Goal: Task Accomplishment & Management: Manage account settings

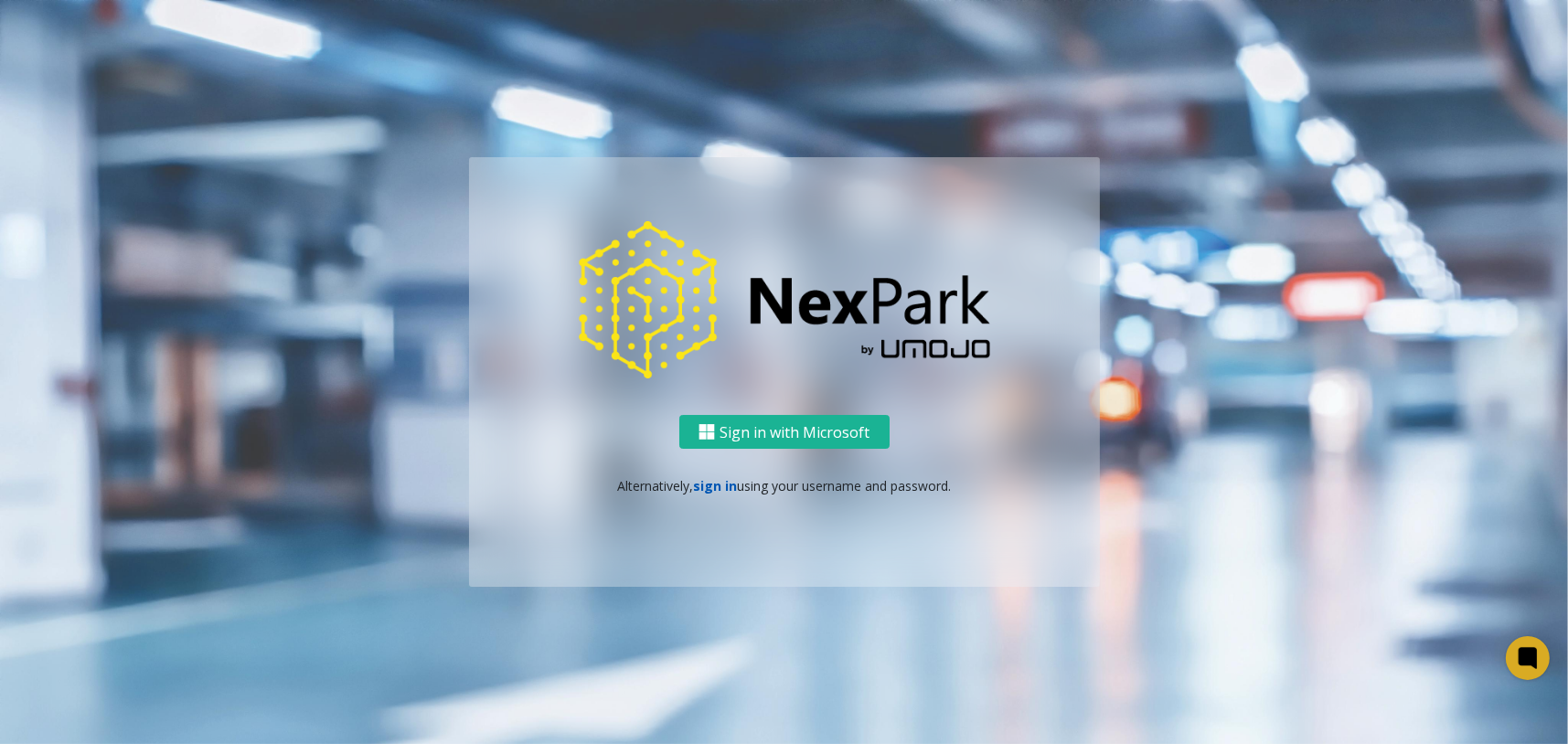
click at [712, 491] on link "sign in" at bounding box center [715, 486] width 44 height 17
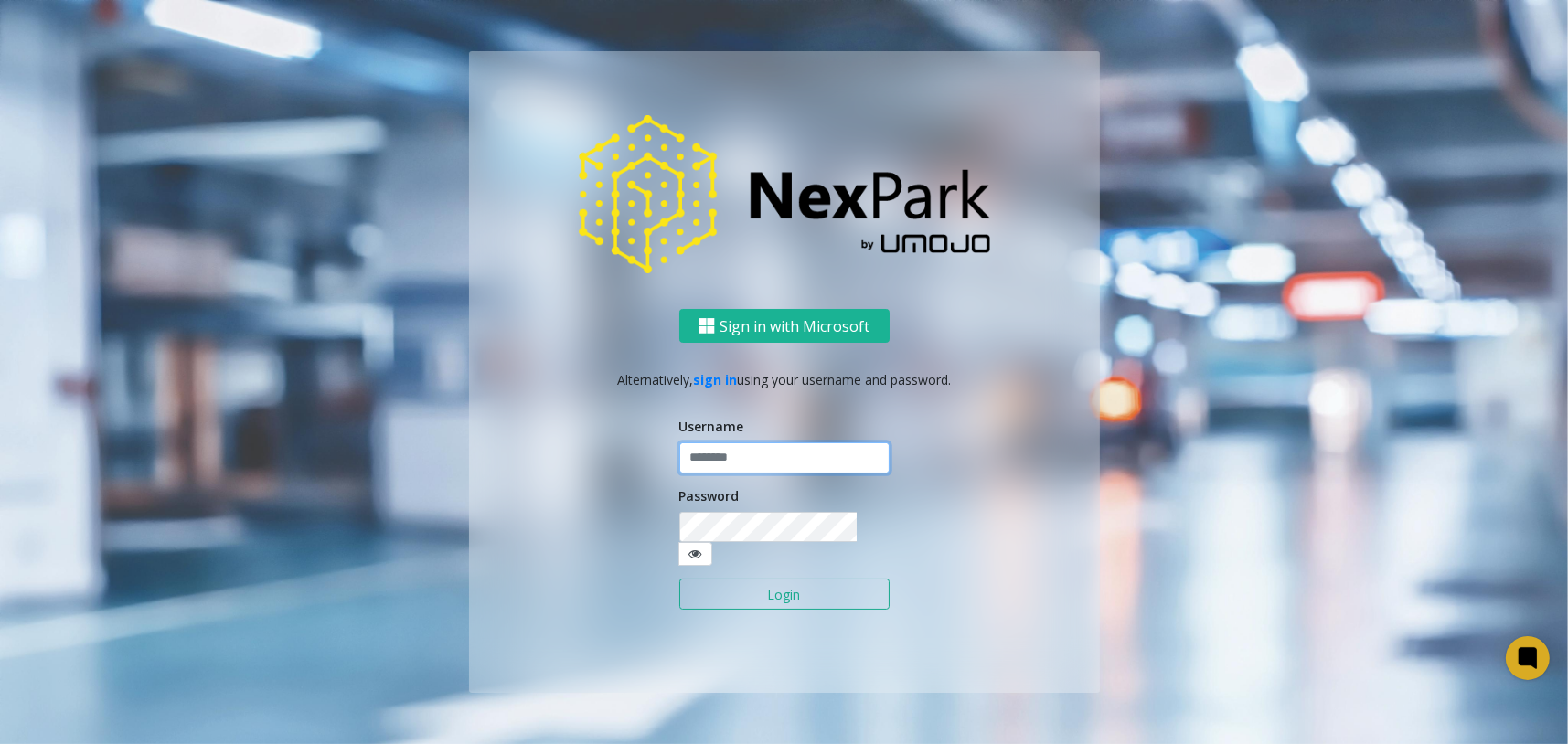
click at [724, 474] on input "text" at bounding box center [785, 458] width 211 height 31
type input "********"
click at [788, 579] on button "Login" at bounding box center [785, 595] width 211 height 31
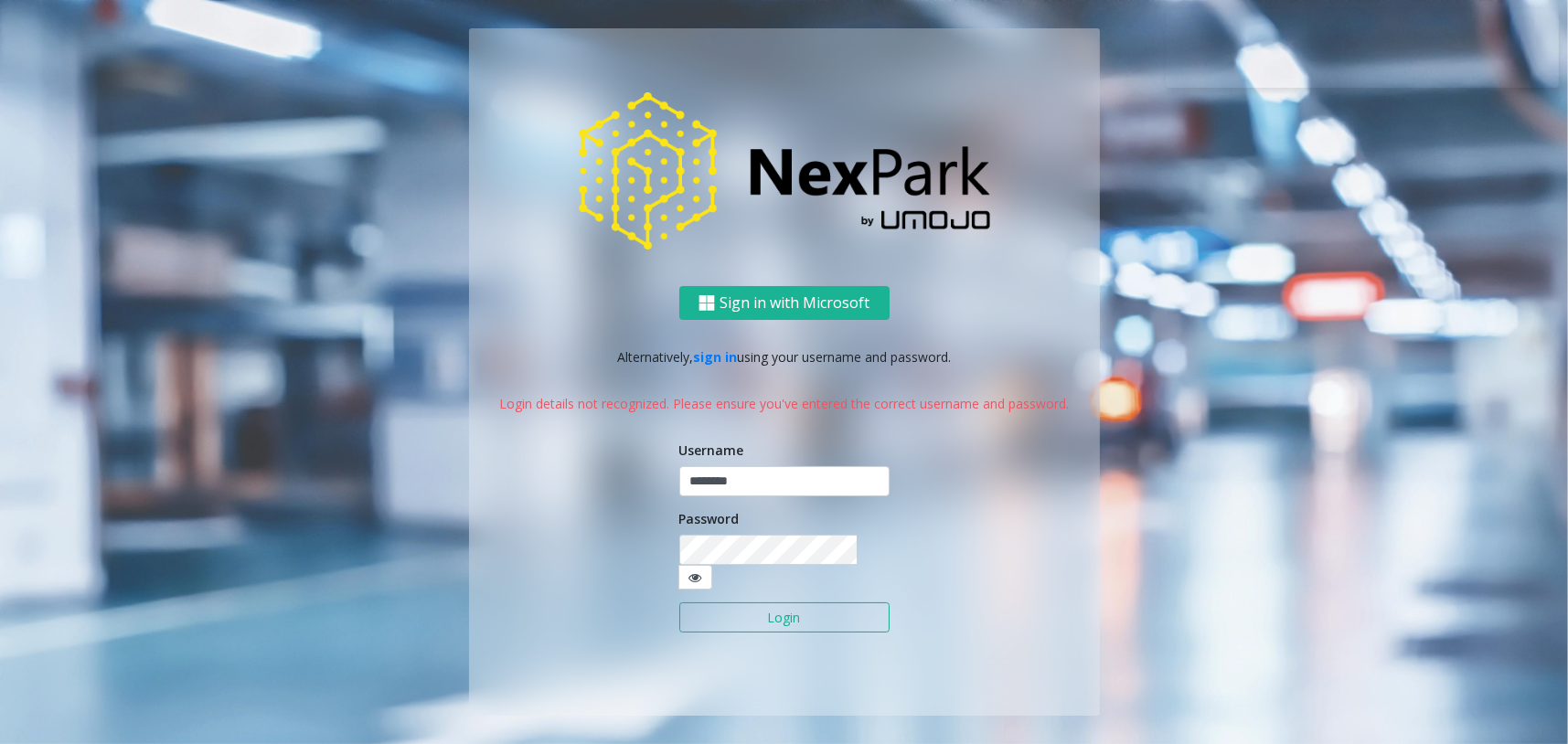
click at [800, 617] on button "Login" at bounding box center [785, 618] width 211 height 31
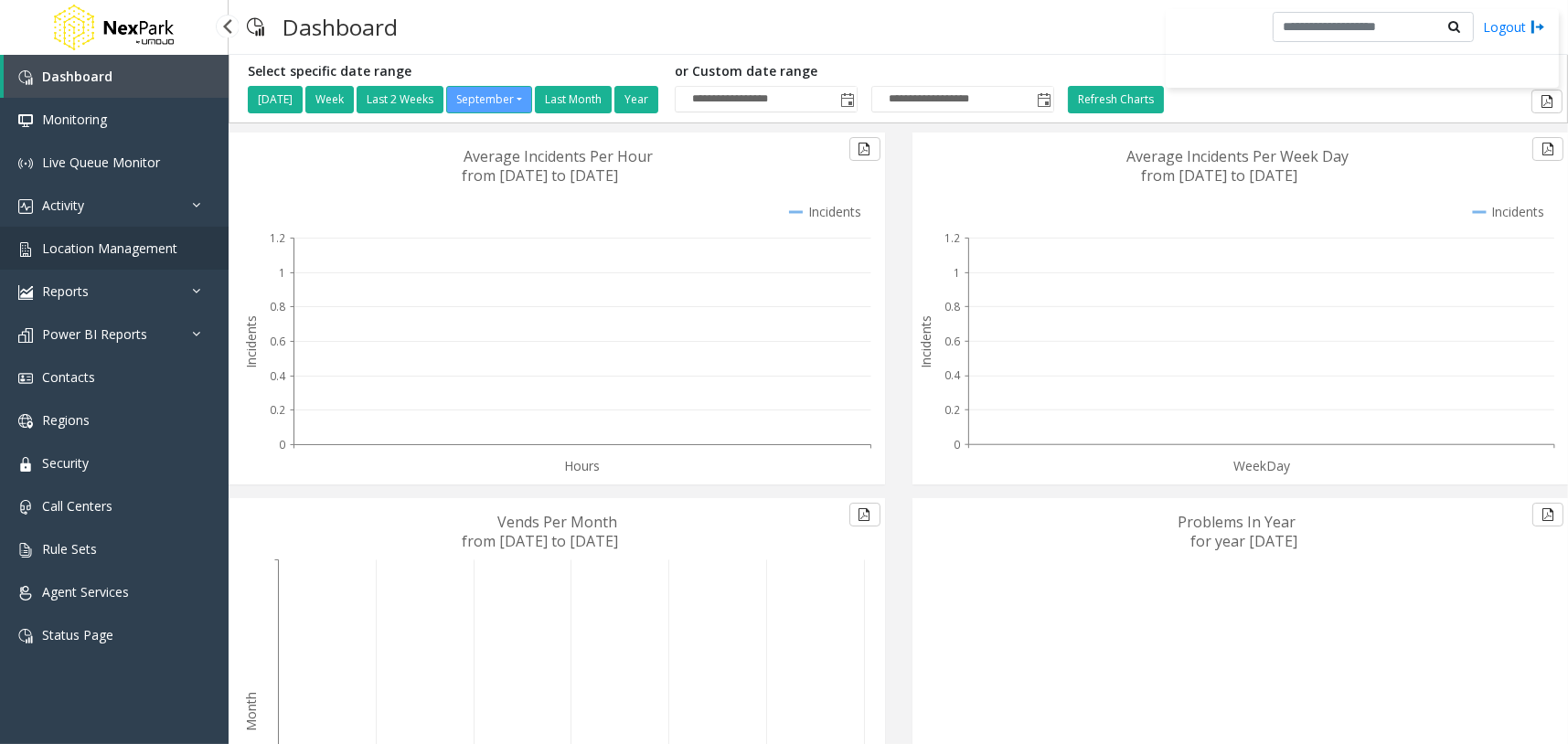
click at [146, 250] on span "Location Management" at bounding box center [110, 248] width 136 height 17
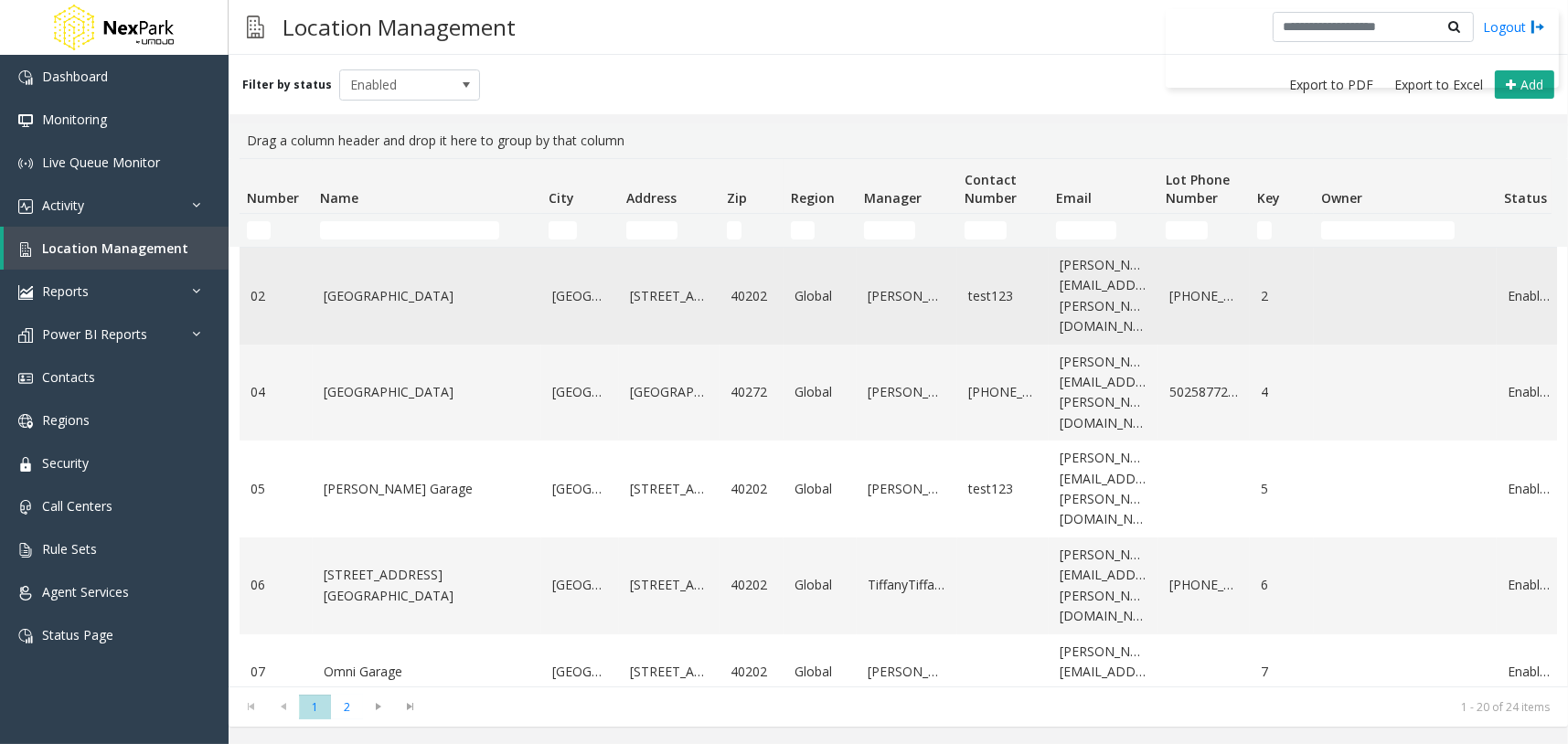
click at [366, 295] on td "[GEOGRAPHIC_DATA]" at bounding box center [427, 296] width 229 height 97
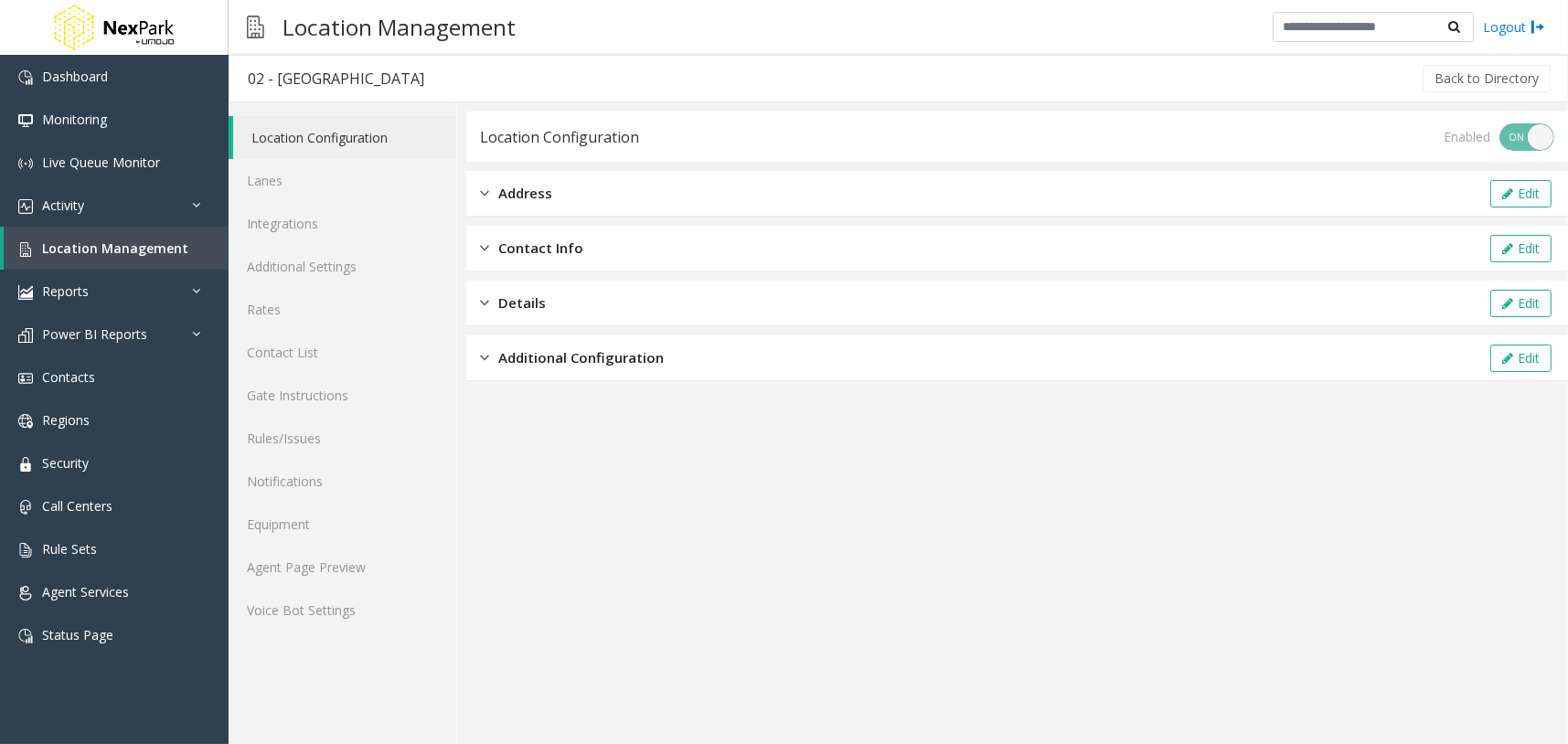
click at [637, 198] on div "Address Edit" at bounding box center [1017, 194] width 1102 height 46
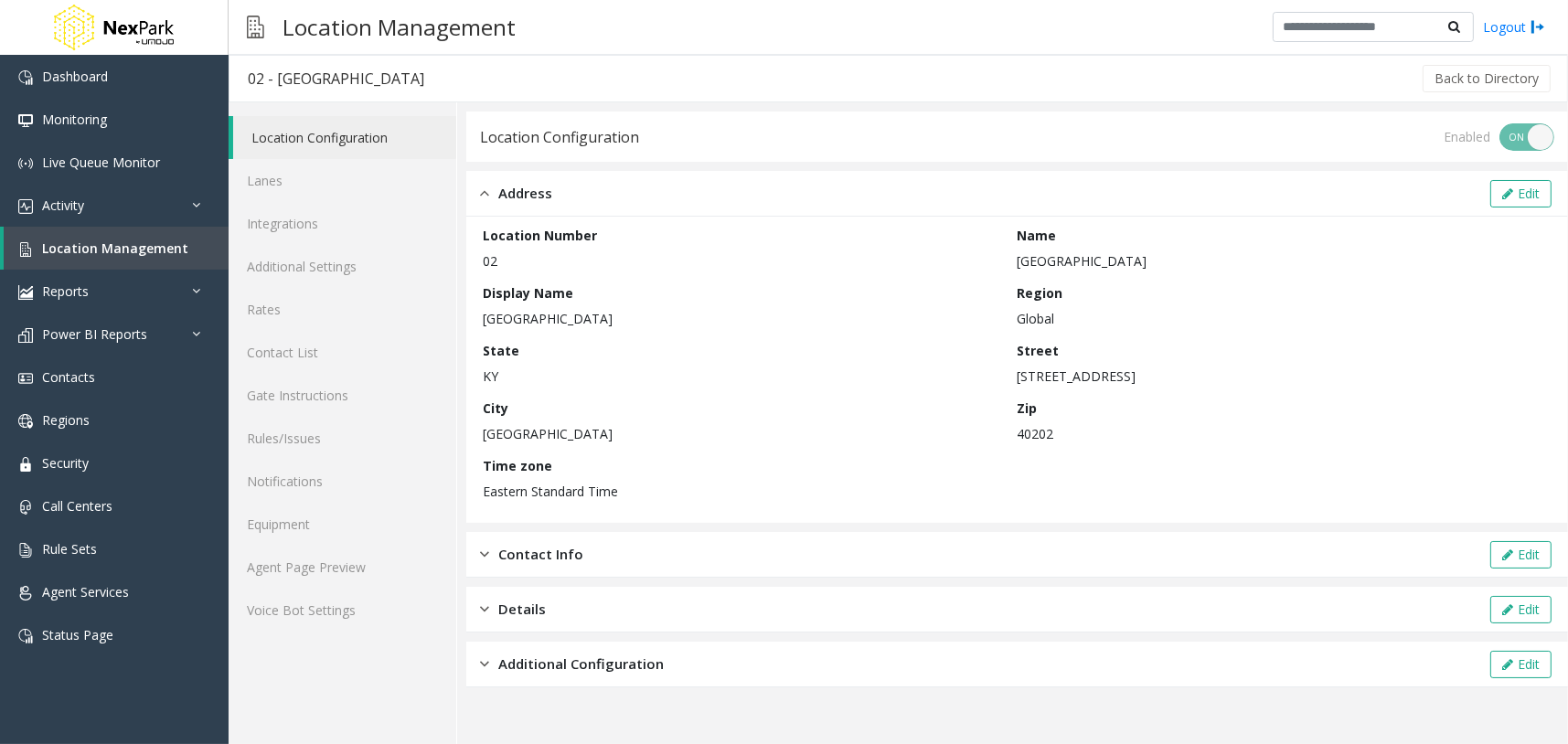
click at [632, 188] on div "Address Edit" at bounding box center [1017, 194] width 1102 height 46
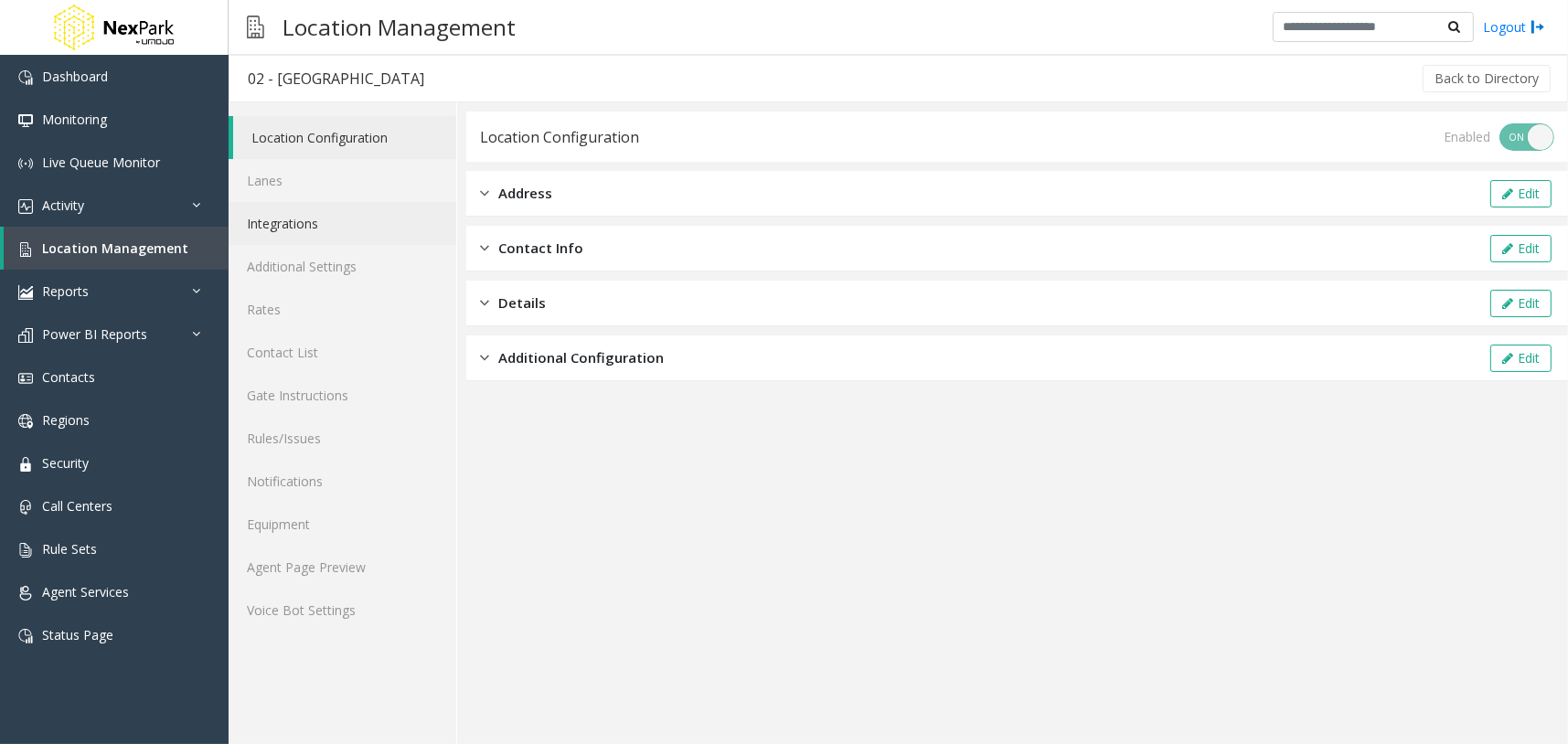
click at [304, 231] on link "Integrations" at bounding box center [343, 224] width 228 height 43
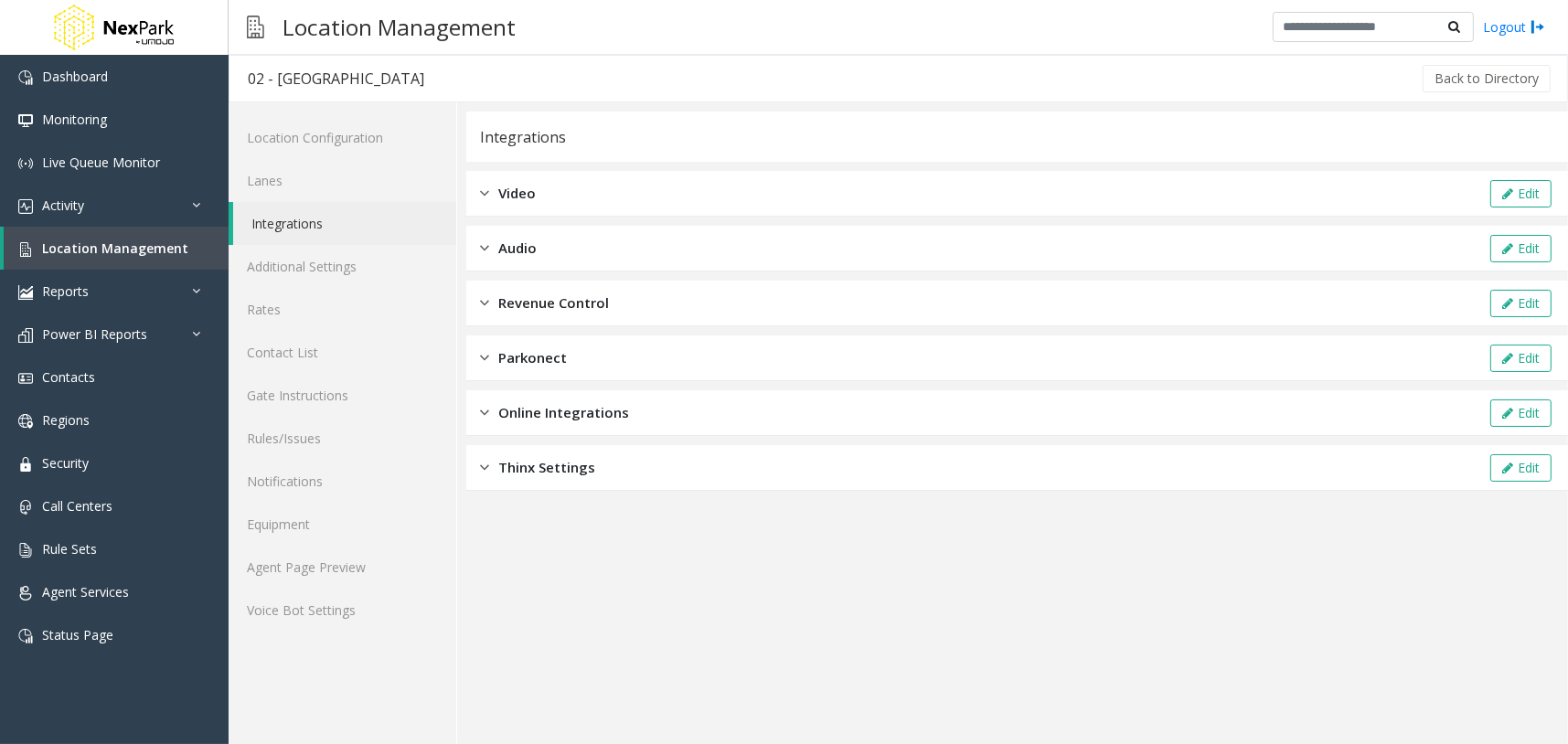
click at [549, 197] on div "Video Edit" at bounding box center [1017, 194] width 1102 height 46
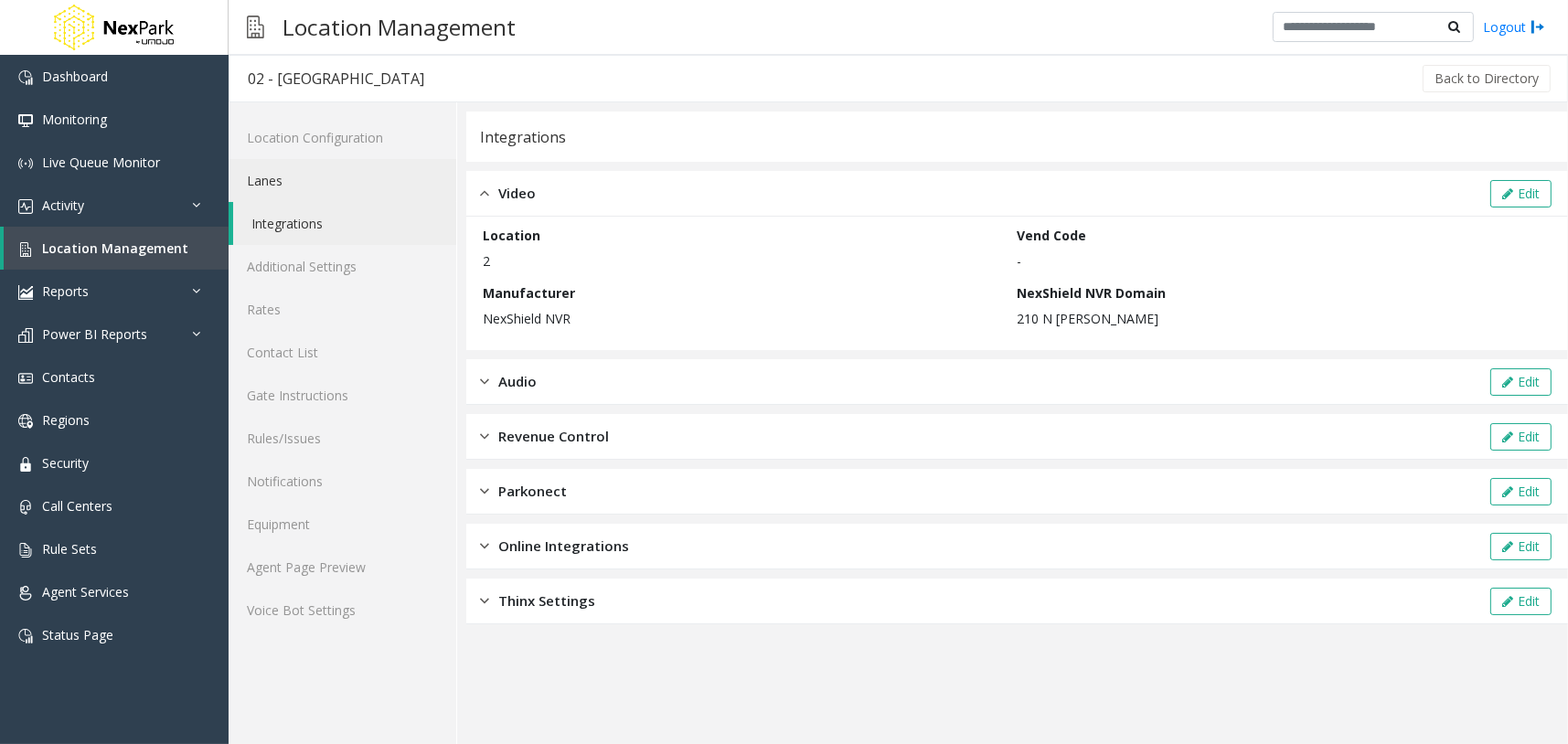
click at [310, 187] on link "Lanes" at bounding box center [343, 181] width 228 height 43
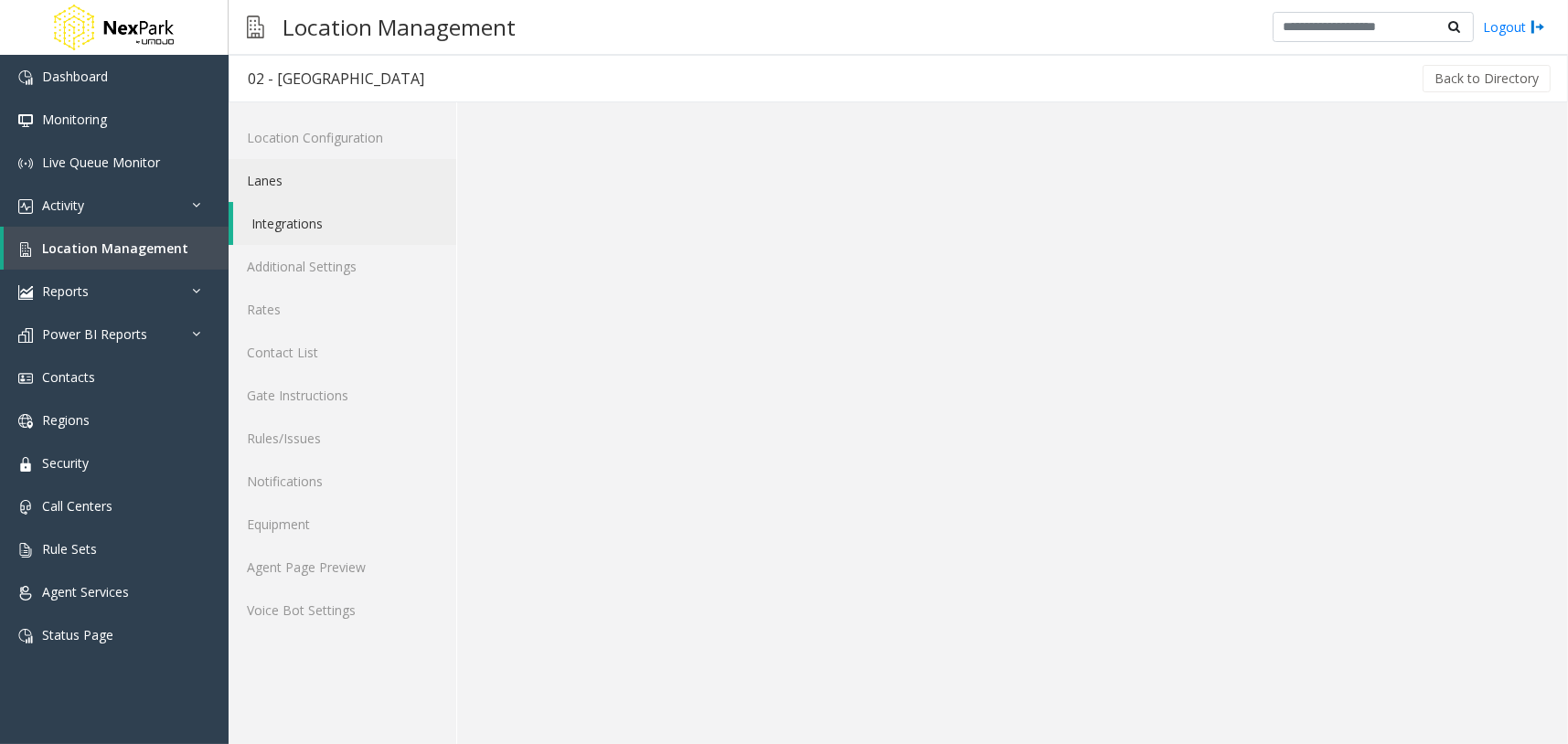
click at [313, 175] on link "Lanes" at bounding box center [343, 181] width 228 height 43
click at [356, 270] on link "Additional Settings" at bounding box center [343, 266] width 228 height 43
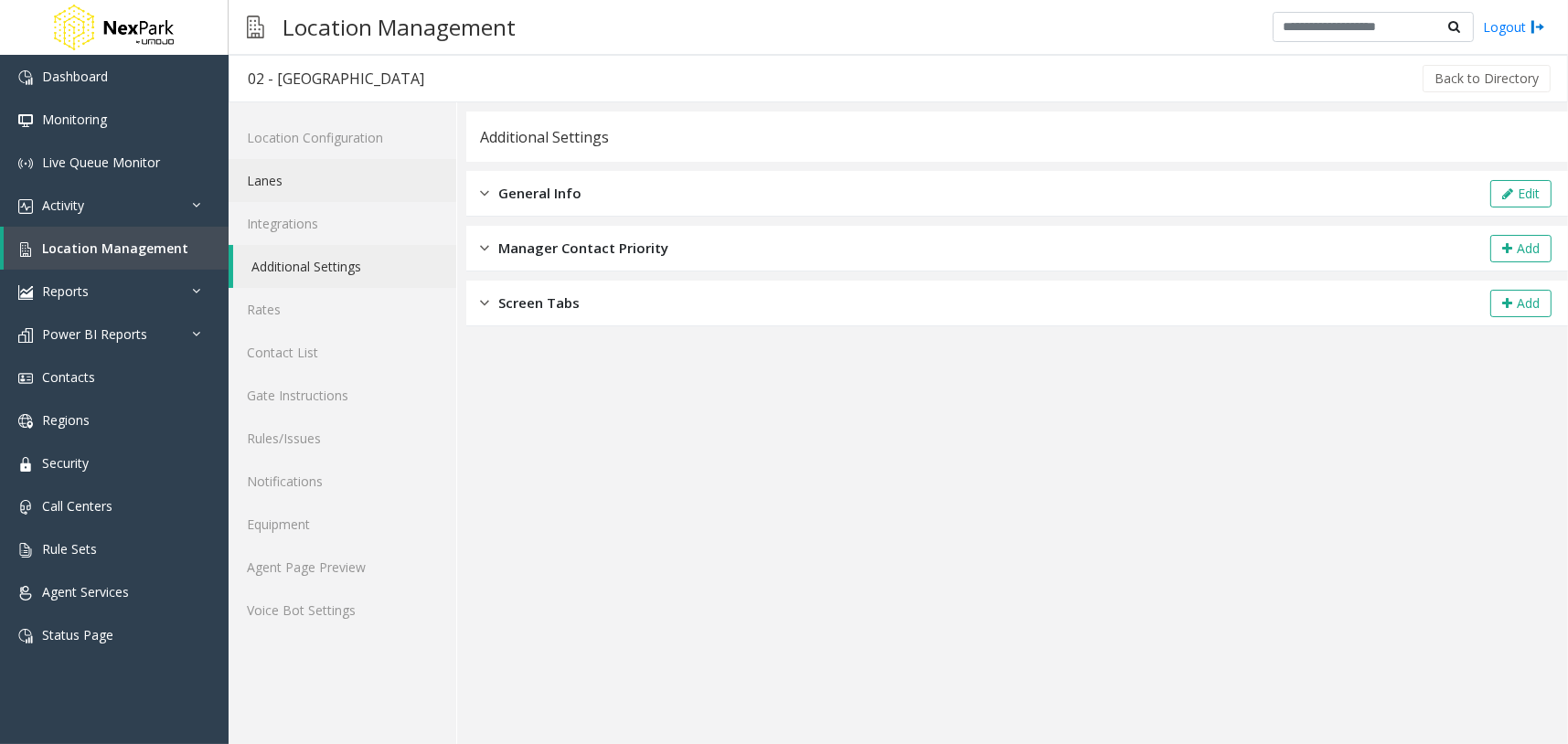
click at [341, 175] on link "Lanes" at bounding box center [343, 181] width 228 height 43
click at [156, 257] on link "Location Management" at bounding box center [116, 248] width 225 height 43
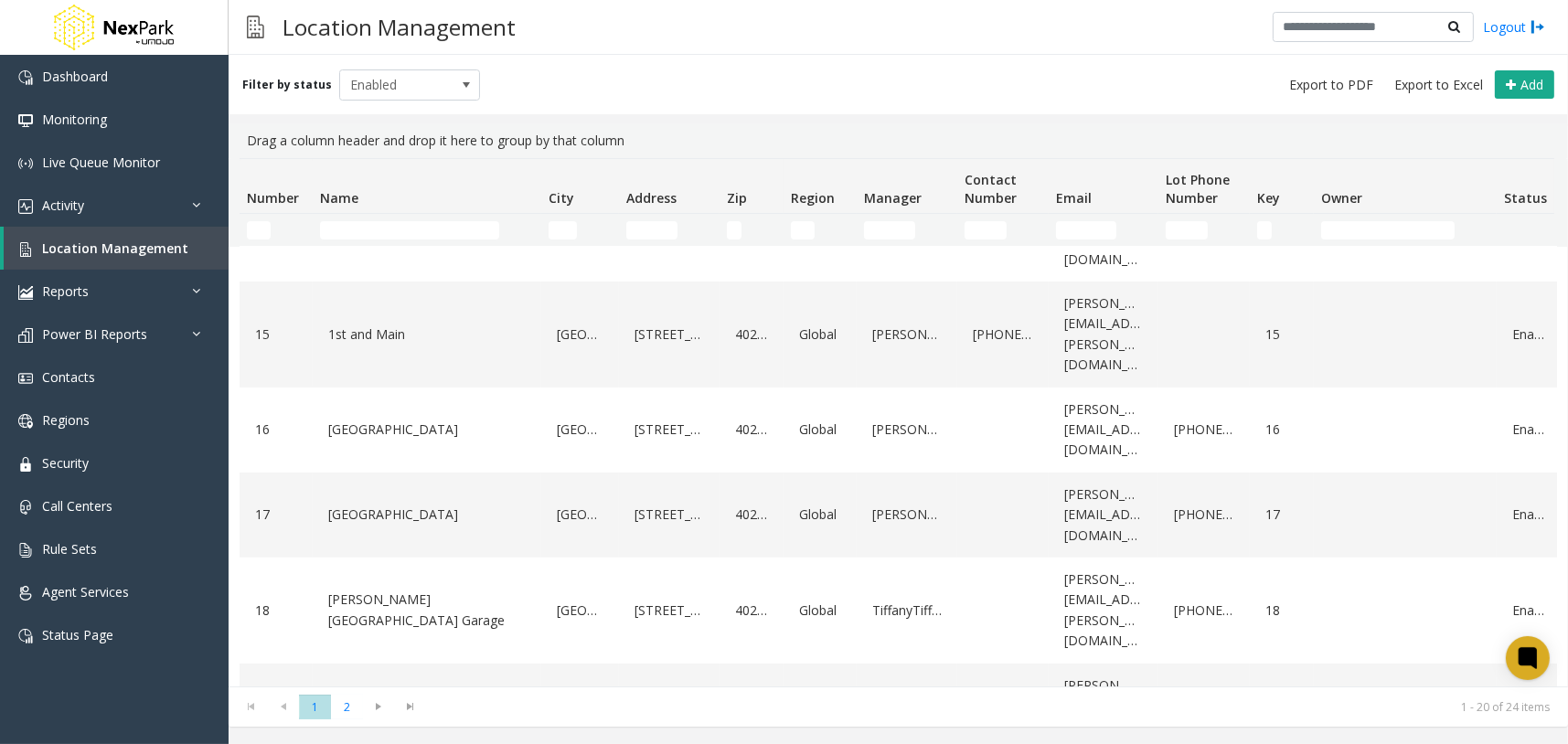
scroll to position [1280, 0]
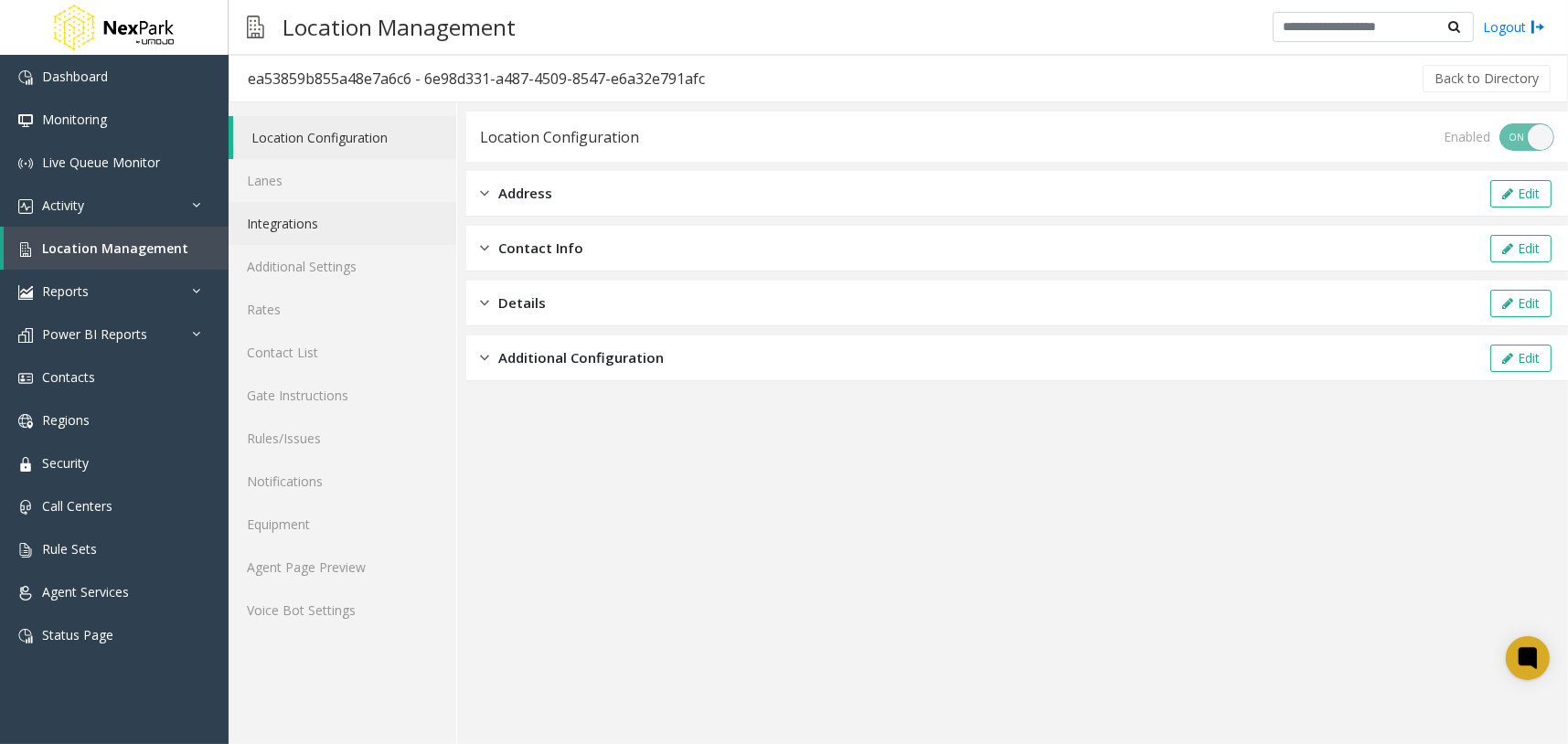
click at [403, 229] on link "Integrations" at bounding box center [343, 224] width 228 height 43
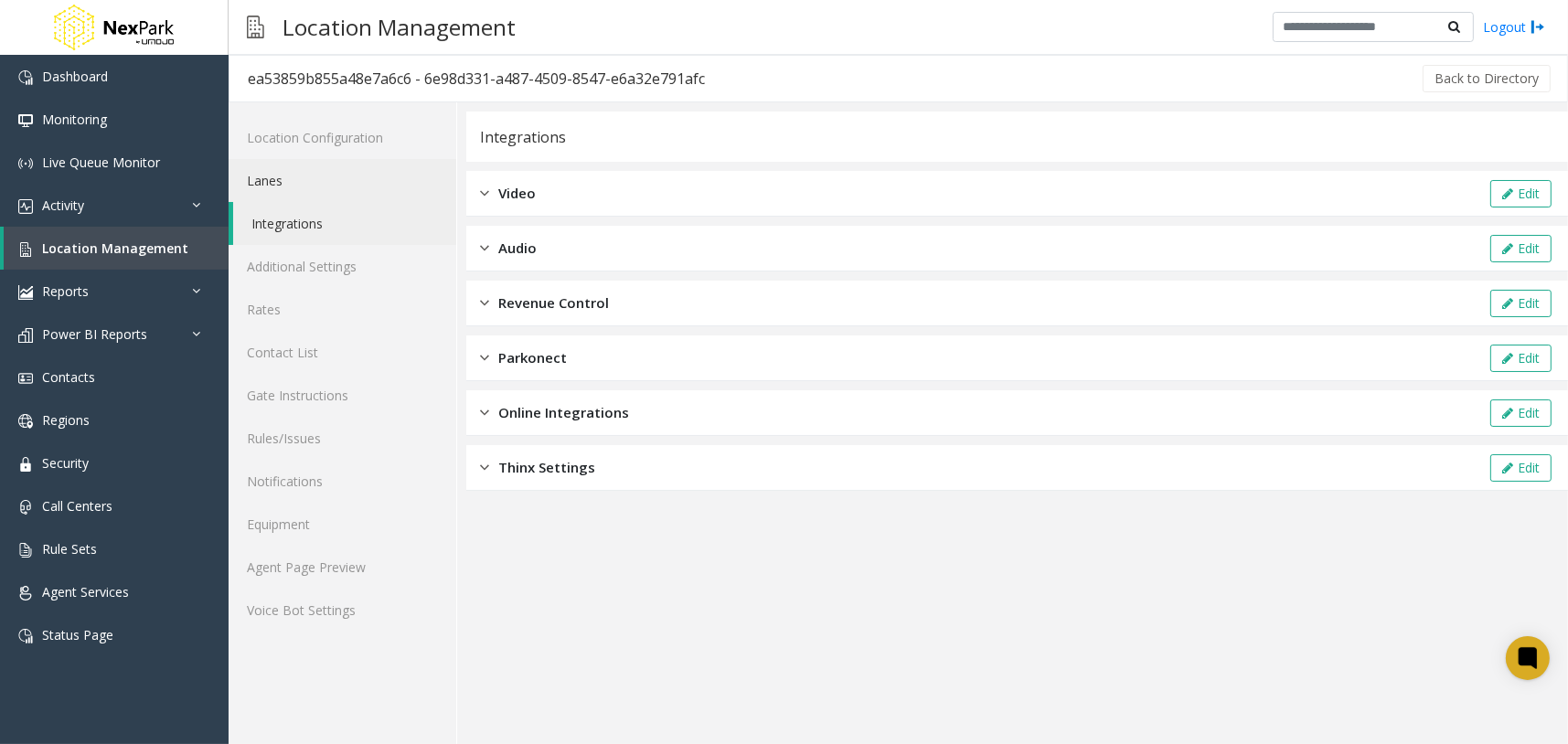
click at [351, 183] on link "Lanes" at bounding box center [343, 181] width 228 height 43
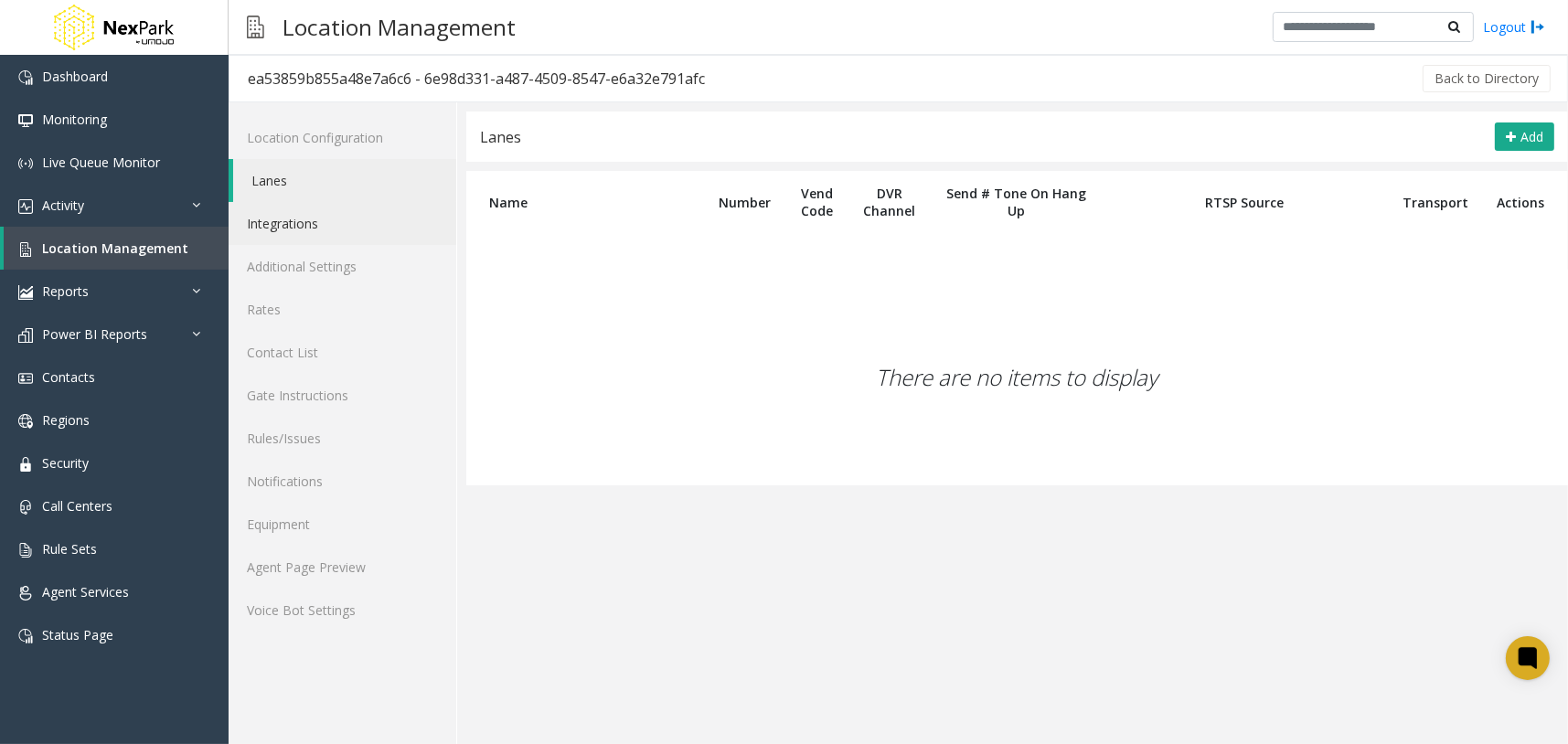
click at [356, 219] on link "Integrations" at bounding box center [343, 224] width 228 height 43
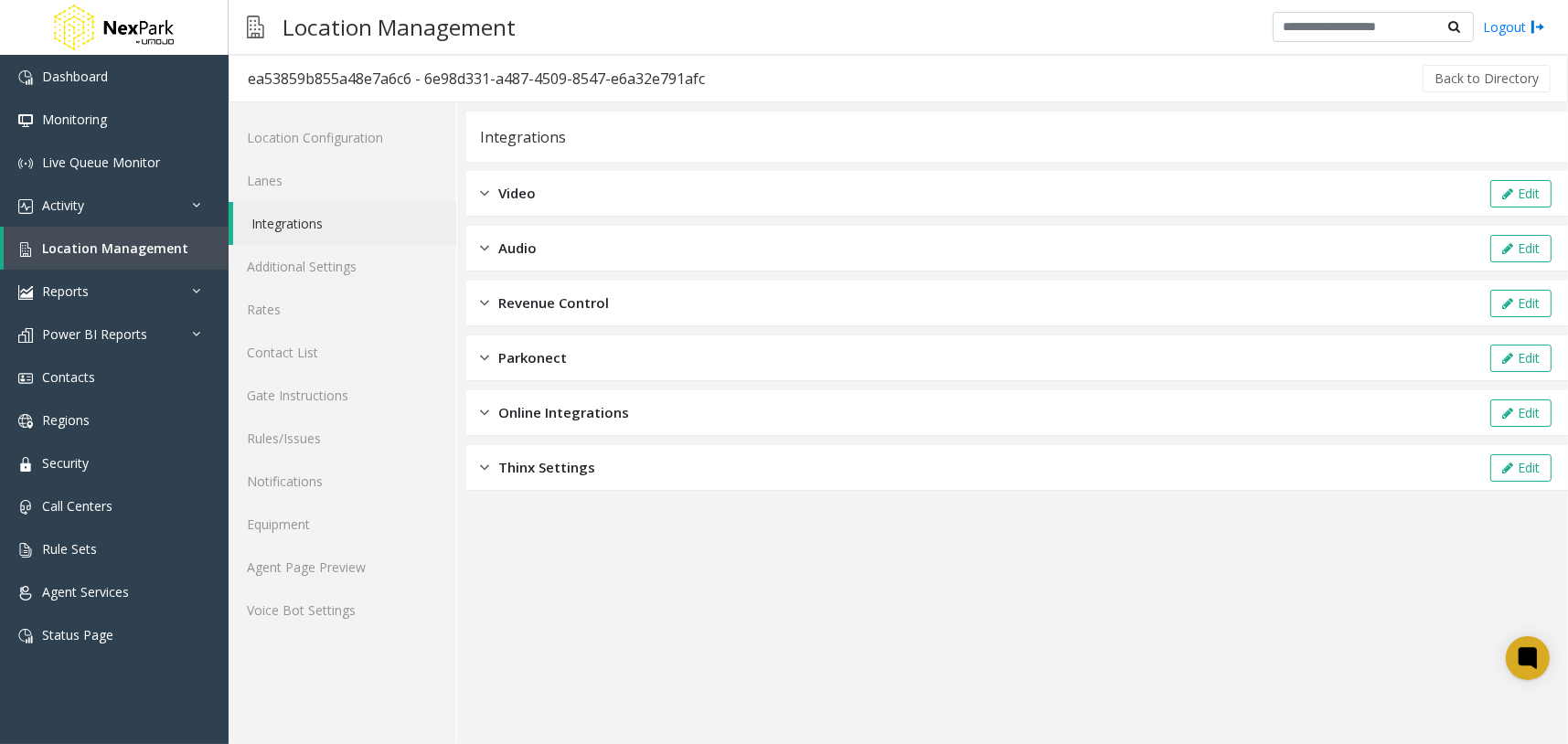
click at [558, 184] on div "Video Edit" at bounding box center [1017, 194] width 1102 height 46
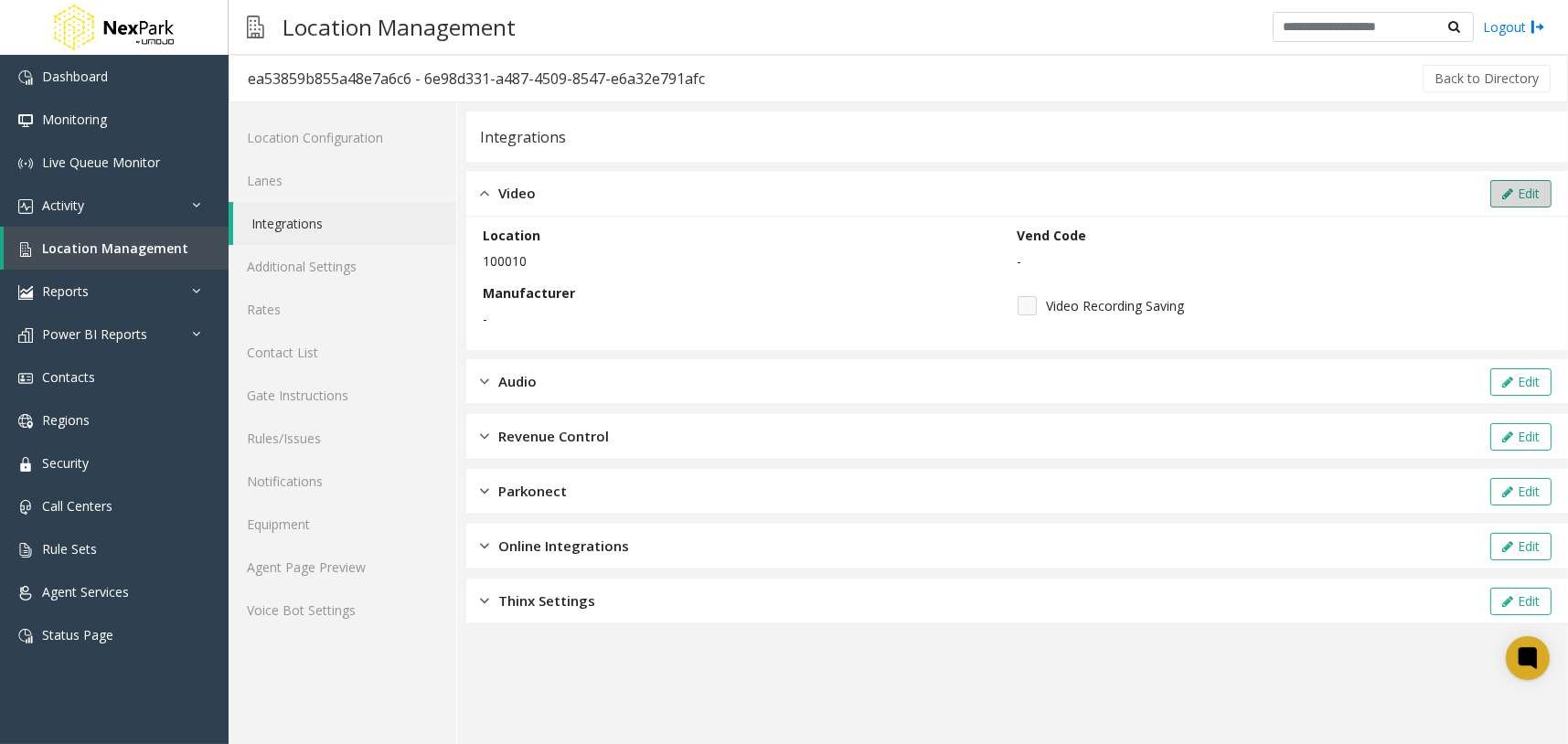
click at [1525, 187] on button "Edit" at bounding box center [1520, 194] width 61 height 27
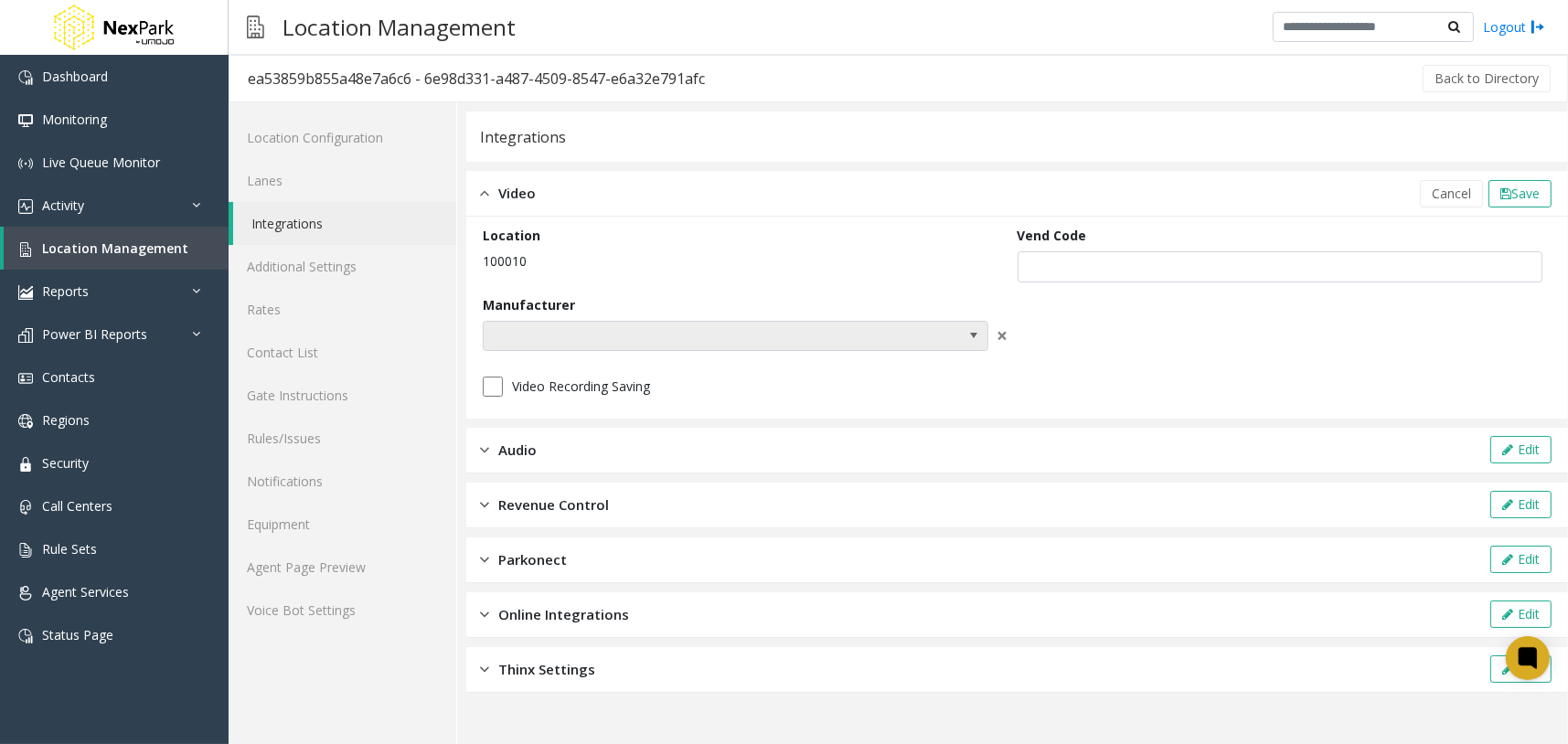
click at [632, 335] on span at bounding box center [684, 336] width 402 height 29
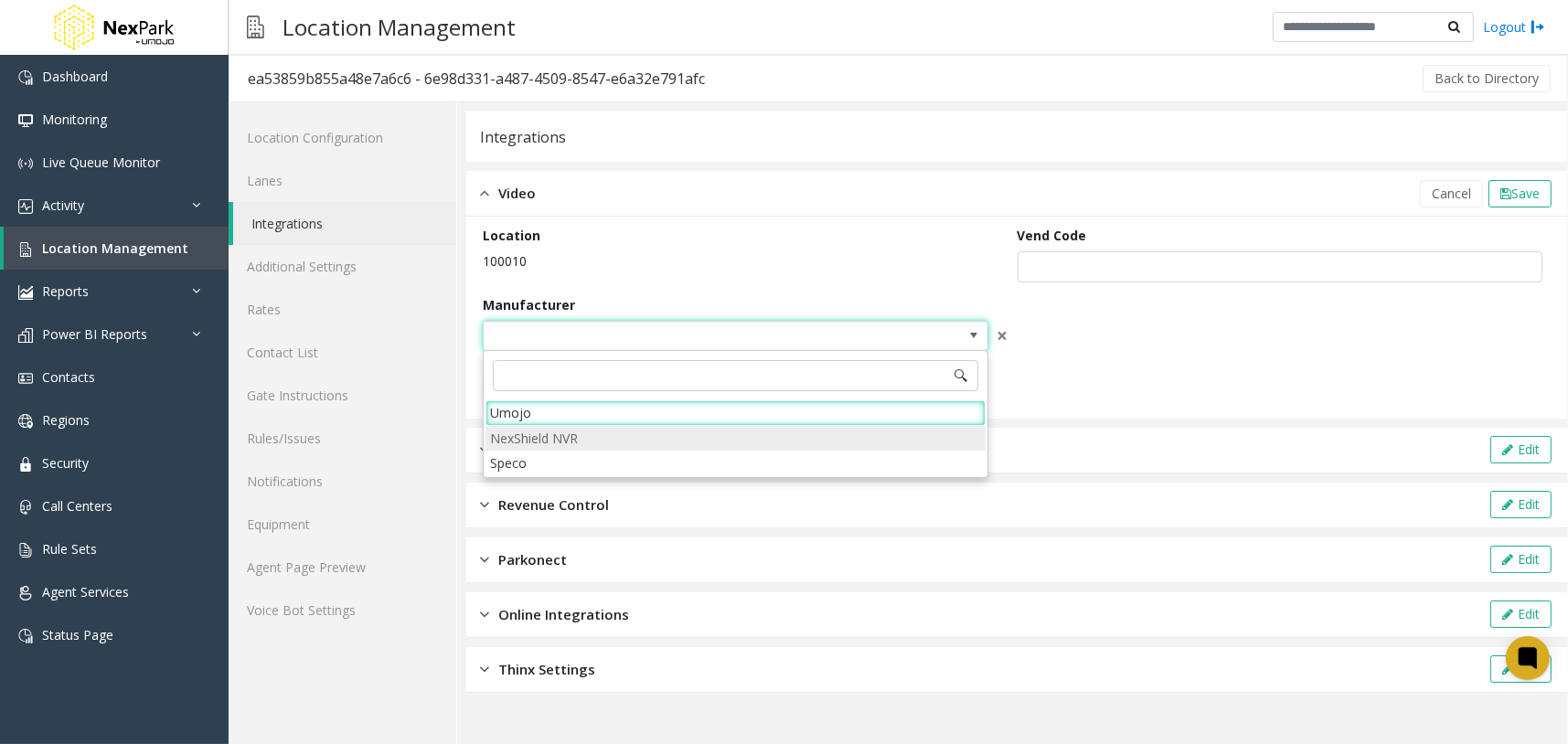
click at [579, 440] on NVR "NexShield NVR" at bounding box center [735, 438] width 500 height 25
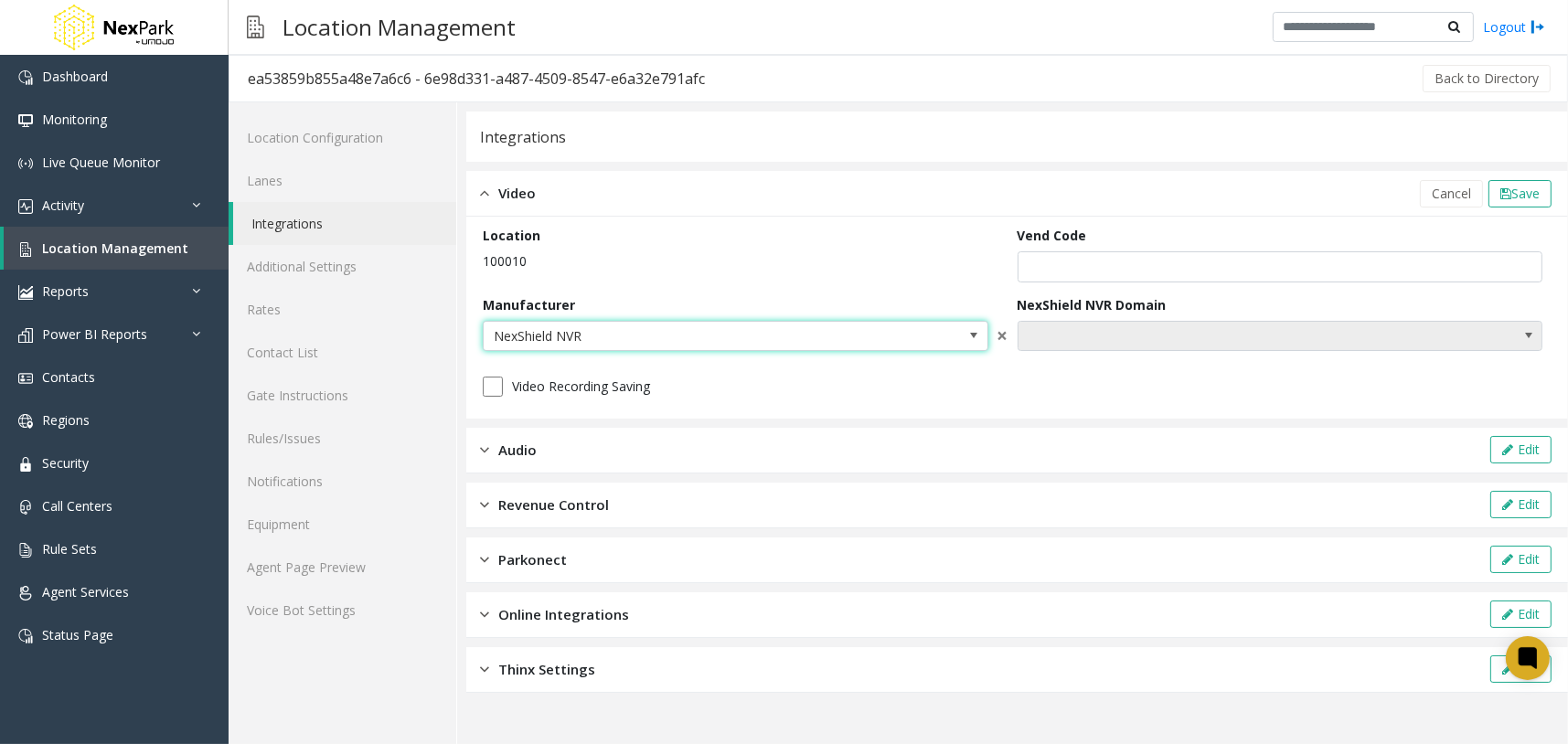
click at [1144, 340] on span at bounding box center [1227, 336] width 419 height 29
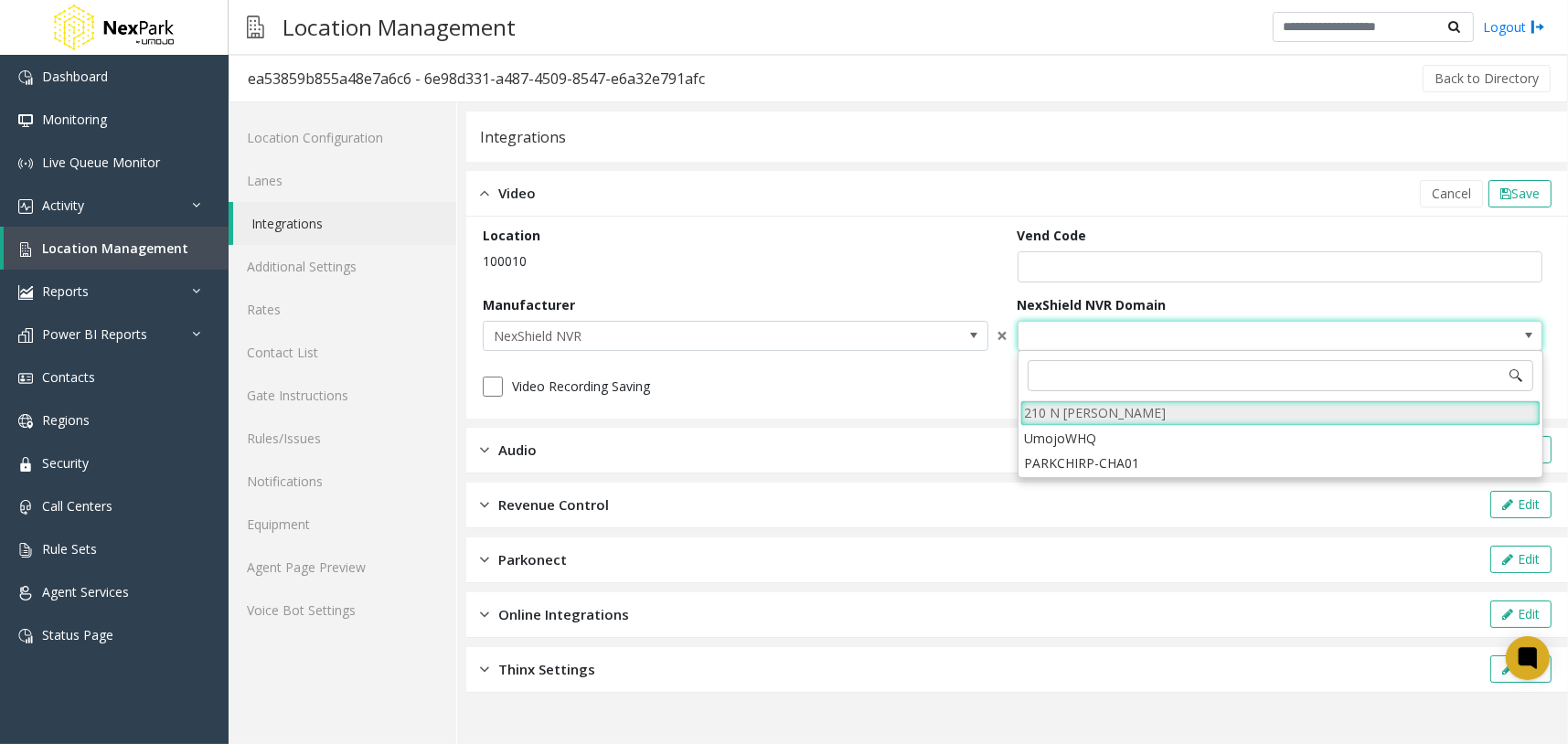
click at [1090, 409] on li "210 N [PERSON_NAME]" at bounding box center [1280, 412] width 520 height 25
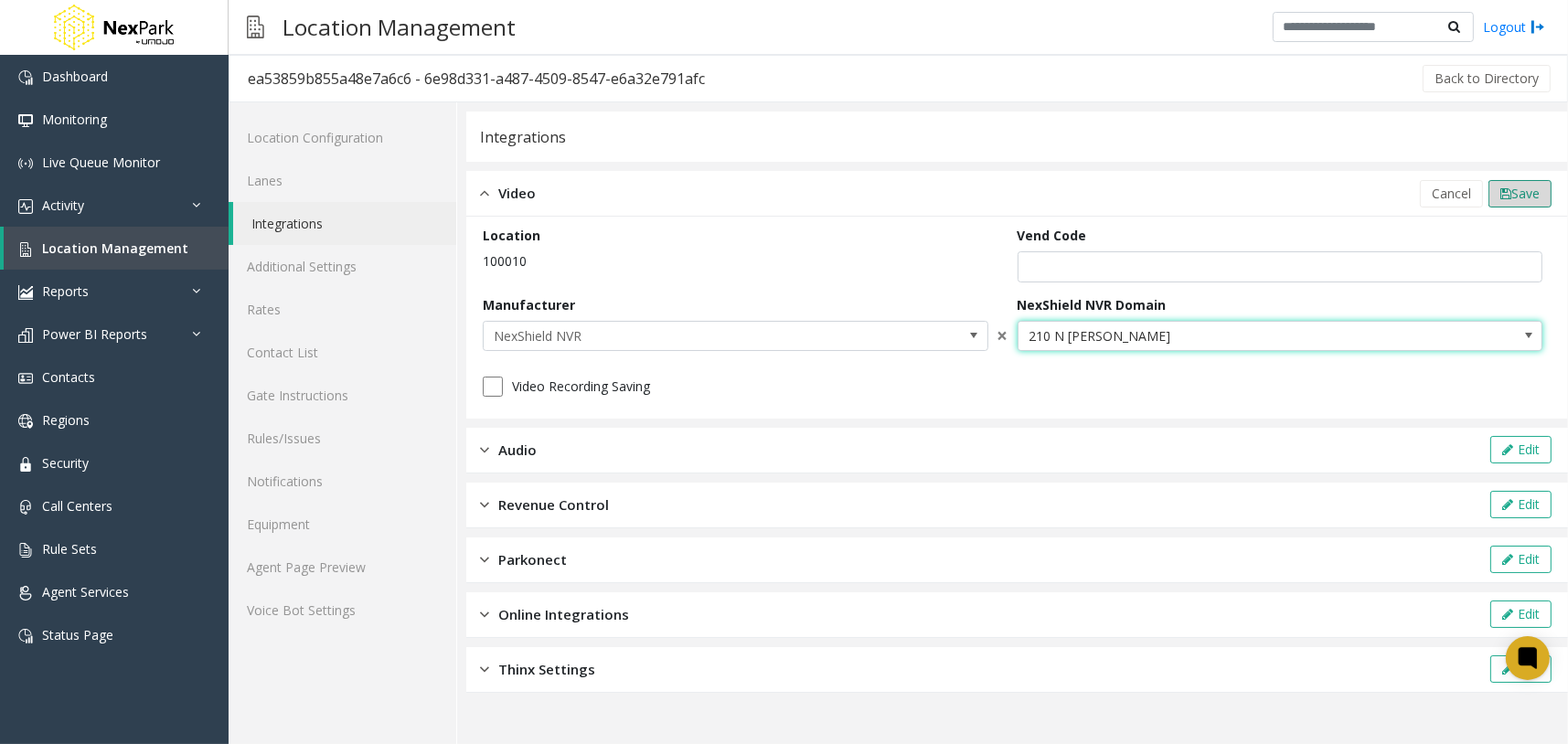
click at [1530, 193] on span "Save" at bounding box center [1525, 193] width 28 height 17
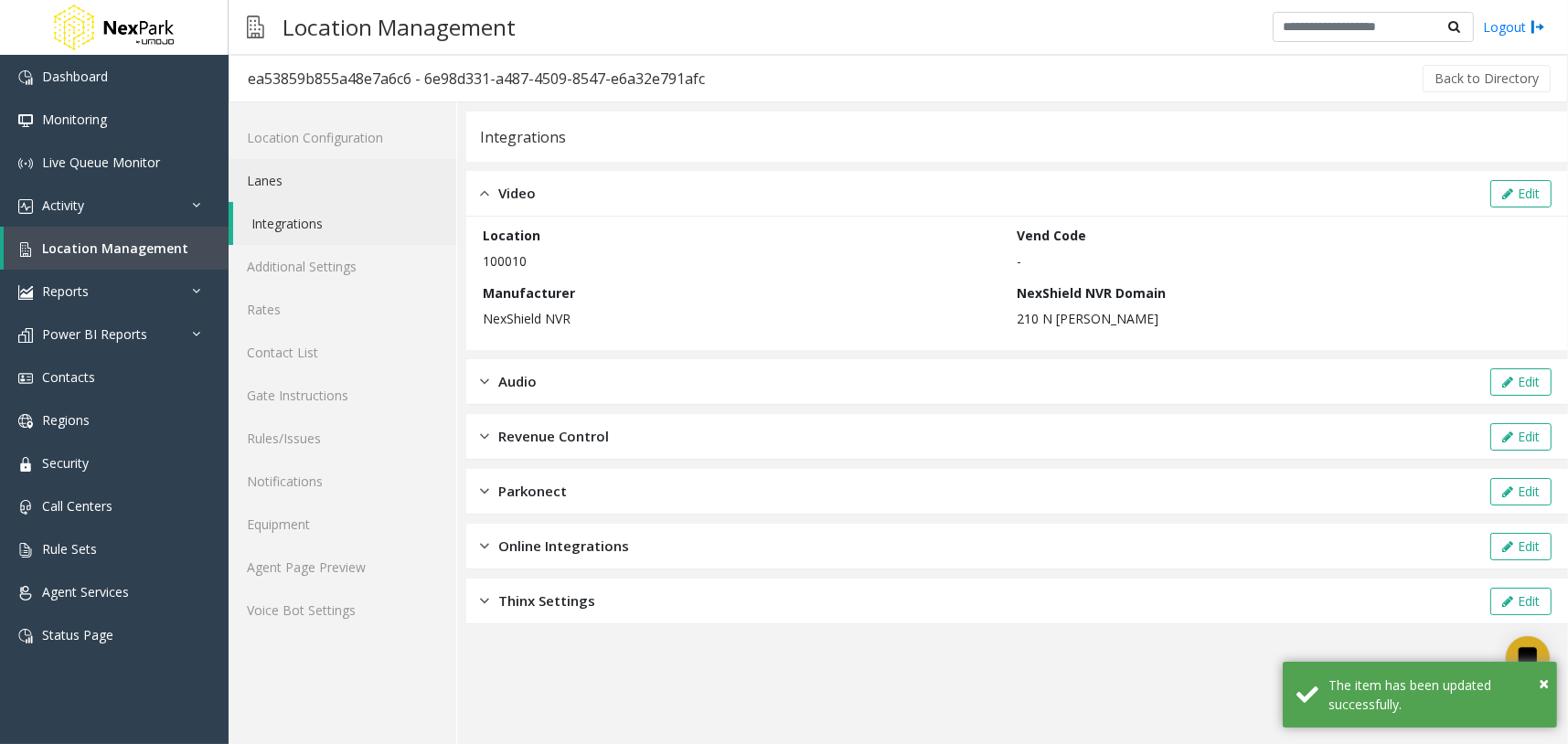
click at [378, 184] on link "Lanes" at bounding box center [343, 181] width 228 height 43
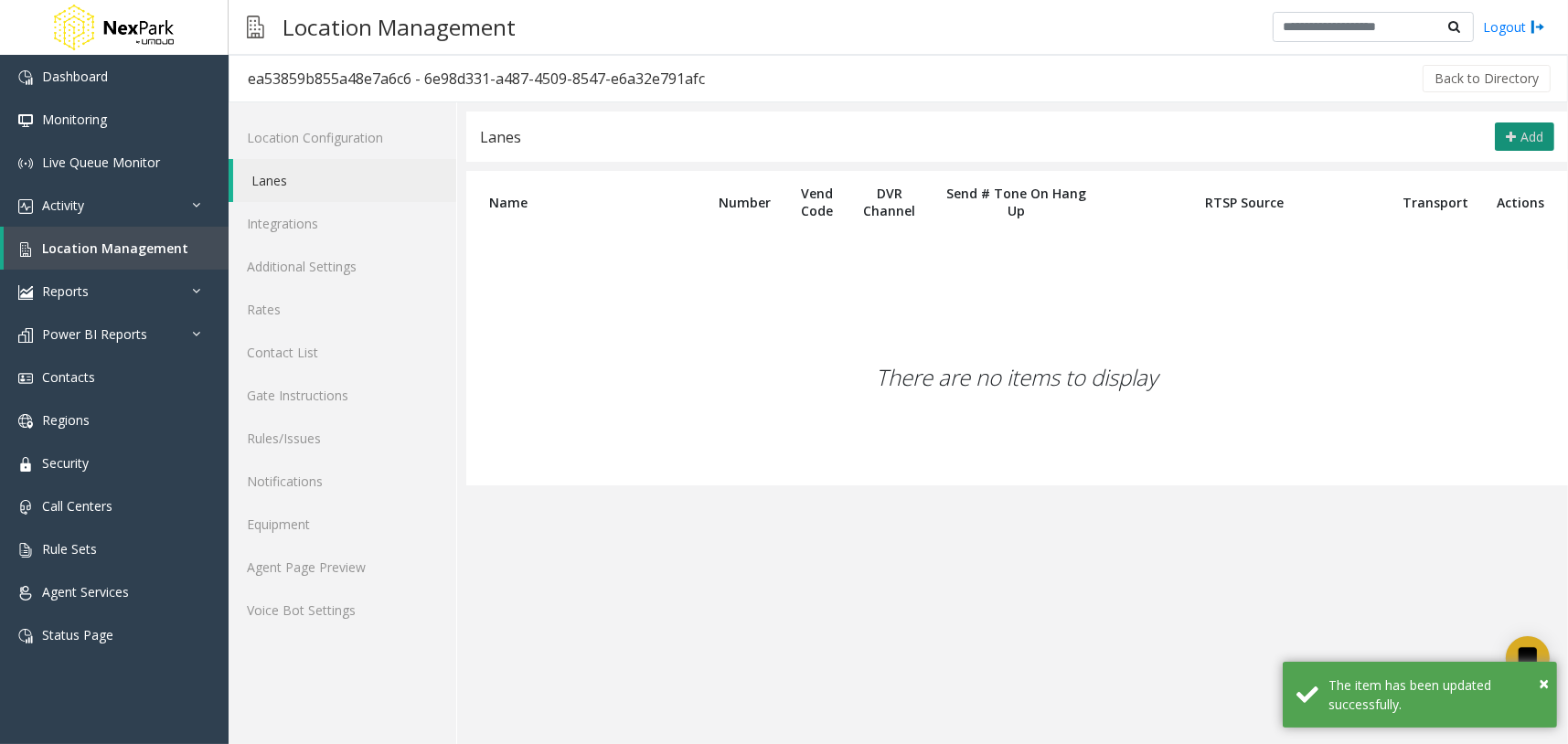
click at [1510, 137] on icon at bounding box center [1510, 137] width 10 height 15
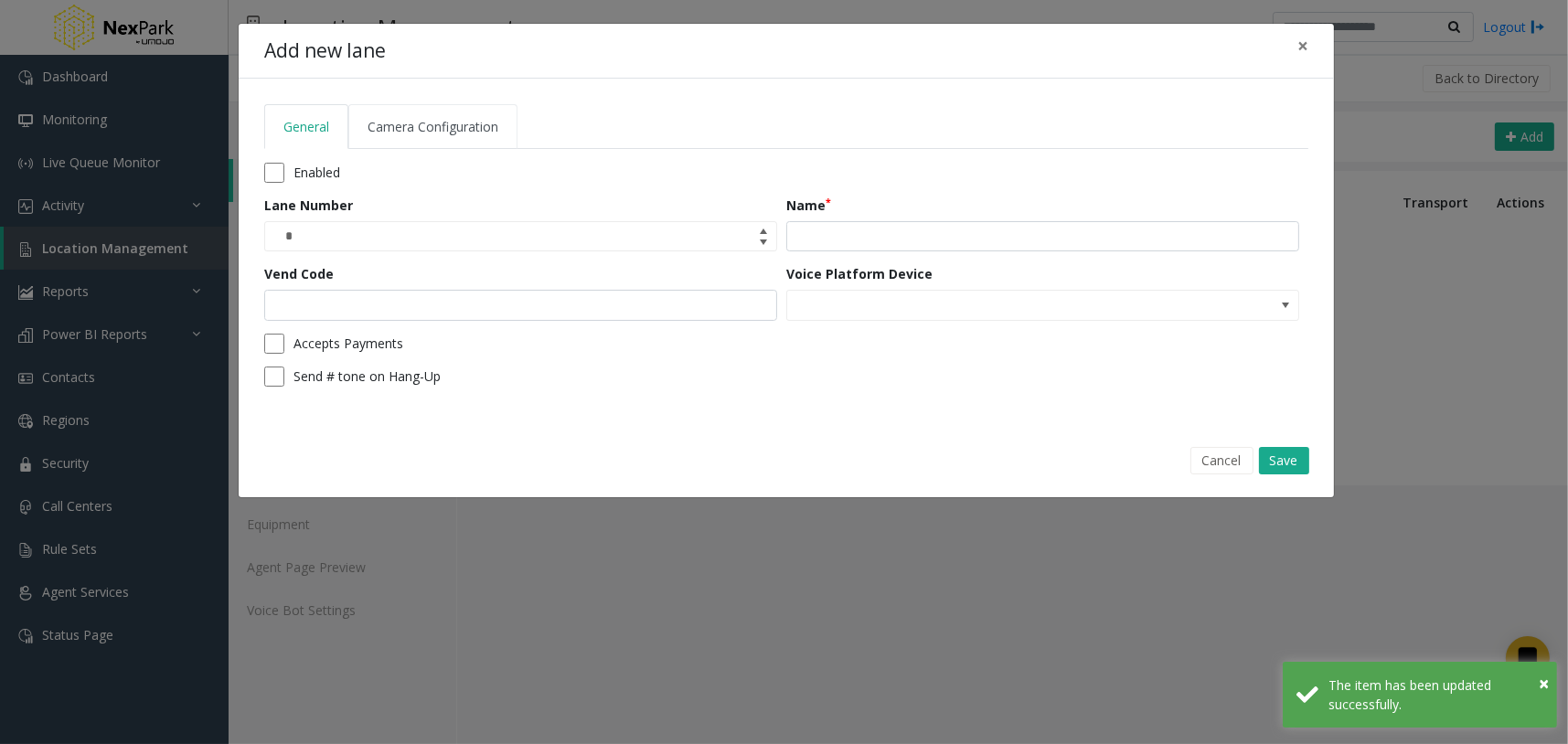
click at [450, 121] on span "Camera Configuration" at bounding box center [432, 126] width 131 height 17
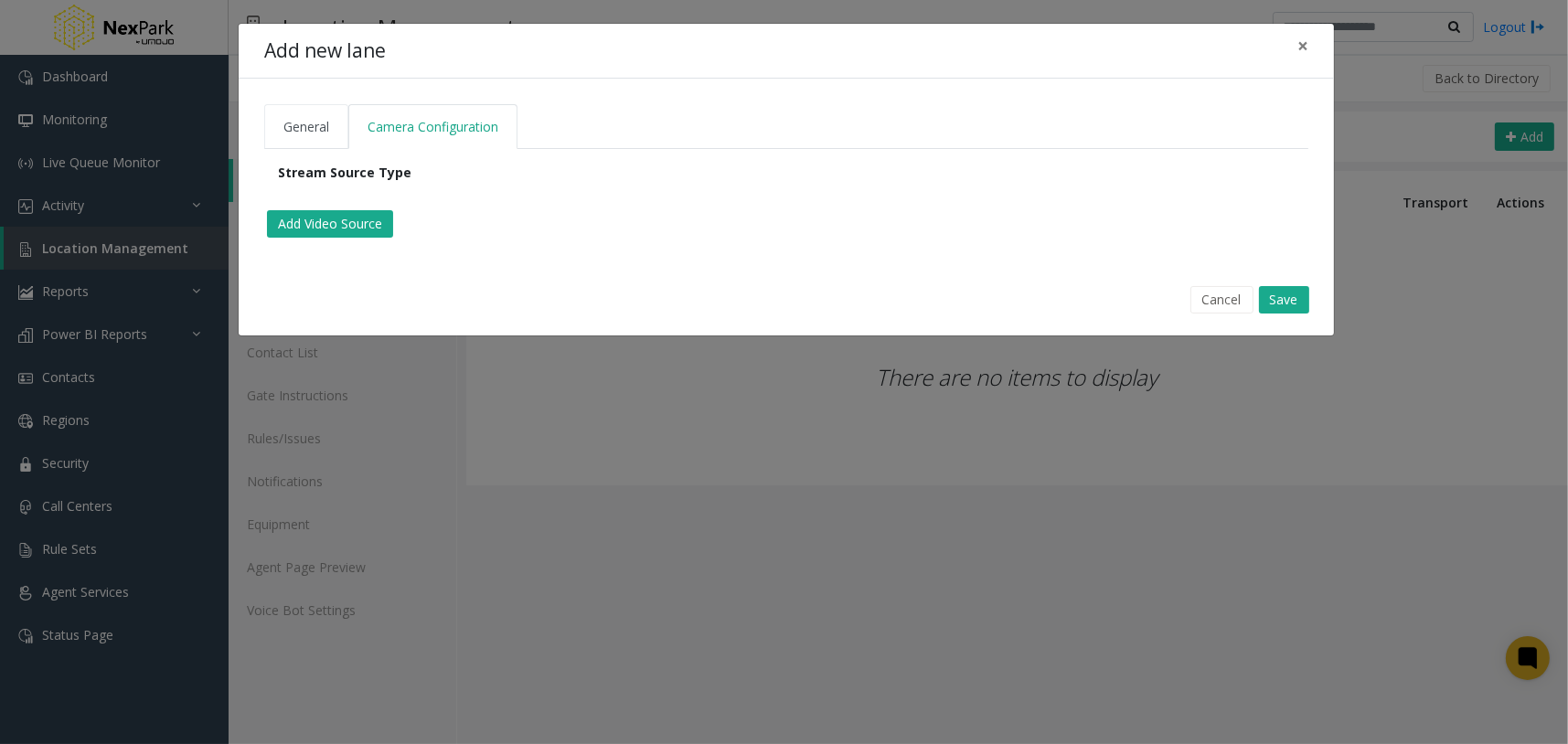
click at [321, 129] on span "General" at bounding box center [306, 126] width 46 height 17
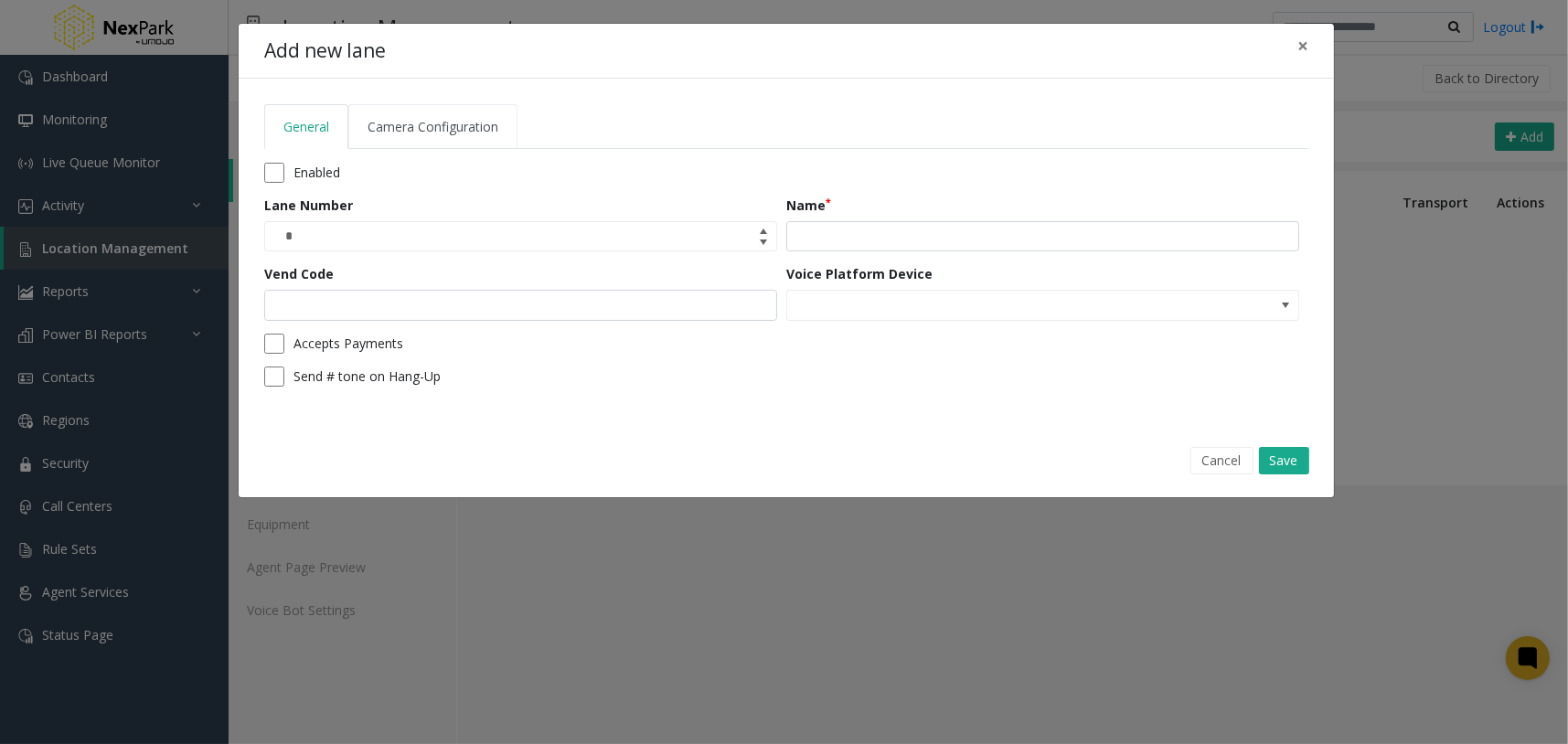
click at [481, 126] on span "Camera Configuration" at bounding box center [432, 126] width 131 height 17
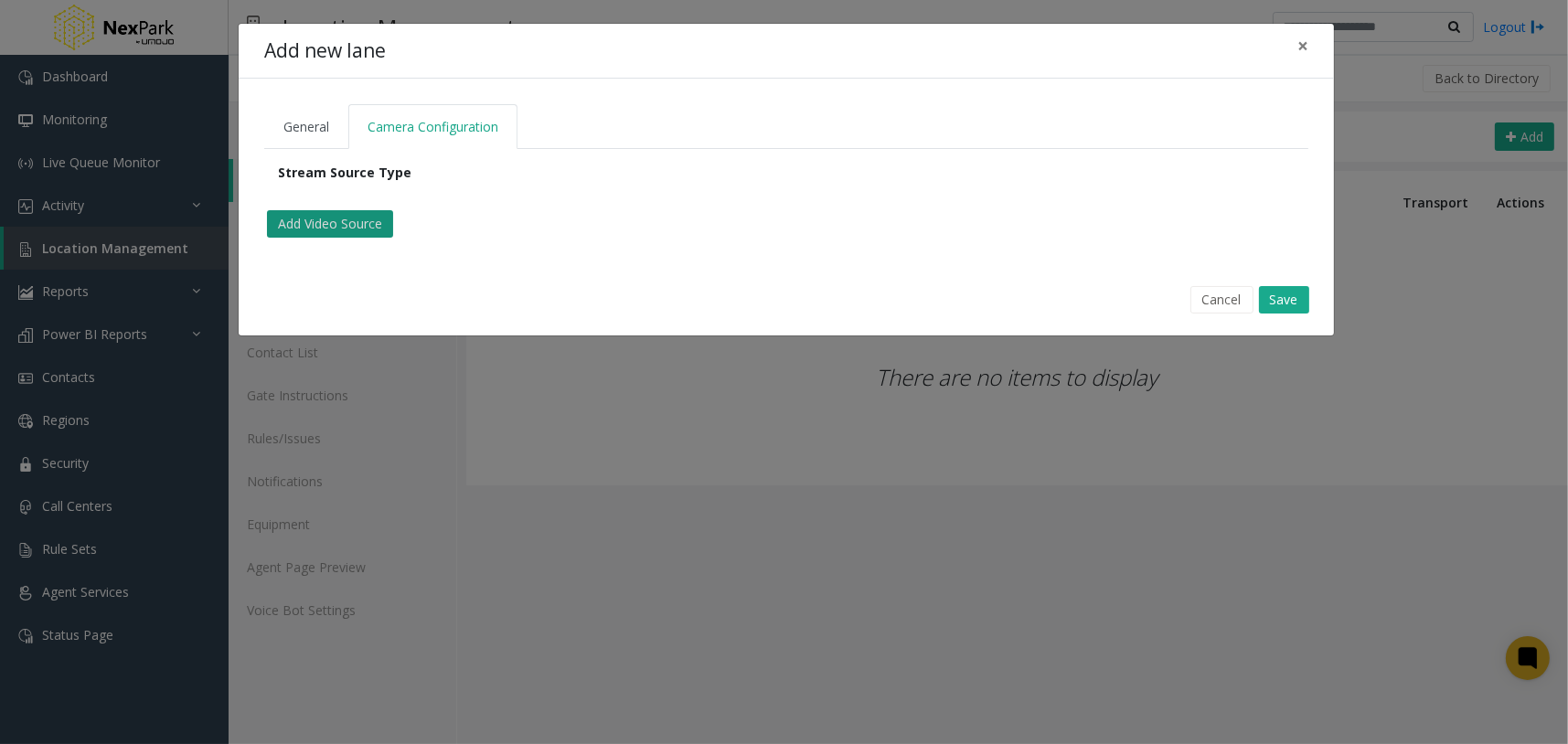
click at [356, 230] on button "Add Video Source" at bounding box center [330, 224] width 126 height 27
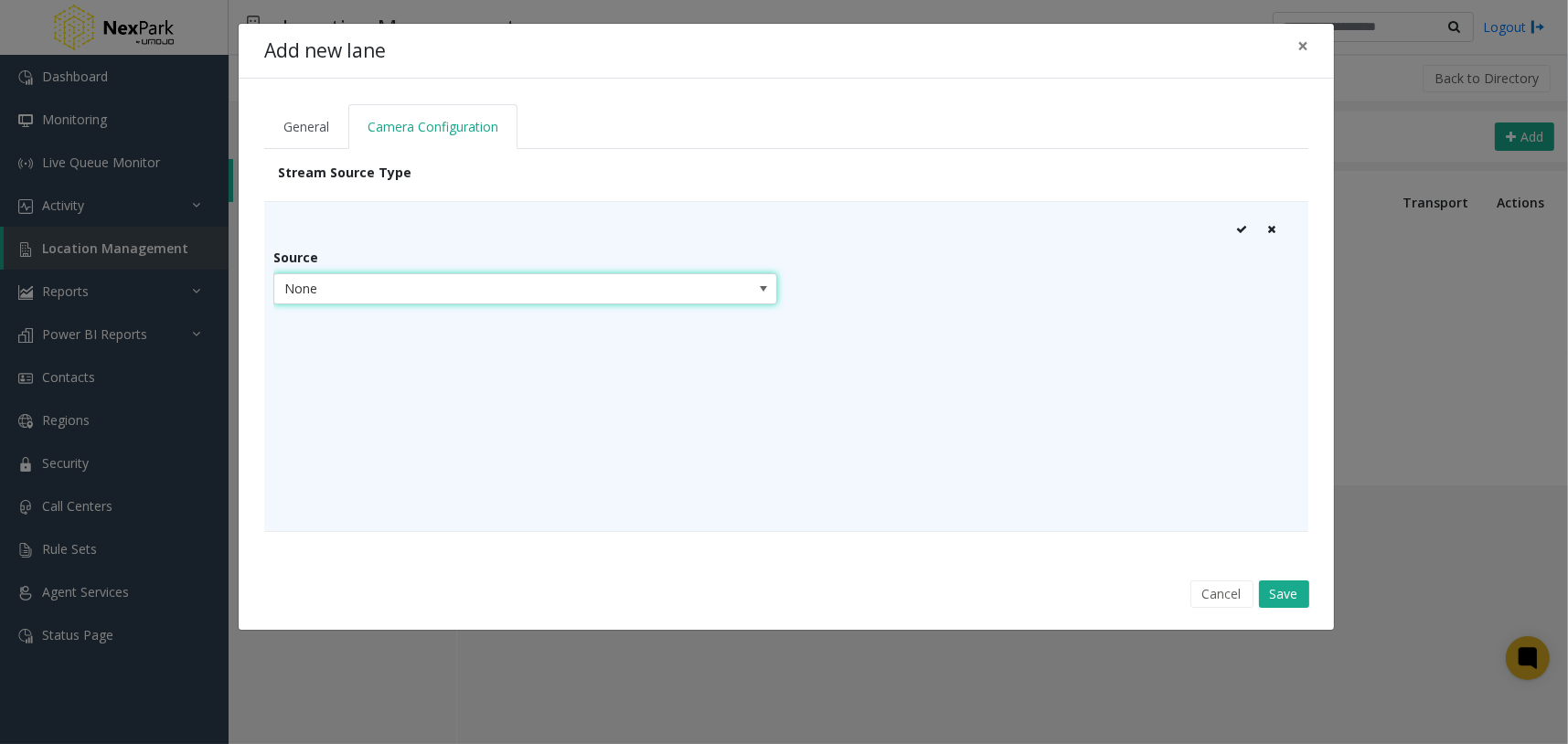
click at [412, 301] on span "None" at bounding box center [525, 289] width 504 height 31
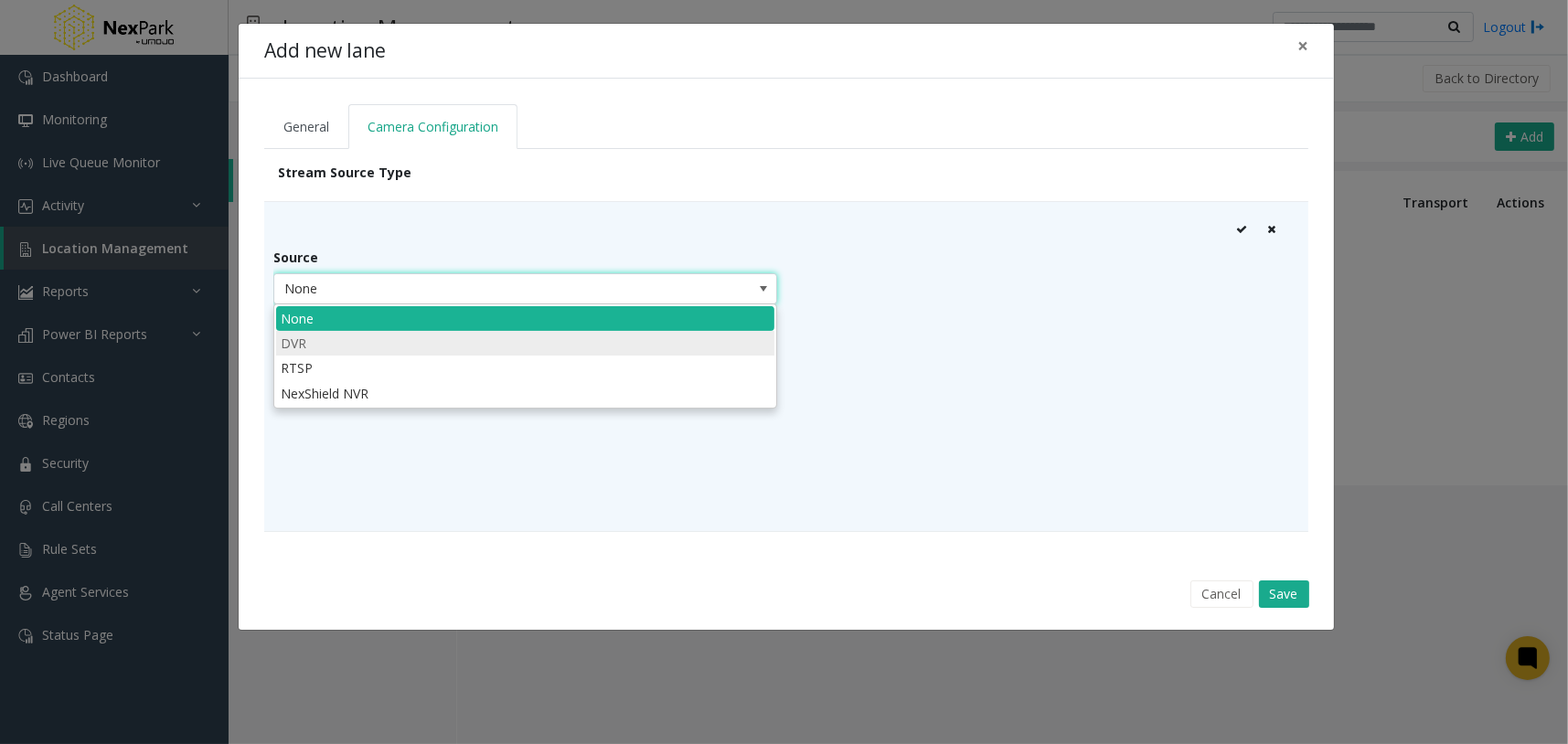
click at [371, 351] on li "DVR" at bounding box center [525, 343] width 498 height 25
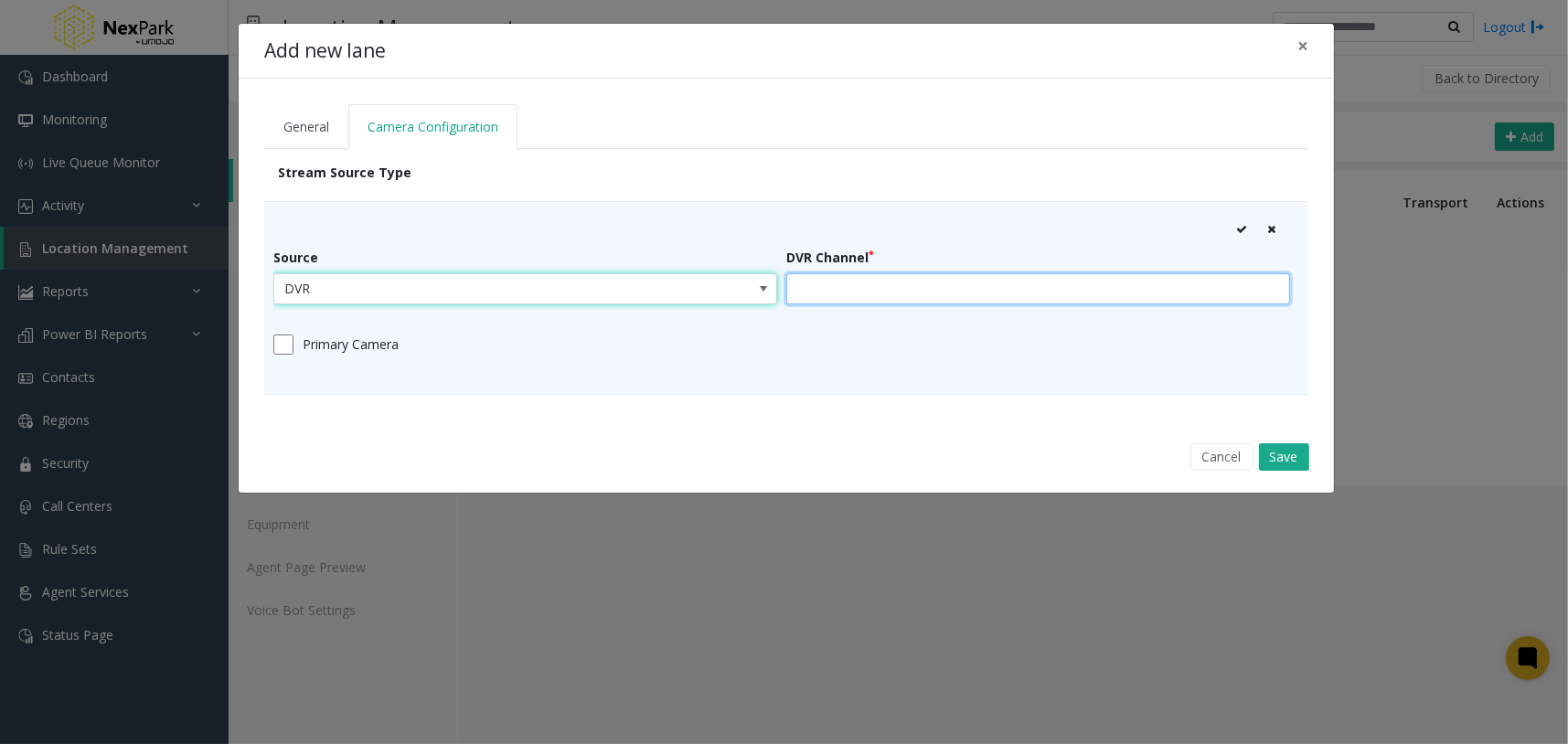
click at [900, 290] on input "text" at bounding box center [1038, 289] width 504 height 31
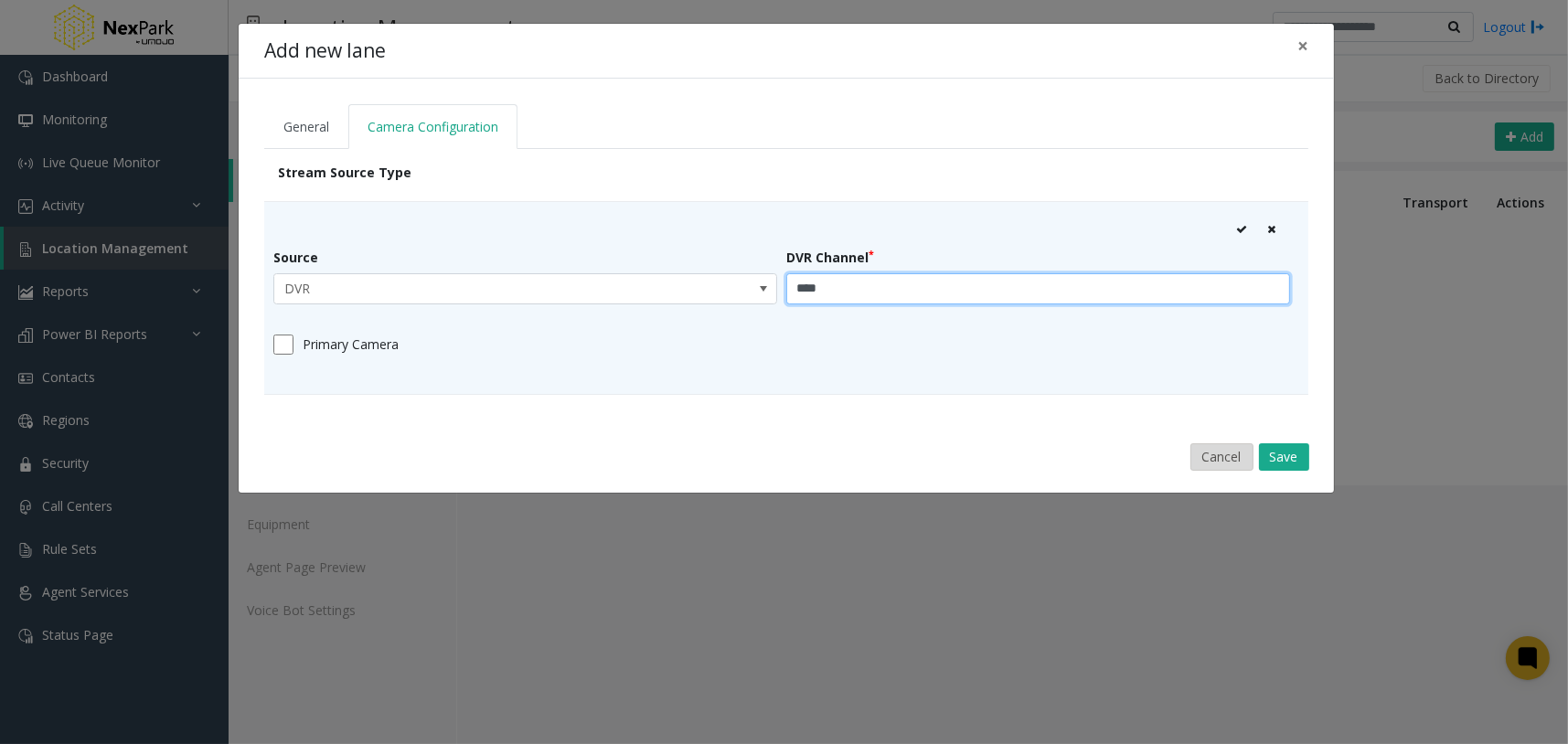
type input "****"
click at [1209, 451] on button "Cancel" at bounding box center [1222, 457] width 63 height 27
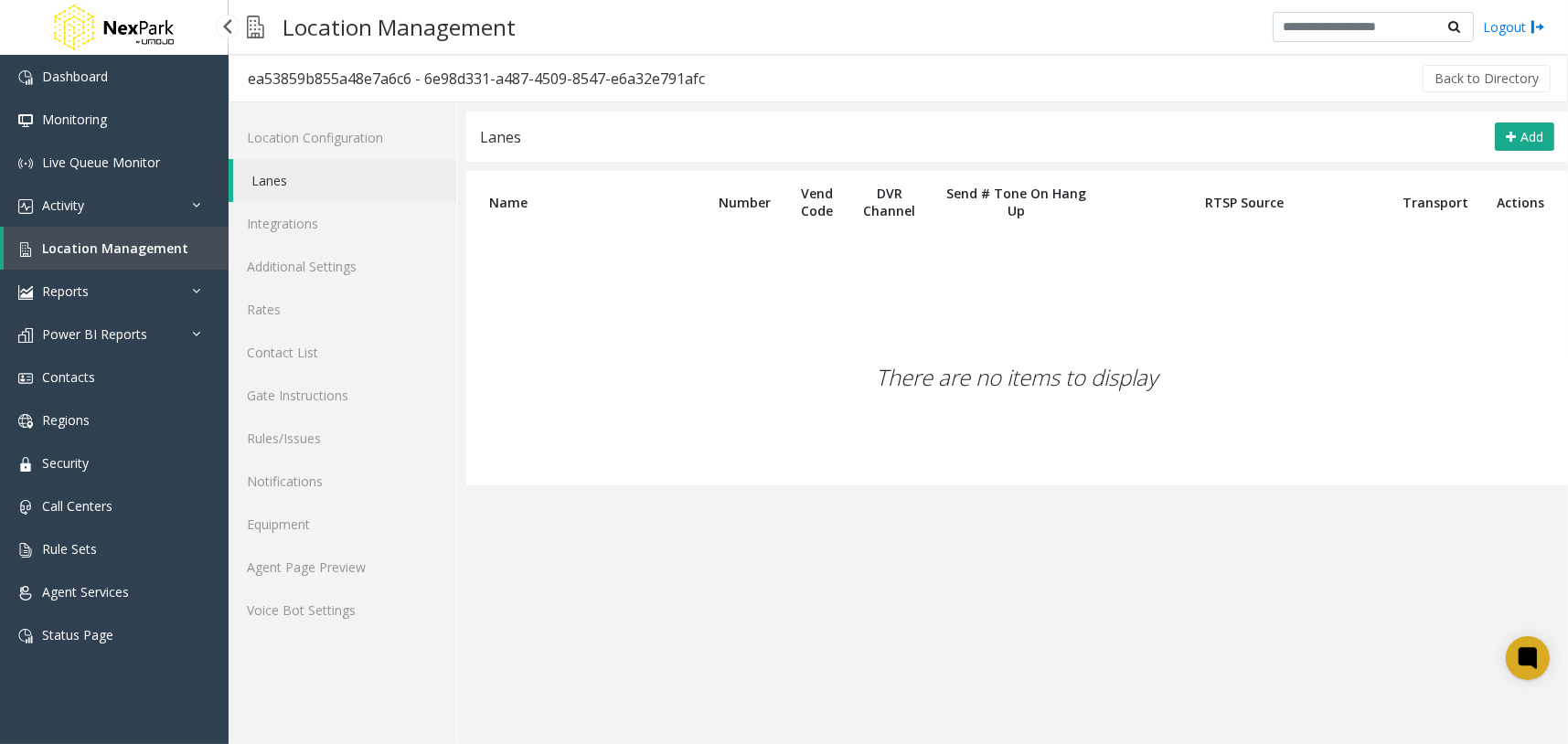
click at [141, 253] on span "Location Management" at bounding box center [115, 248] width 147 height 17
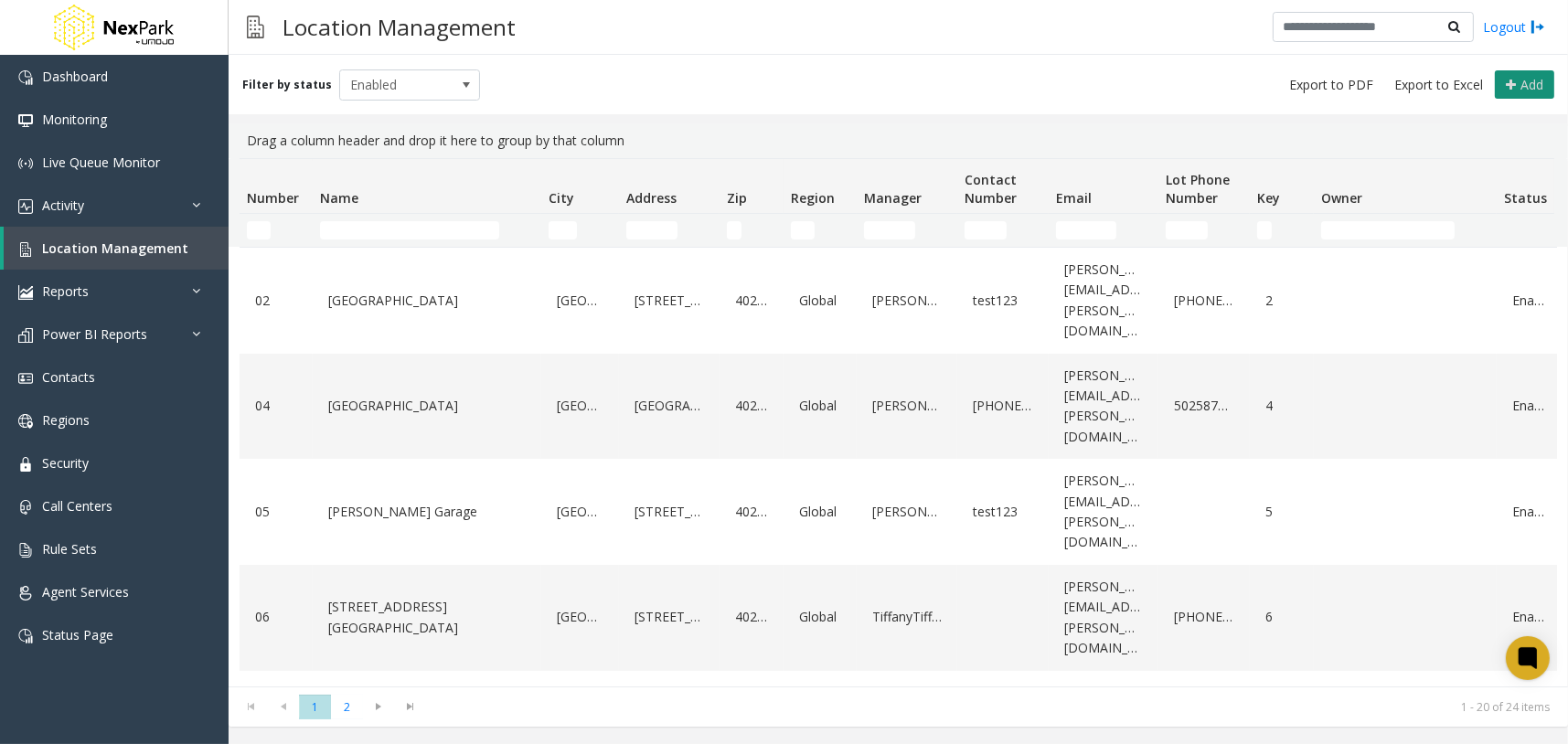
click at [1514, 86] on icon at bounding box center [1510, 85] width 10 height 15
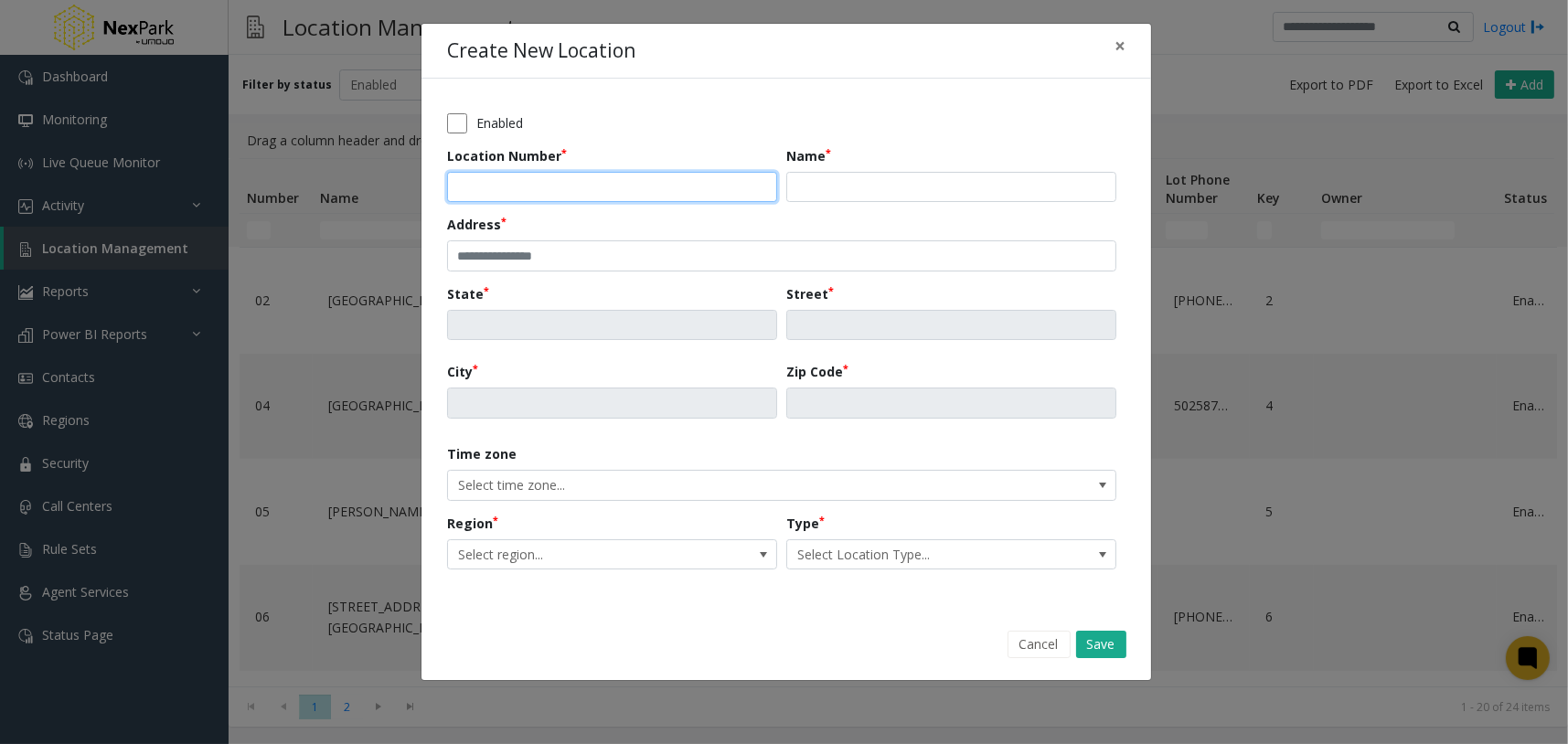
click at [615, 183] on input "Location Number" at bounding box center [612, 188] width 330 height 31
type input "***"
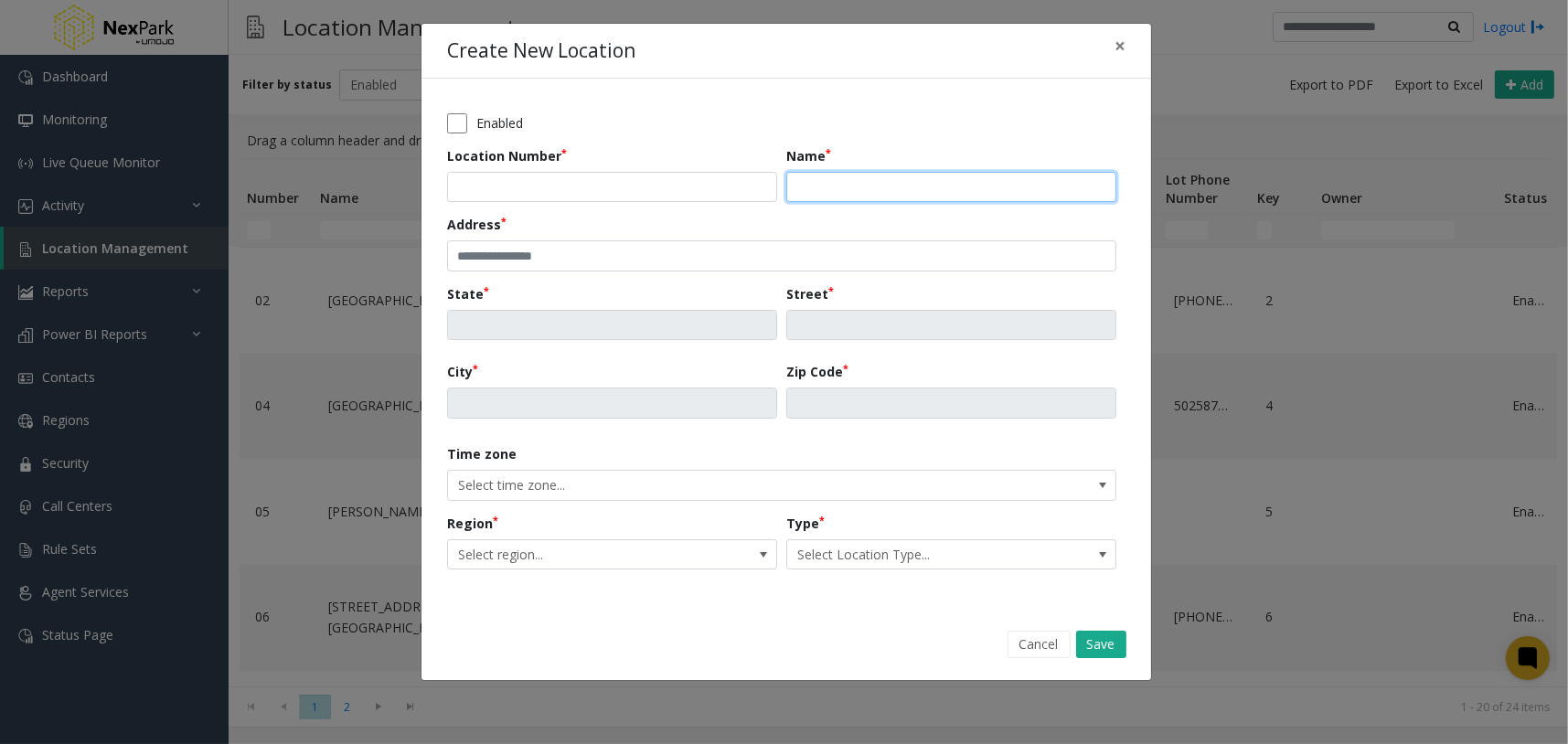
click at [929, 190] on input "Name" at bounding box center [951, 188] width 330 height 31
click at [807, 190] on input "**********" at bounding box center [951, 188] width 330 height 31
click at [802, 192] on input "**********" at bounding box center [951, 188] width 330 height 31
type input "**********"
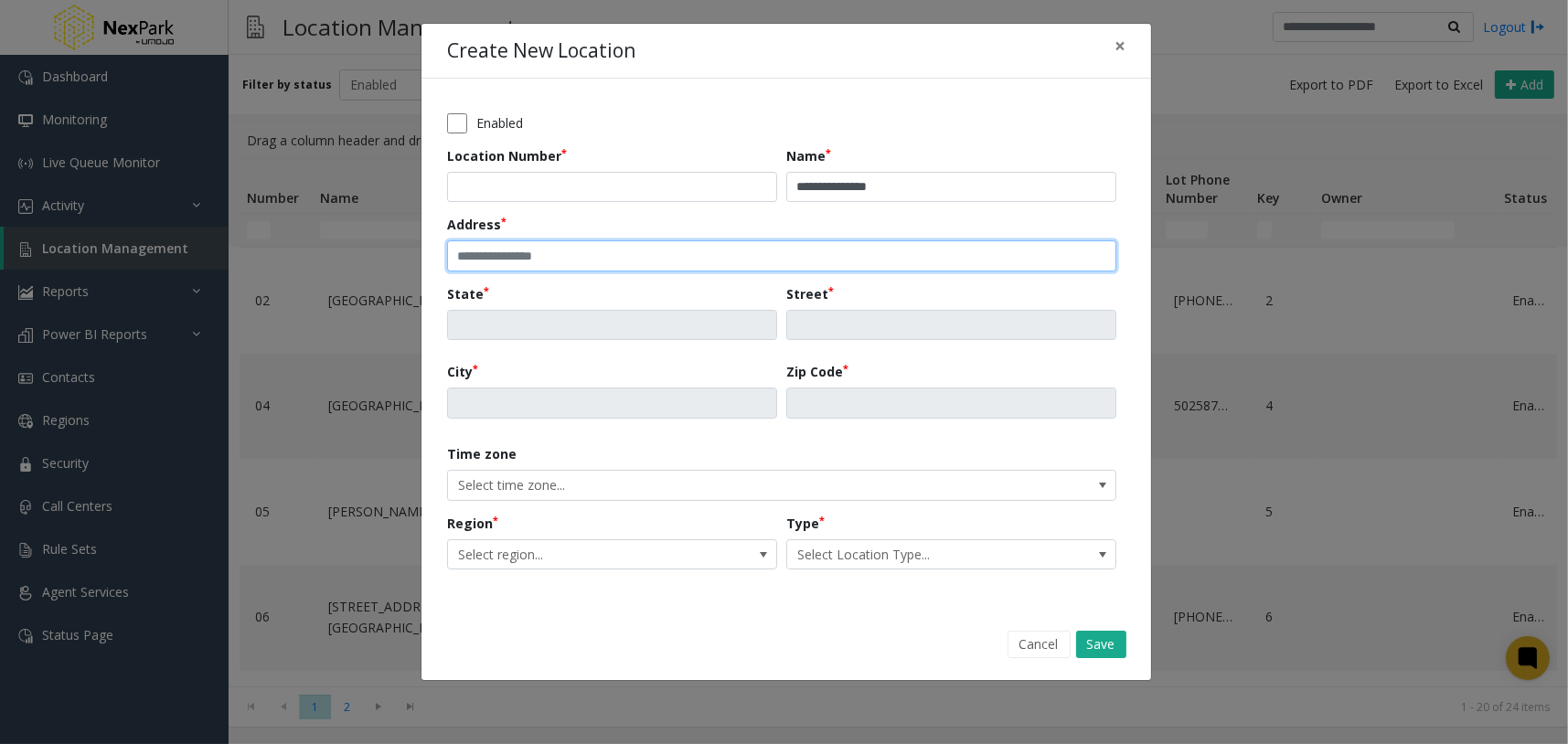
click at [793, 259] on input "text" at bounding box center [781, 257] width 670 height 31
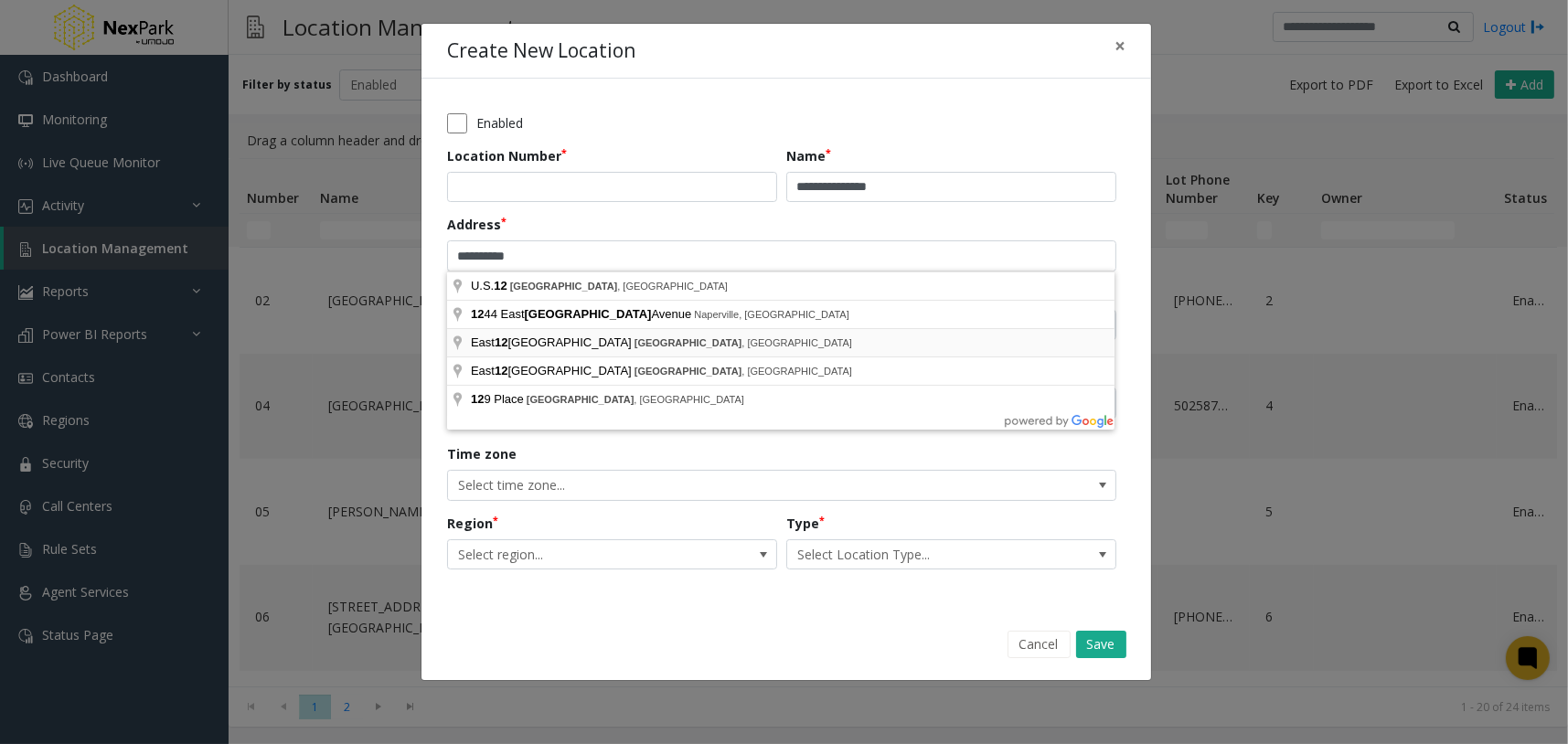
type input "**********"
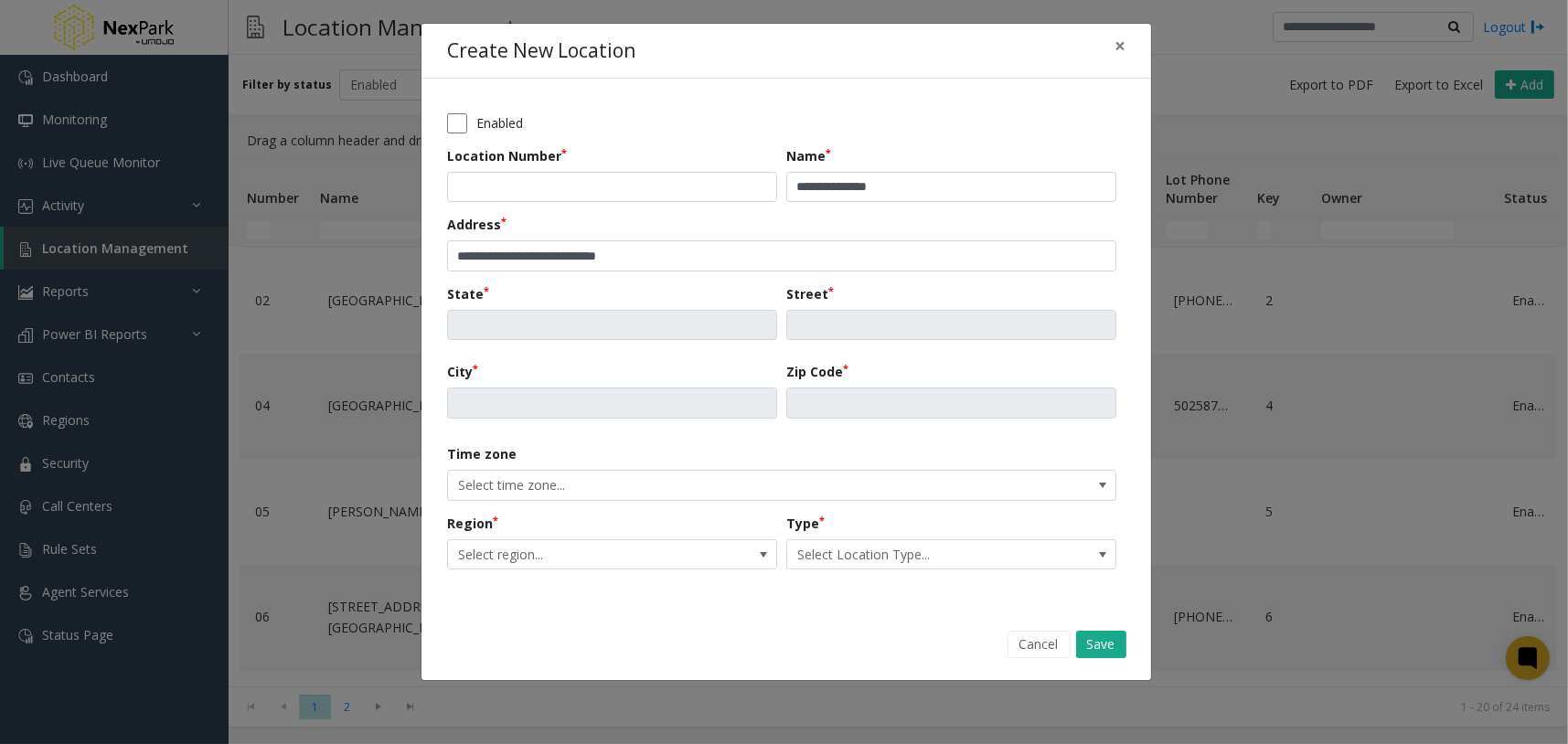
type input "**"
type input "**********"
type input "*******"
type input "*****"
click at [688, 488] on kendo-dropdownlist "Central Standard Time" at bounding box center [781, 486] width 670 height 31
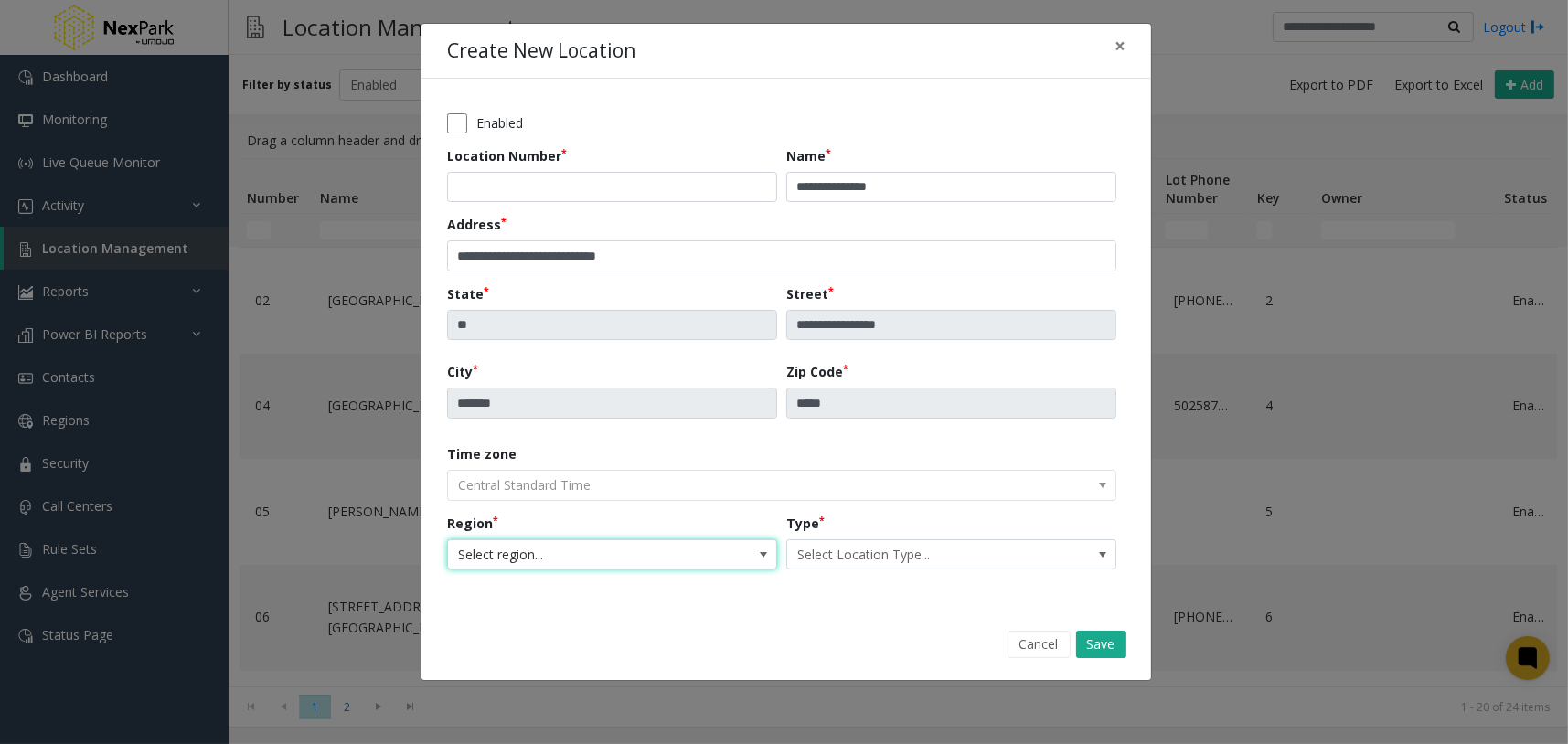
click at [678, 543] on span "Select region..." at bounding box center [579, 555] width 262 height 29
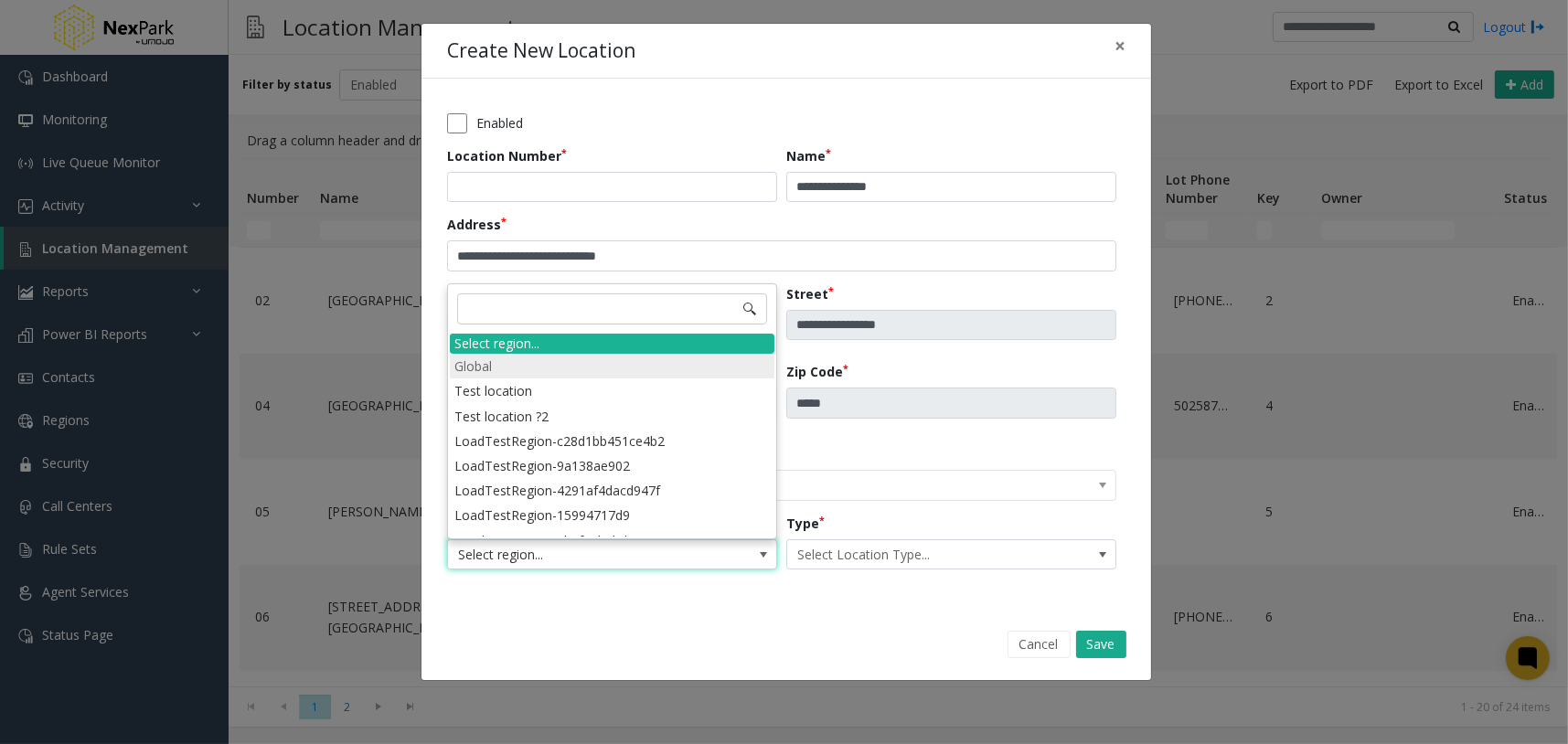
click at [541, 371] on li "Global" at bounding box center [612, 366] width 324 height 25
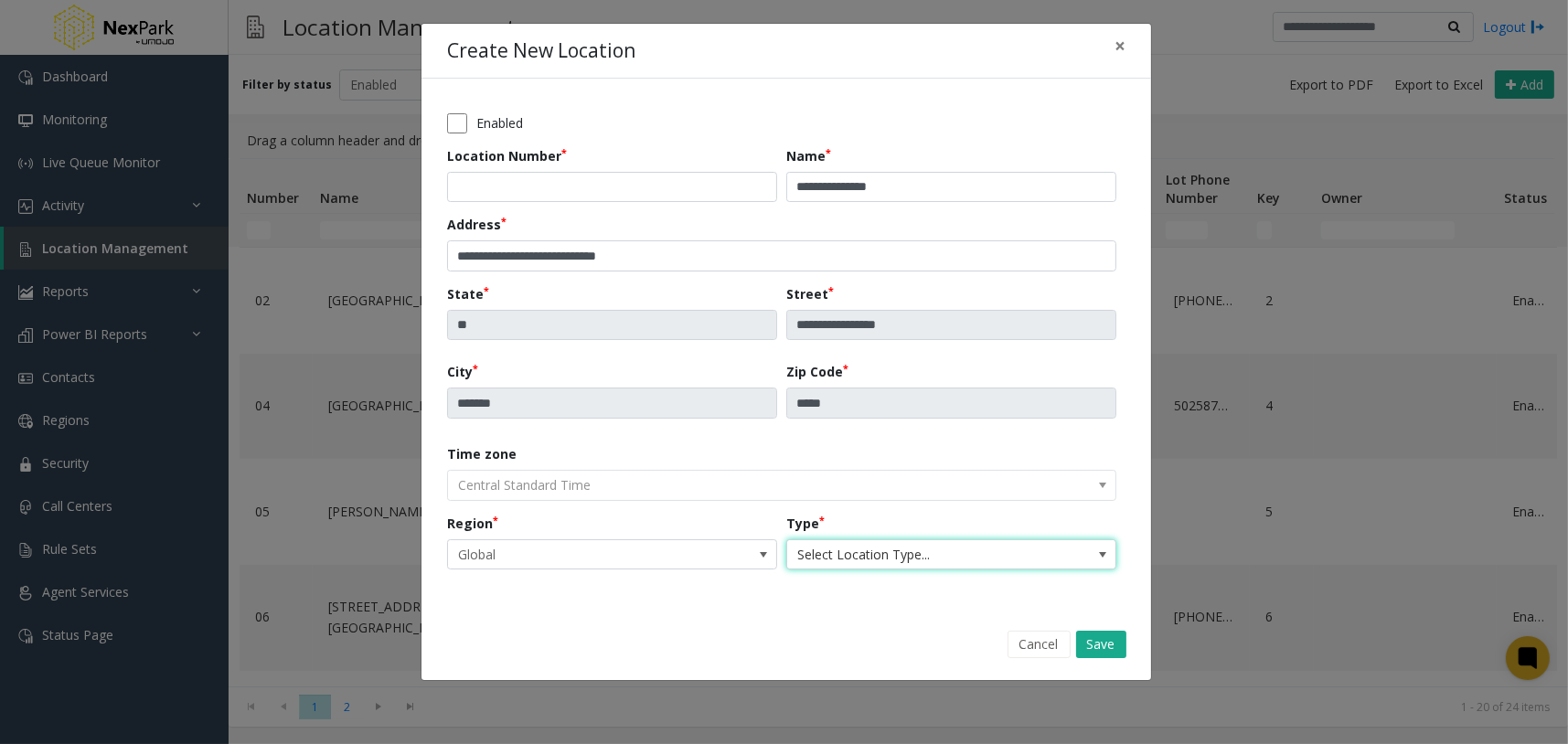
click at [890, 558] on span "Select Location Type..." at bounding box center [918, 555] width 262 height 29
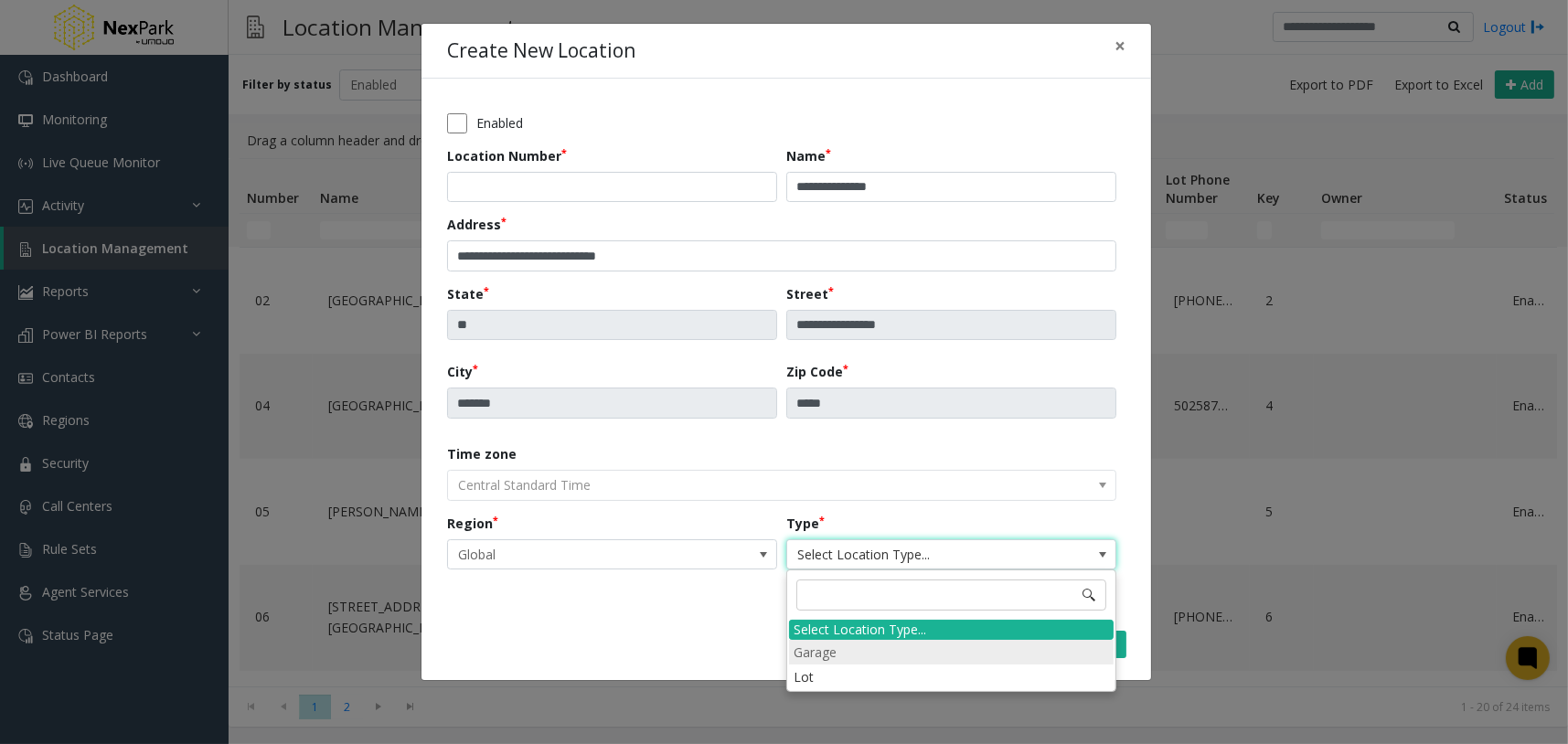
click at [866, 657] on li "Garage" at bounding box center [951, 652] width 324 height 25
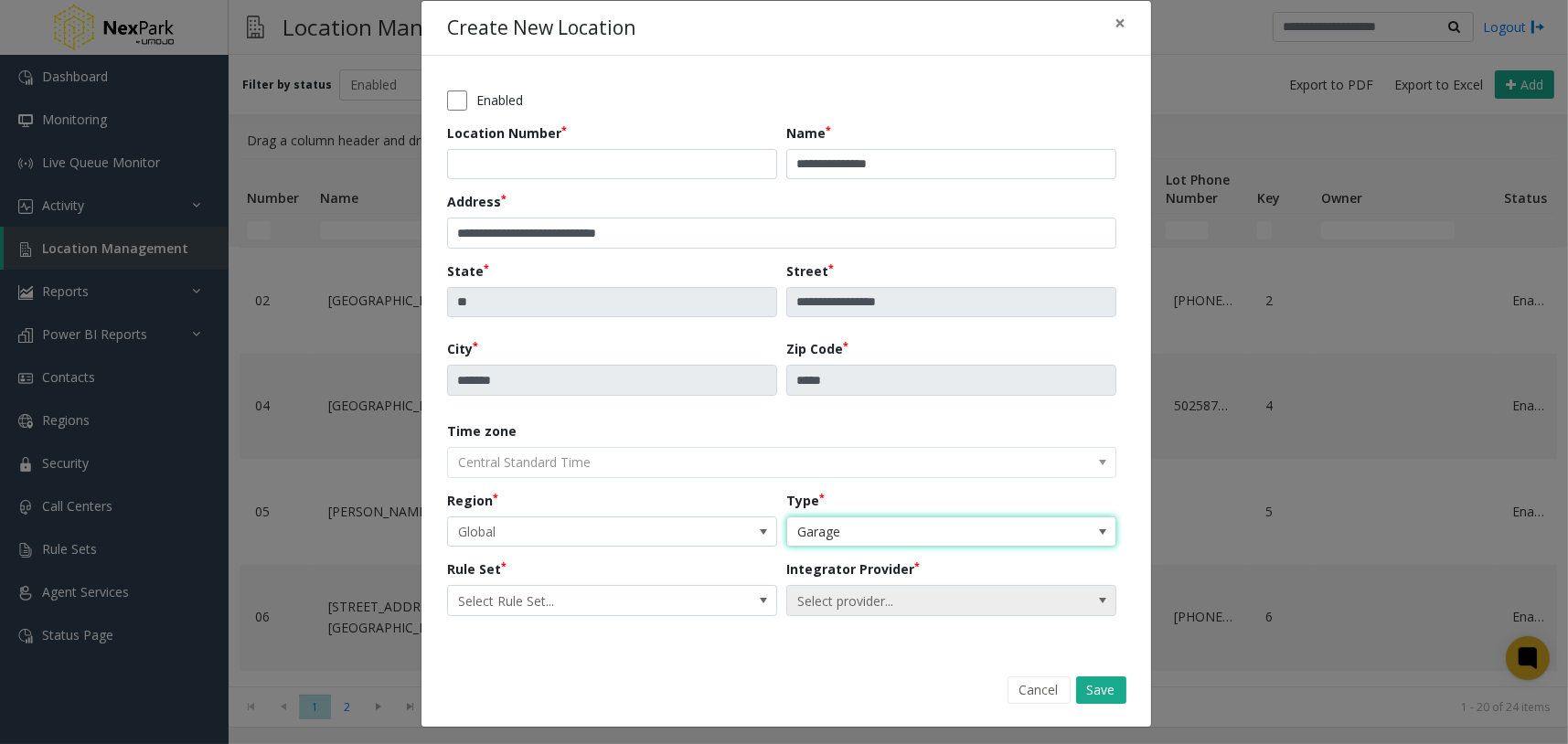
scroll to position [27, 0]
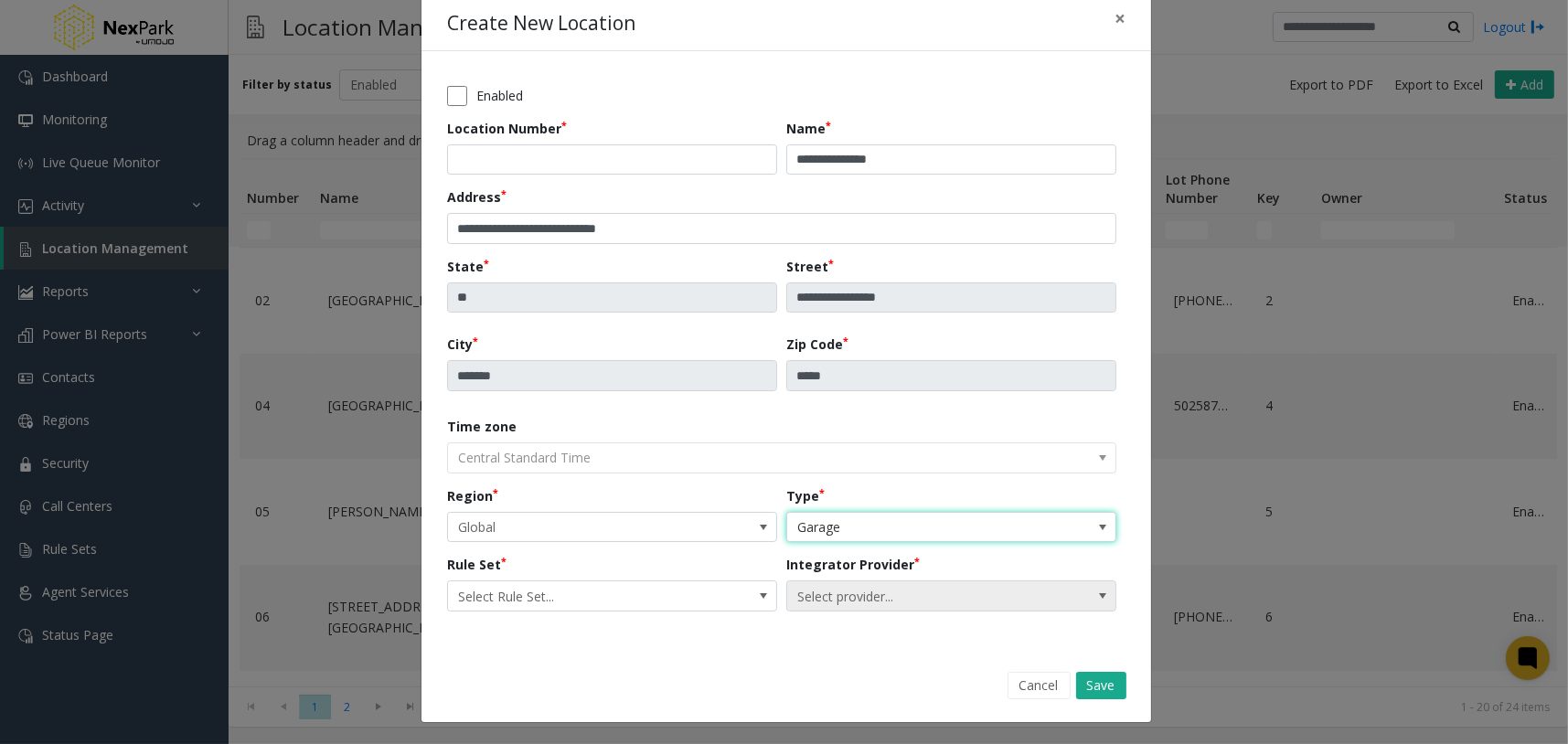
click at [890, 601] on span "Select provider..." at bounding box center [918, 596] width 262 height 29
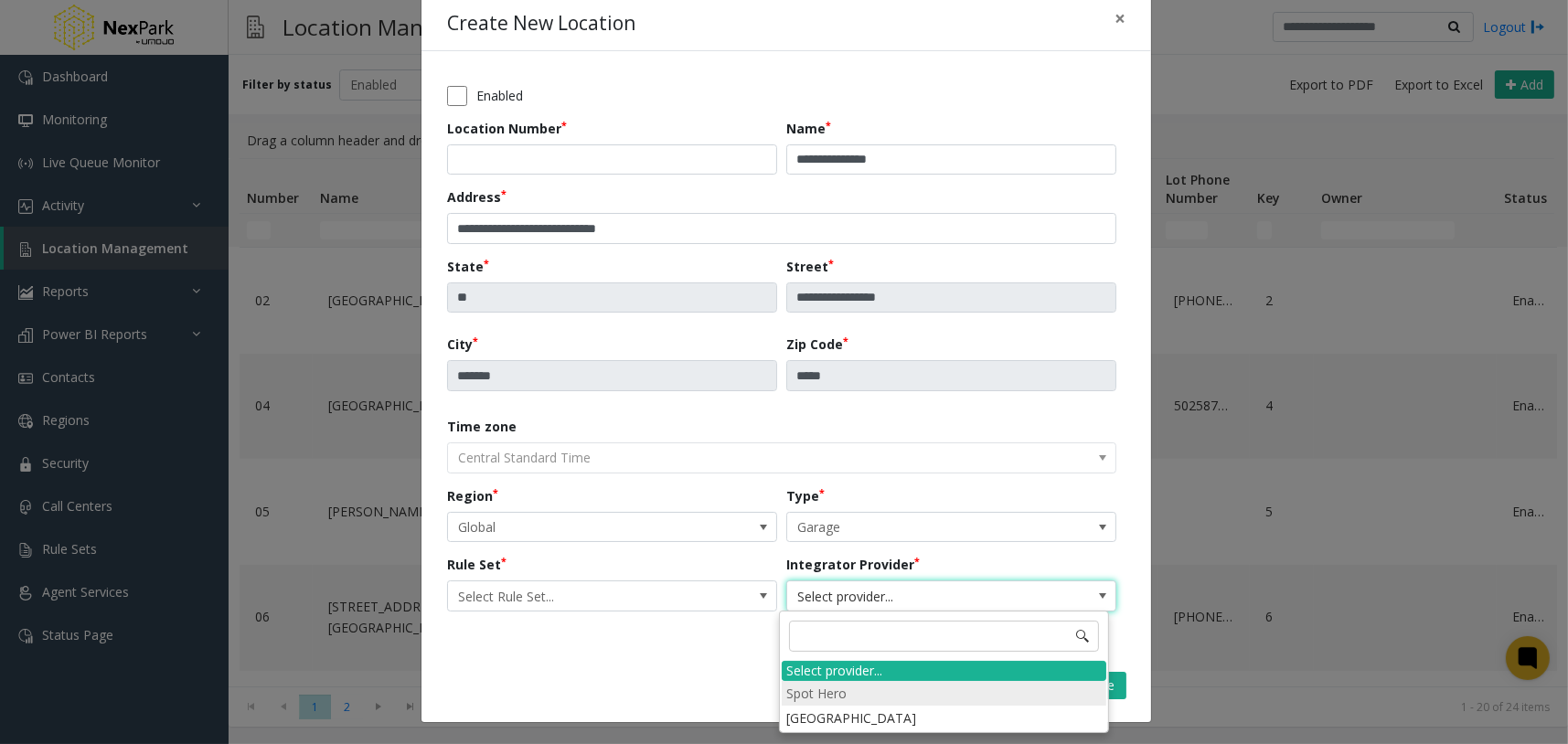
click at [833, 703] on li "Spot Hero" at bounding box center [943, 694] width 324 height 25
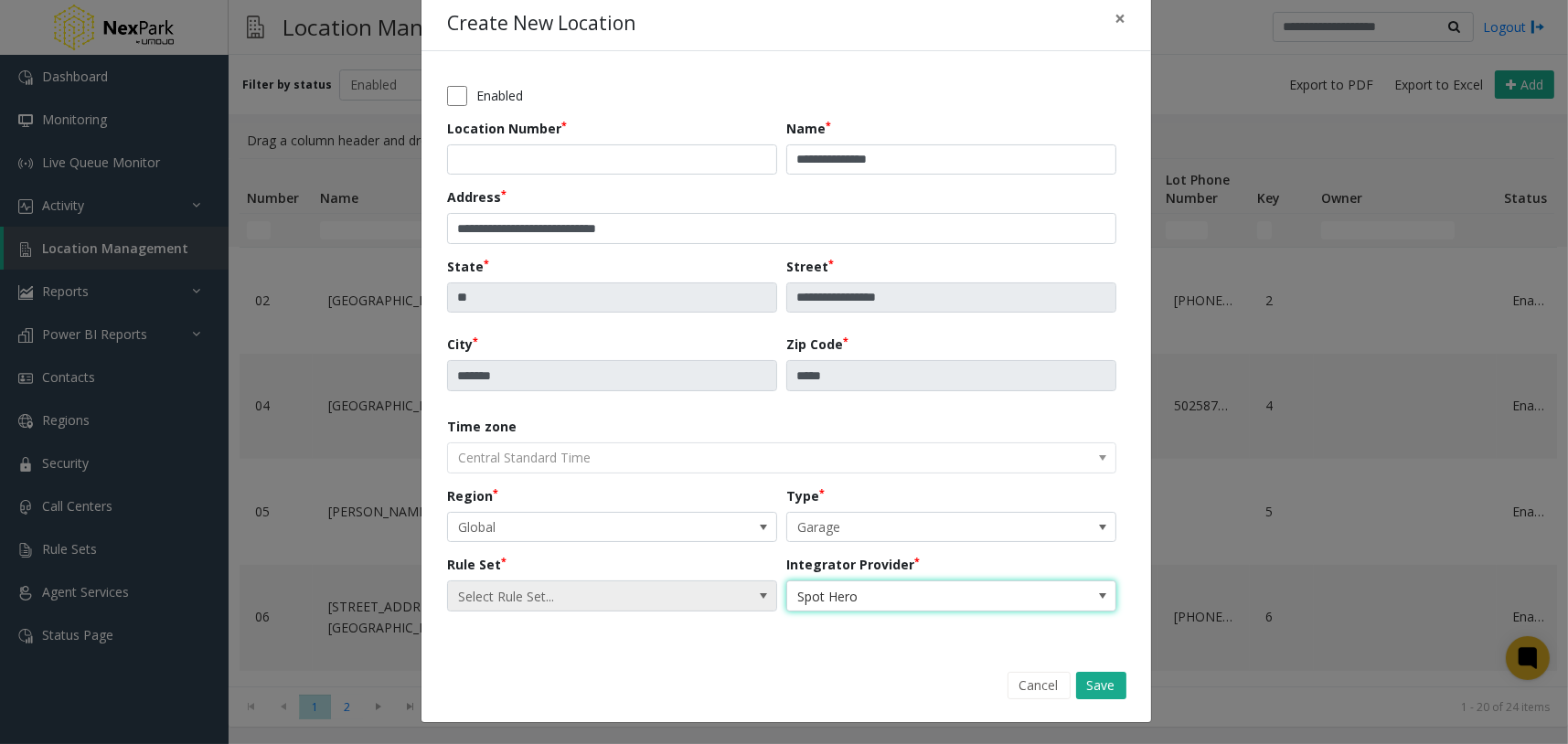
click at [665, 593] on span "Select Rule Set..." at bounding box center [579, 596] width 262 height 29
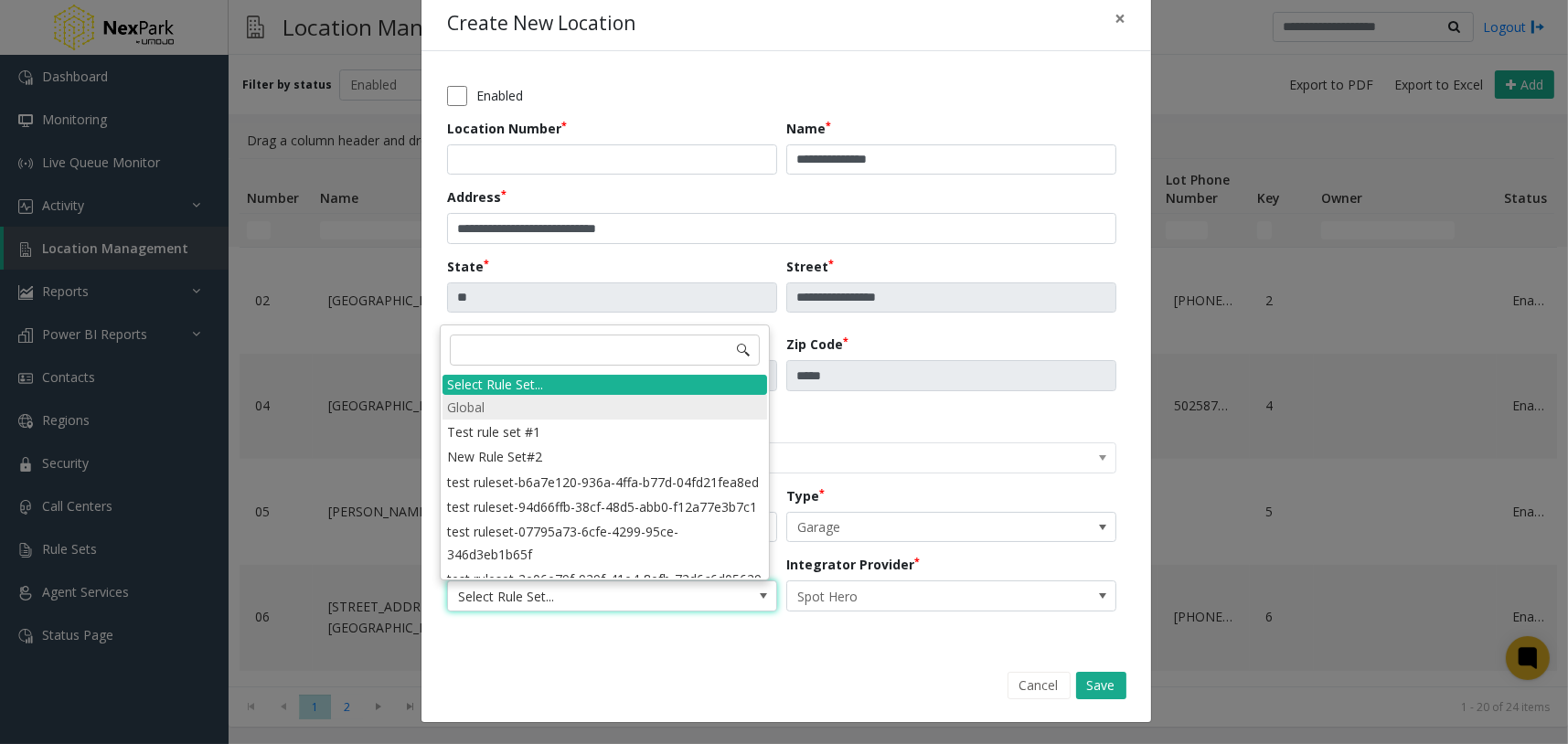
click at [561, 414] on li "Global" at bounding box center [604, 407] width 324 height 25
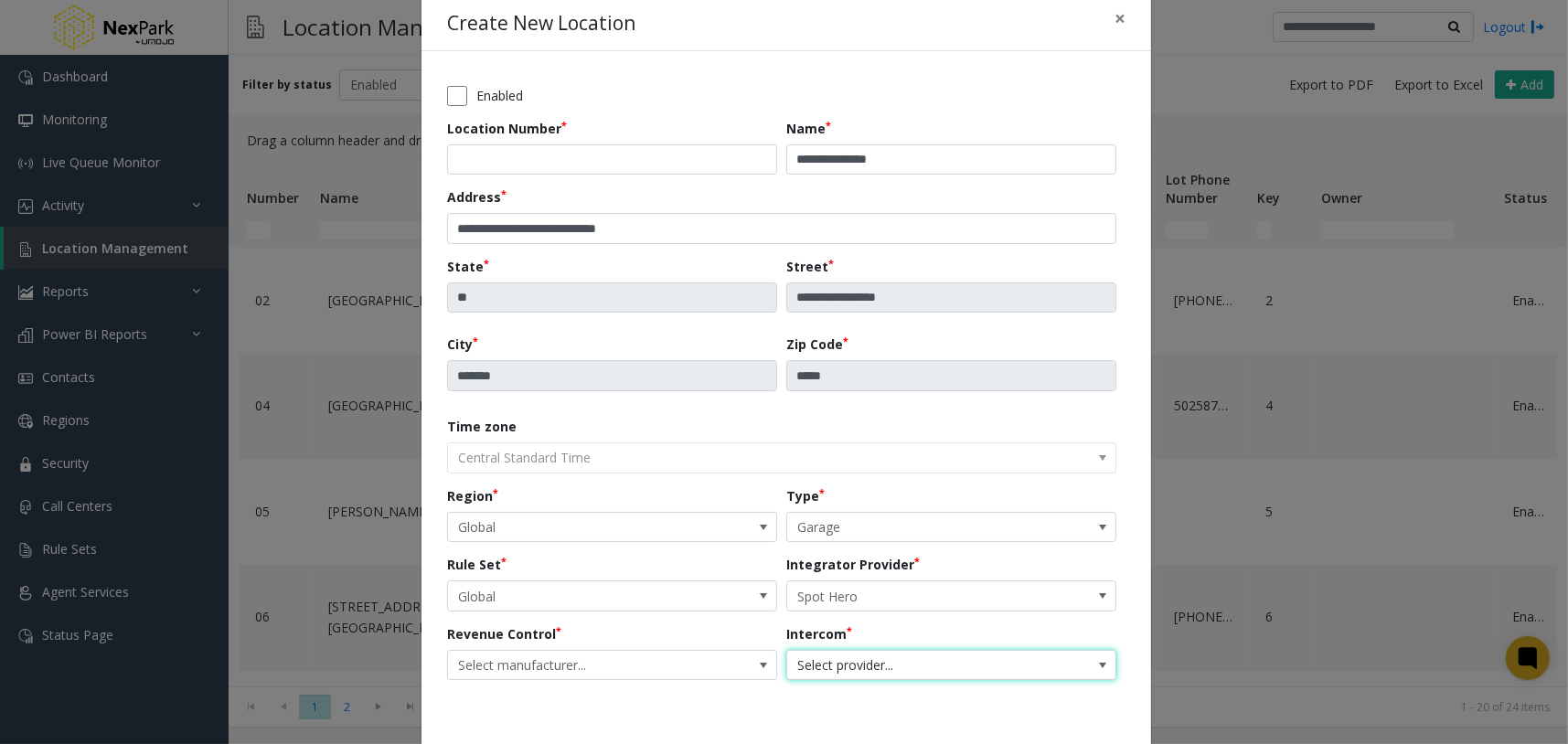
click at [889, 668] on span "Select provider..." at bounding box center [918, 666] width 262 height 29
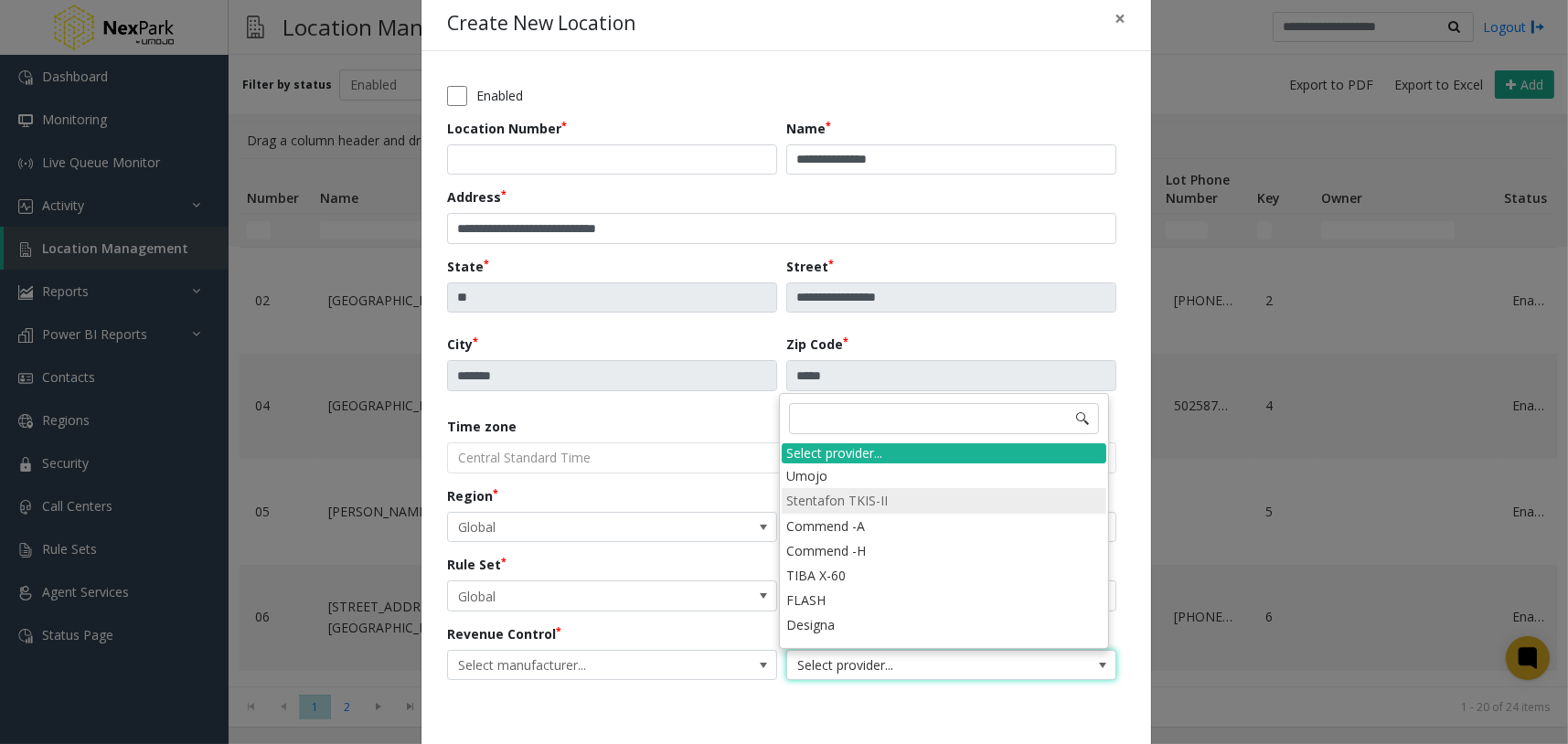
click at [859, 490] on li "Stentafon TKIS-II" at bounding box center [943, 500] width 324 height 25
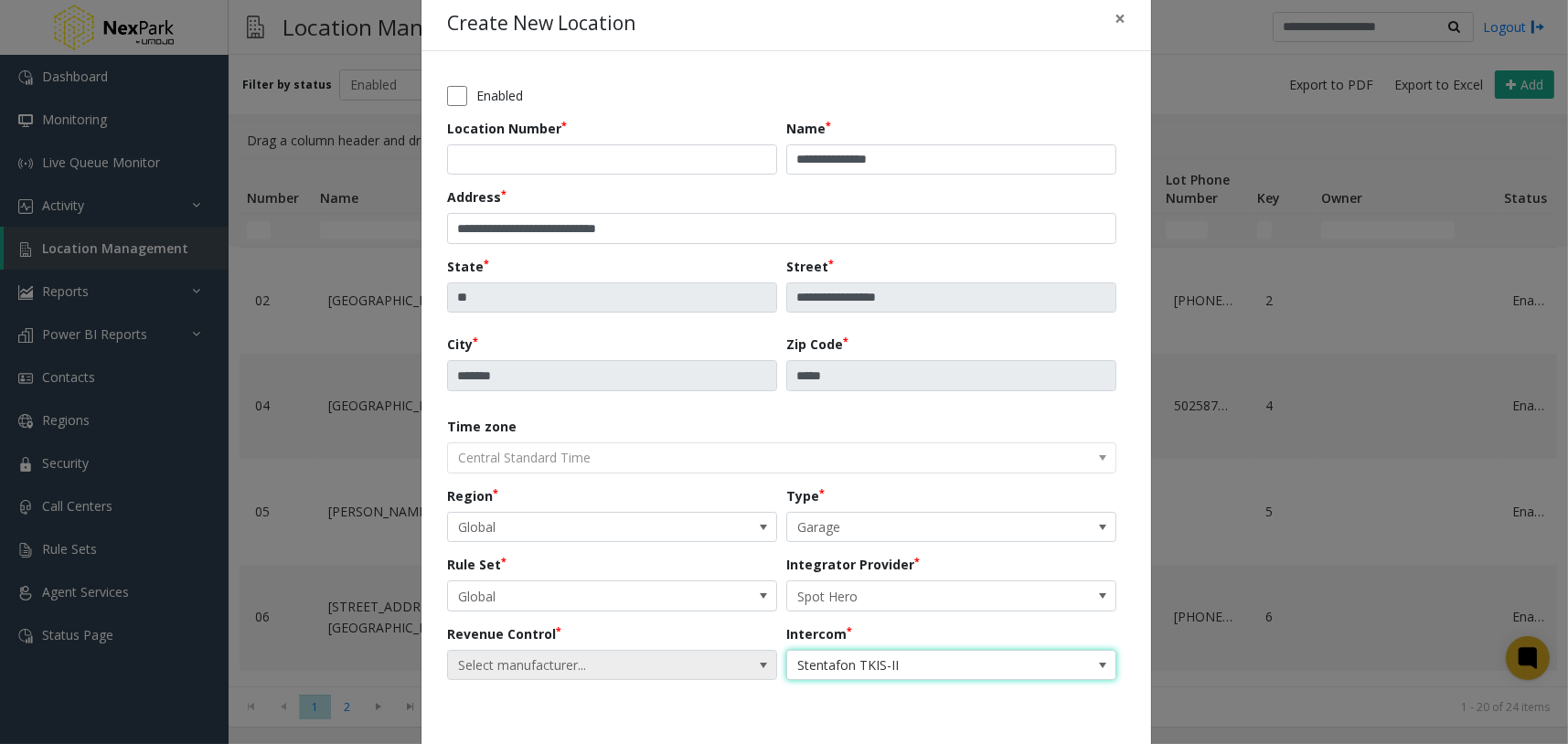
click at [675, 675] on span "Select manufacturer..." at bounding box center [579, 666] width 262 height 29
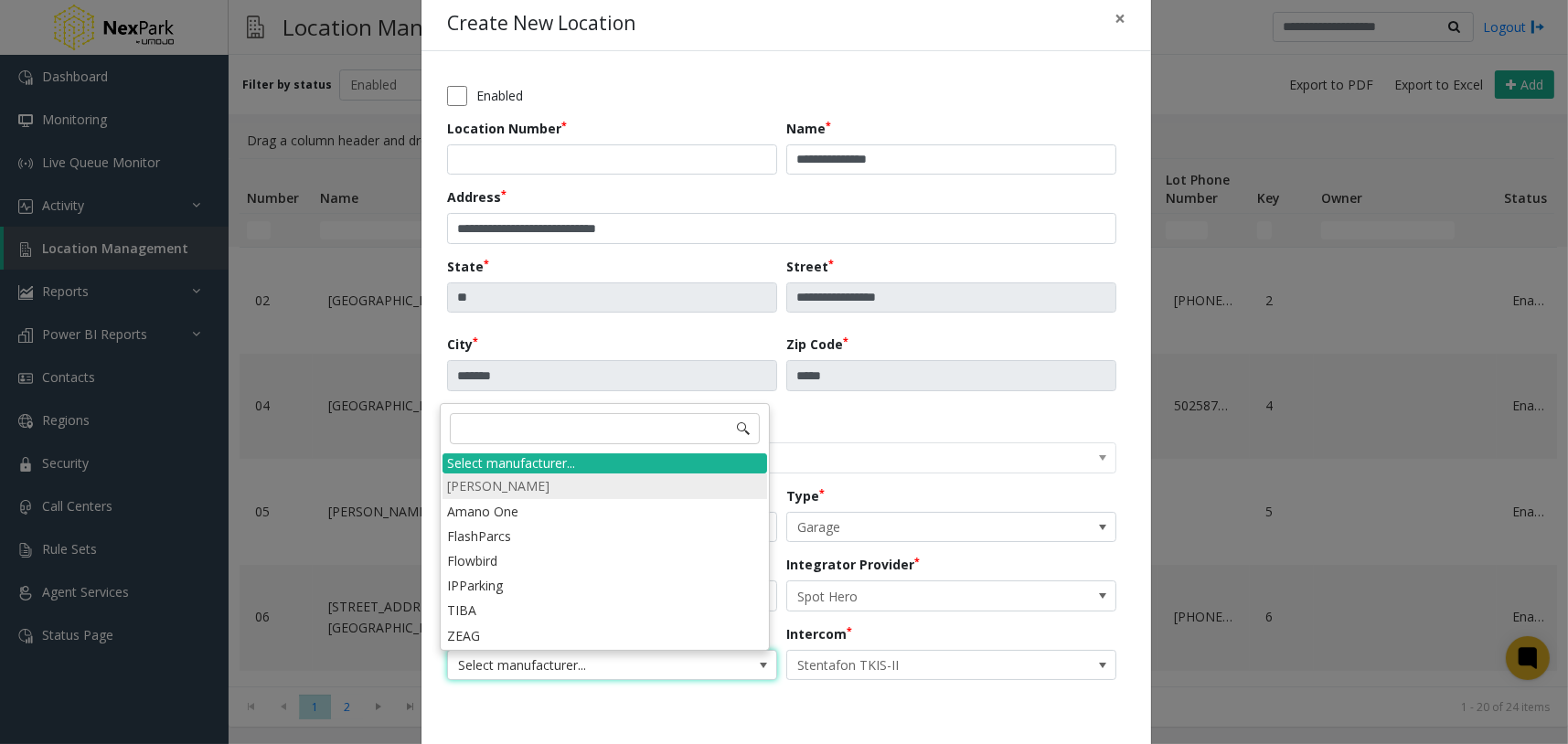
click at [605, 482] on li "Amano McGann" at bounding box center [604, 486] width 324 height 25
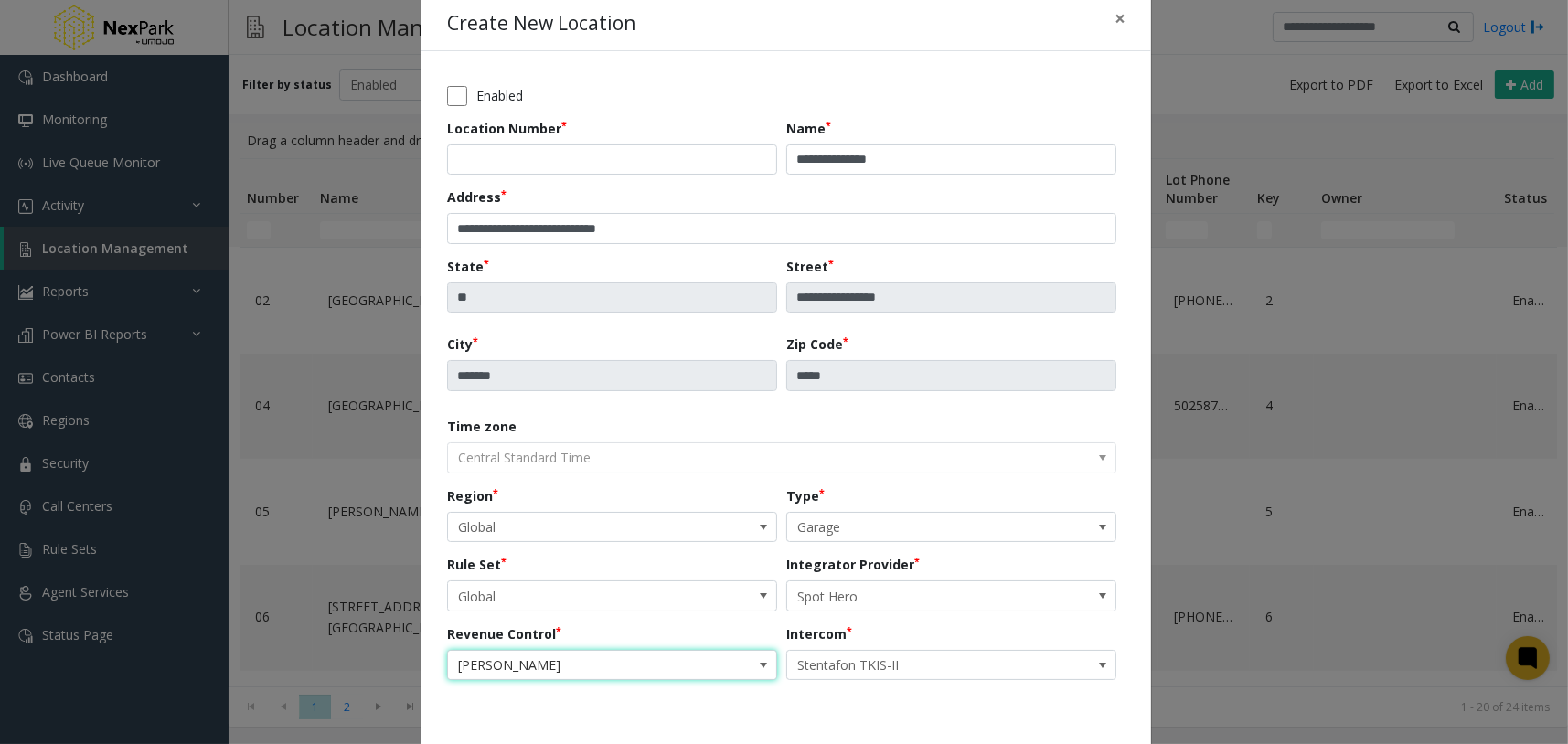
scroll to position [109, 0]
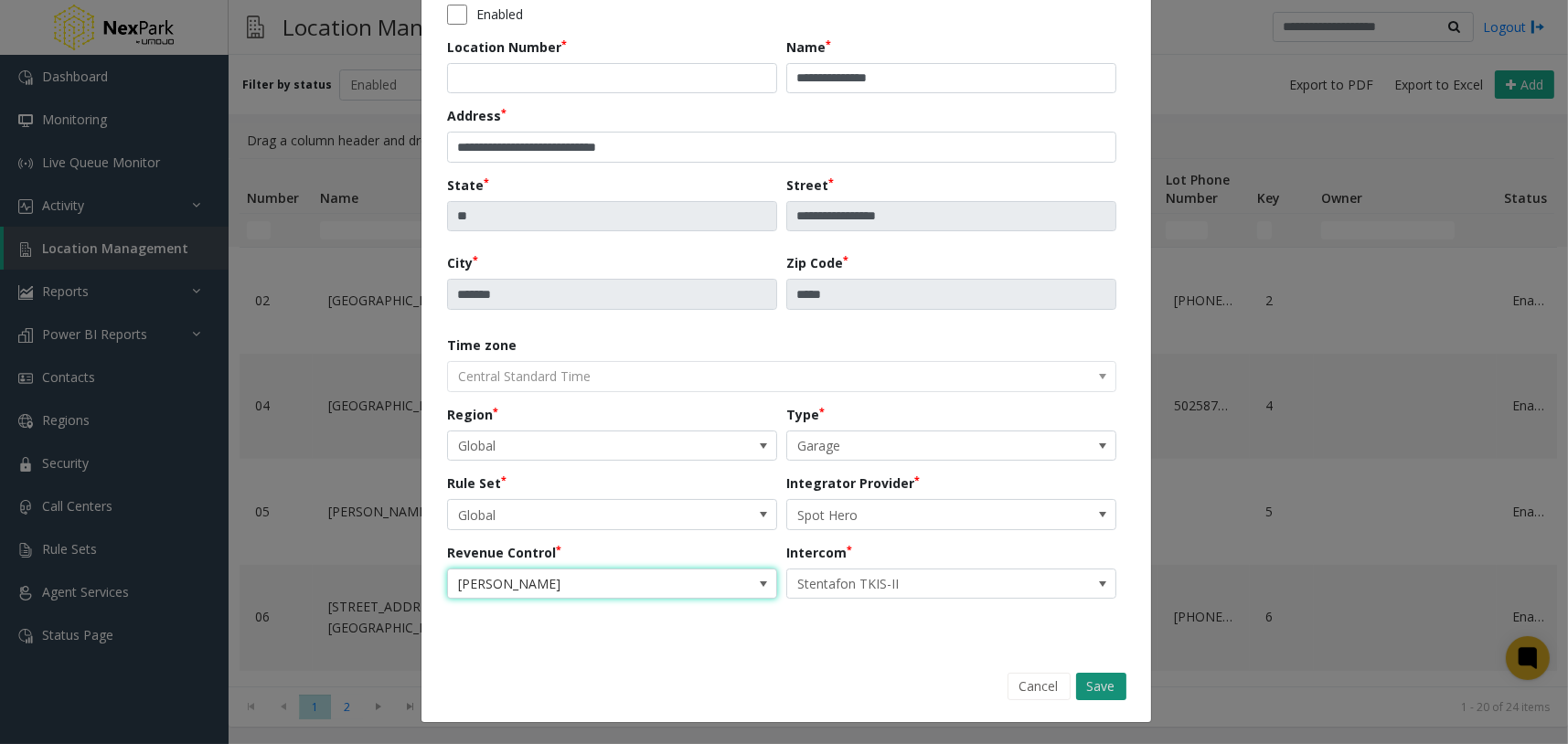
click at [1084, 678] on button "Save" at bounding box center [1101, 687] width 50 height 27
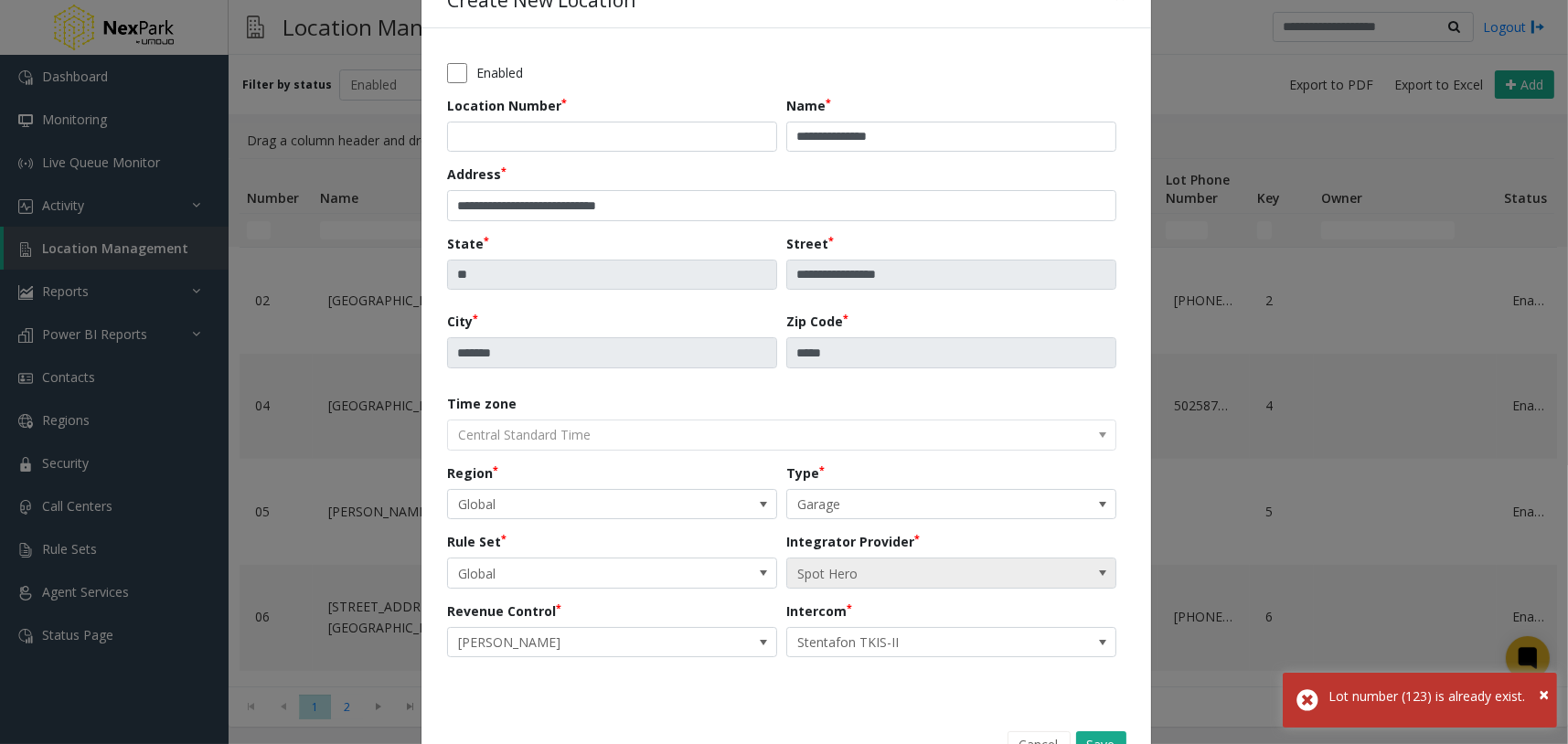
scroll to position [0, 0]
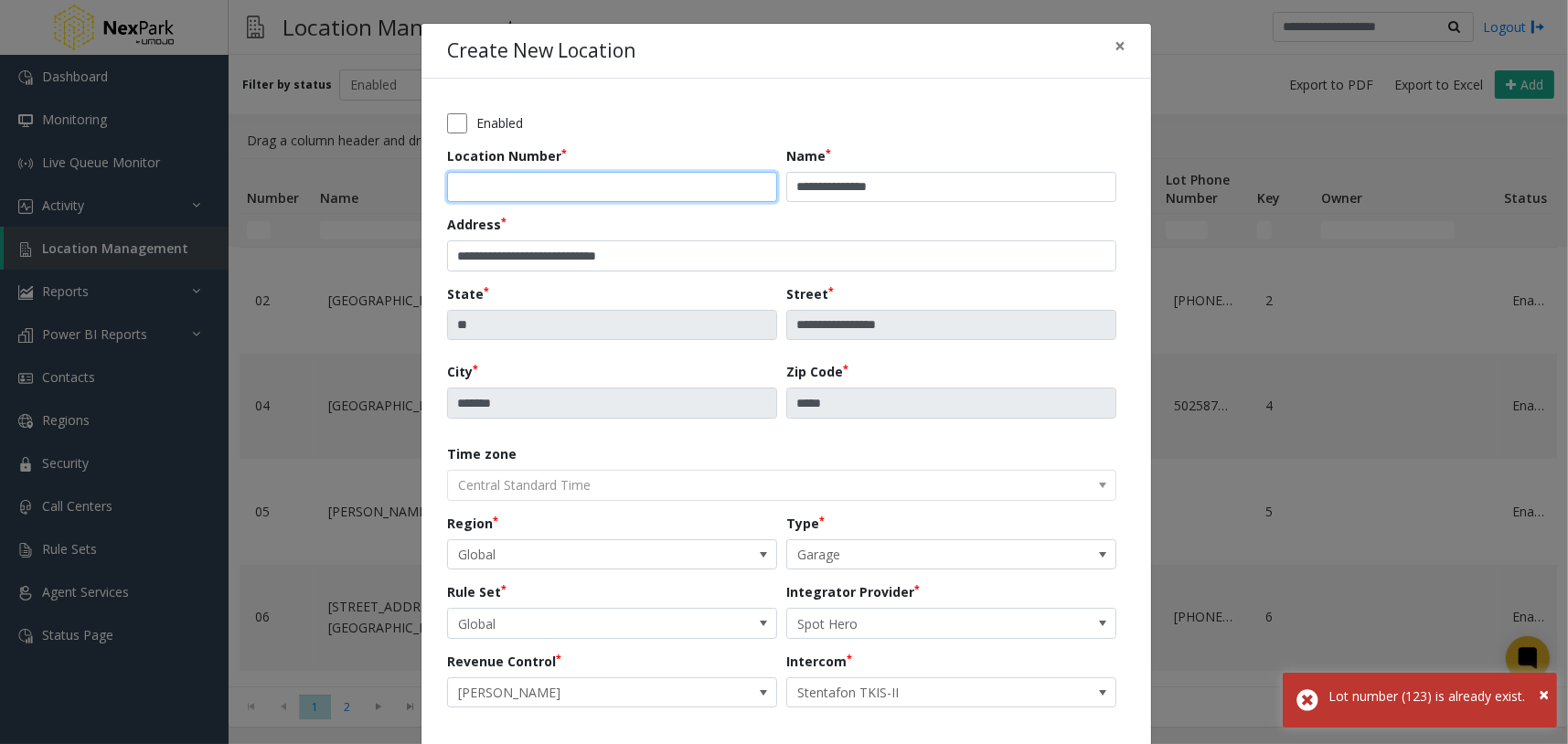
click at [579, 185] on input "***" at bounding box center [612, 188] width 330 height 31
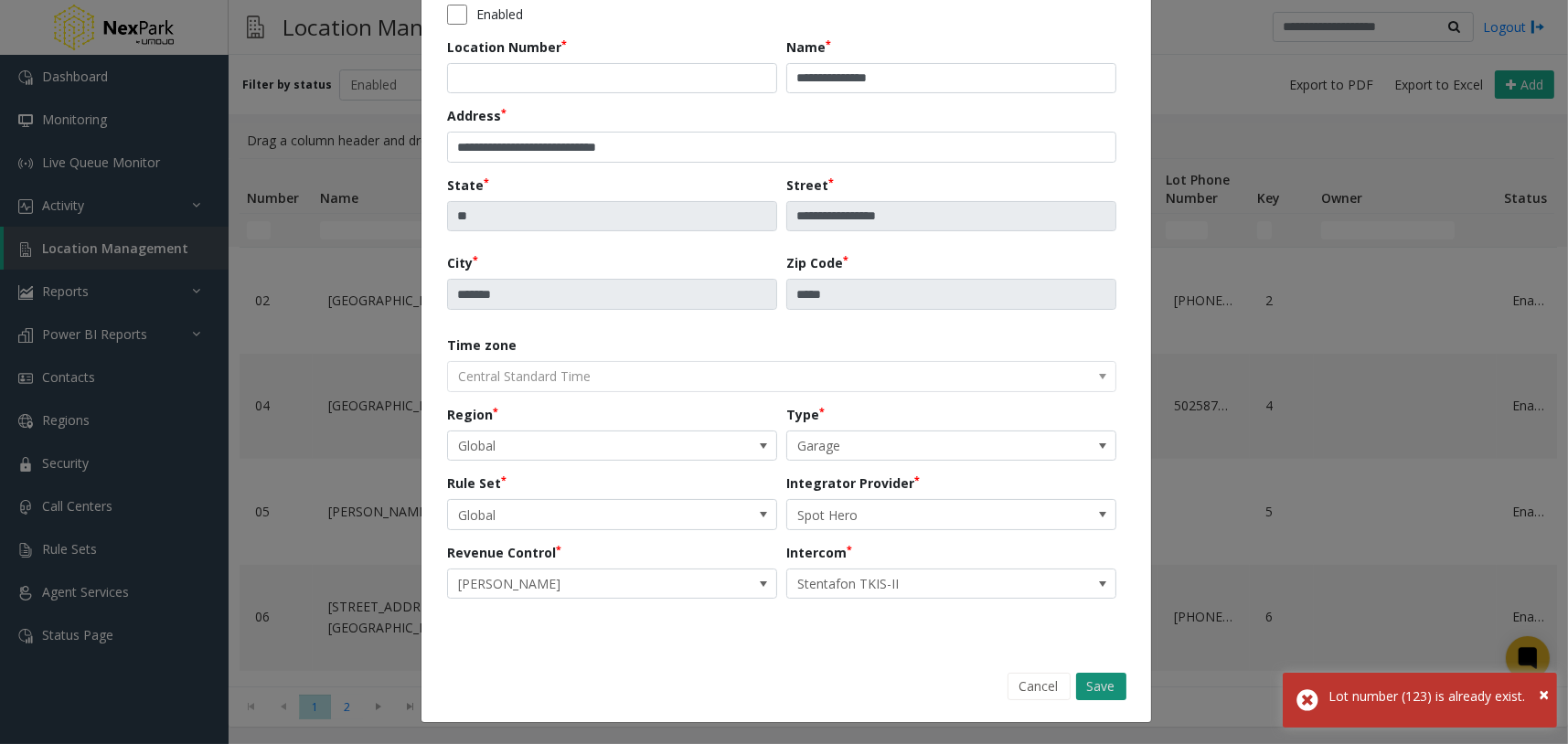
click at [1097, 688] on button "Save" at bounding box center [1101, 687] width 50 height 27
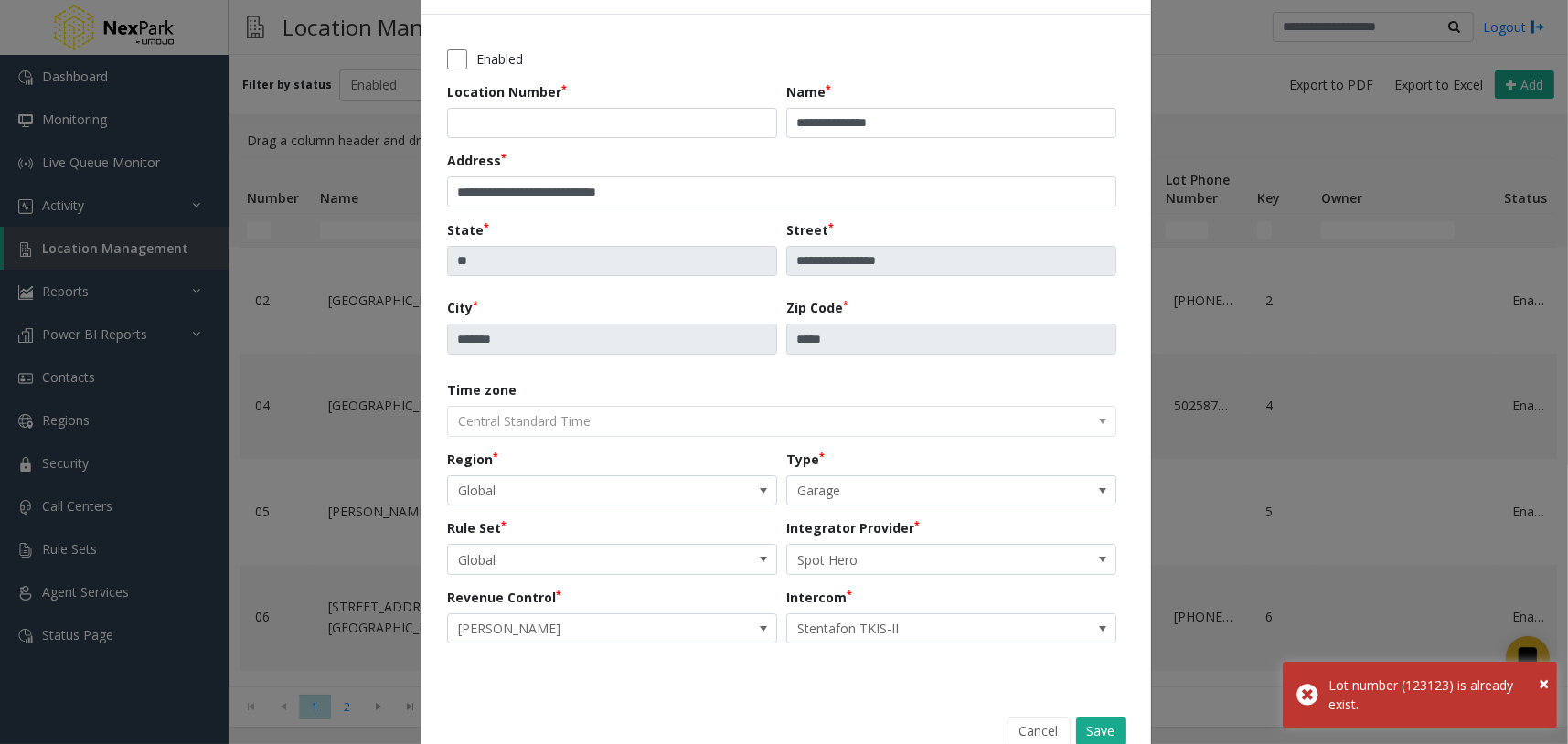
scroll to position [0, 0]
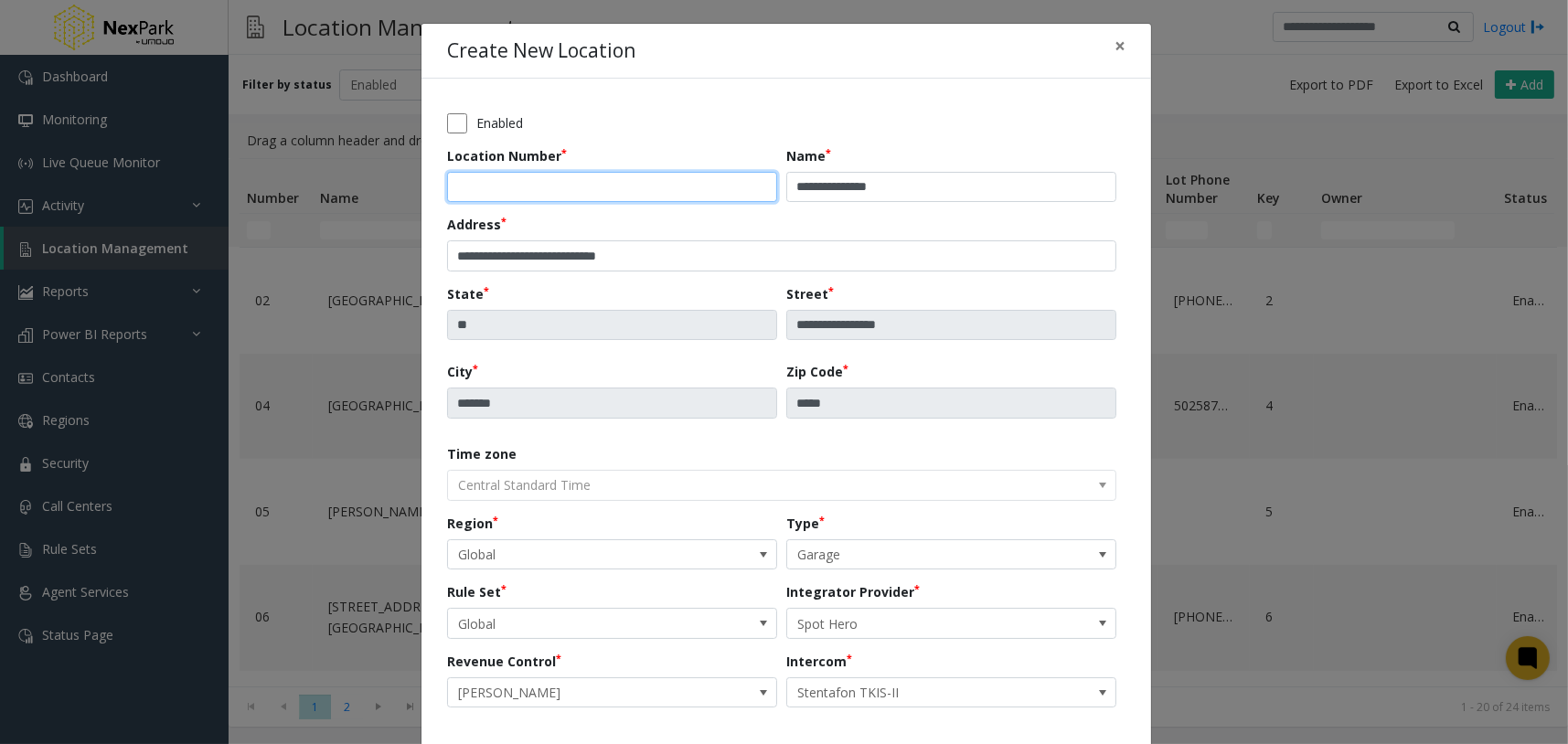
click at [525, 184] on input "******" at bounding box center [612, 188] width 330 height 31
drag, startPoint x: 526, startPoint y: 186, endPoint x: 446, endPoint y: 187, distance: 80.0
click at [447, 187] on input "******" at bounding box center [612, 188] width 330 height 31
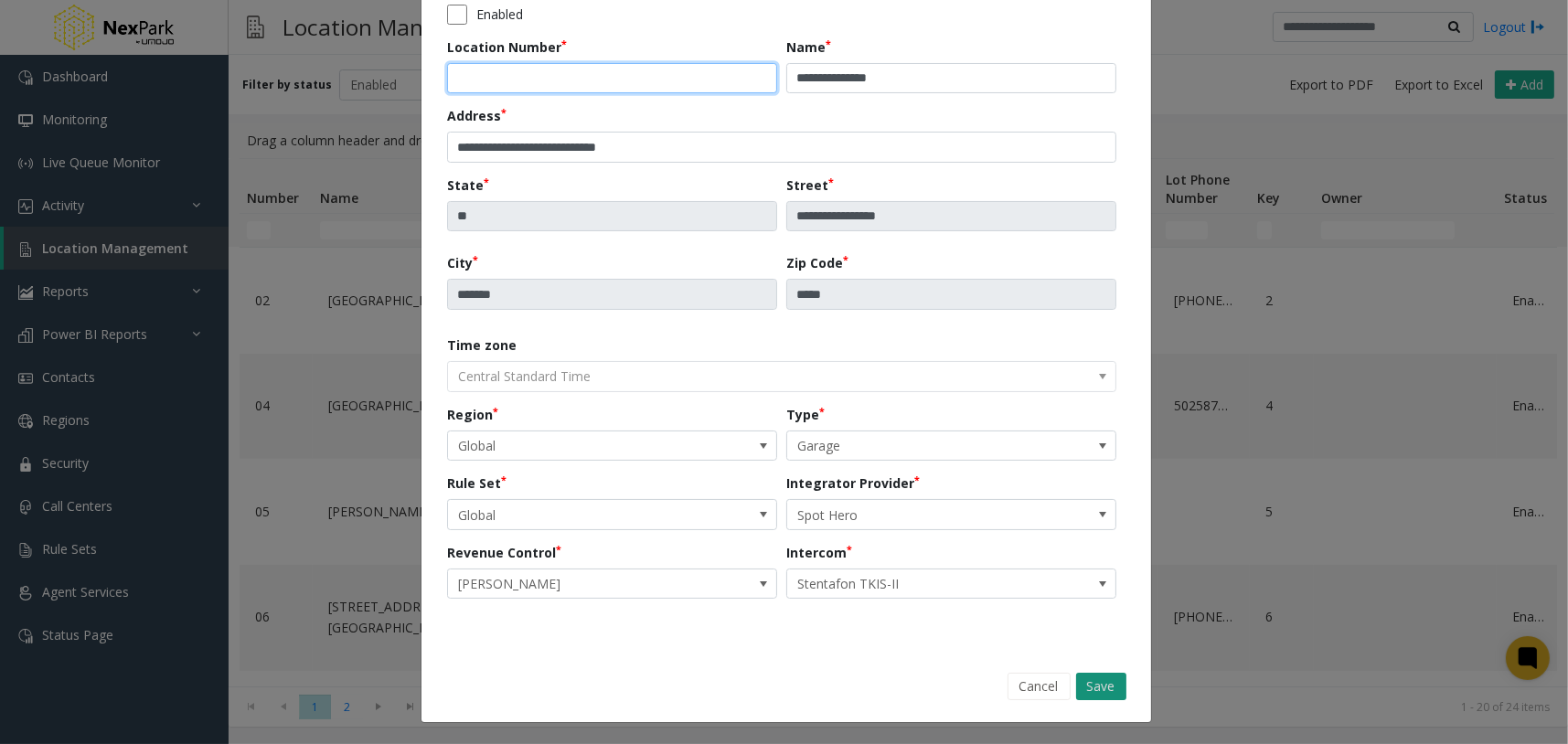
type input "****"
click at [1091, 683] on button "Save" at bounding box center [1101, 687] width 50 height 27
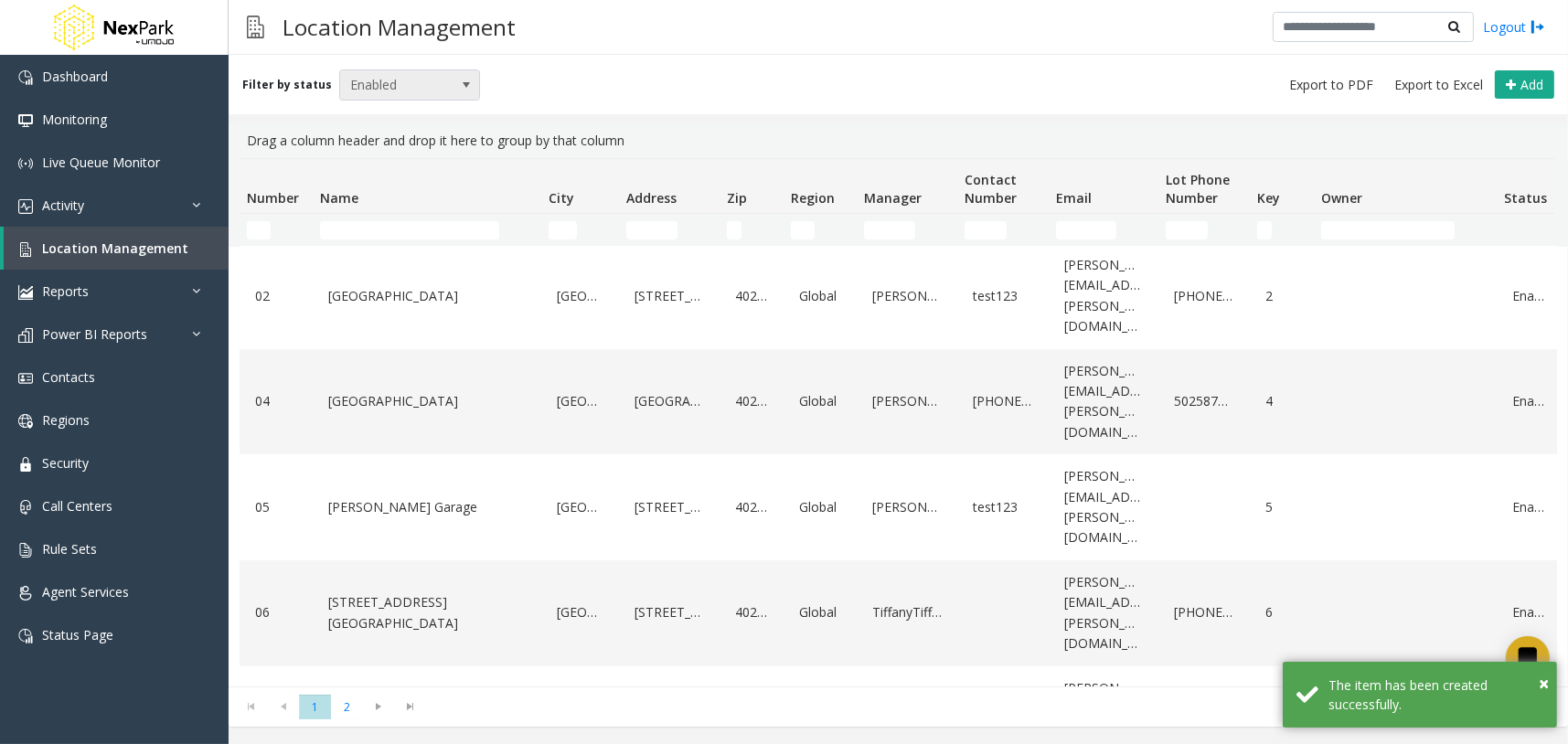
scroll to position [0, 0]
click at [405, 86] on span "Enabled" at bounding box center [396, 85] width 112 height 29
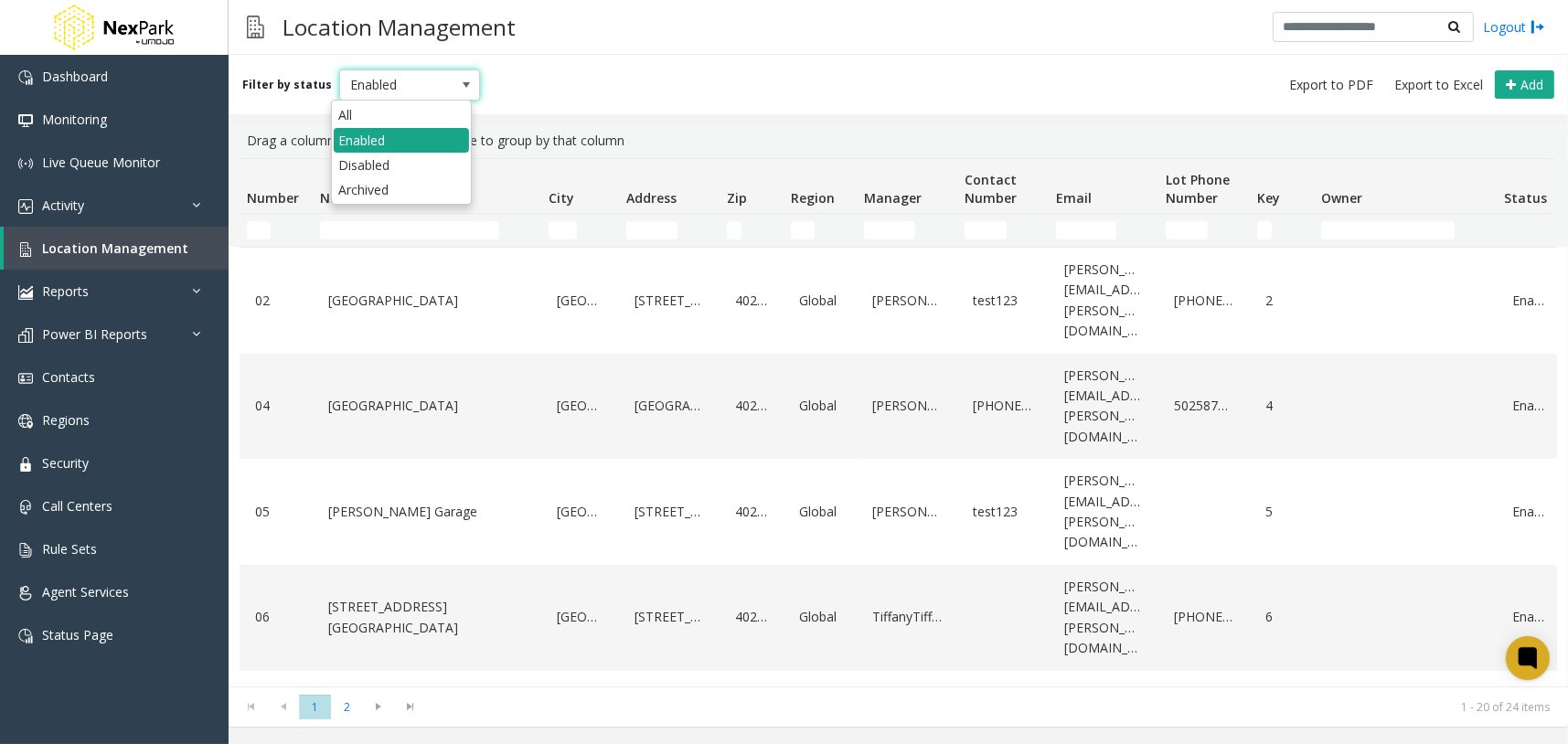
click at [371, 128] on li "Enabled" at bounding box center [401, 140] width 136 height 25
click at [398, 91] on span "Enabled" at bounding box center [396, 85] width 112 height 29
click at [376, 122] on li "All" at bounding box center [401, 115] width 136 height 25
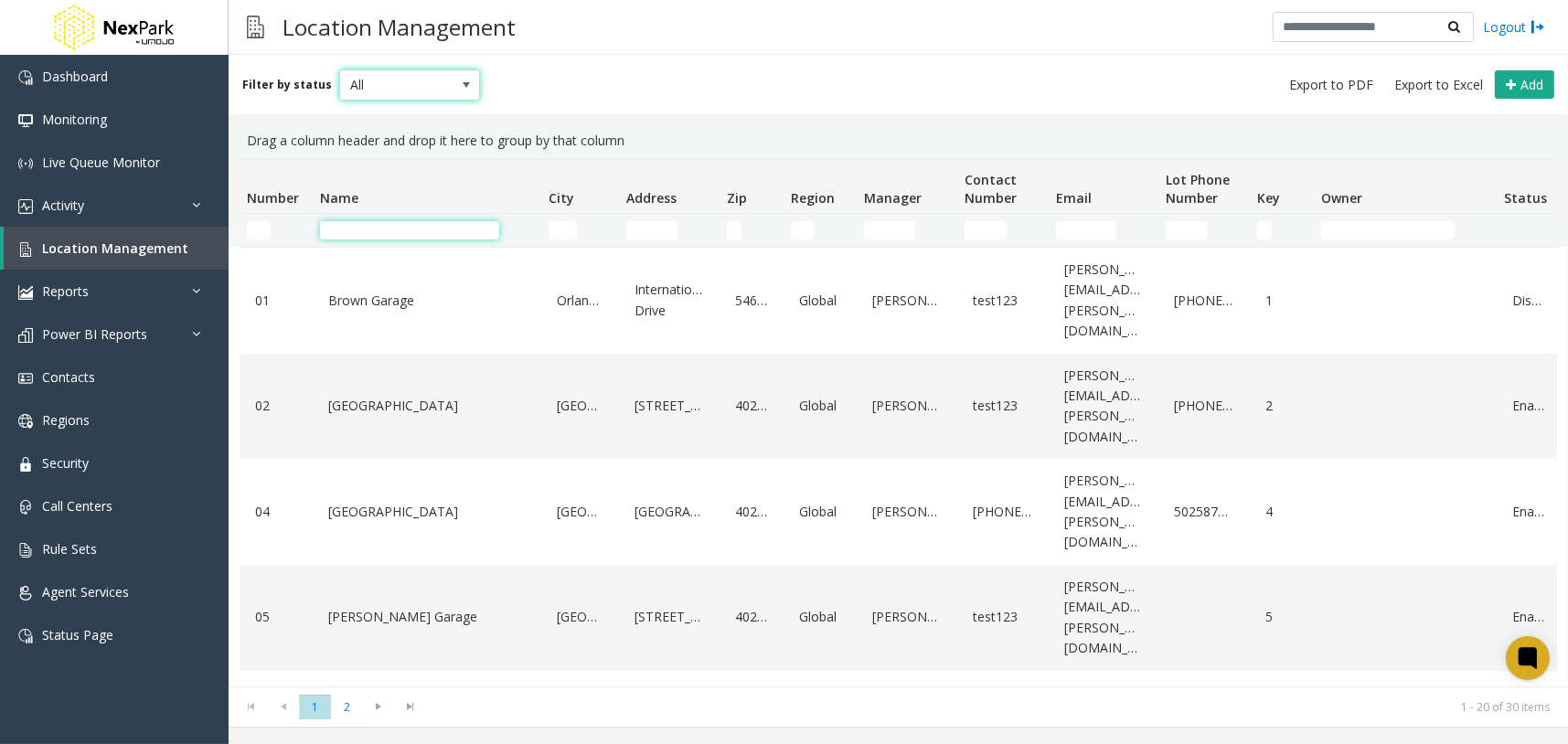
click at [407, 224] on input "Name Filter" at bounding box center [409, 231] width 180 height 18
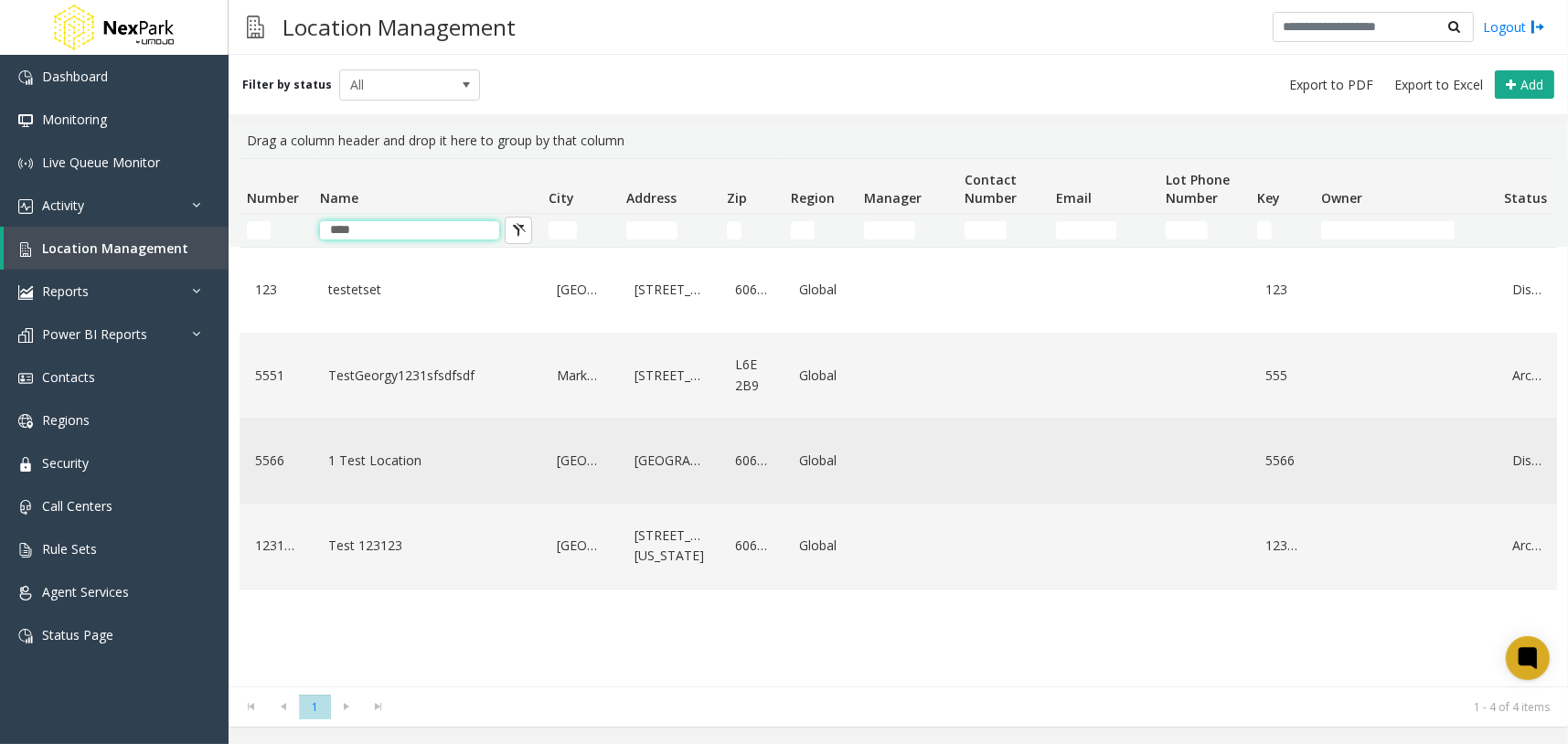
type input "****"
click at [457, 470] on link "1 Test Location" at bounding box center [427, 461] width 207 height 29
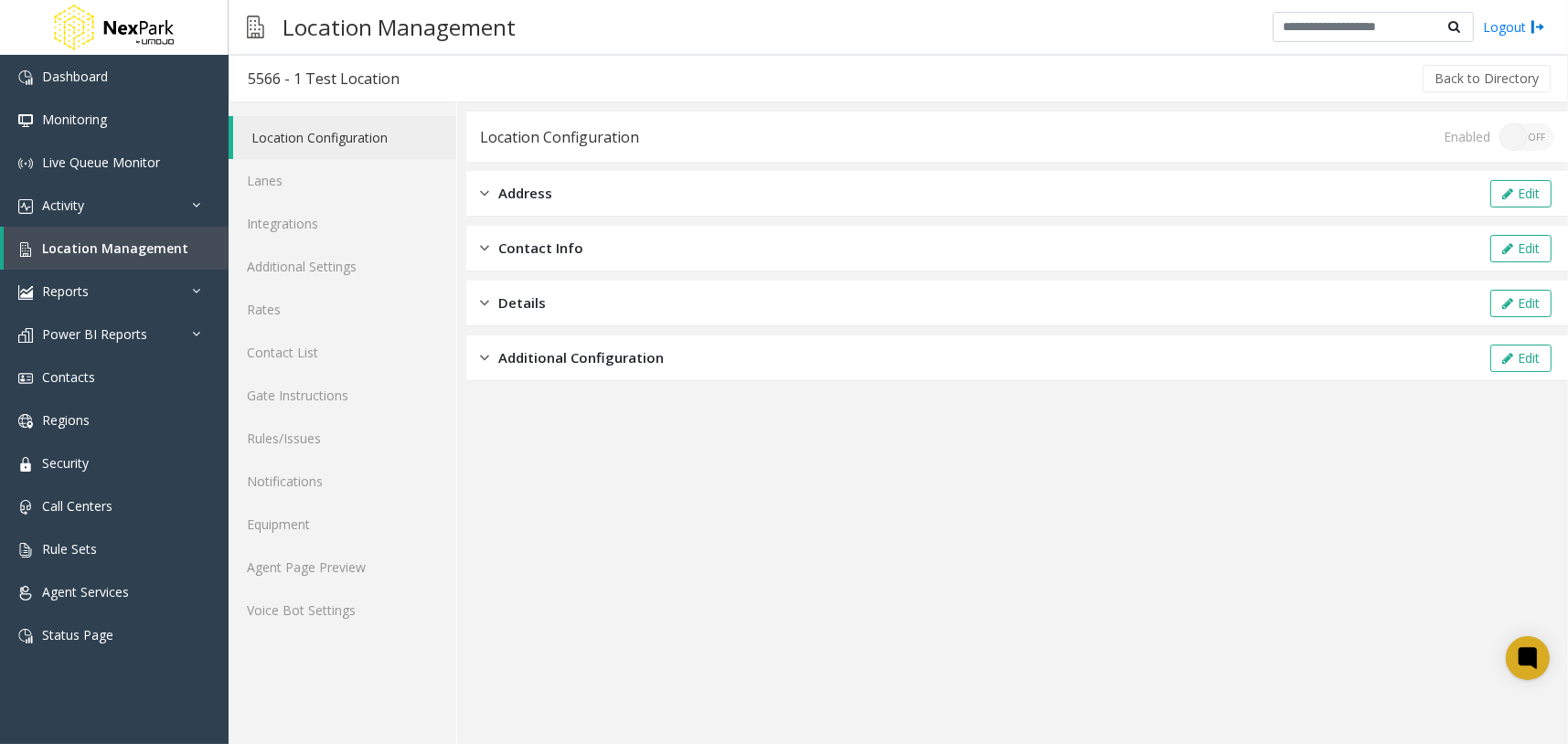
click at [1515, 137] on div "Enabled ON OFF" at bounding box center [1498, 137] width 111 height 27
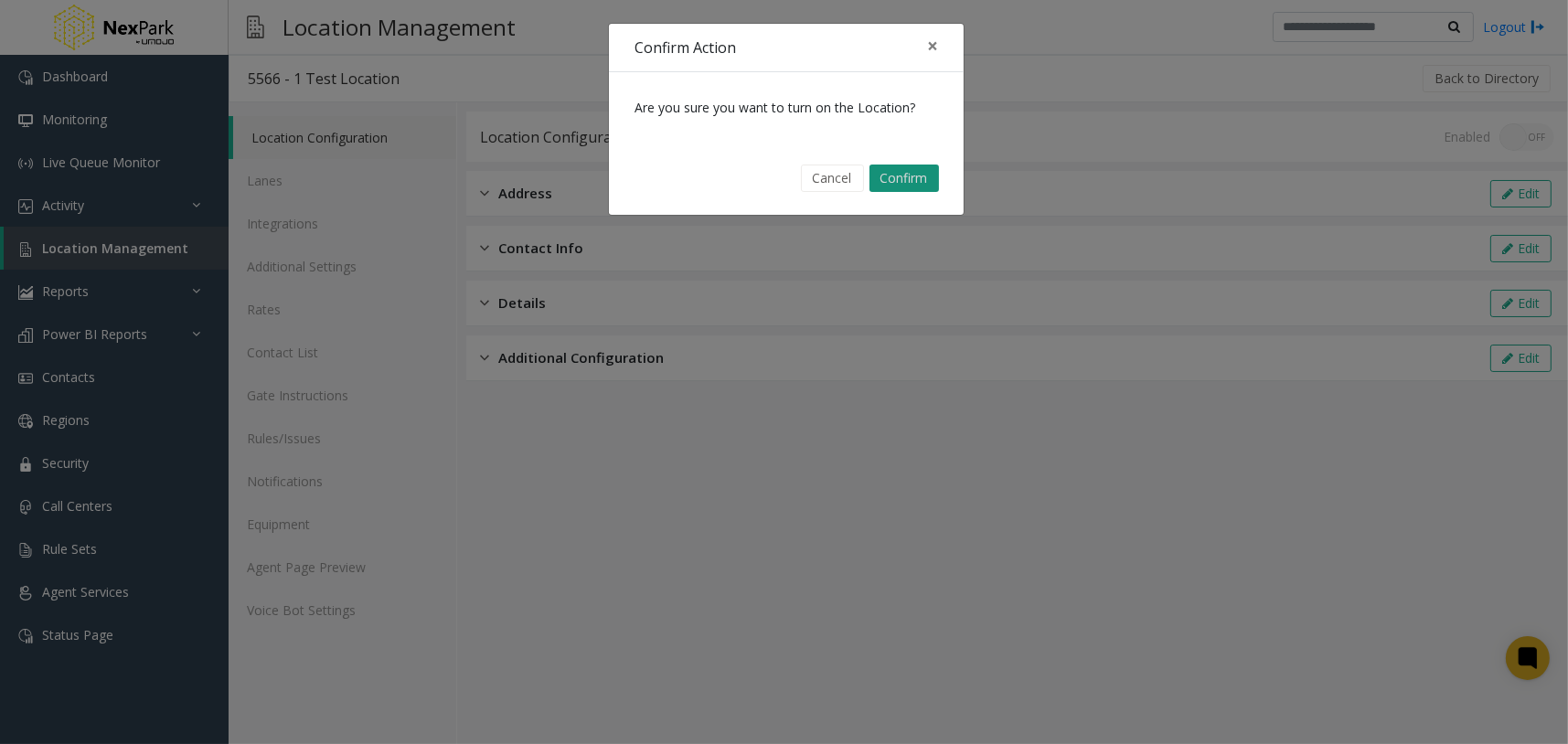
click at [921, 177] on button "Confirm" at bounding box center [904, 179] width 70 height 27
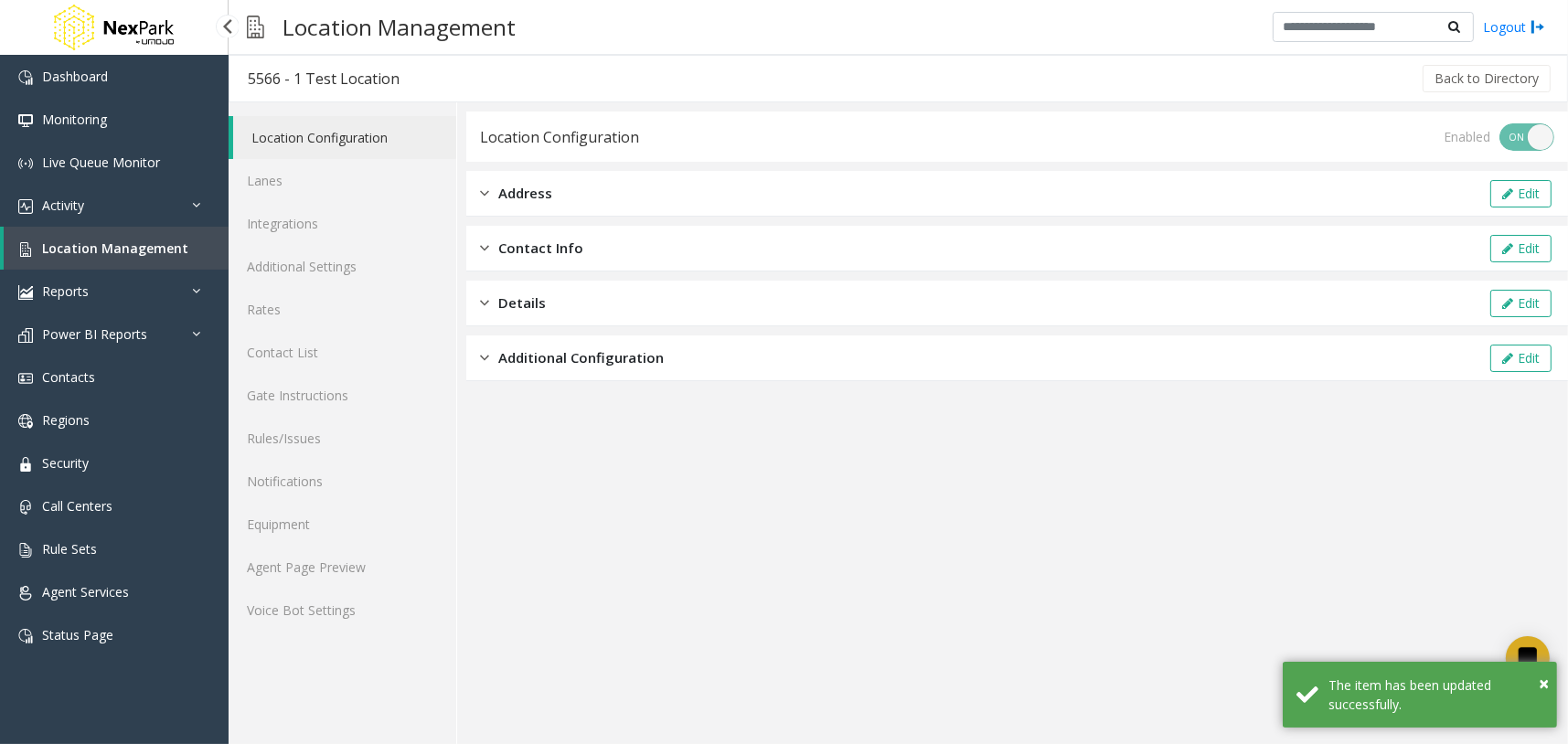
click at [137, 240] on span "Location Management" at bounding box center [115, 248] width 147 height 17
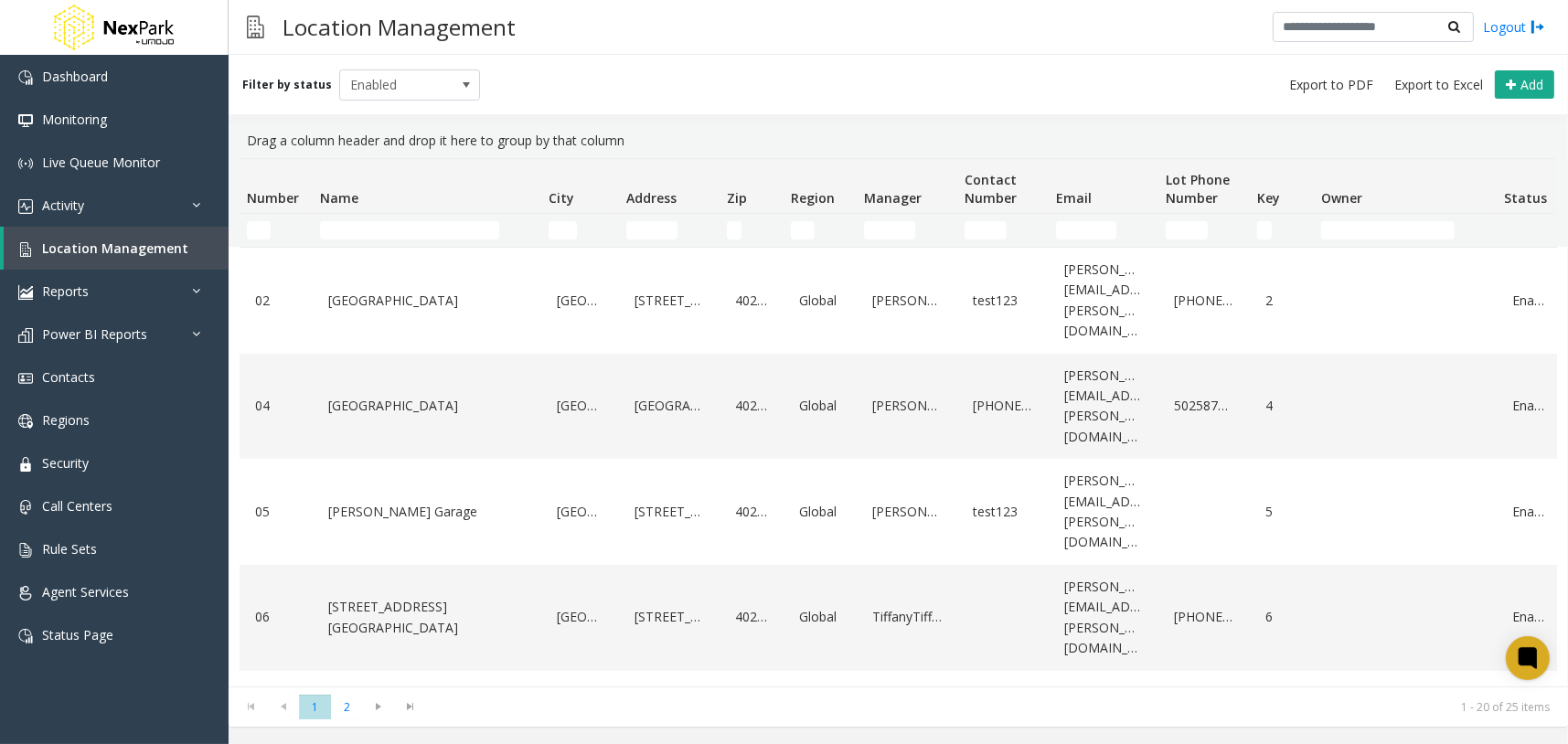
click at [350, 195] on span "Name" at bounding box center [339, 198] width 38 height 17
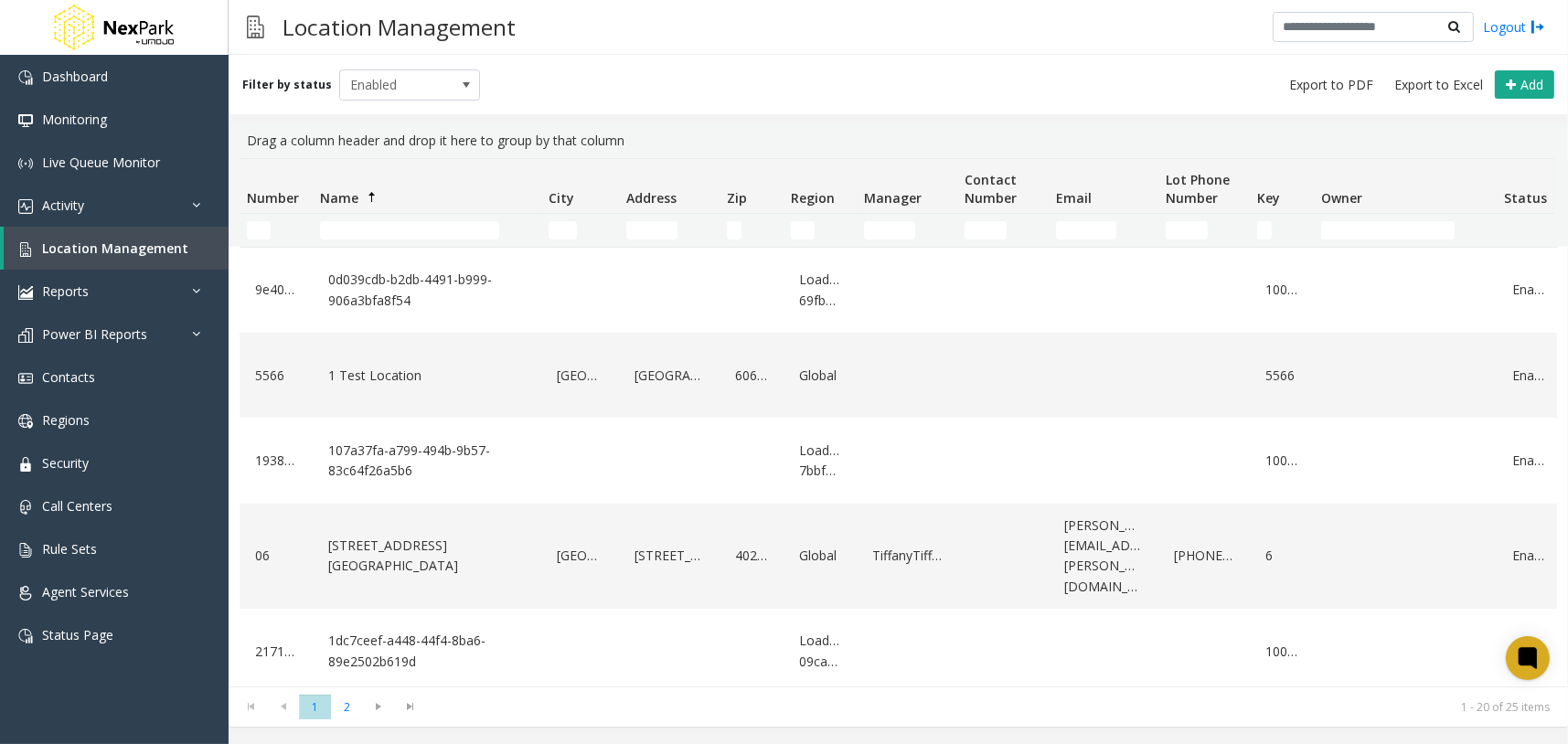
click at [341, 194] on span "Name" at bounding box center [339, 198] width 38 height 17
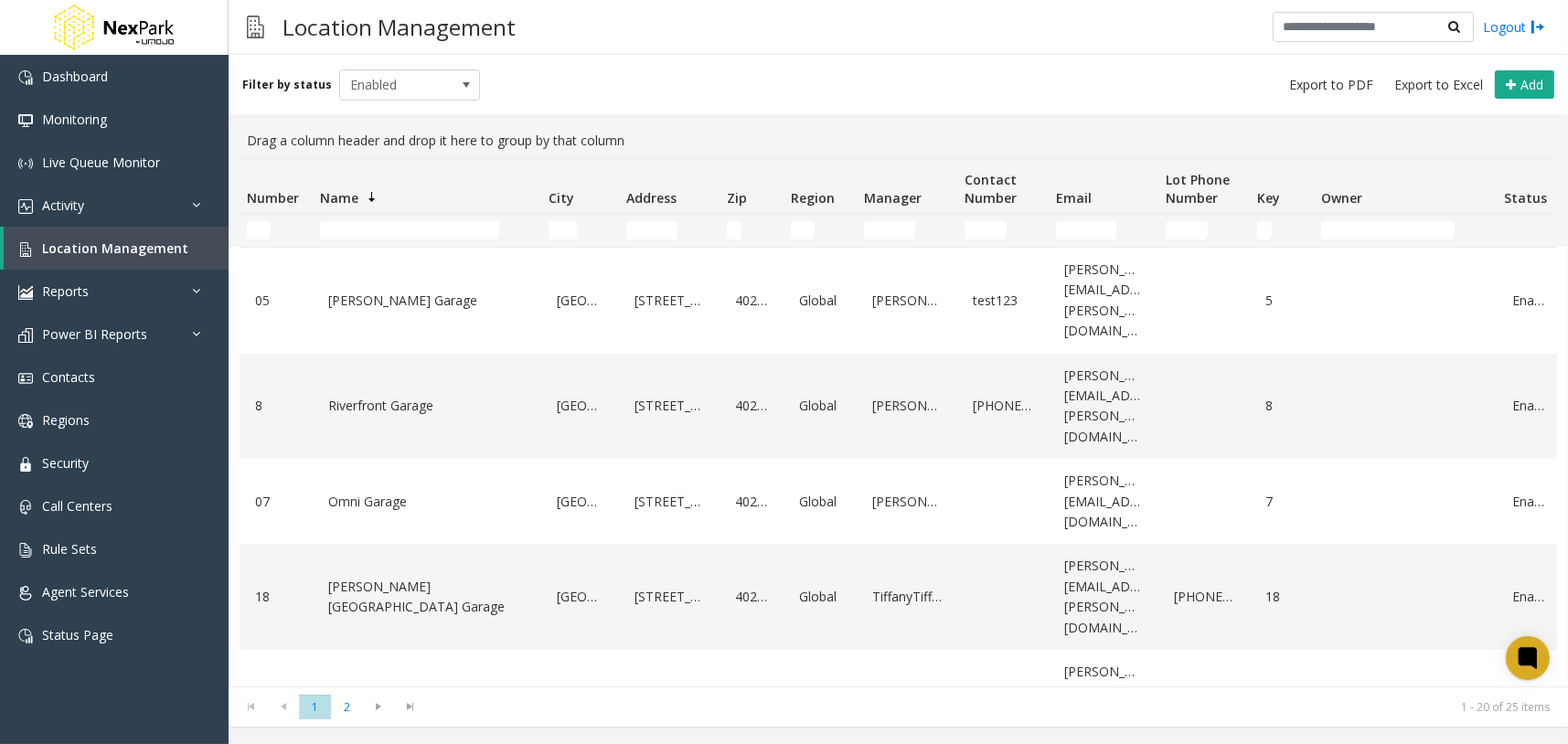
click at [350, 198] on span "Name" at bounding box center [339, 198] width 38 height 17
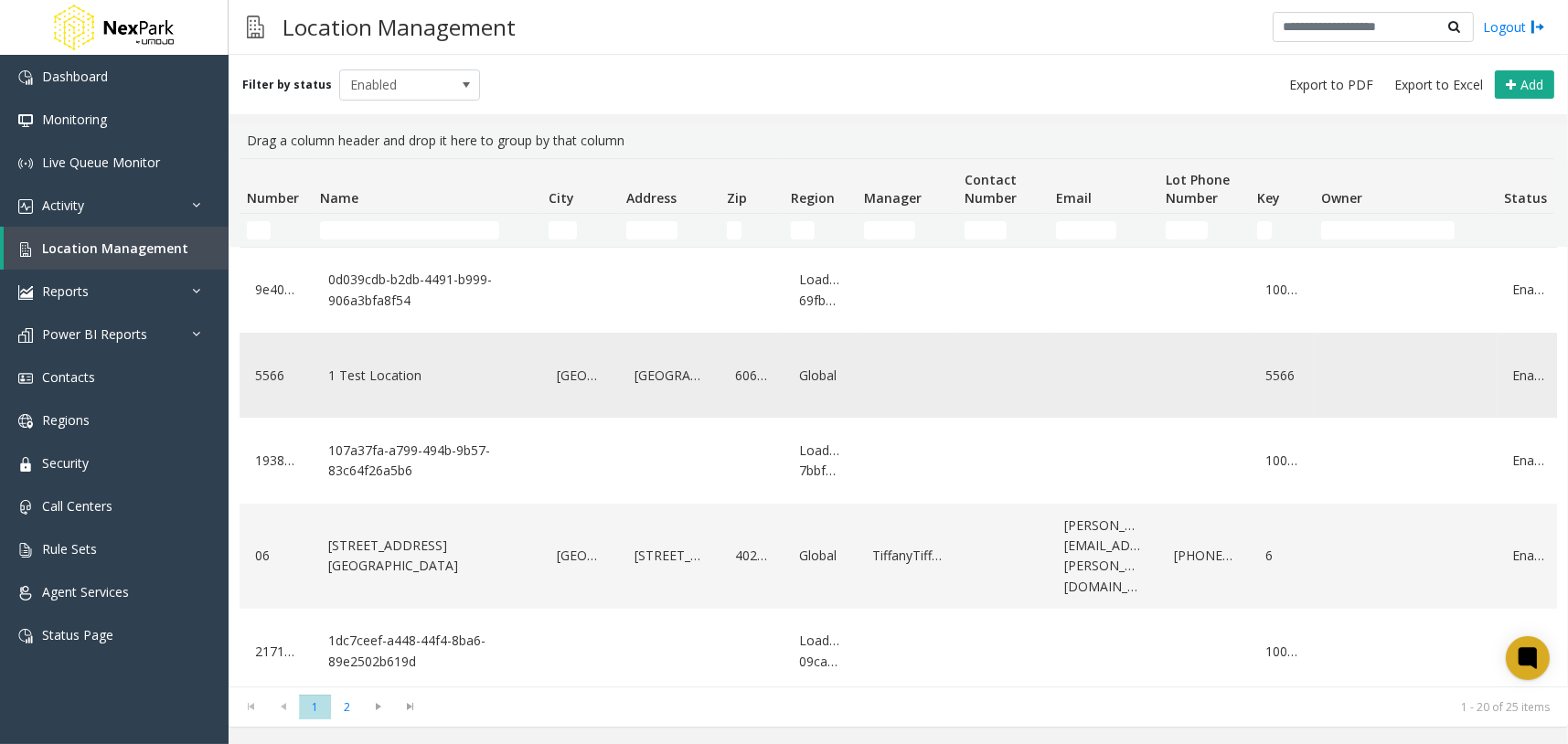
click at [387, 367] on link "1 Test Location" at bounding box center [427, 376] width 207 height 29
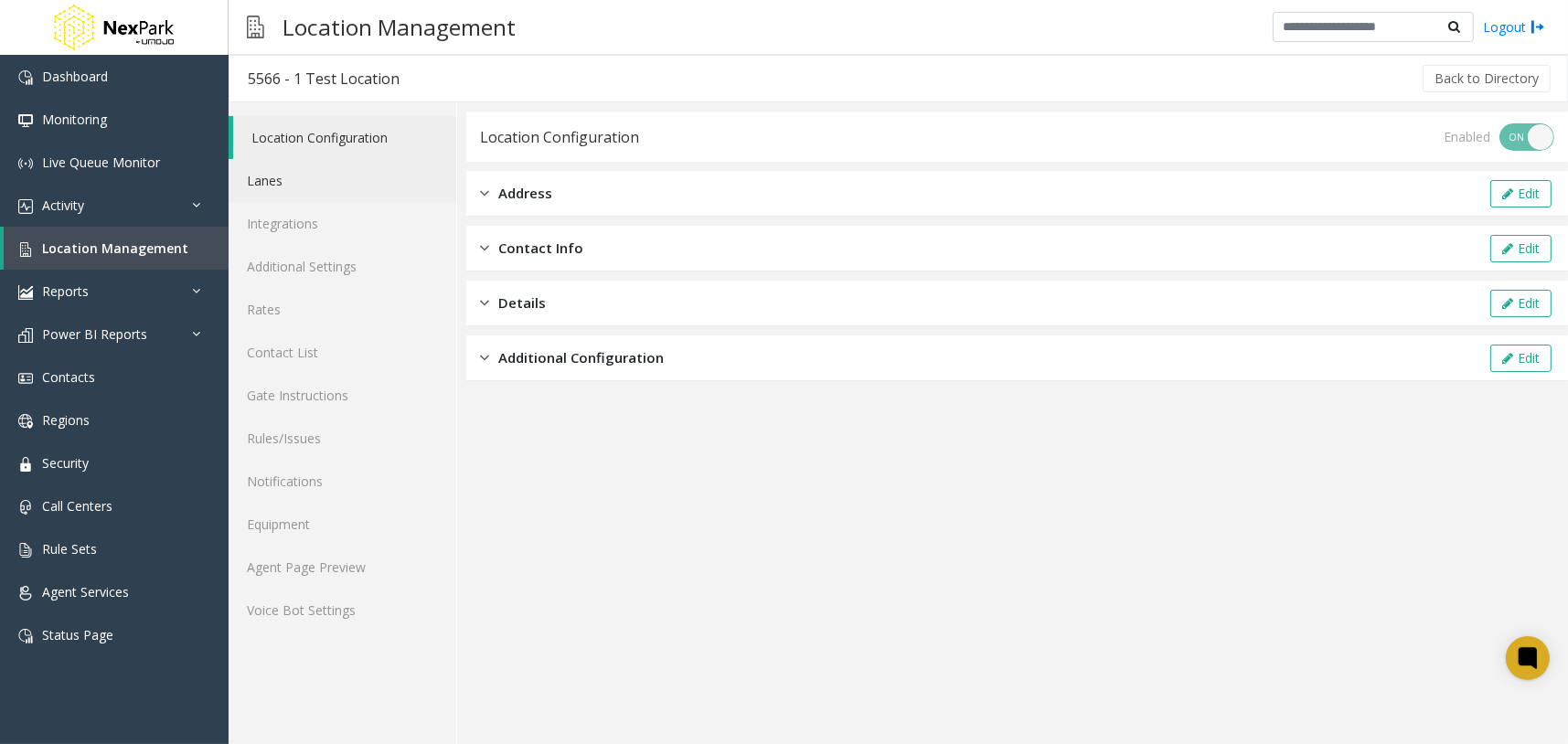
click at [362, 190] on link "Lanes" at bounding box center [343, 181] width 228 height 43
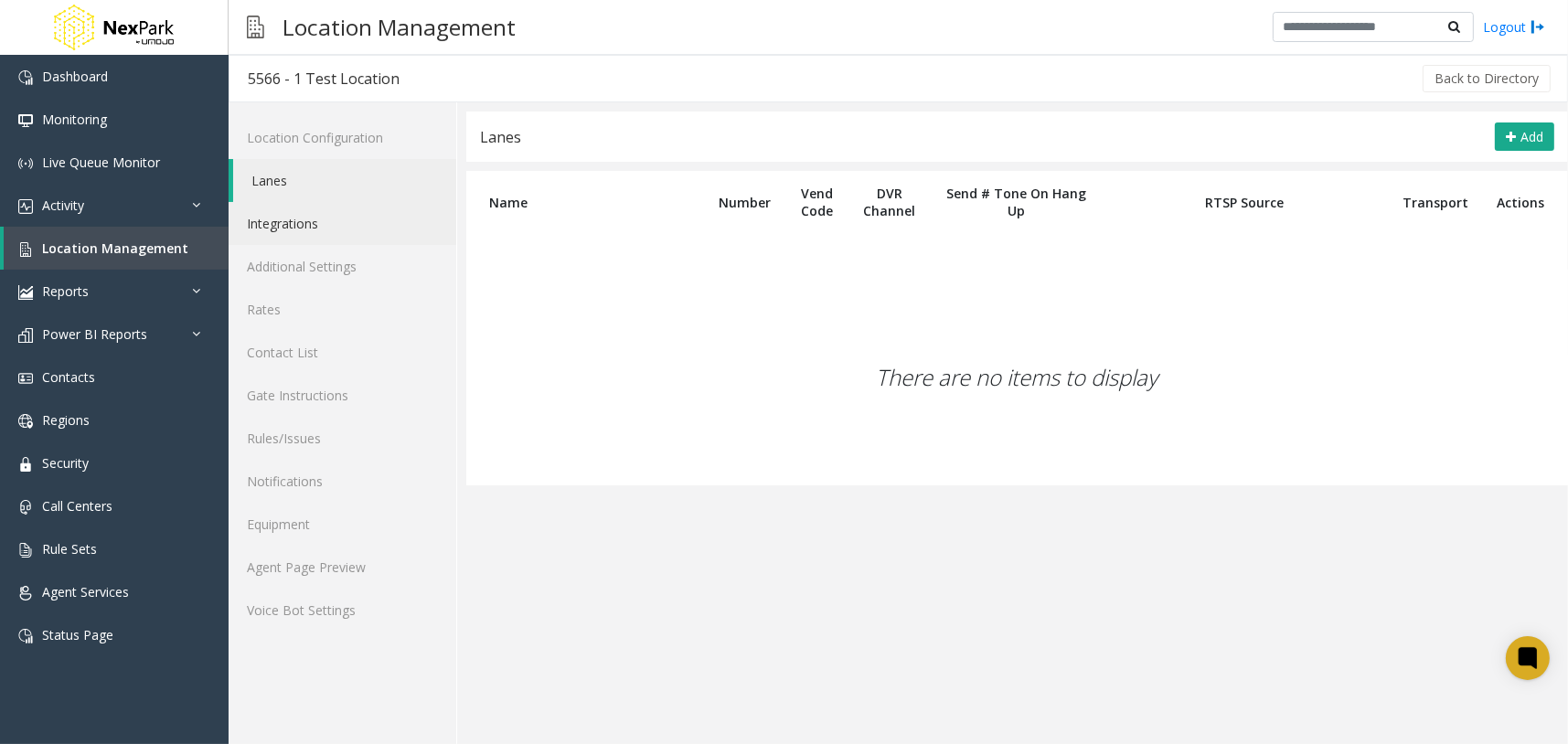
click at [396, 228] on link "Integrations" at bounding box center [343, 224] width 228 height 43
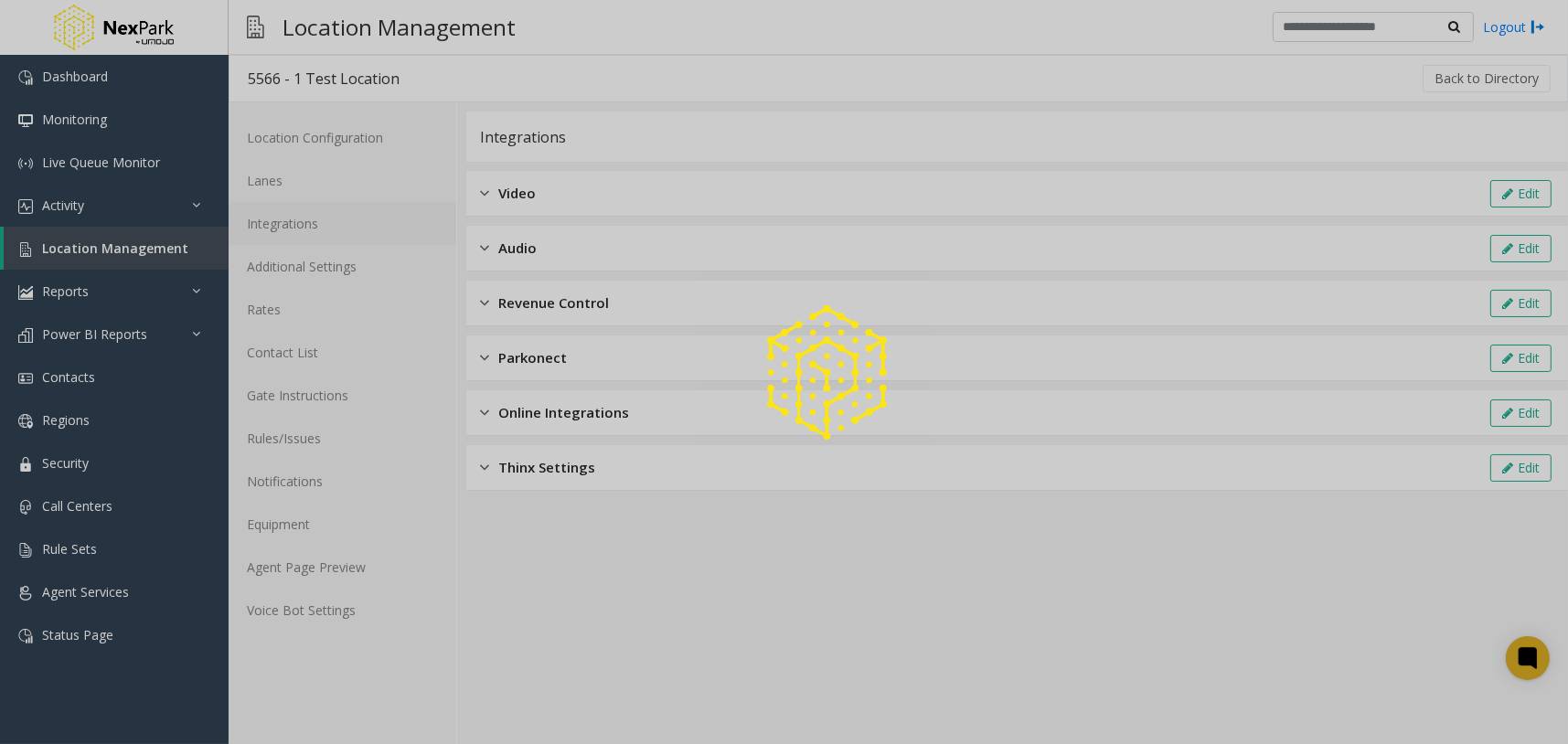
click at [676, 198] on div at bounding box center [784, 372] width 1568 height 744
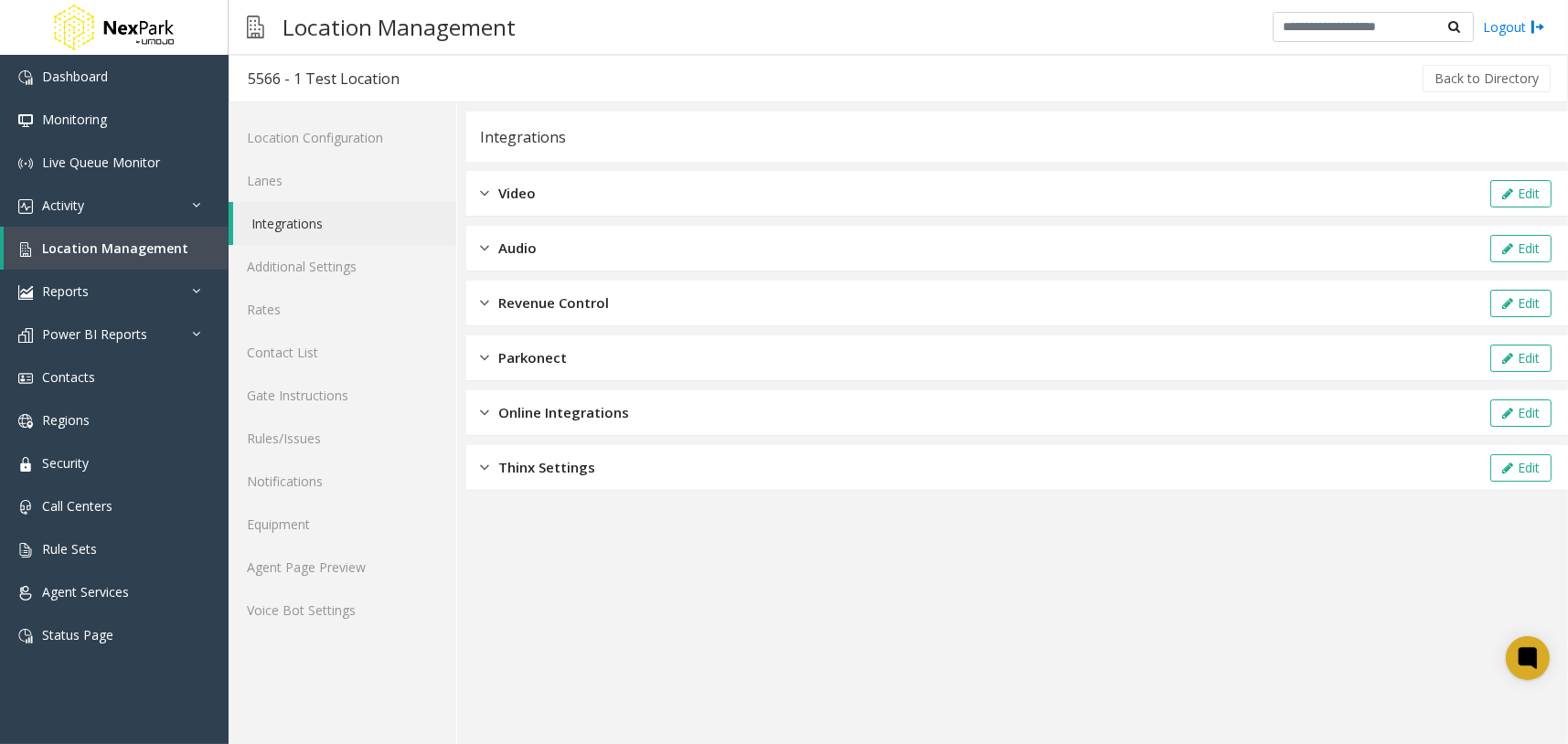
click at [708, 192] on div "Video Edit" at bounding box center [1017, 194] width 1102 height 46
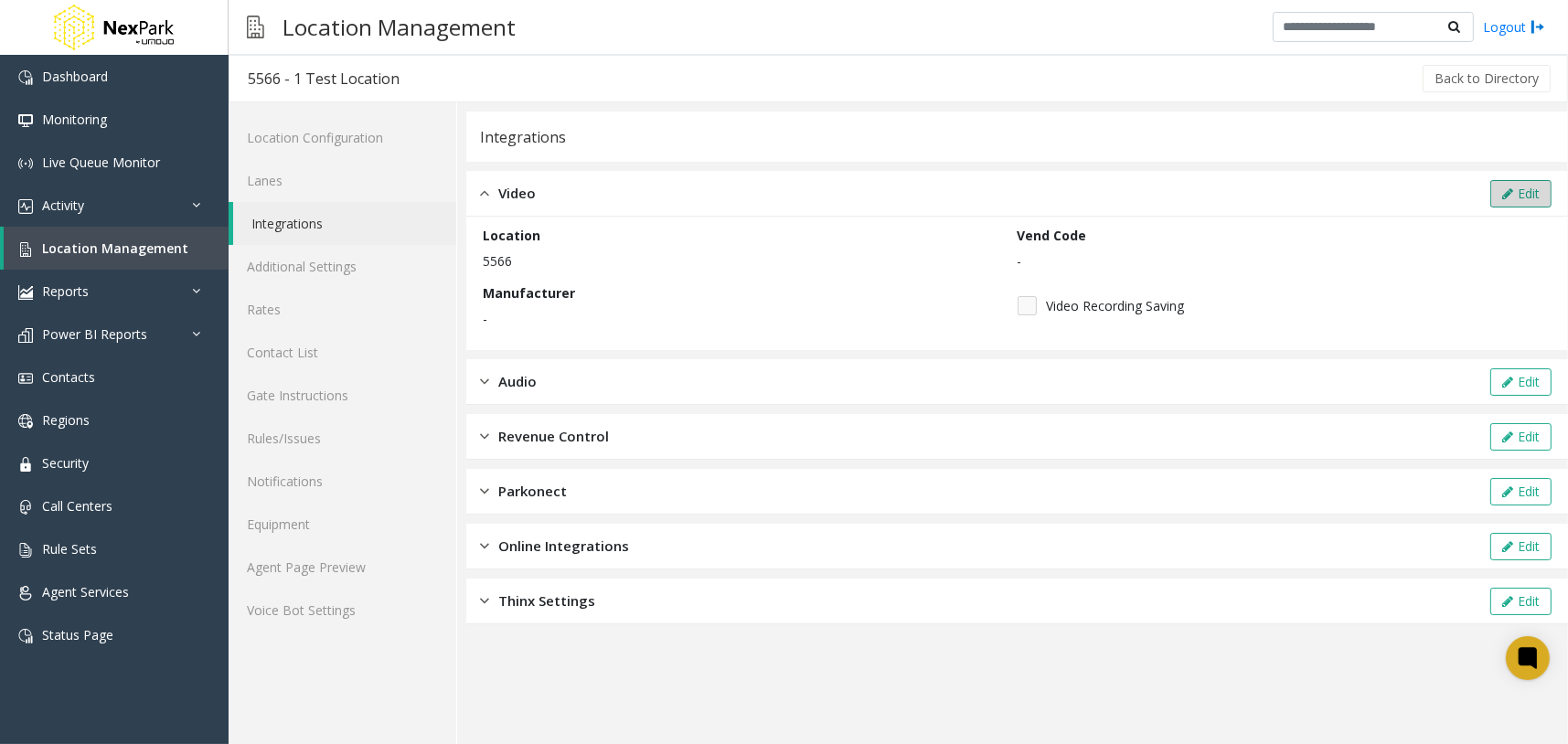
click at [1532, 186] on button "Edit" at bounding box center [1520, 194] width 61 height 27
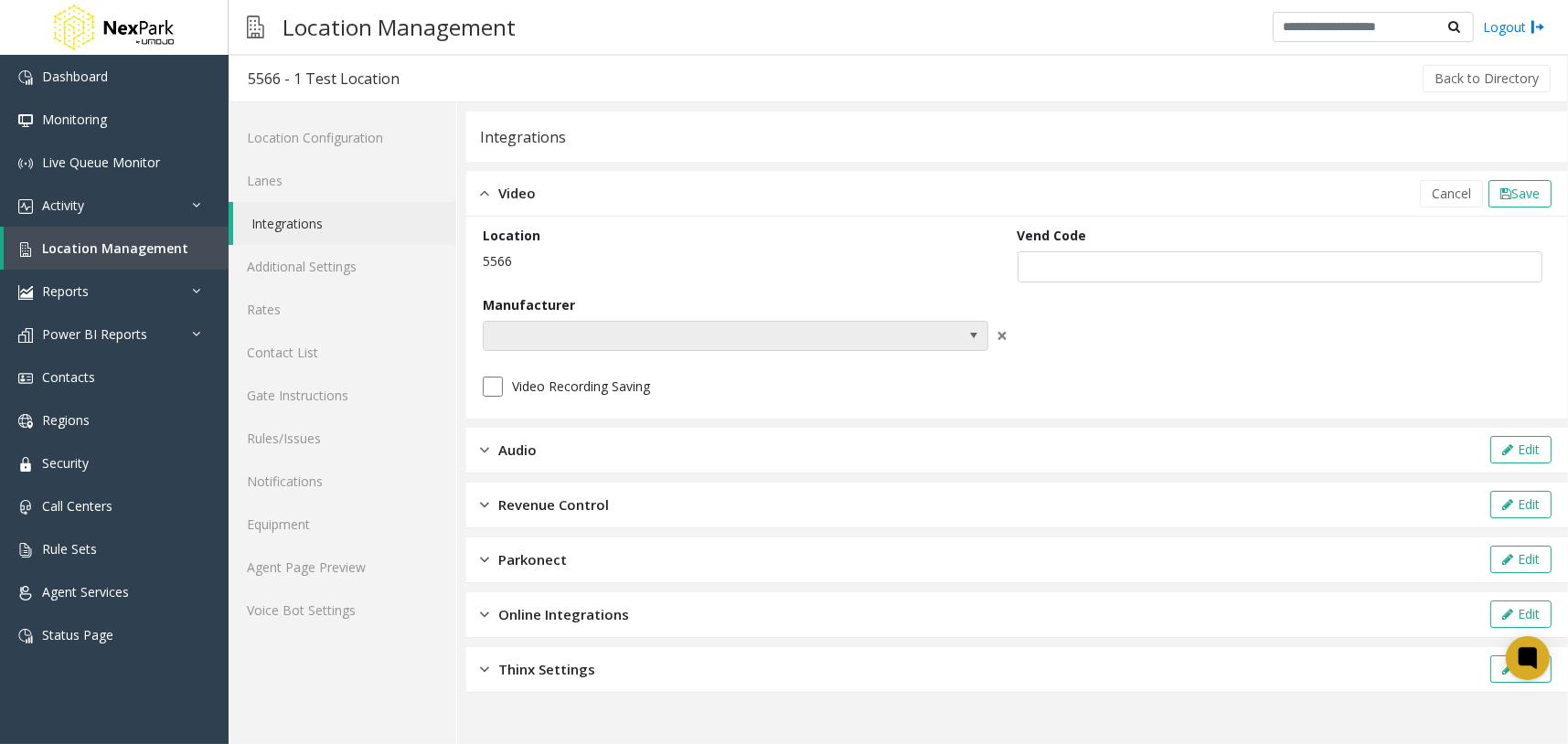
click at [886, 336] on span at bounding box center [735, 336] width 506 height 31
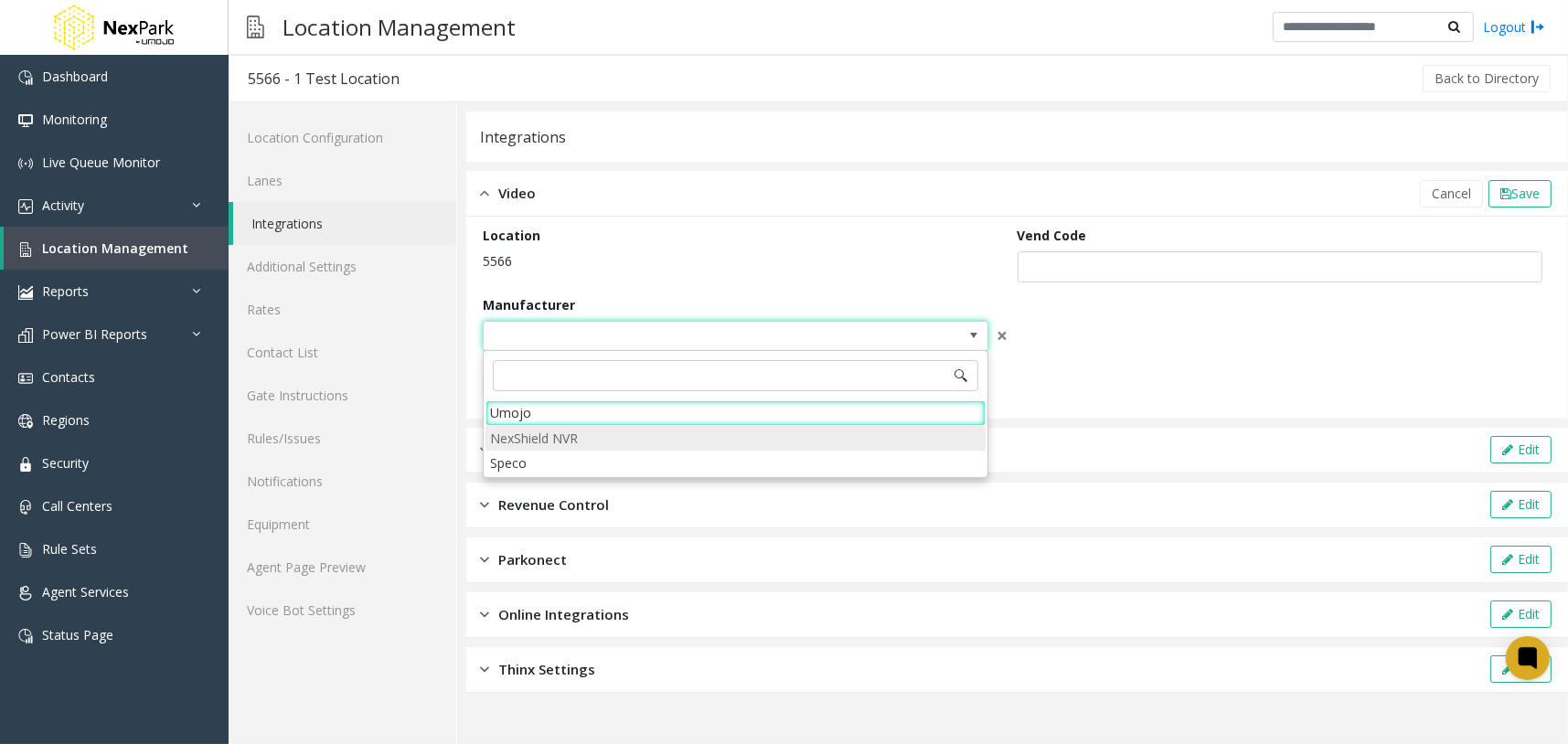
click at [555, 434] on NVR "NexShield NVR" at bounding box center [735, 438] width 500 height 25
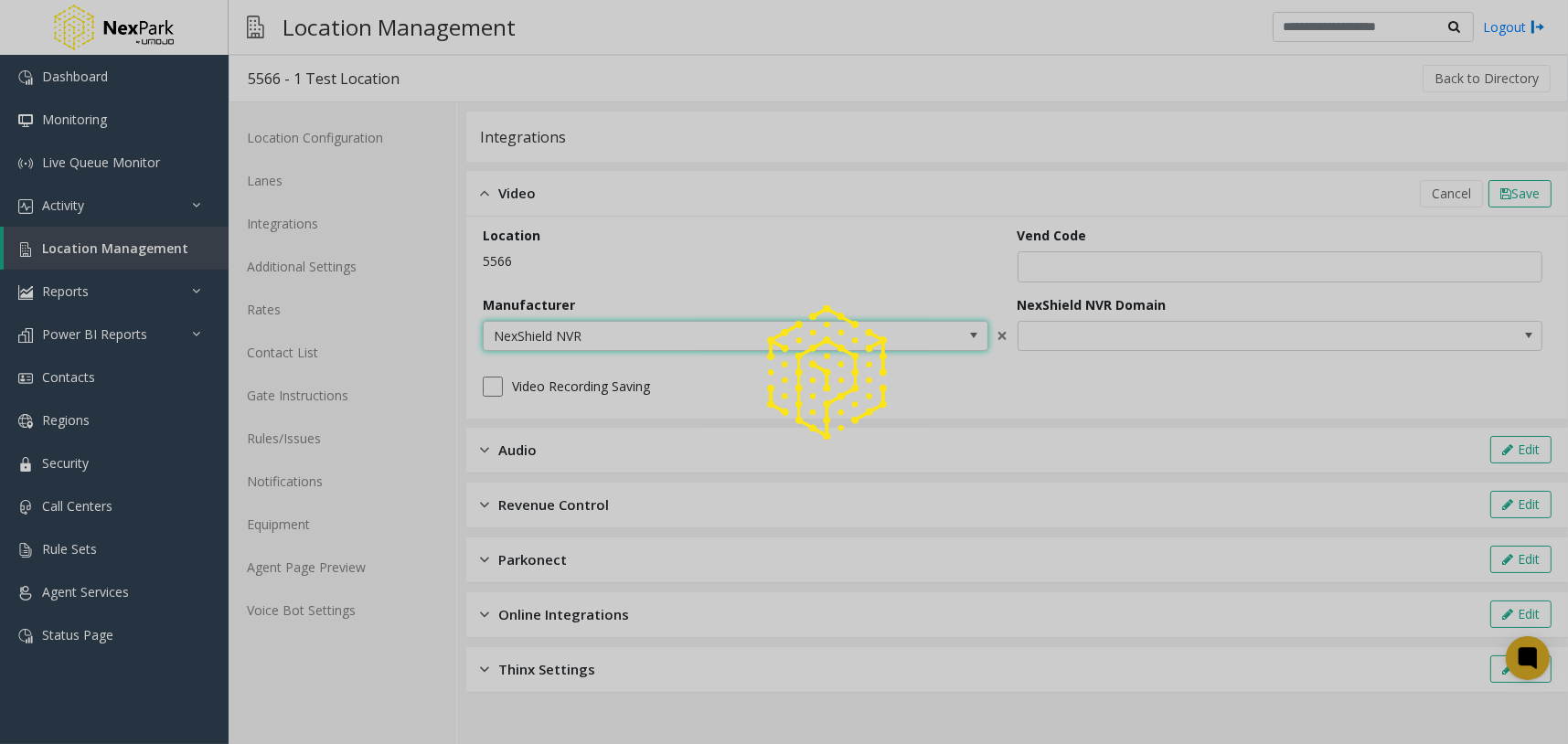
click at [1123, 329] on div at bounding box center [784, 372] width 1568 height 744
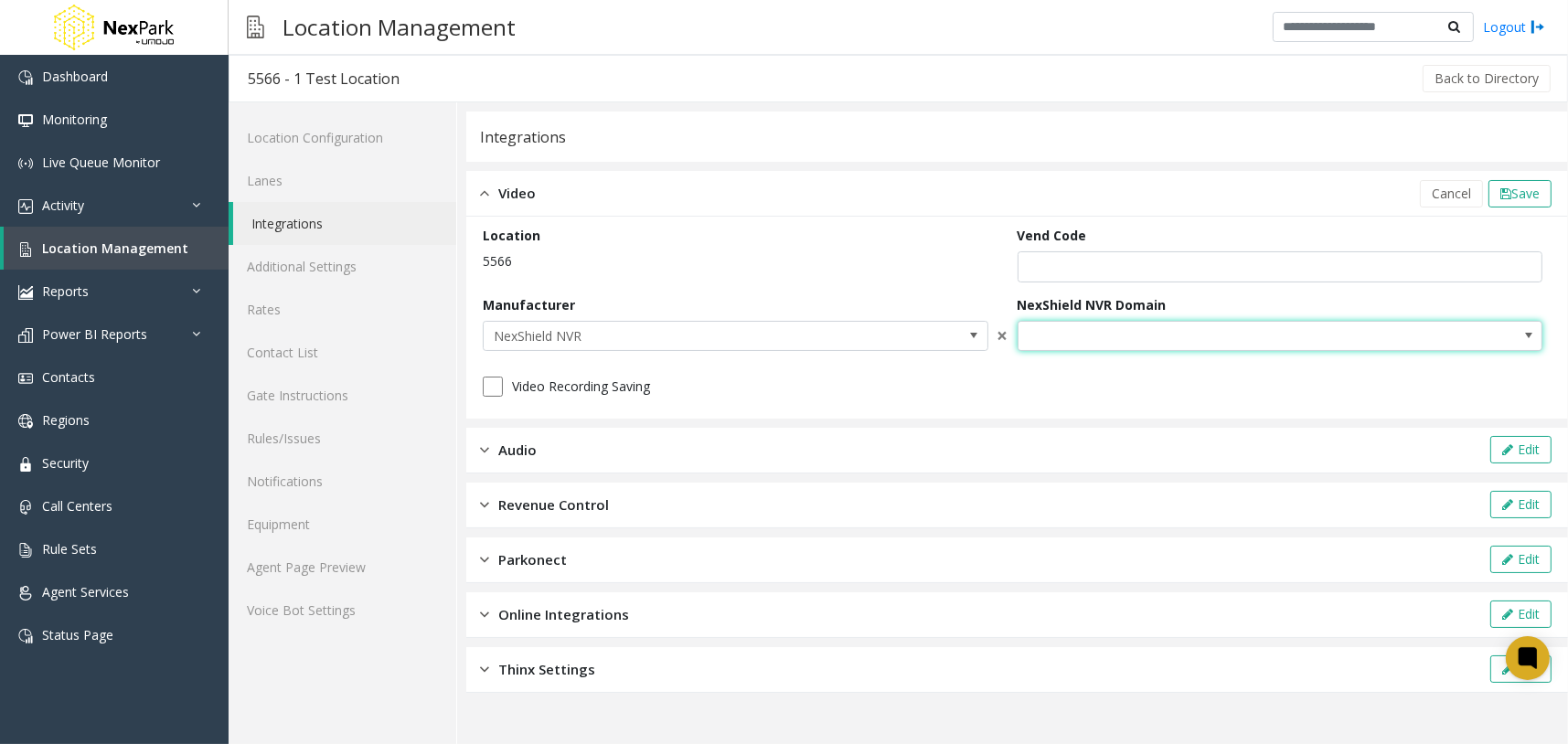
click at [1186, 342] on span at bounding box center [1227, 336] width 419 height 29
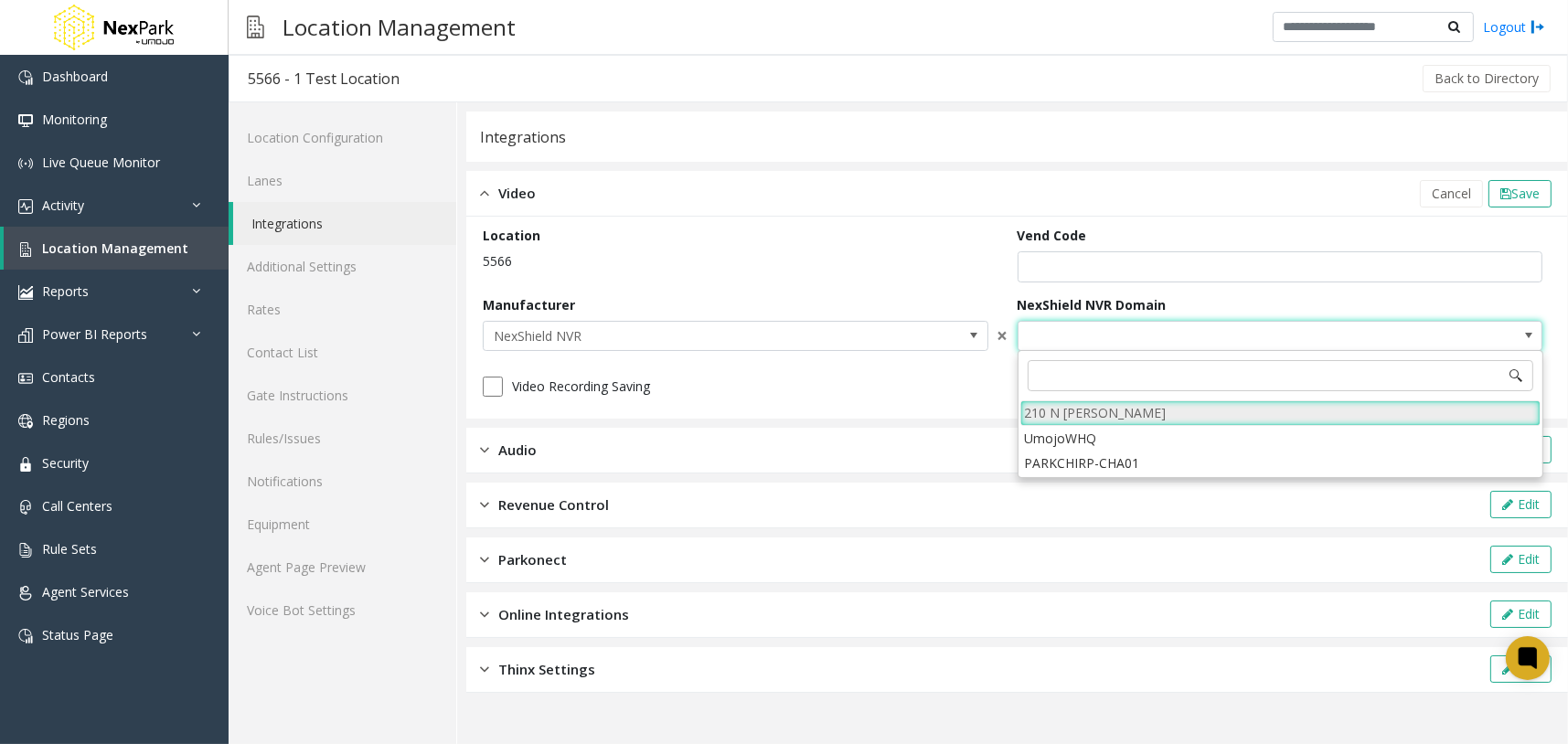
click at [1106, 412] on li "210 N [PERSON_NAME]" at bounding box center [1280, 412] width 520 height 25
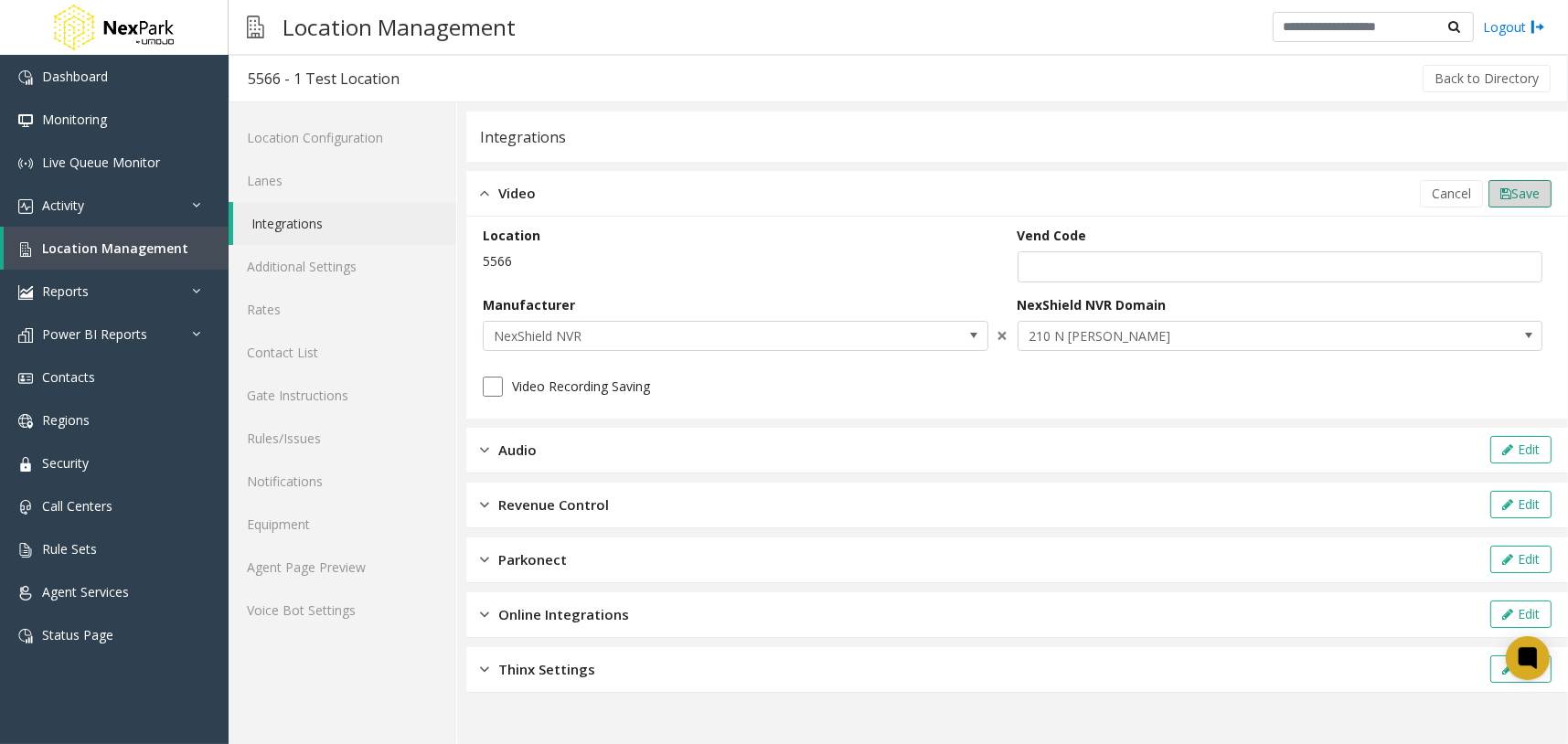
click at [1513, 199] on span "Save" at bounding box center [1525, 193] width 28 height 17
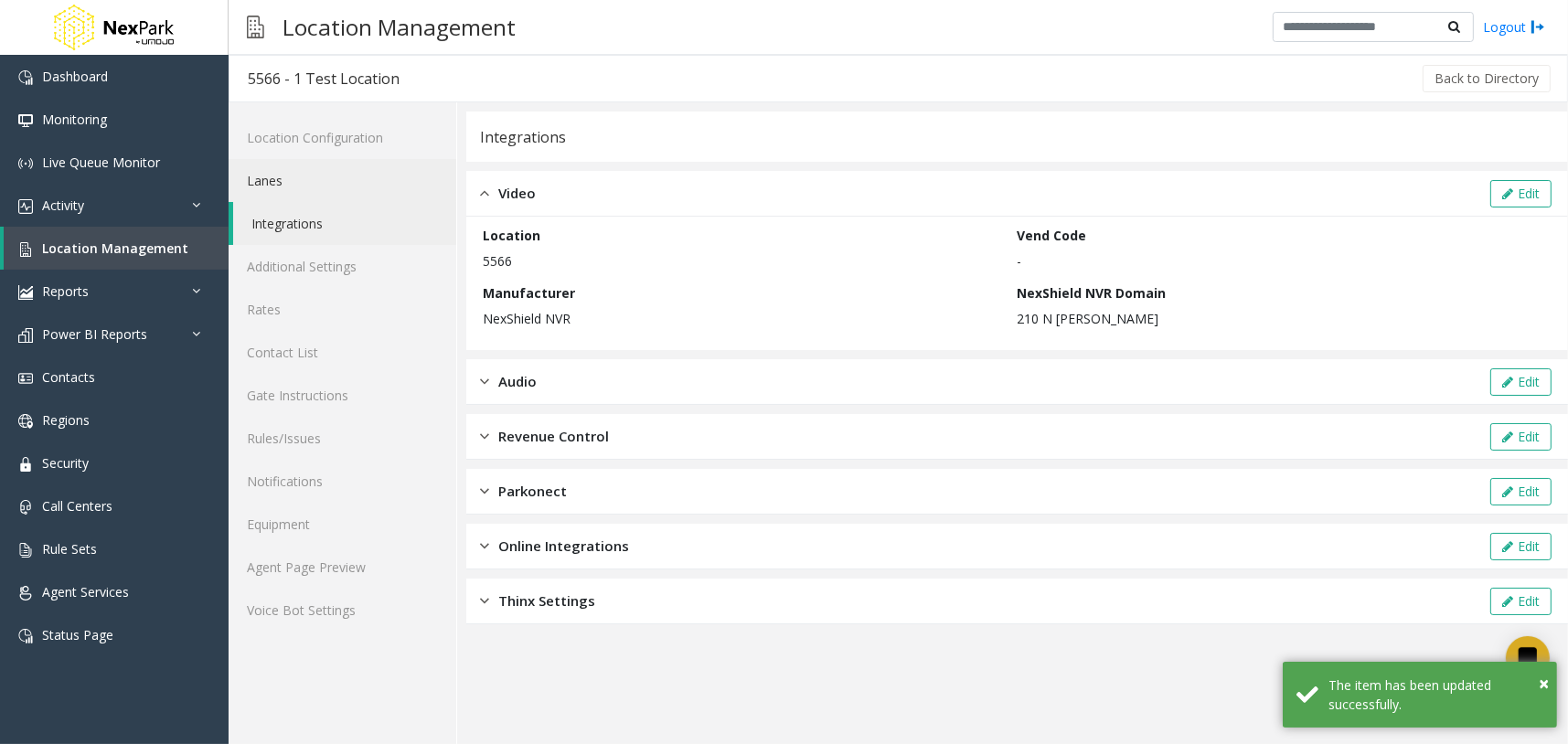
click at [364, 181] on link "Lanes" at bounding box center [343, 181] width 228 height 43
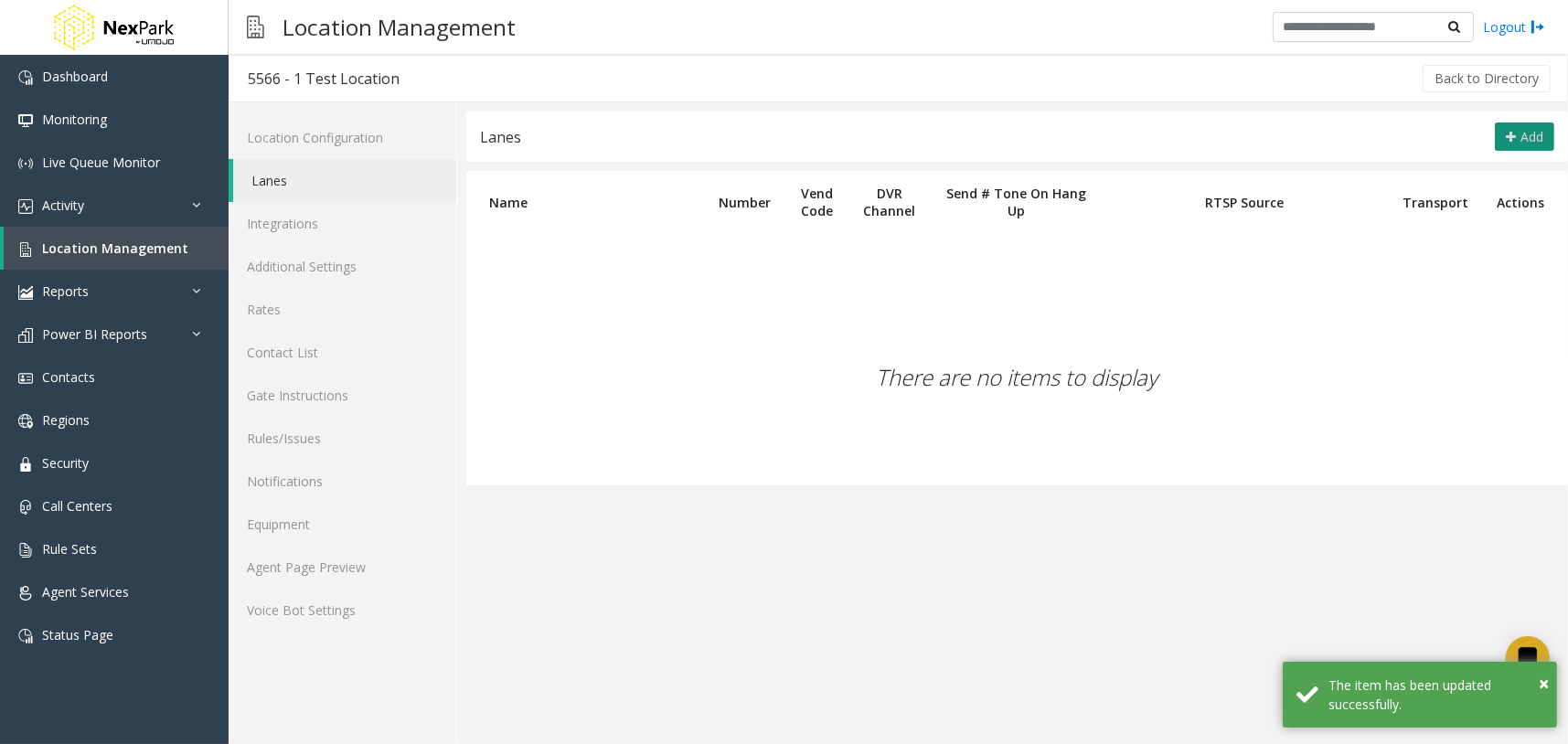
click at [1518, 134] on button "Add" at bounding box center [1524, 137] width 60 height 29
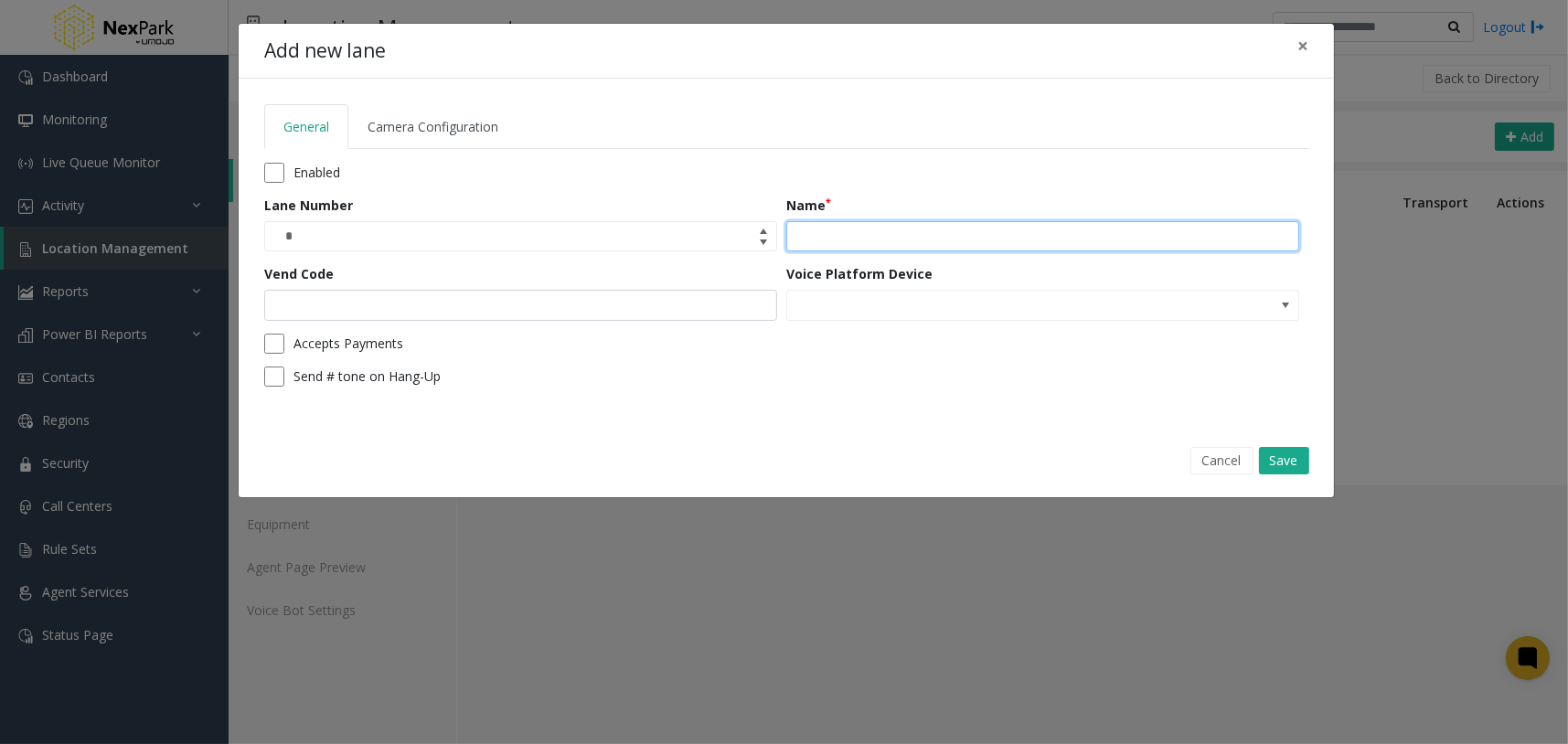
click at [908, 230] on input "Name" at bounding box center [1042, 237] width 513 height 31
type input "*"
drag, startPoint x: 1019, startPoint y: 240, endPoint x: 823, endPoint y: 242, distance: 196.0
click at [823, 242] on input "**********" at bounding box center [1042, 237] width 513 height 31
drag, startPoint x: 907, startPoint y: 245, endPoint x: 893, endPoint y: 242, distance: 14.3
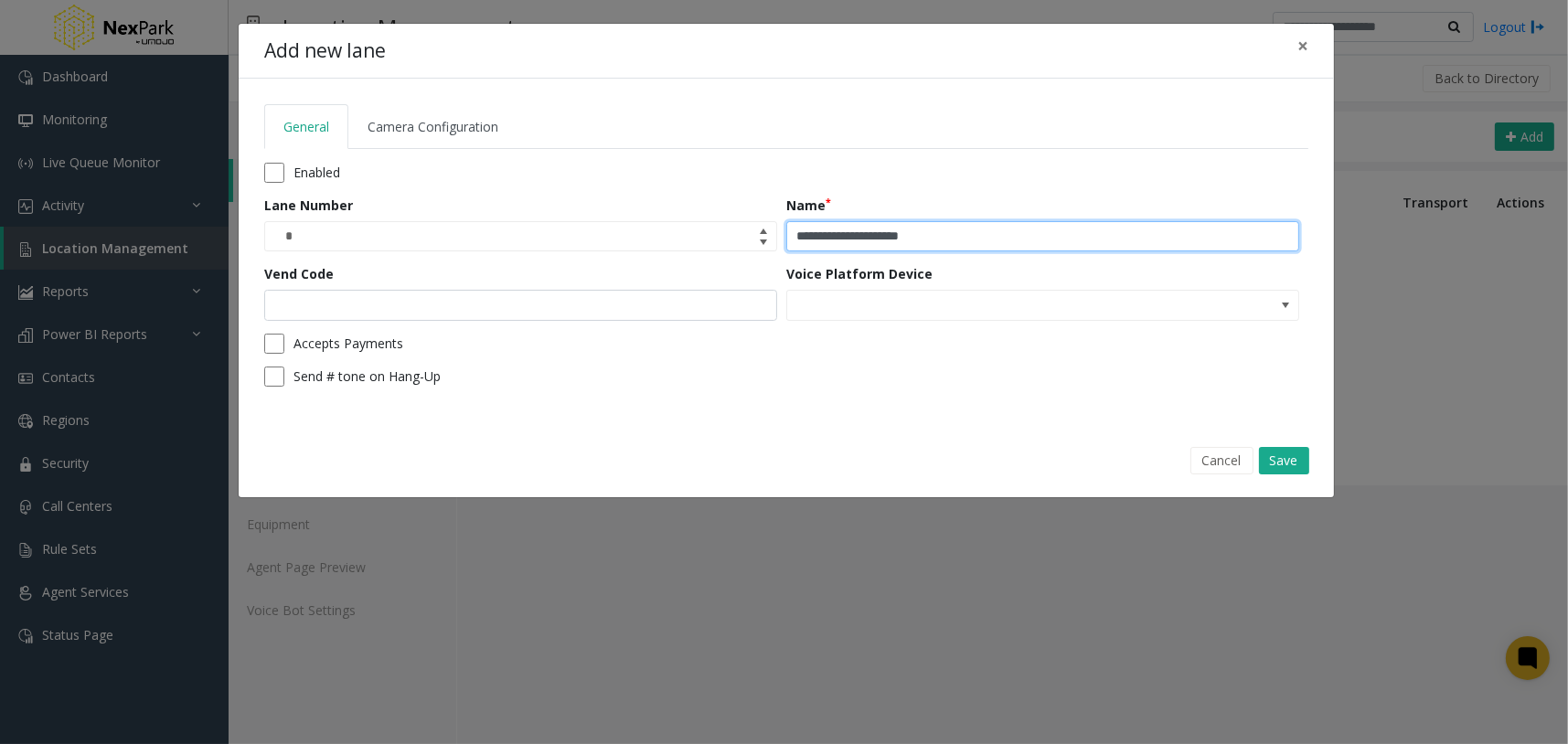
click at [907, 246] on input "**********" at bounding box center [1042, 237] width 513 height 31
click at [891, 241] on input "**********" at bounding box center [1042, 237] width 513 height 31
type input "**********"
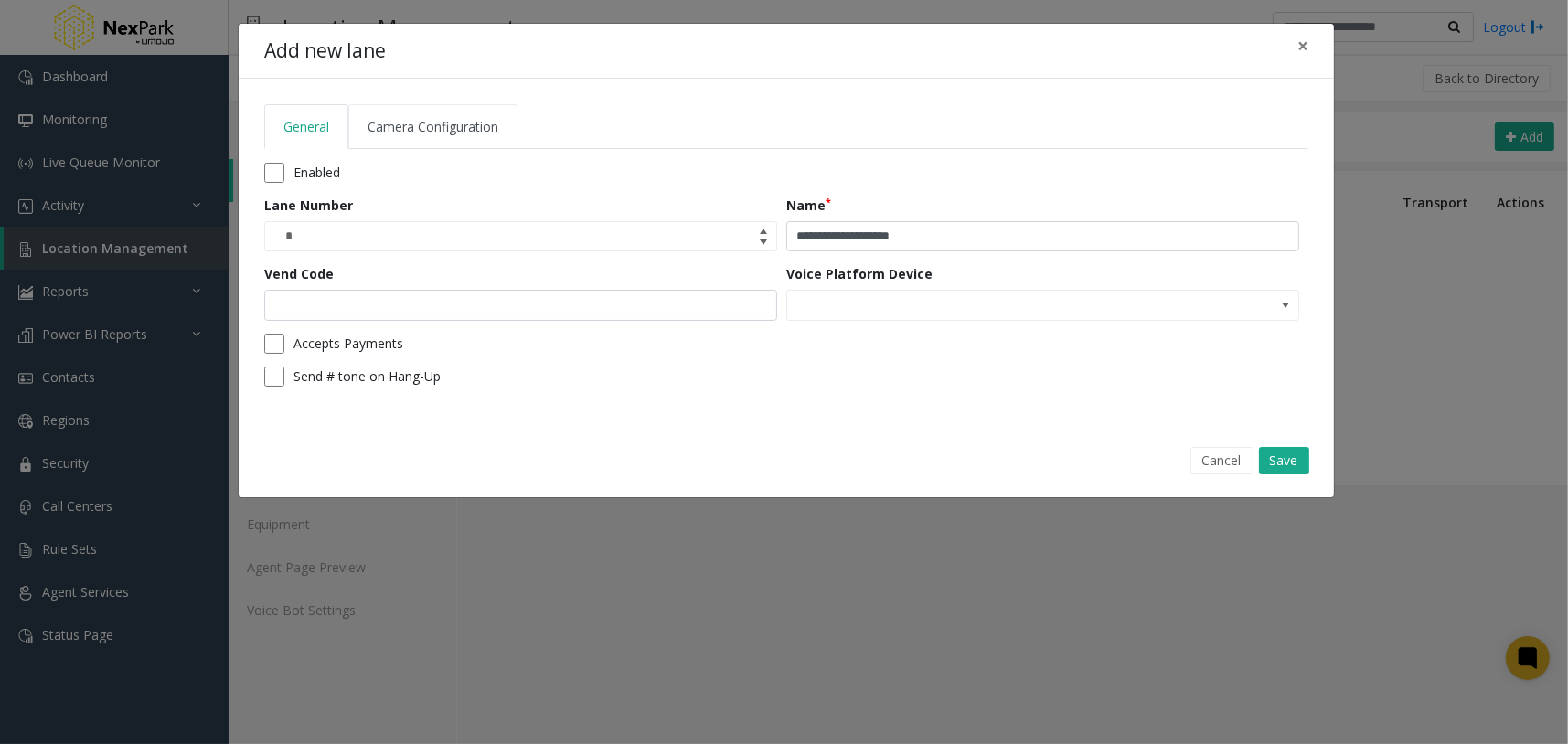
click at [432, 115] on link "Camera Configuration" at bounding box center [432, 126] width 169 height 45
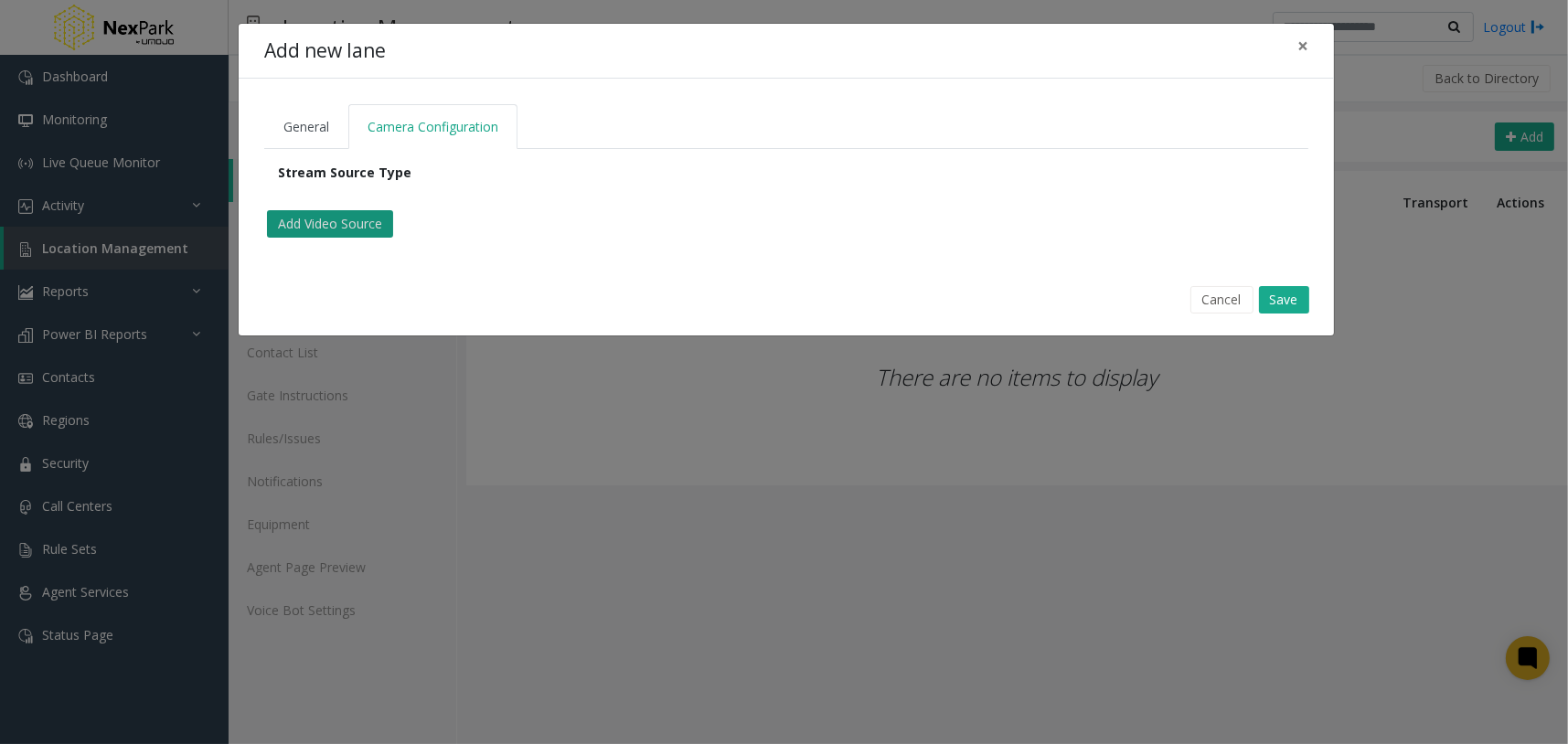
click at [365, 220] on button "Add Video Source" at bounding box center [330, 224] width 126 height 27
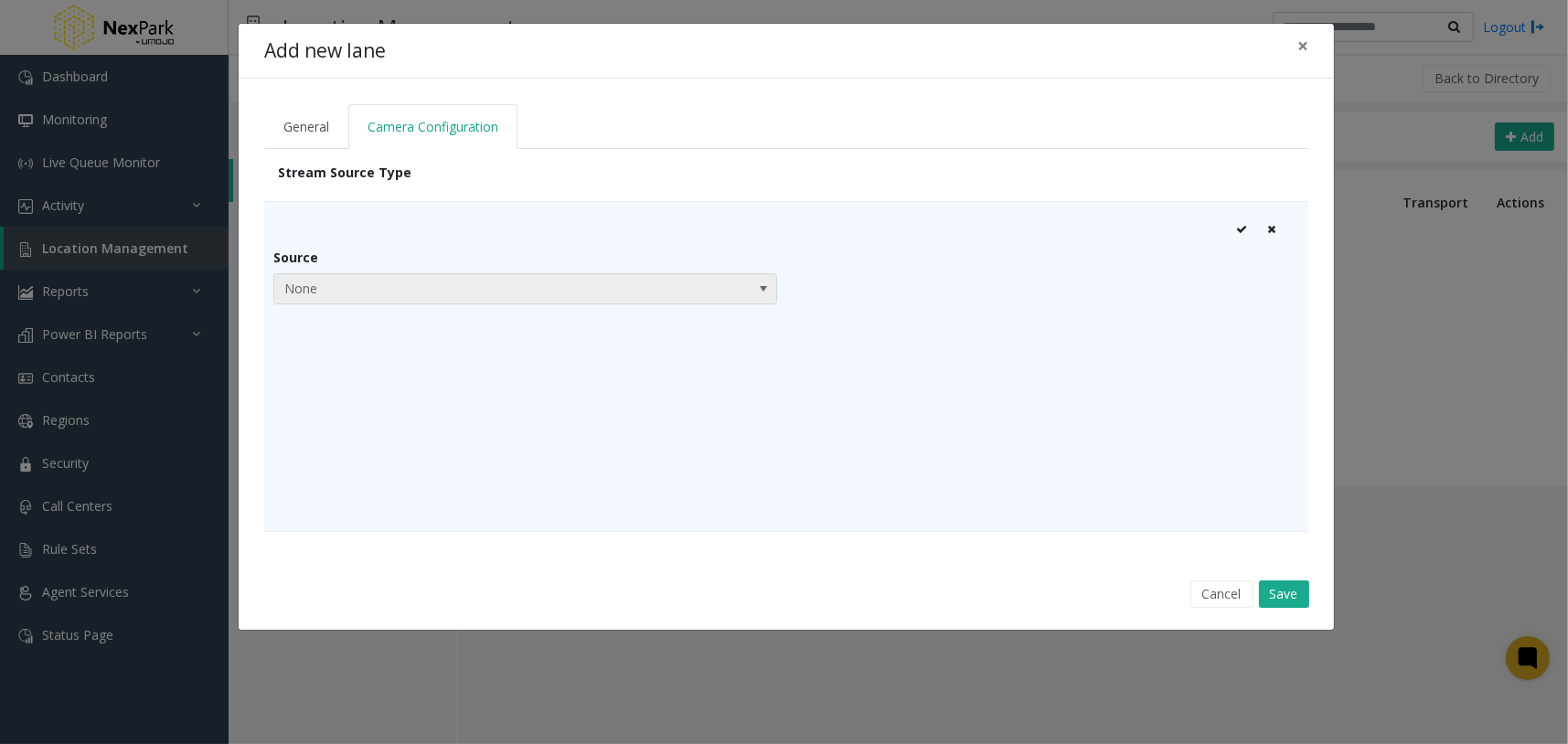
click at [450, 282] on span "None" at bounding box center [474, 289] width 401 height 29
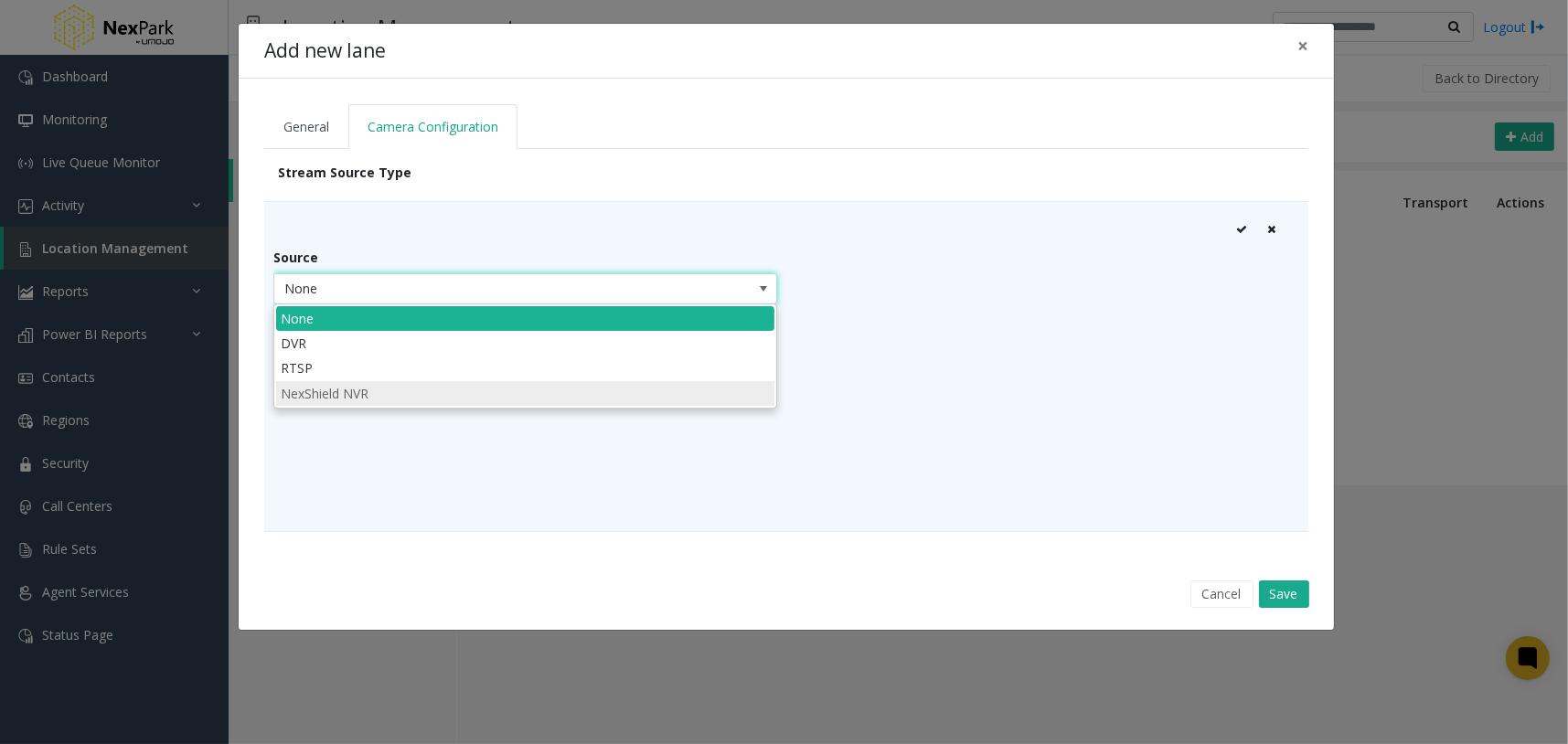
click at [350, 389] on li "NexShield NVR" at bounding box center [525, 393] width 498 height 25
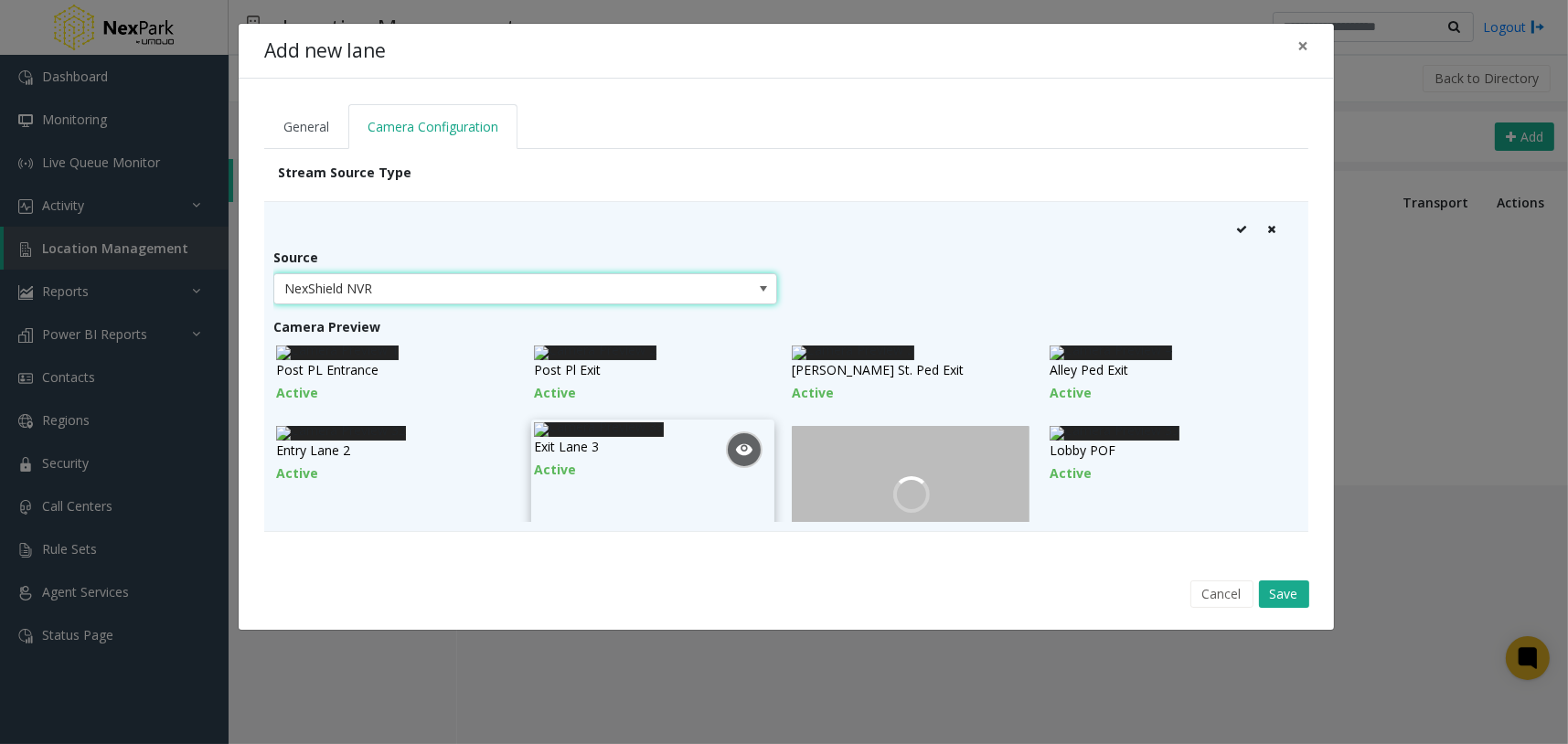
scroll to position [229, 0]
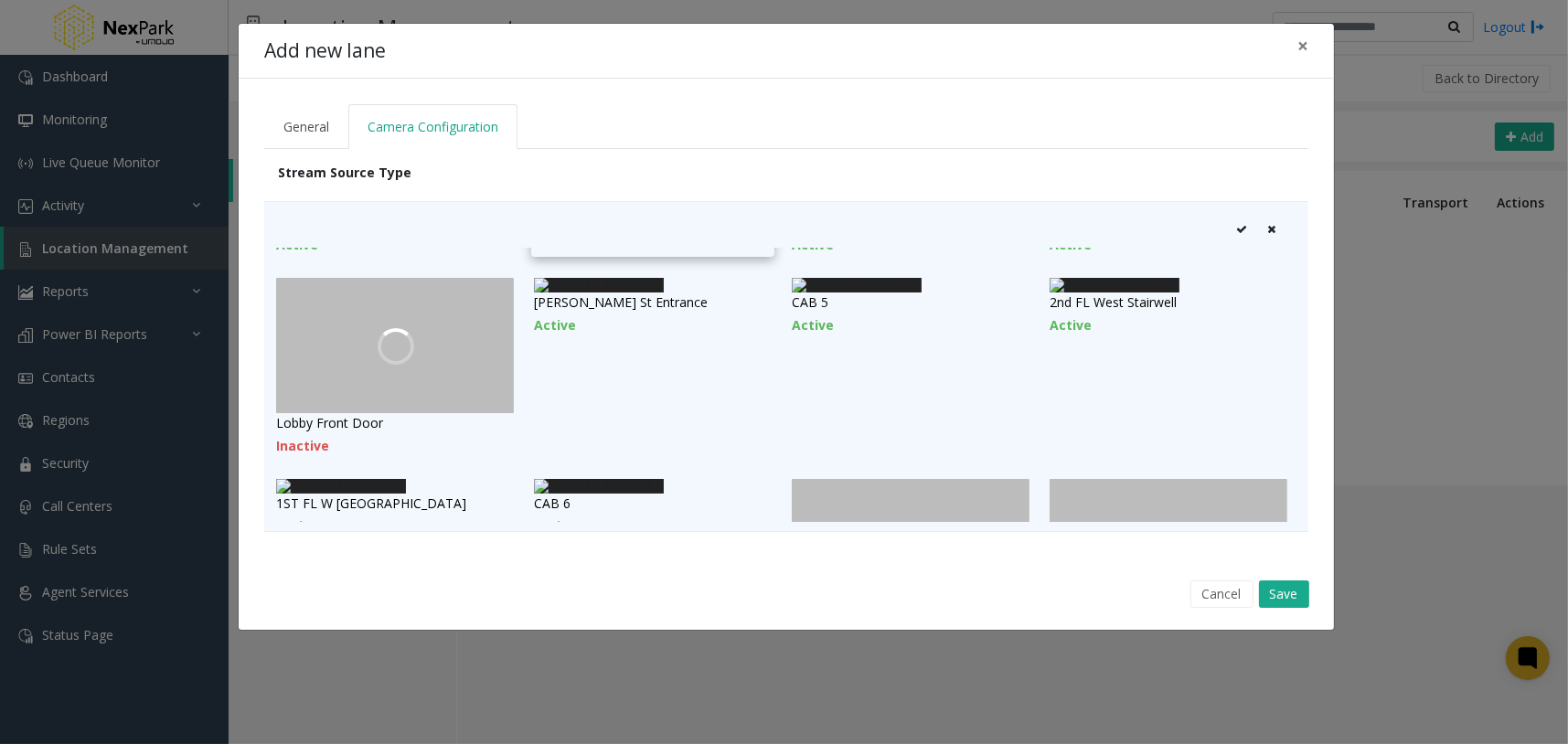
click at [640, 209] on img at bounding box center [599, 202] width 130 height 15
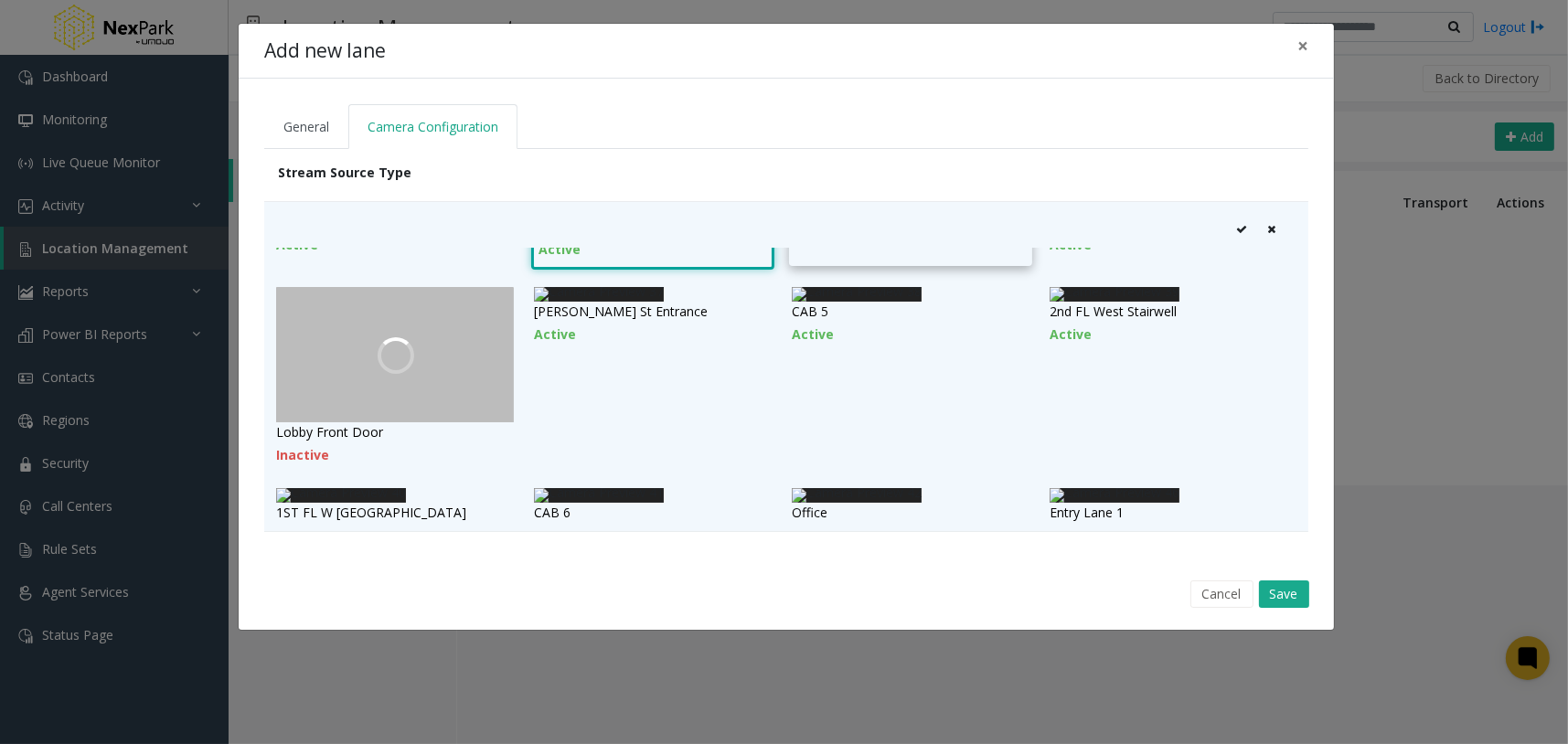
click at [900, 209] on img at bounding box center [856, 202] width 130 height 15
click at [1136, 209] on img at bounding box center [1115, 202] width 130 height 15
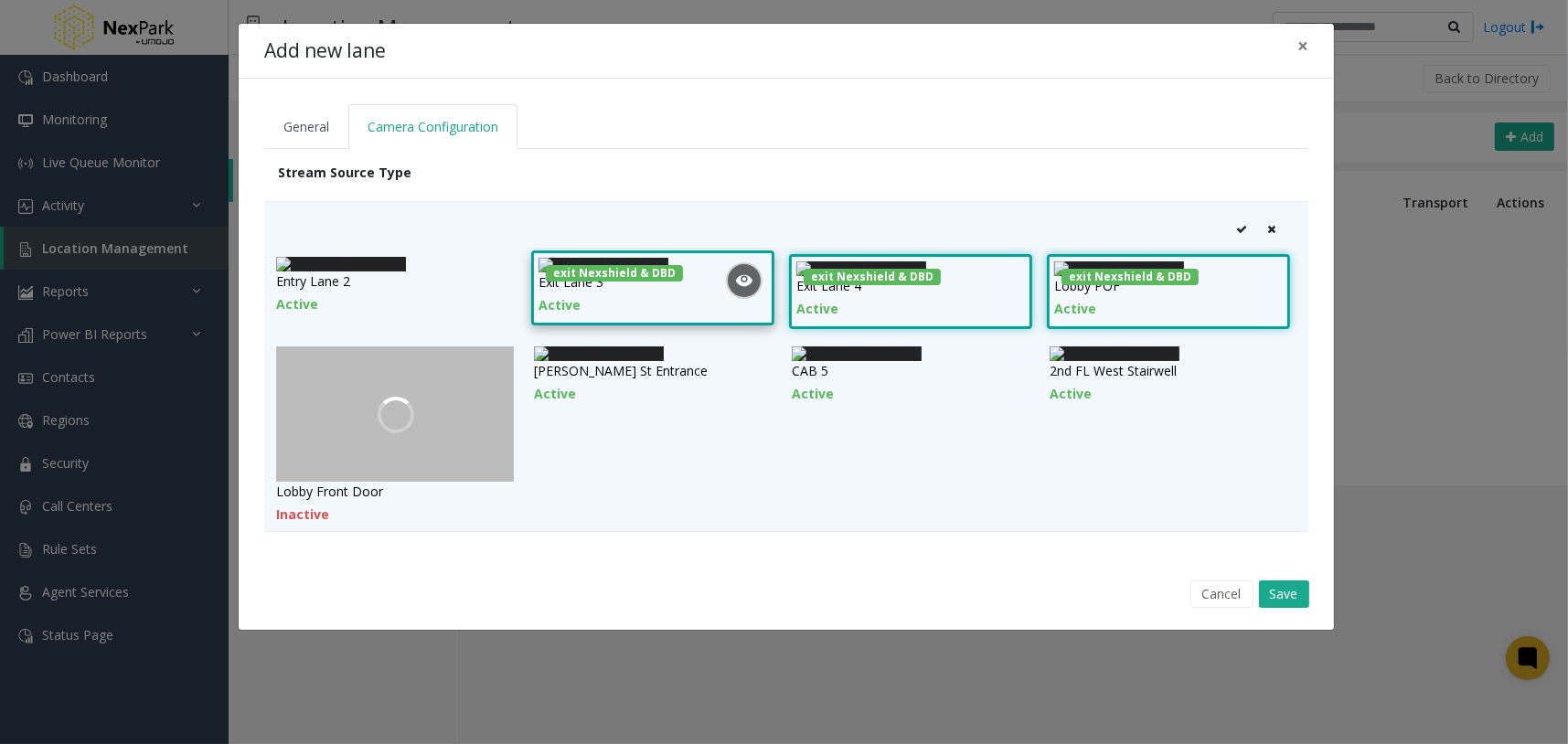
scroll to position [0, 0]
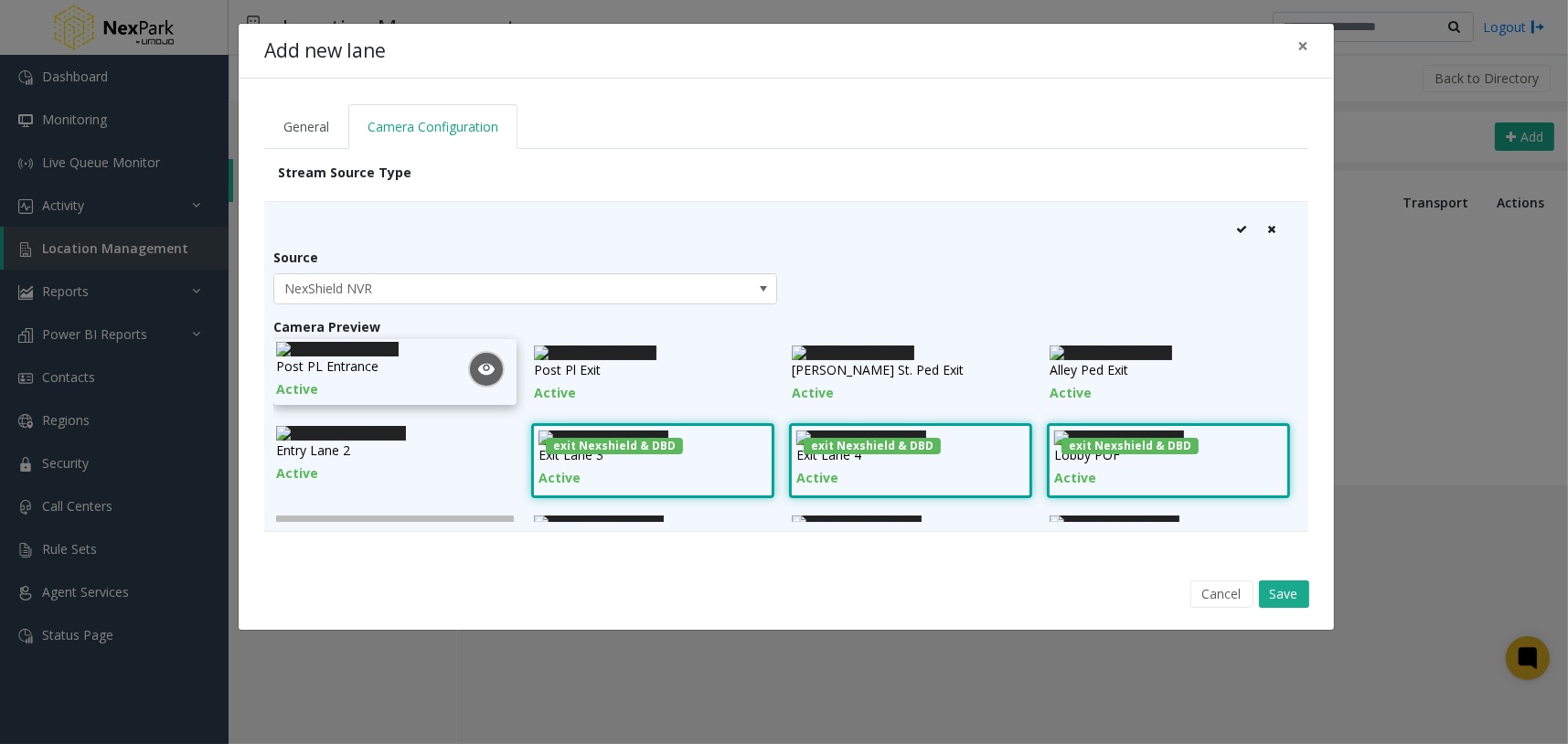
click at [398, 356] on img at bounding box center [337, 349] width 123 height 15
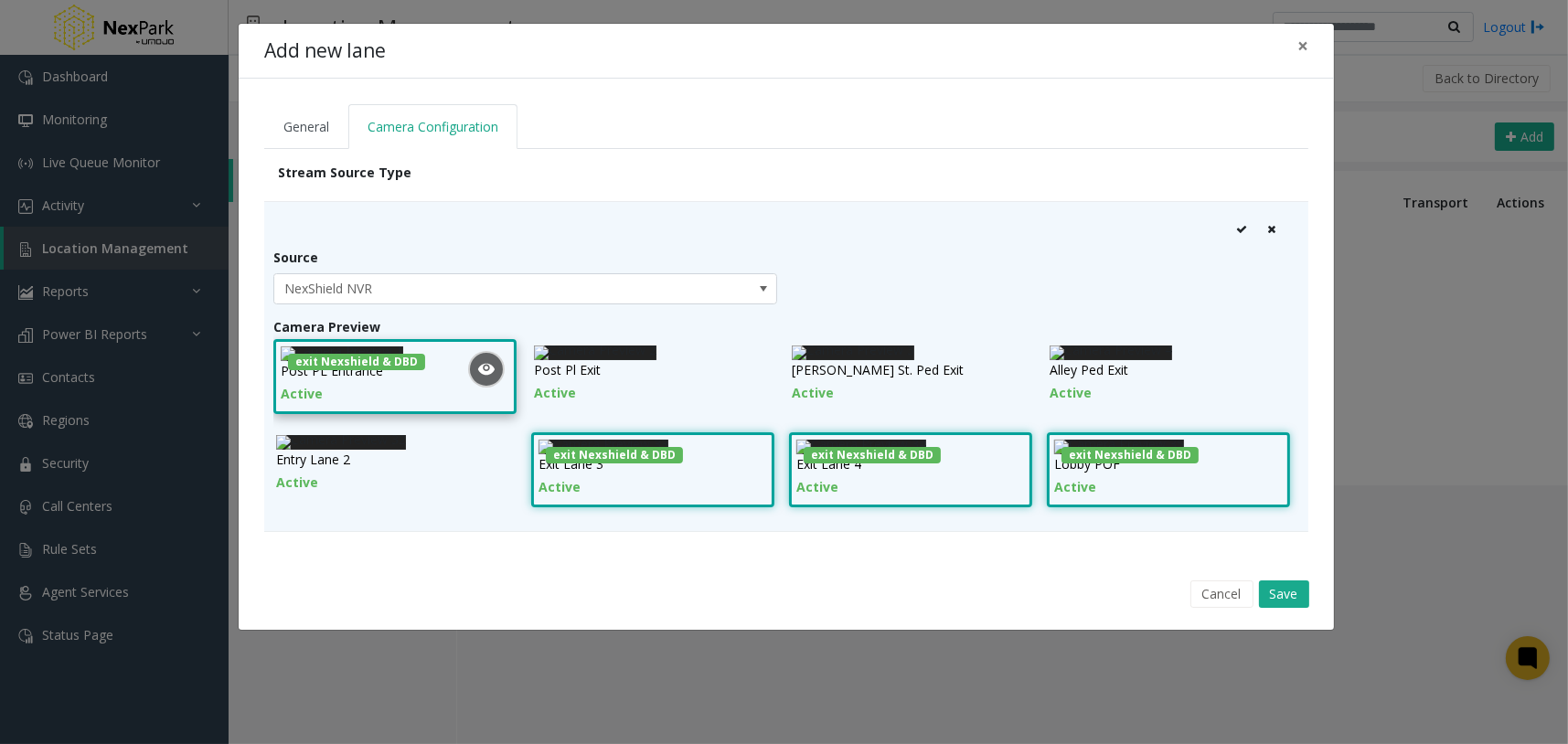
click at [479, 448] on icon at bounding box center [486, 452] width 16 height 15
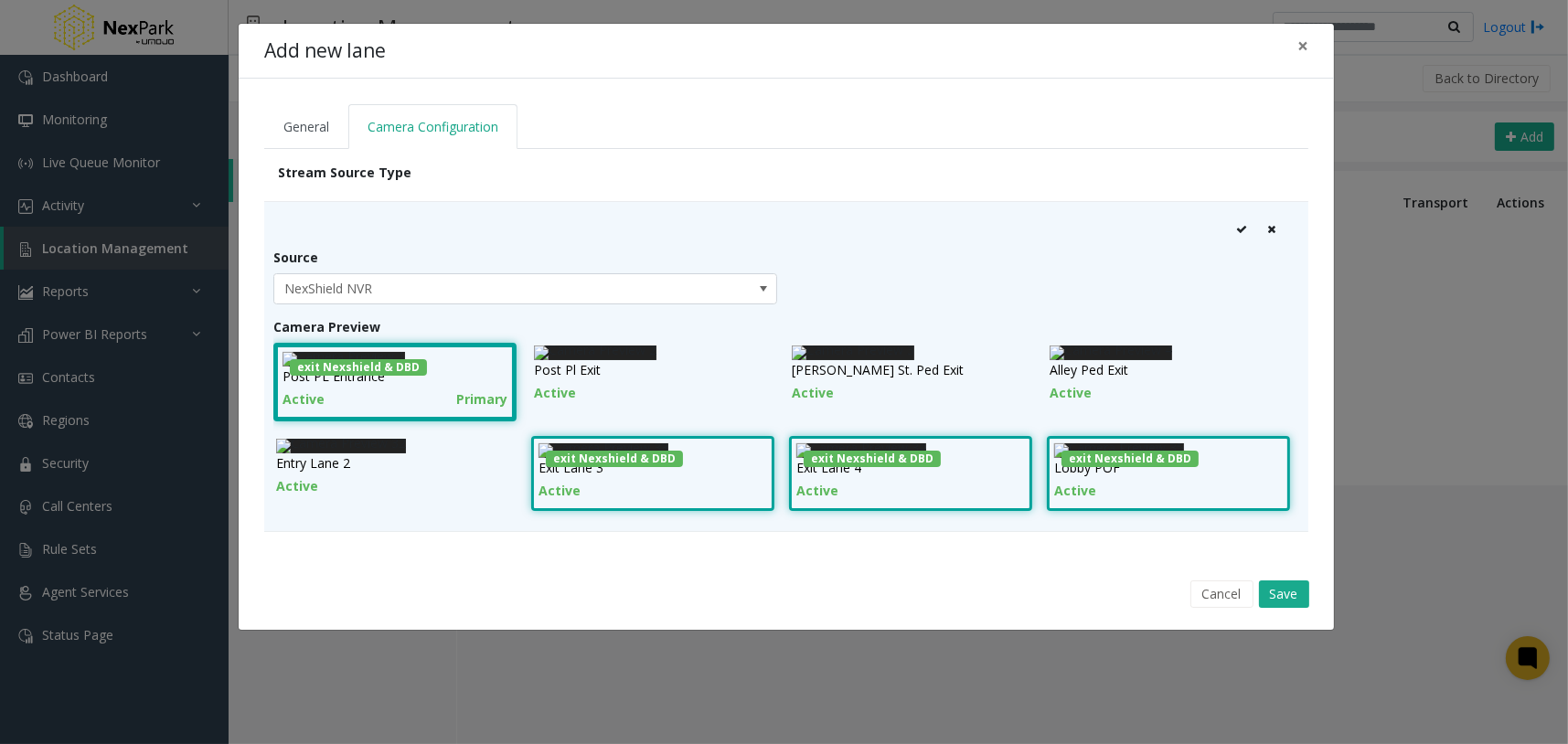
click at [1238, 224] on icon at bounding box center [1241, 230] width 11 height 11
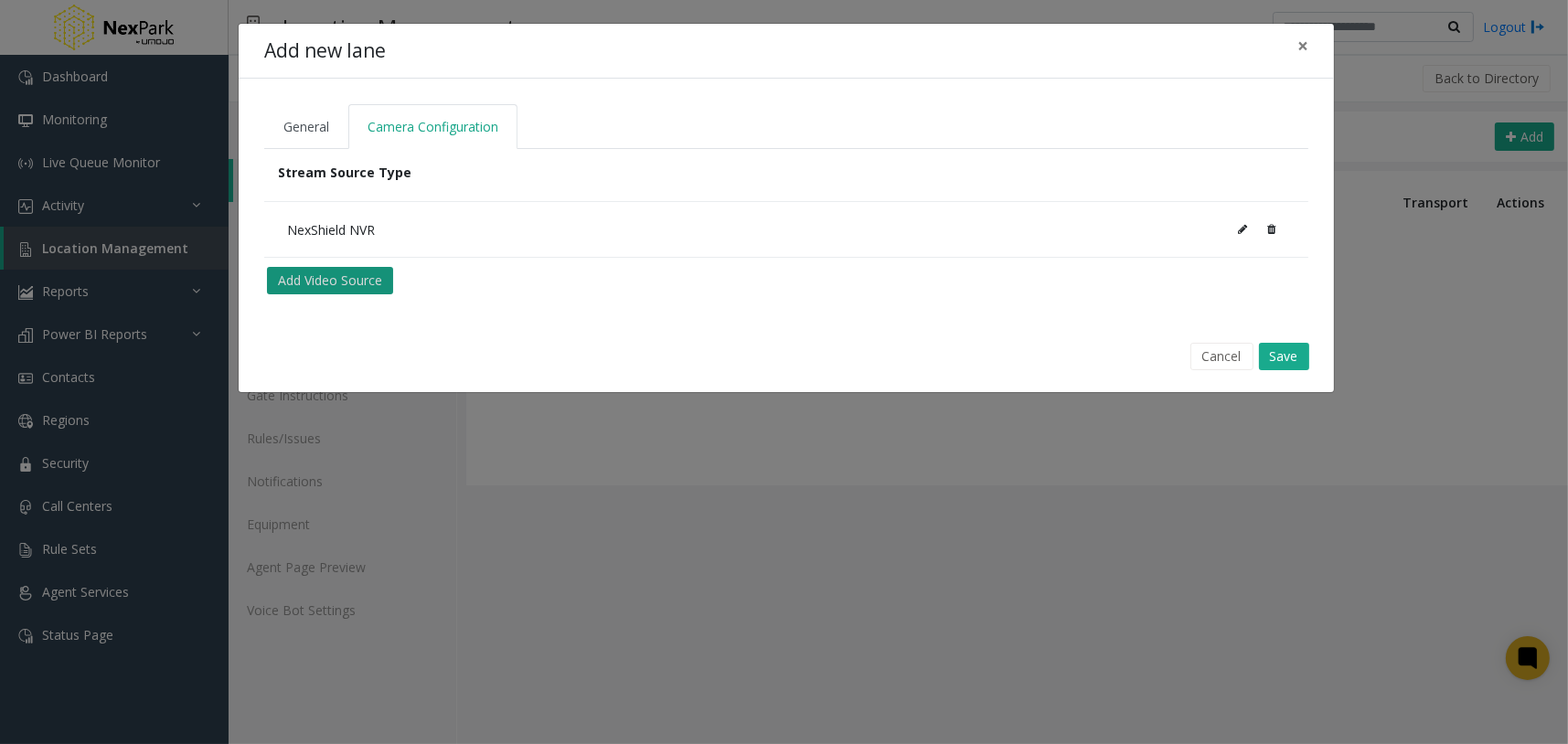
click at [339, 279] on button "Add Video Source" at bounding box center [330, 280] width 126 height 27
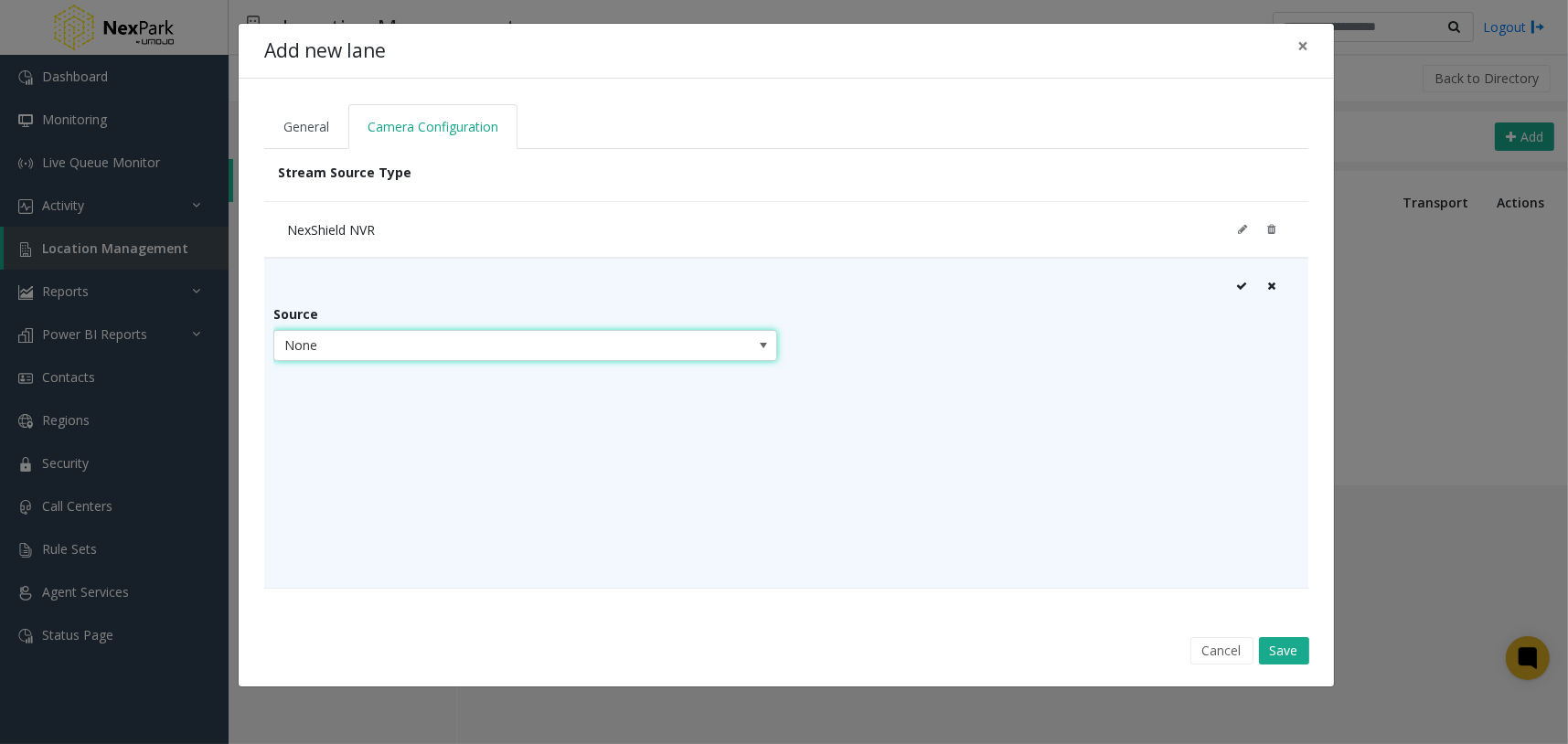
click at [373, 335] on span "None" at bounding box center [474, 345] width 401 height 29
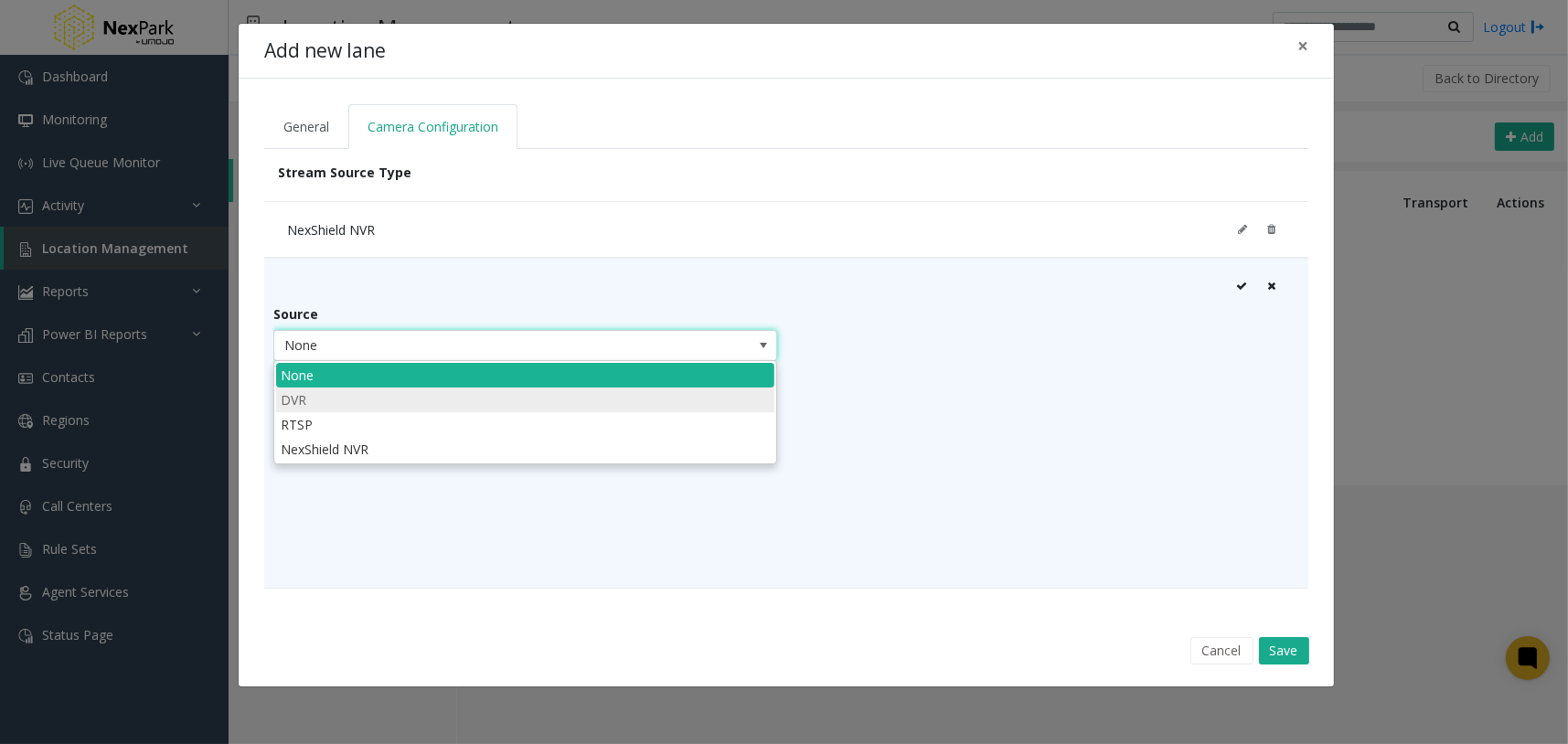
click at [363, 404] on li "DVR" at bounding box center [525, 399] width 498 height 25
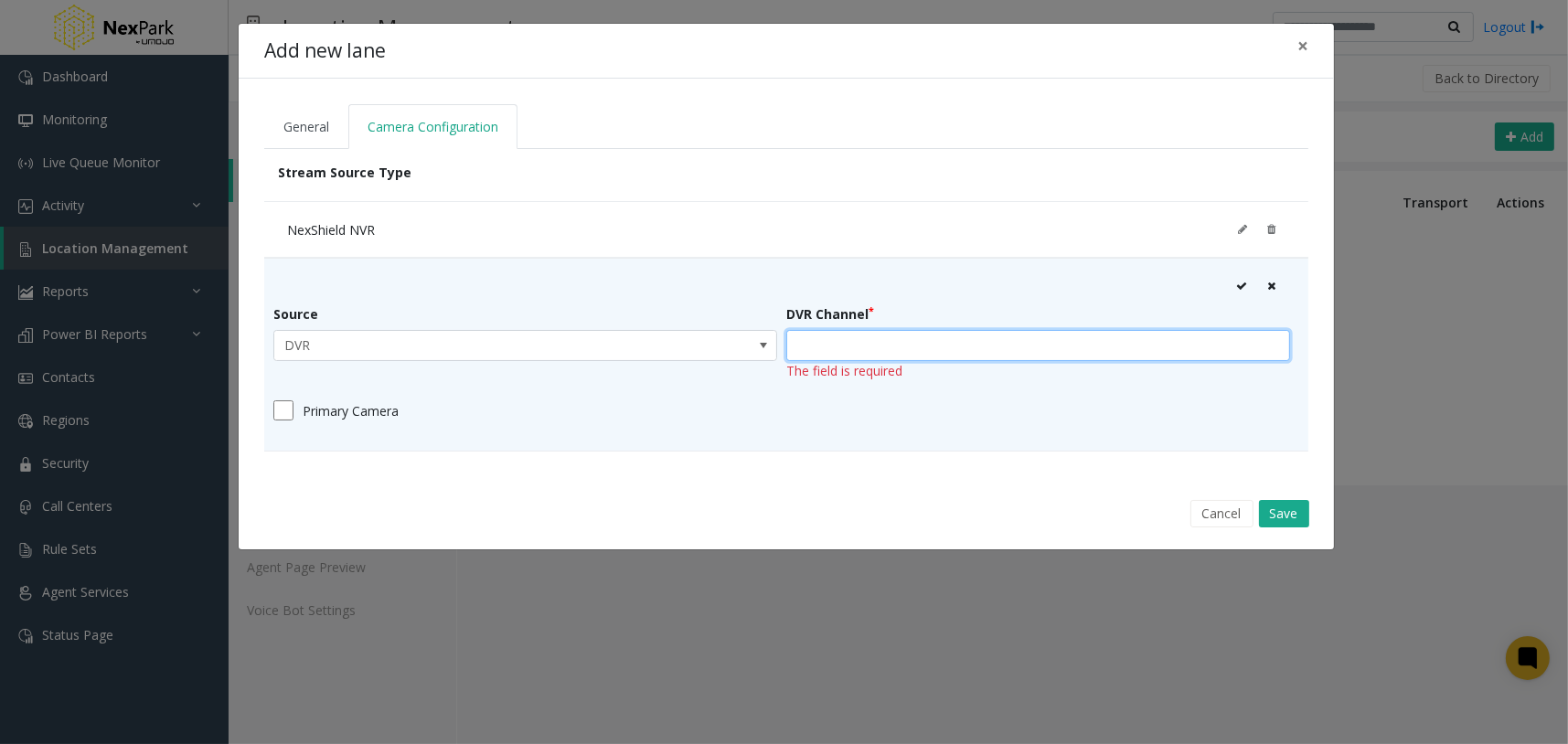
click at [946, 341] on input "text" at bounding box center [1038, 345] width 504 height 31
click at [822, 345] on input "**********" at bounding box center [1038, 345] width 504 height 31
type input "**********"
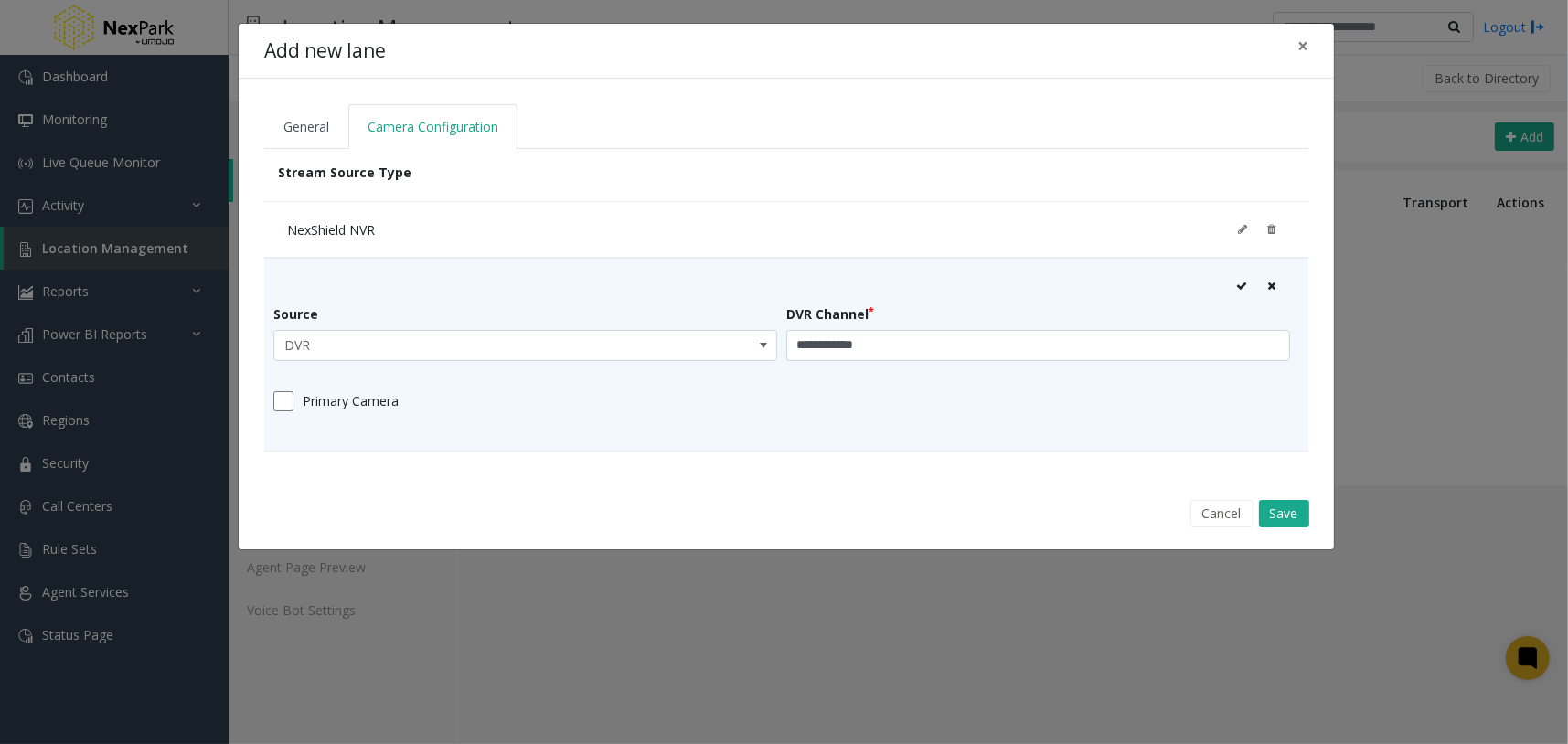
click at [1238, 283] on icon at bounding box center [1241, 286] width 11 height 11
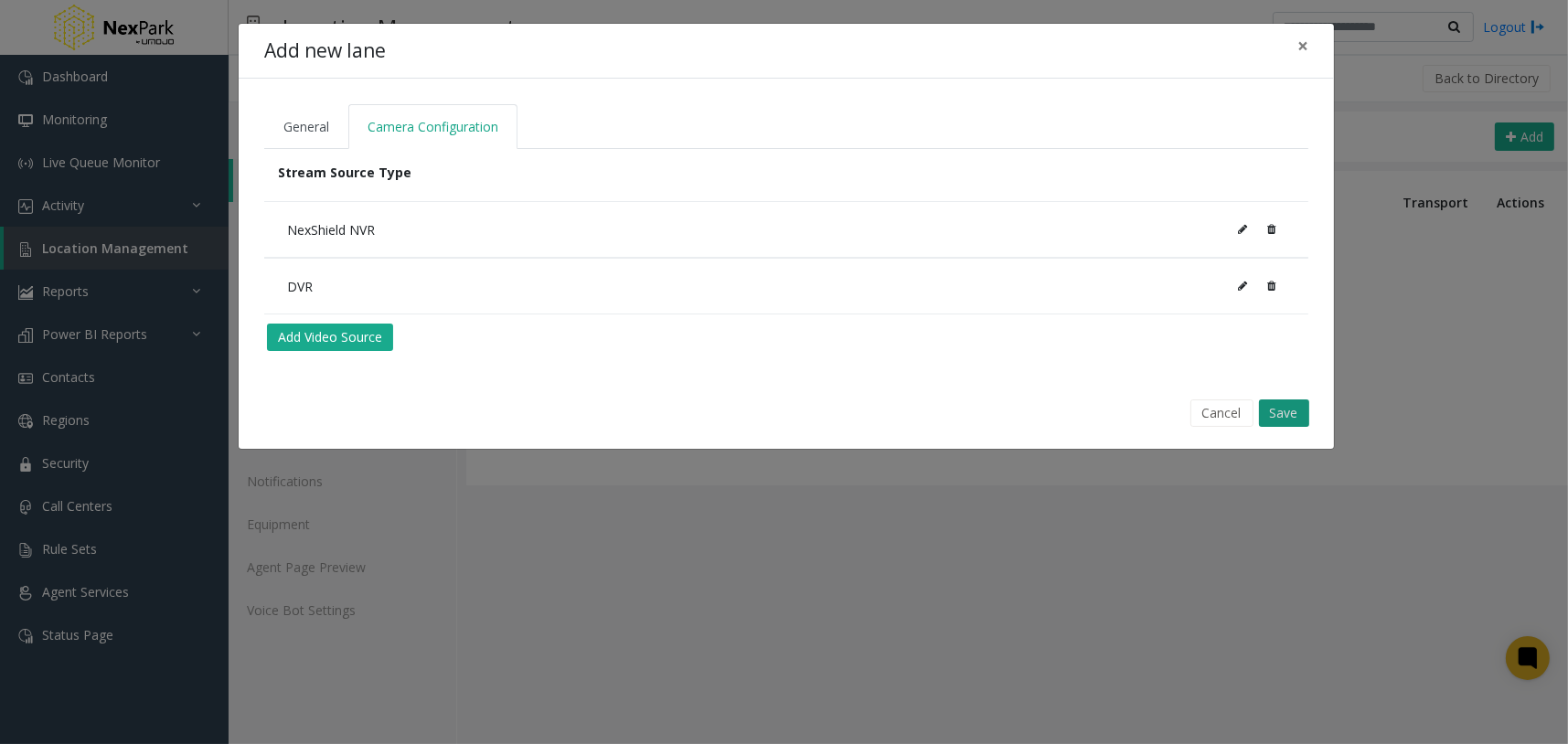
click at [1289, 412] on button "Save" at bounding box center [1283, 413] width 50 height 27
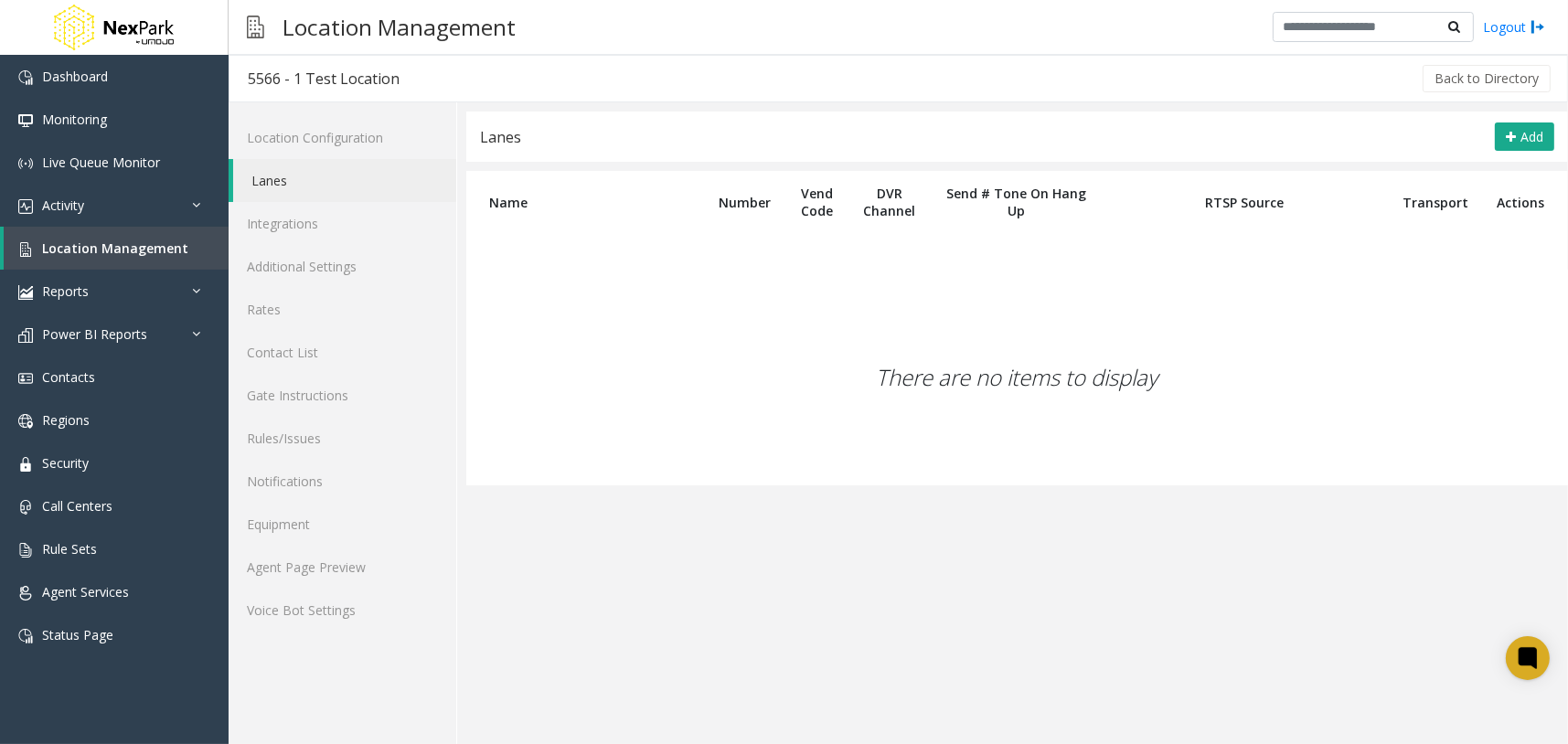
drag, startPoint x: 1307, startPoint y: 591, endPoint x: 1566, endPoint y: 176, distance: 489.2
click at [1307, 591] on app-lanes "**********" at bounding box center [1017, 428] width 1102 height 633
click at [1531, 138] on span "Add" at bounding box center [1531, 137] width 23 height 17
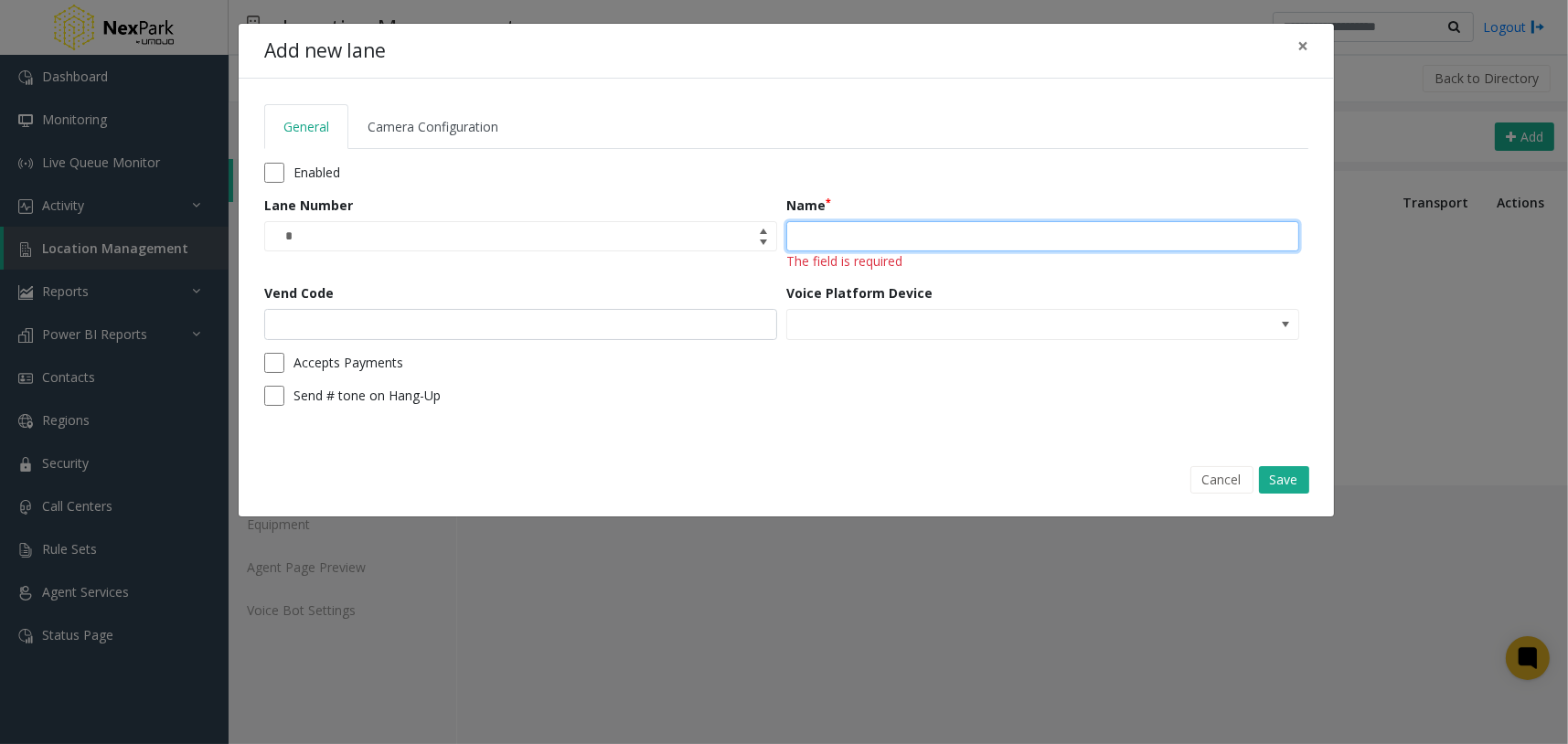
click at [889, 237] on input "Name" at bounding box center [1042, 237] width 513 height 31
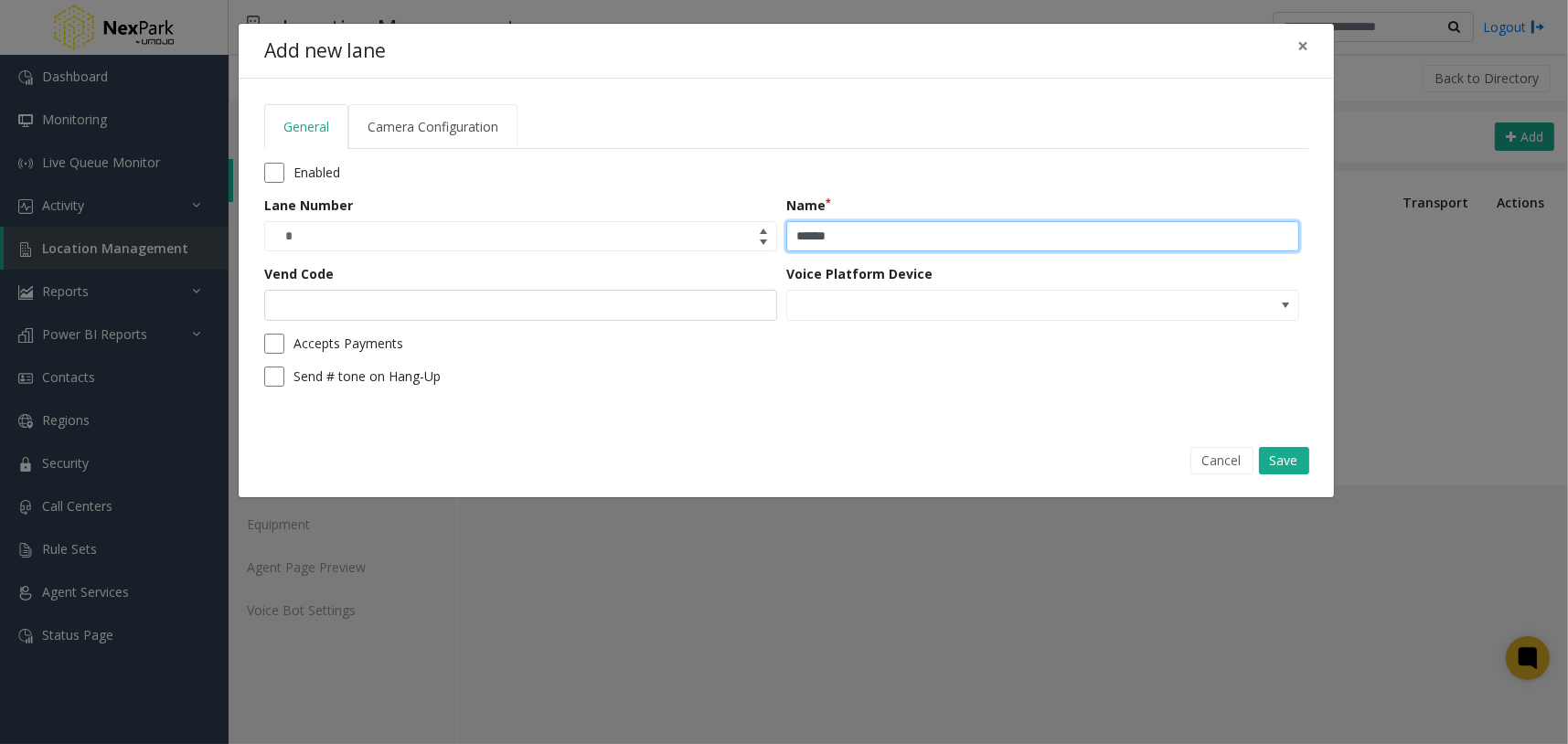
type input "******"
click at [405, 134] on span "Camera Configuration" at bounding box center [432, 126] width 131 height 17
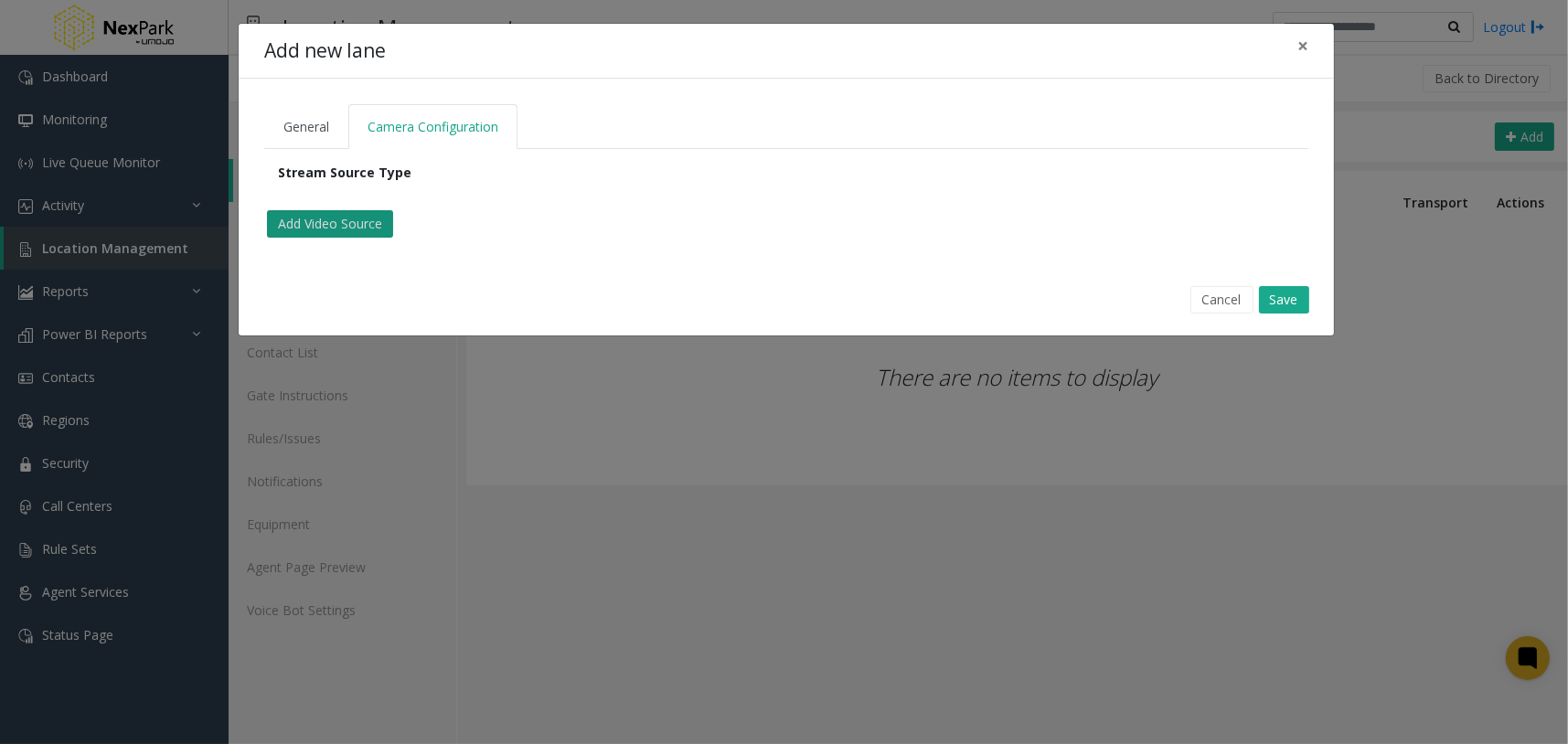
click at [315, 227] on button "Add Video Source" at bounding box center [330, 224] width 126 height 27
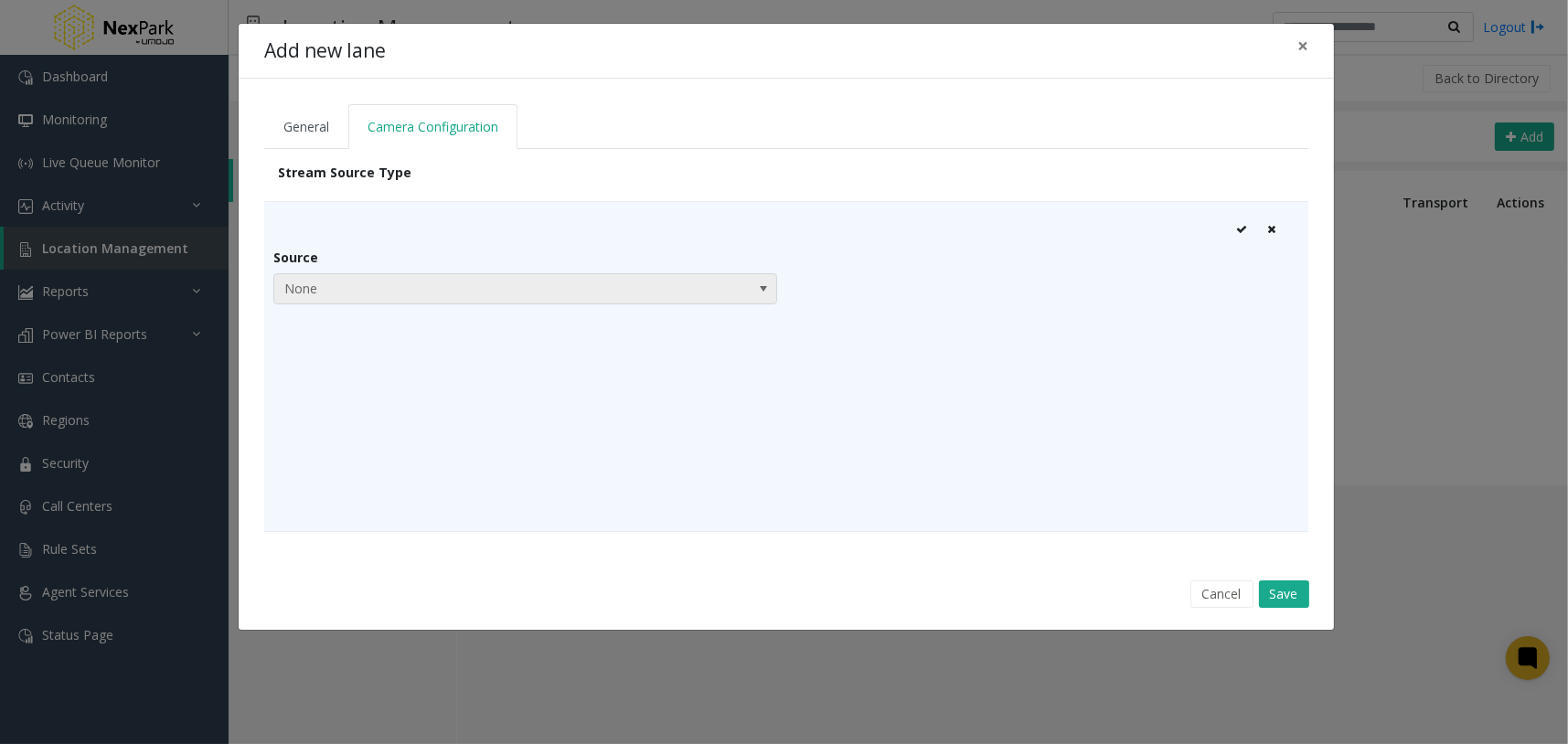
click at [343, 295] on span "None" at bounding box center [474, 289] width 401 height 29
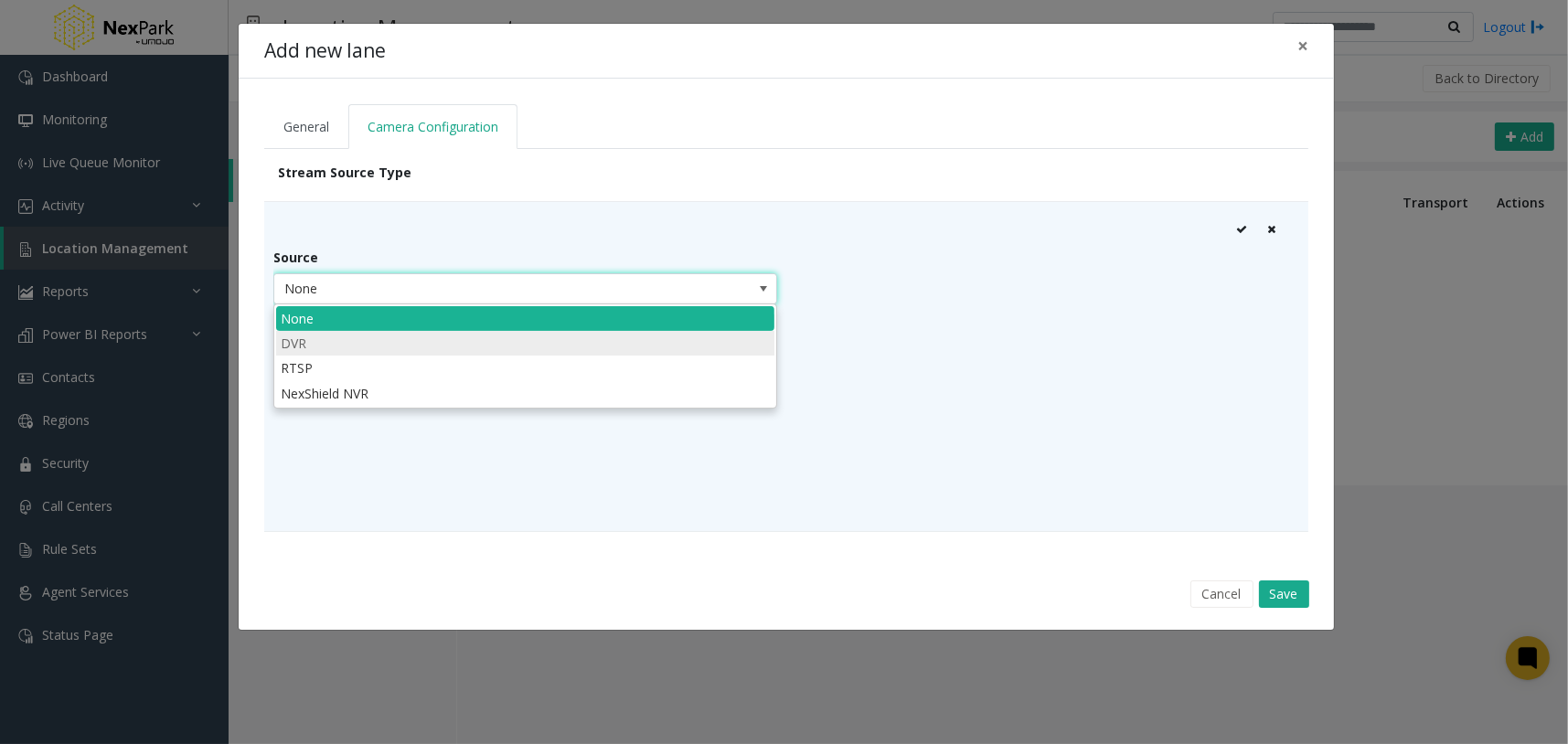
click at [332, 344] on li "DVR" at bounding box center [525, 343] width 498 height 25
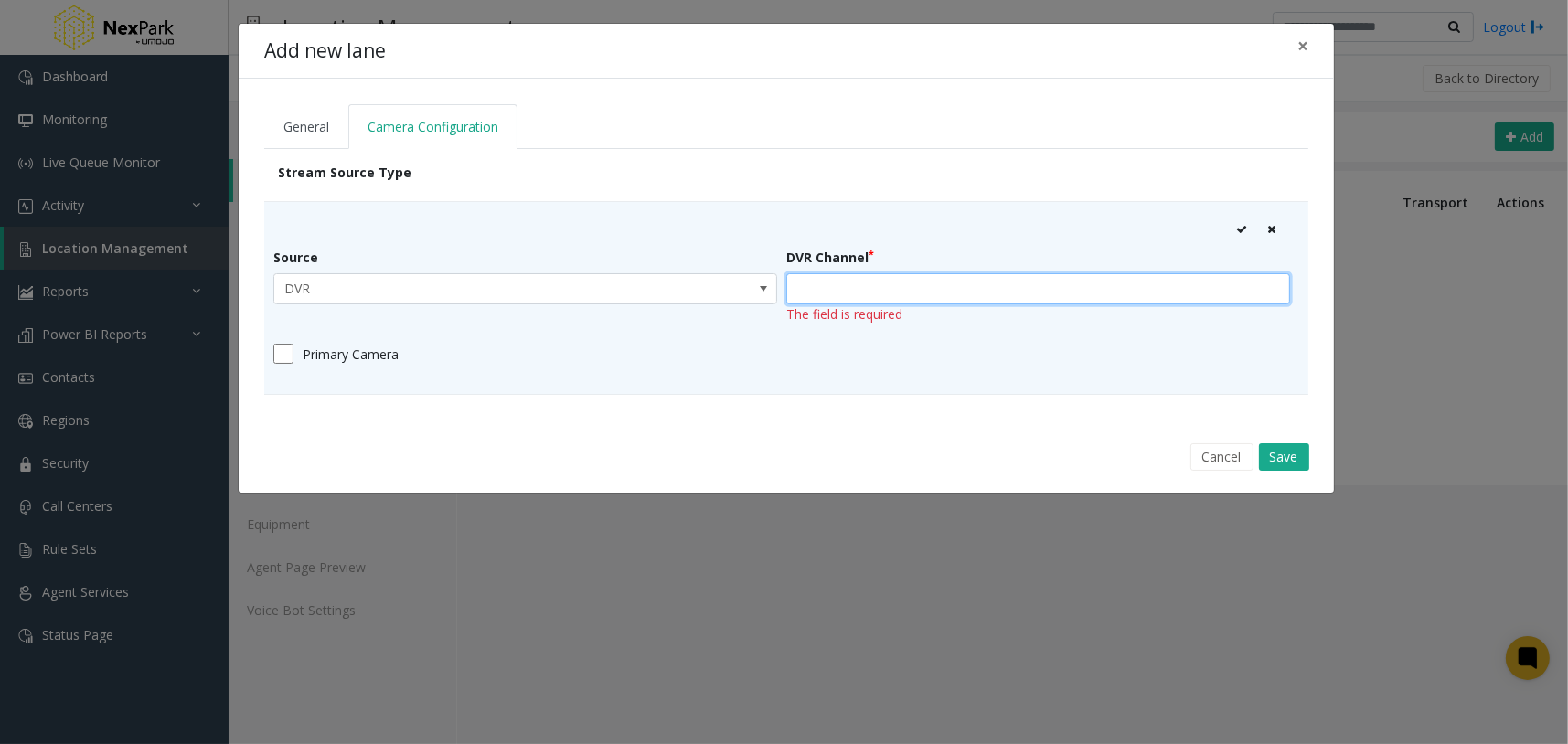
click at [866, 279] on input "text" at bounding box center [1038, 289] width 504 height 31
type input "****"
click at [1237, 228] on icon at bounding box center [1241, 230] width 11 height 11
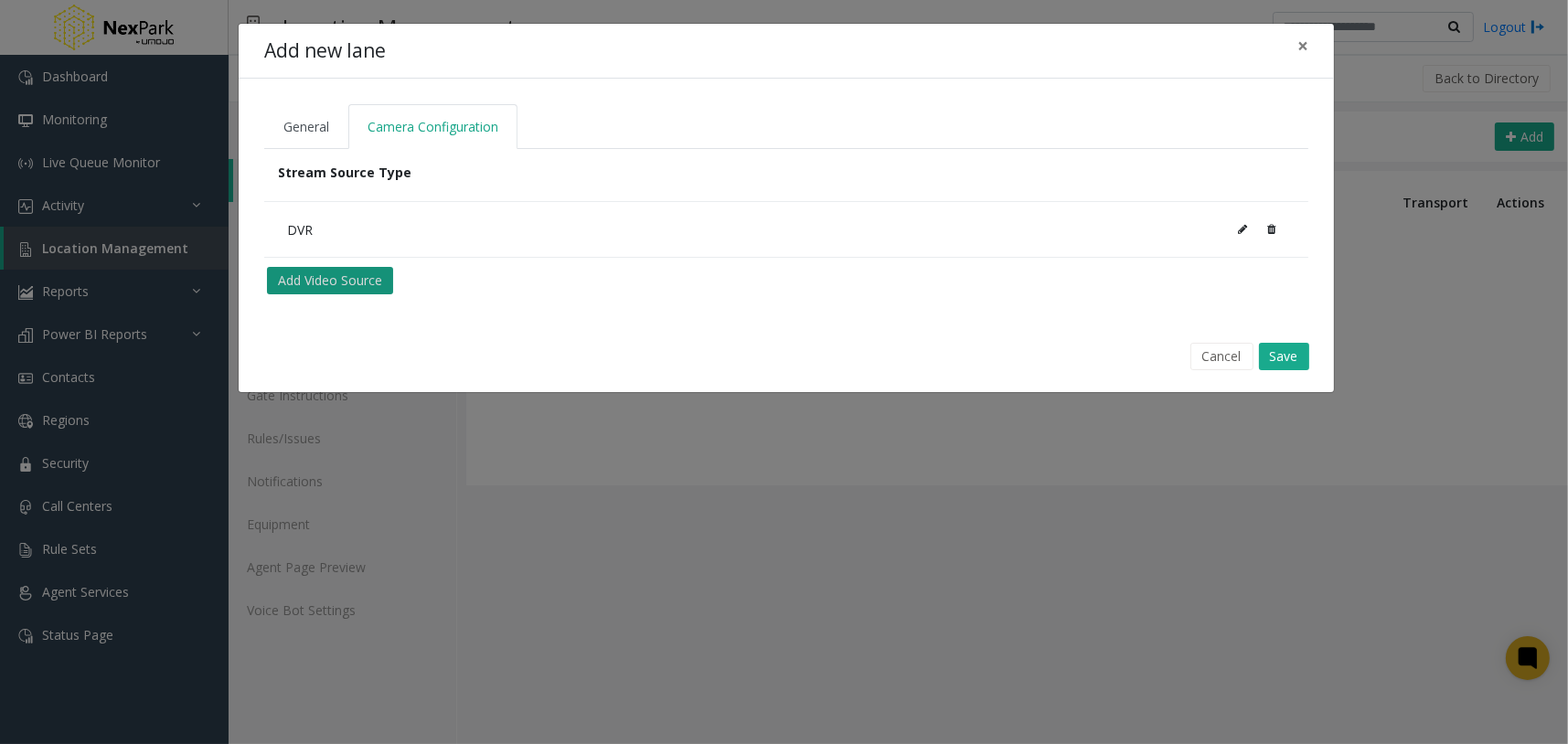
drag, startPoint x: 409, startPoint y: 276, endPoint x: 368, endPoint y: 276, distance: 41.0
click at [407, 277] on tab "Stream Source Type DVR Add Video Source" at bounding box center [786, 229] width 1044 height 132
click at [368, 276] on button "Add Video Source" at bounding box center [330, 280] width 126 height 27
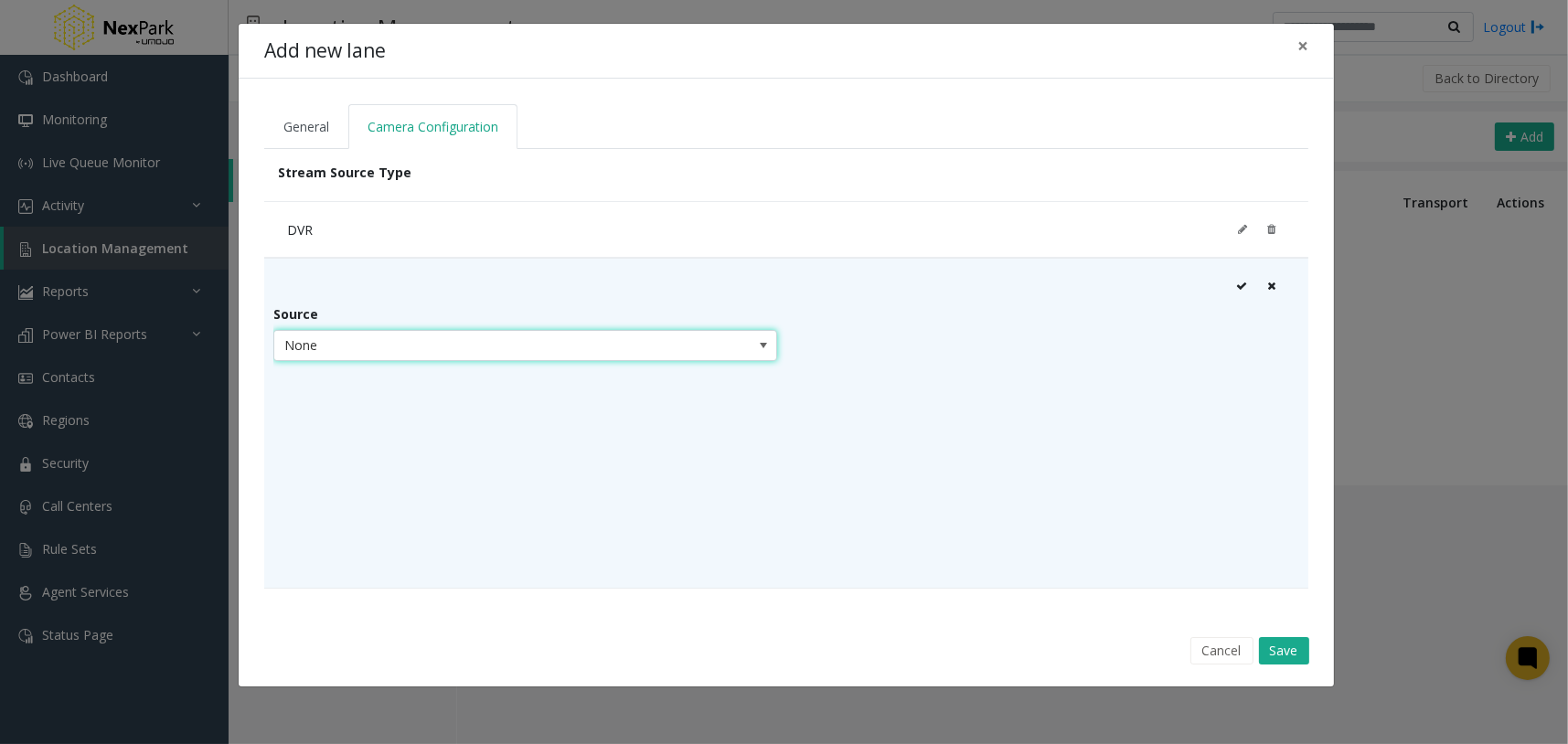
click at [371, 344] on span "None" at bounding box center [474, 345] width 401 height 29
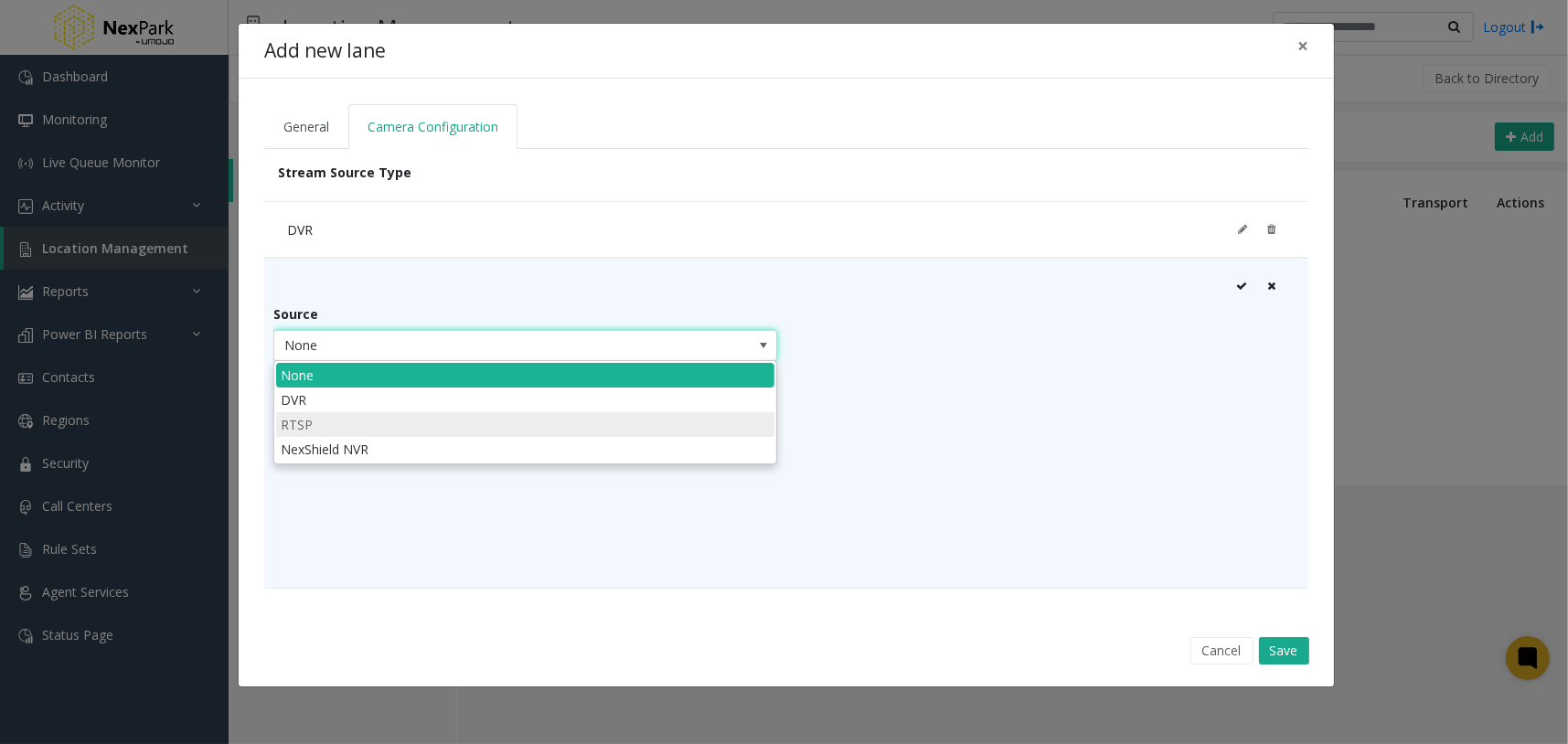
click at [337, 426] on li "RTSP" at bounding box center [525, 424] width 498 height 25
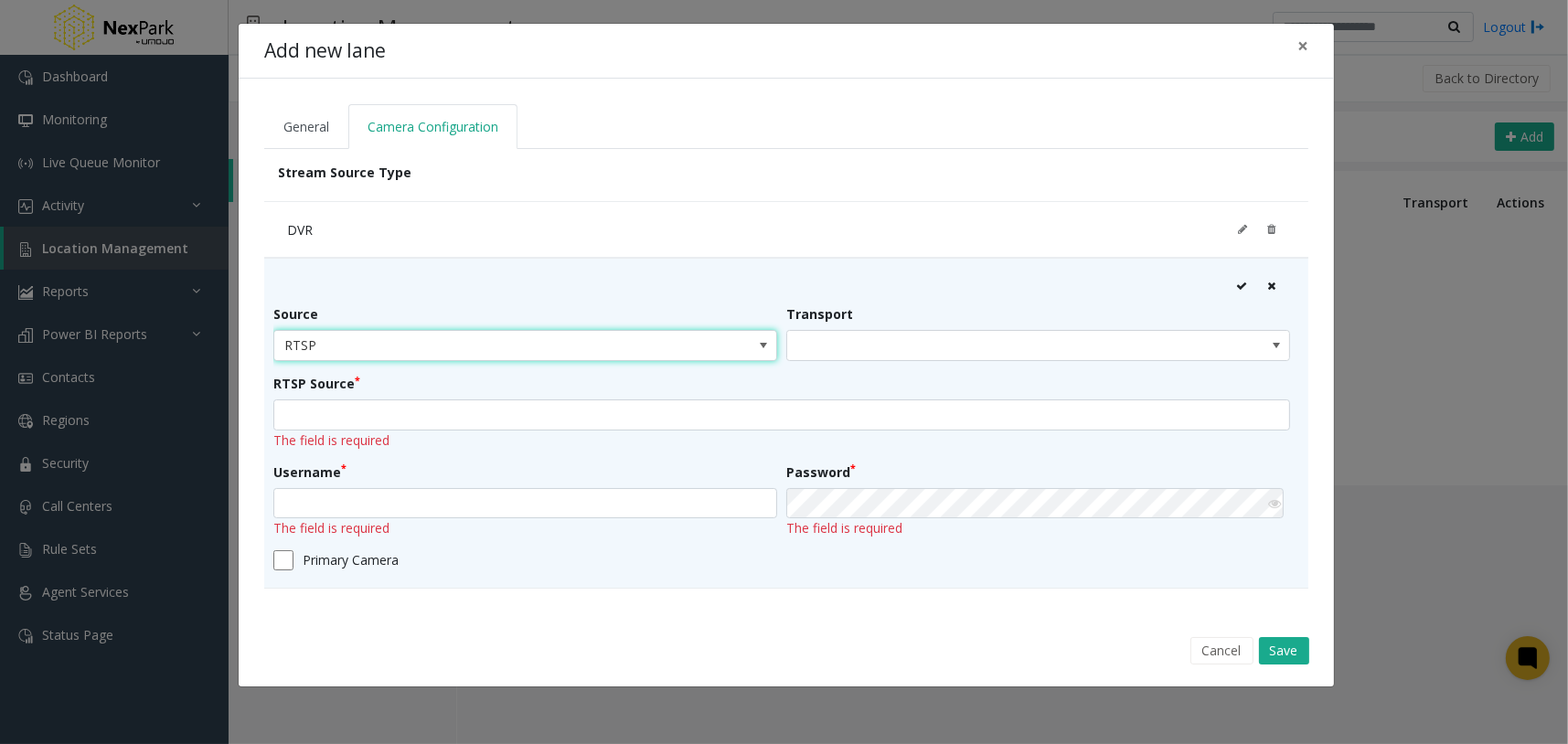
click at [857, 340] on span at bounding box center [987, 345] width 401 height 29
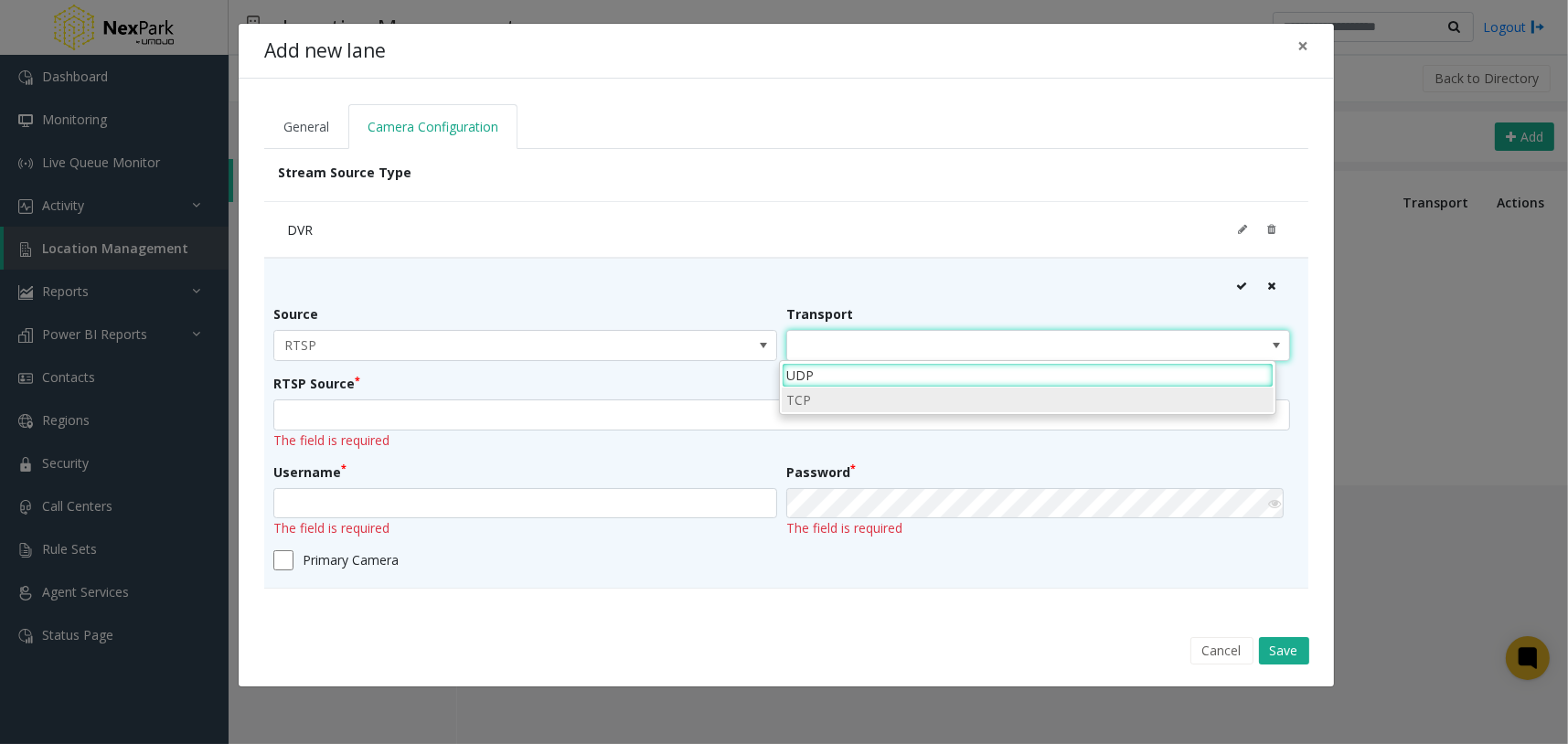
click at [821, 400] on li "TCP" at bounding box center [1027, 399] width 492 height 25
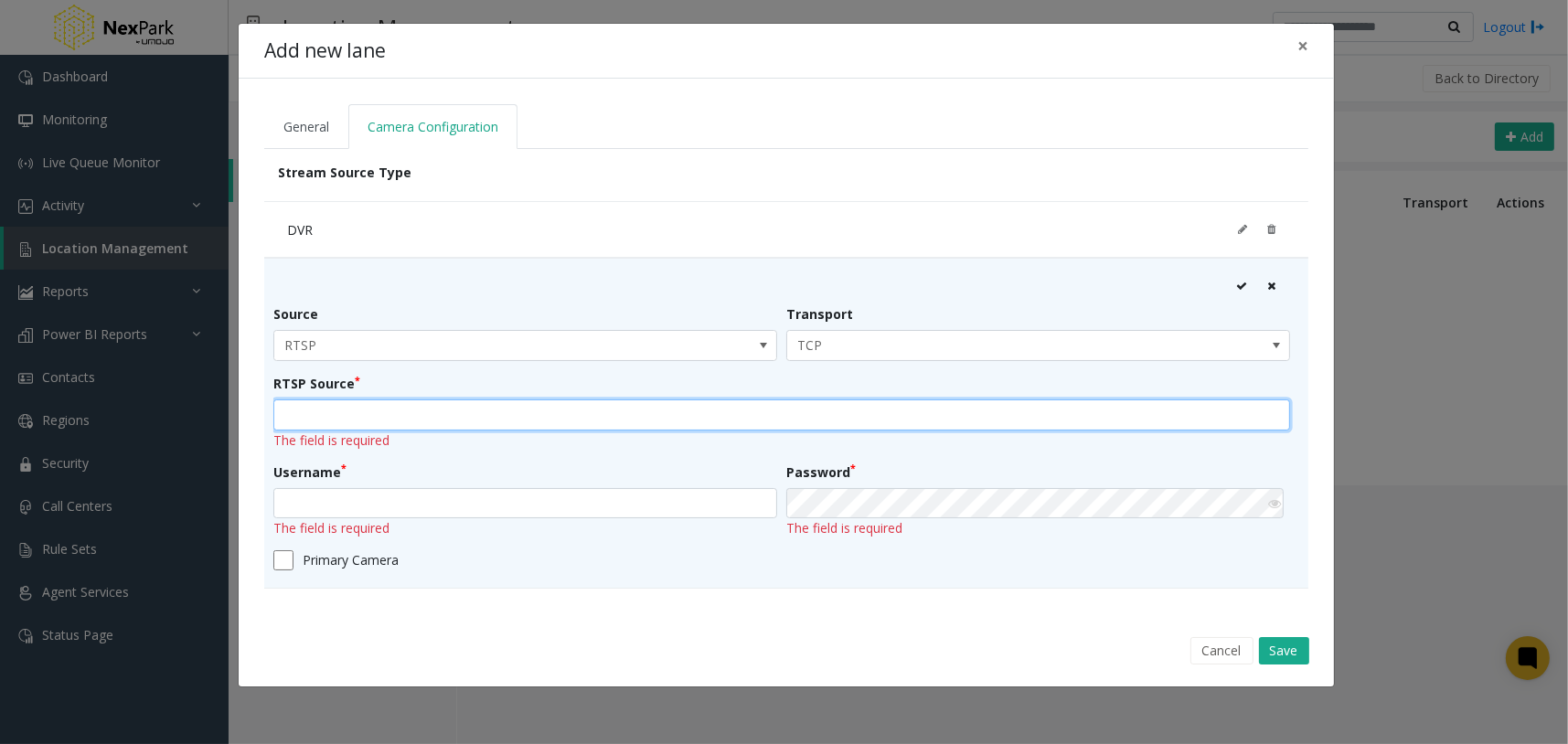
click at [583, 405] on input "text" at bounding box center [781, 415] width 1017 height 31
type input "*"
click at [583, 405] on input "****" at bounding box center [781, 419] width 1017 height 31
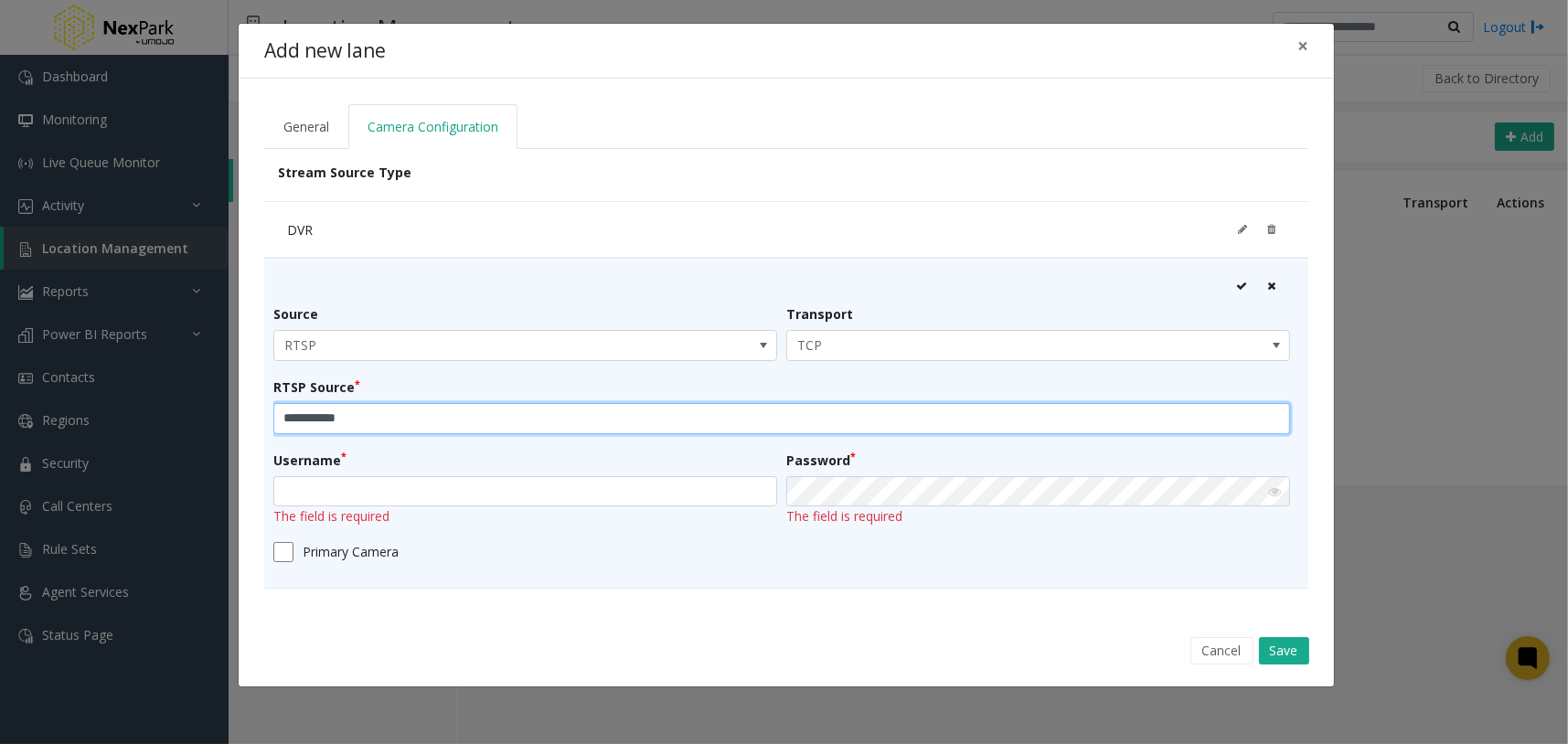
type input "**********"
click at [566, 446] on div "**********" at bounding box center [786, 441] width 1026 height 274
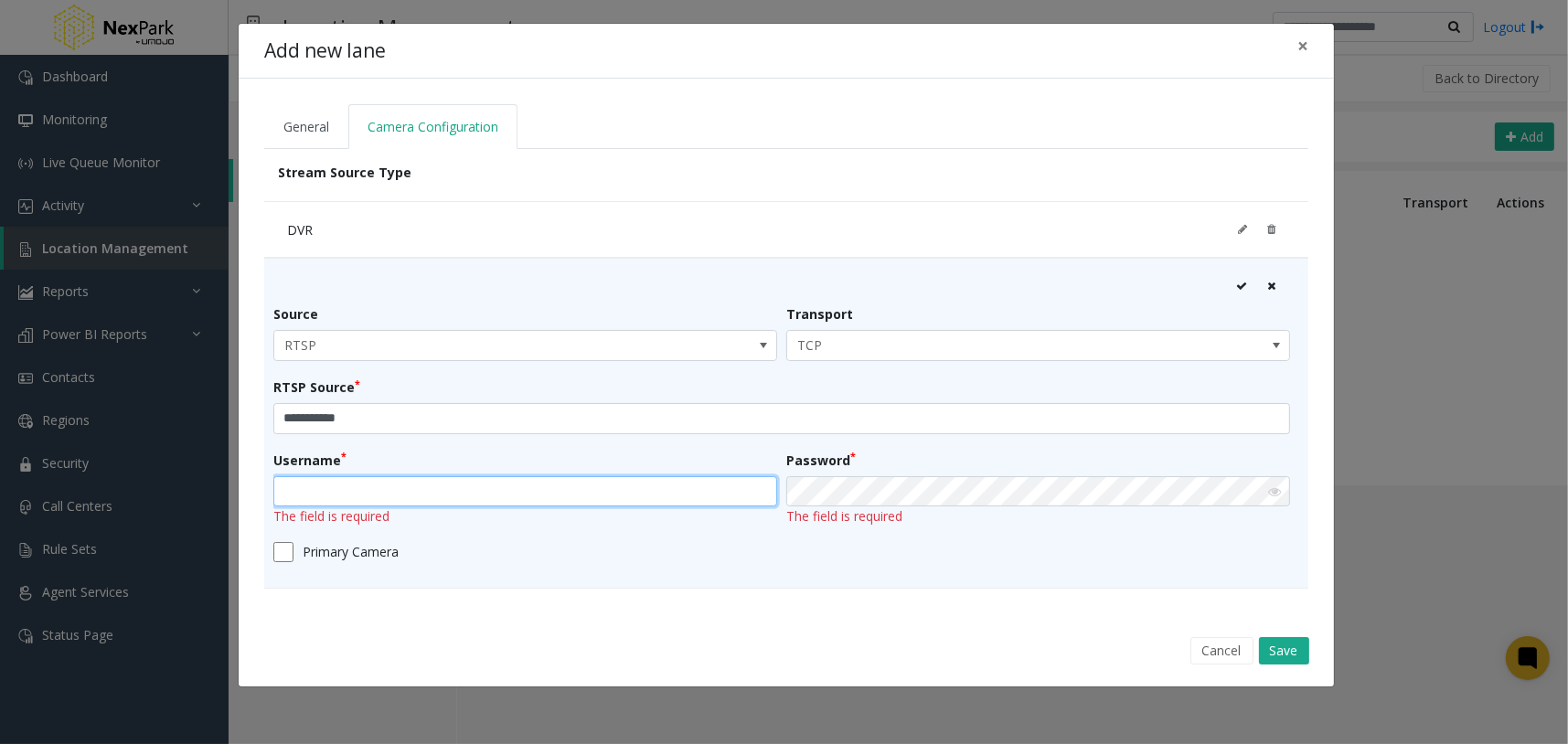
click at [628, 493] on input "text" at bounding box center [525, 492] width 504 height 31
type input "****"
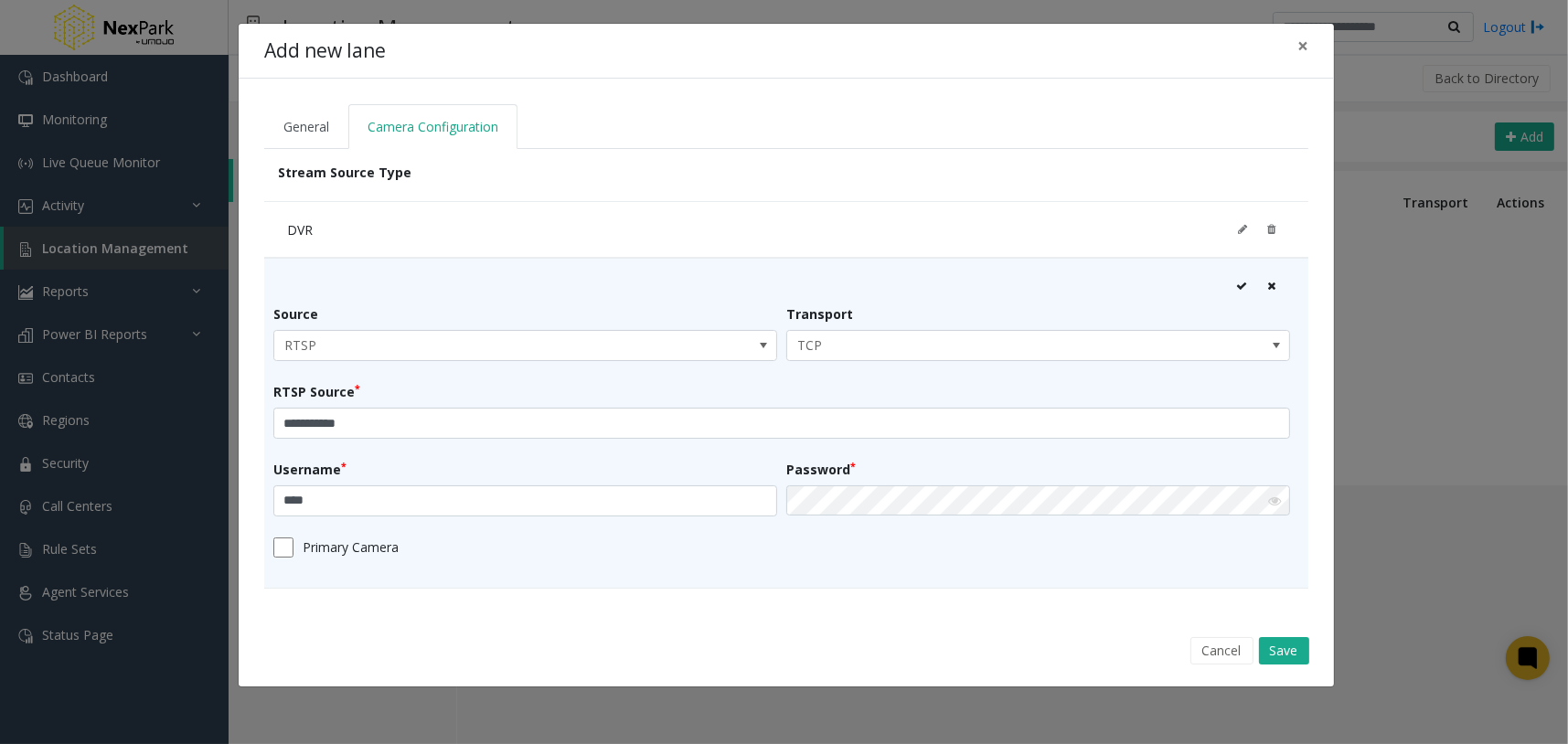
drag, startPoint x: 676, startPoint y: 544, endPoint x: 386, endPoint y: 531, distance: 290.3
click at [673, 545] on div "Primary Camera" at bounding box center [781, 548] width 1017 height 20
click at [292, 548] on div "Primary Camera" at bounding box center [781, 548] width 1017 height 20
click at [1243, 281] on icon at bounding box center [1241, 286] width 11 height 11
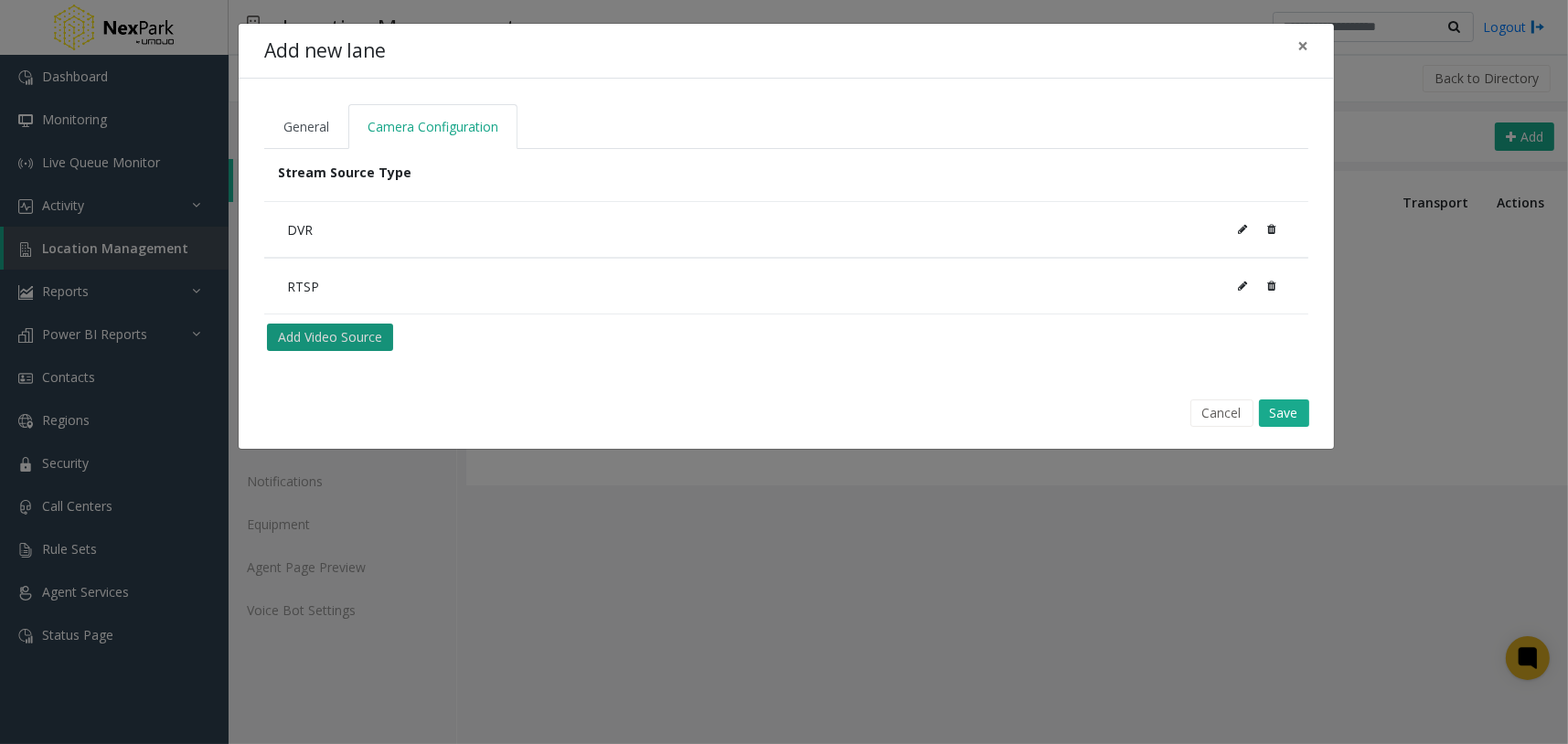
click at [345, 341] on button "Add Video Source" at bounding box center [330, 337] width 126 height 27
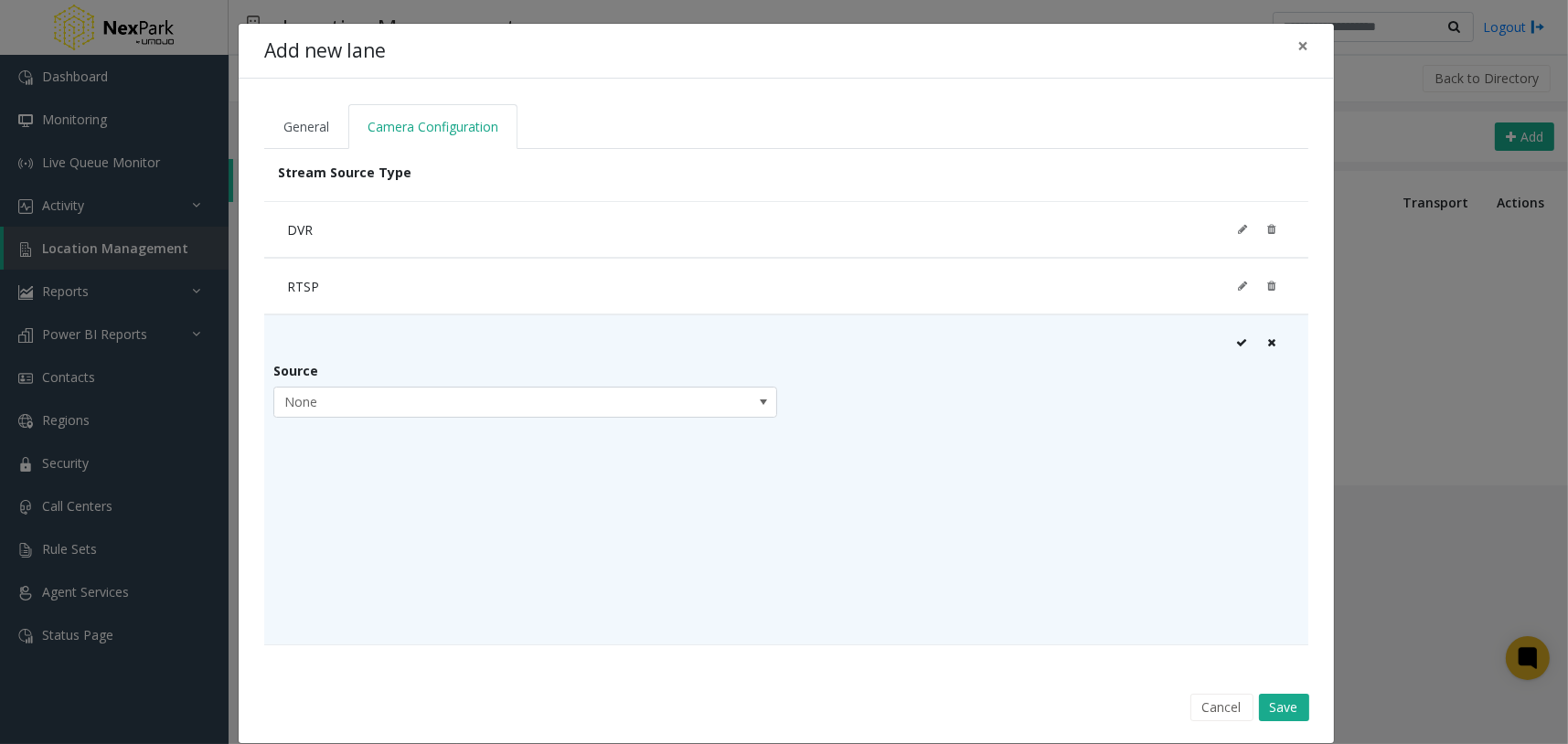
click at [358, 383] on div "Source None" at bounding box center [529, 395] width 513 height 69
drag, startPoint x: 358, startPoint y: 397, endPoint x: 354, endPoint y: 410, distance: 13.6
click at [358, 400] on span "None" at bounding box center [474, 402] width 401 height 29
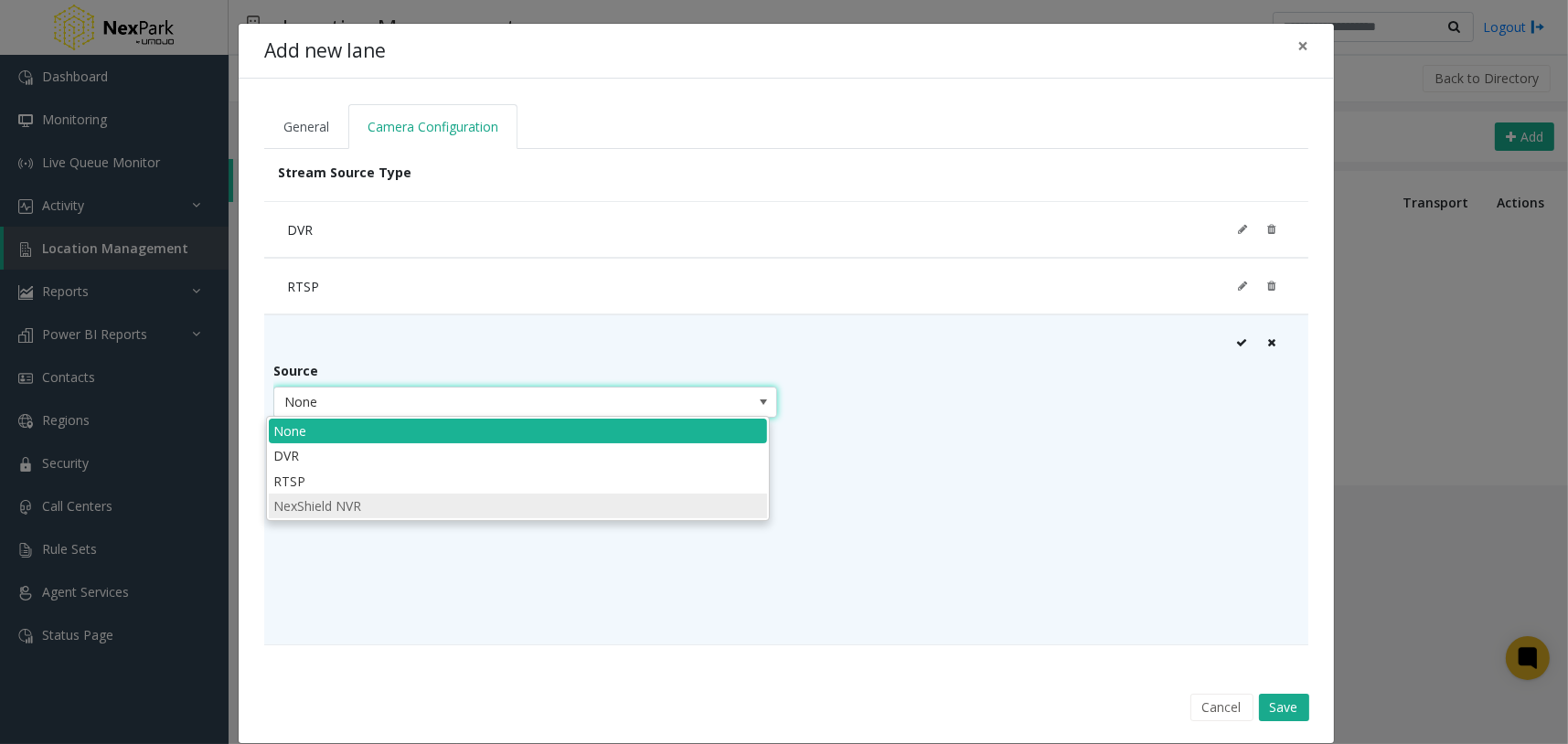
click at [342, 501] on li "NexShield NVR" at bounding box center [517, 506] width 498 height 25
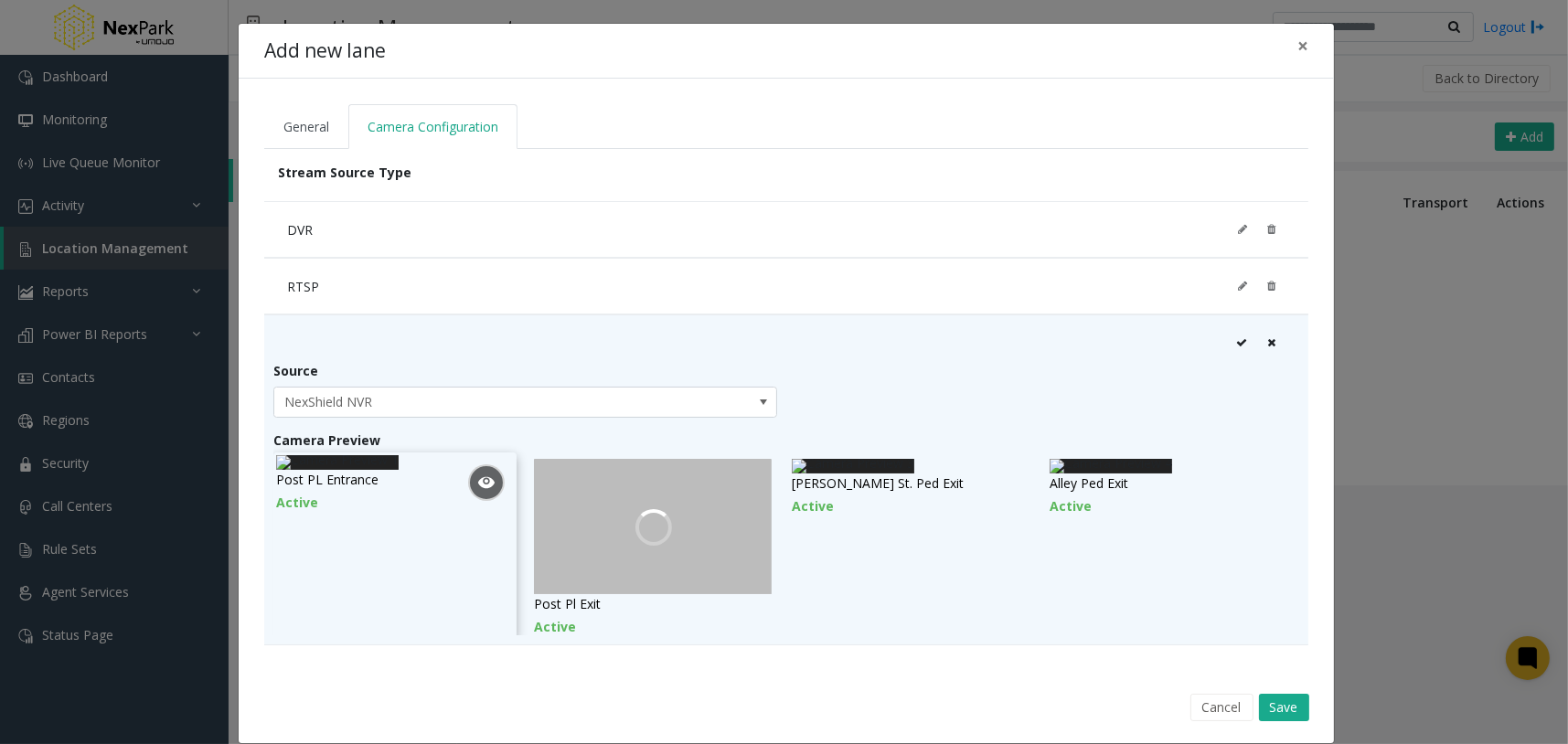
click at [398, 470] on img at bounding box center [337, 463] width 123 height 15
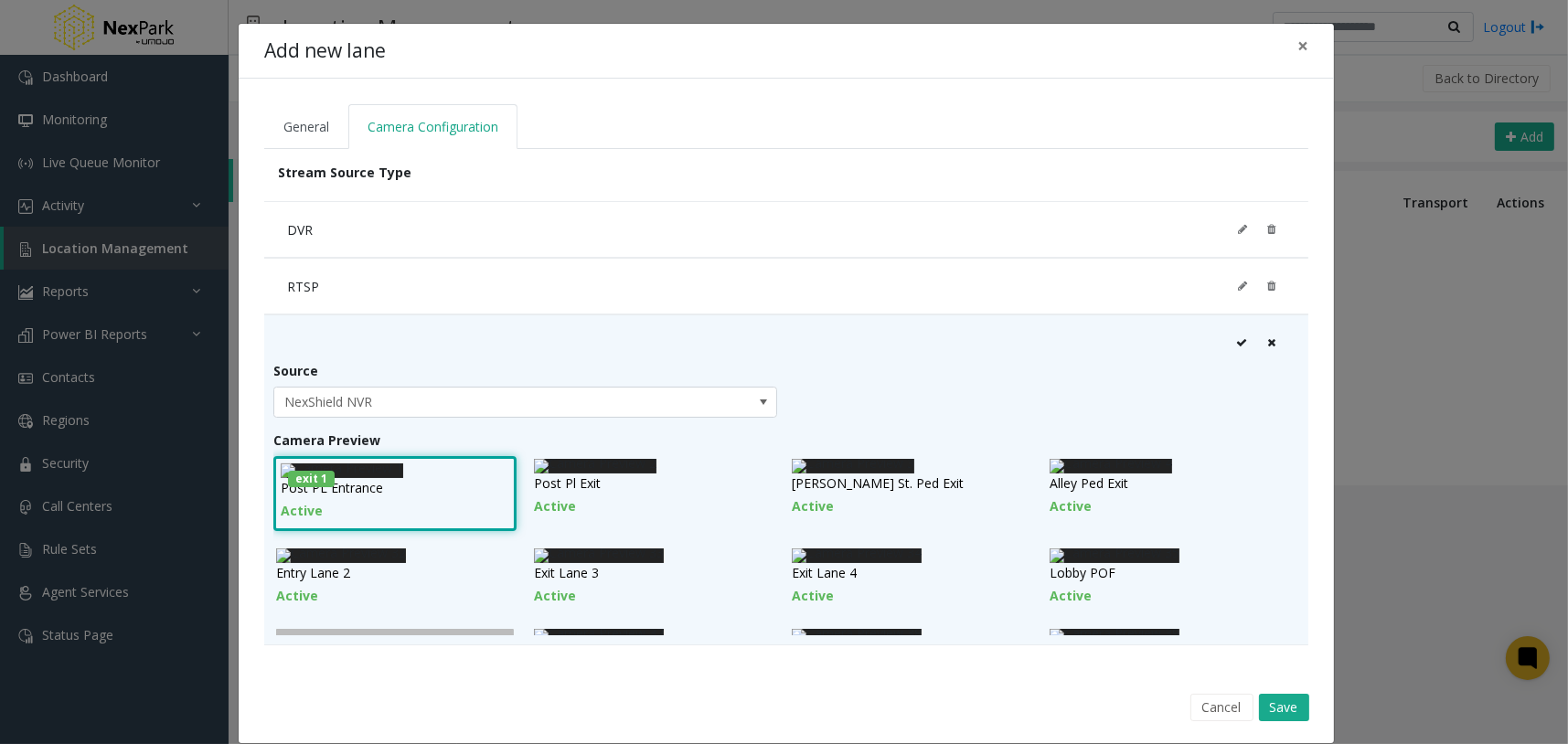
click at [1236, 337] on icon at bounding box center [1241, 343] width 11 height 11
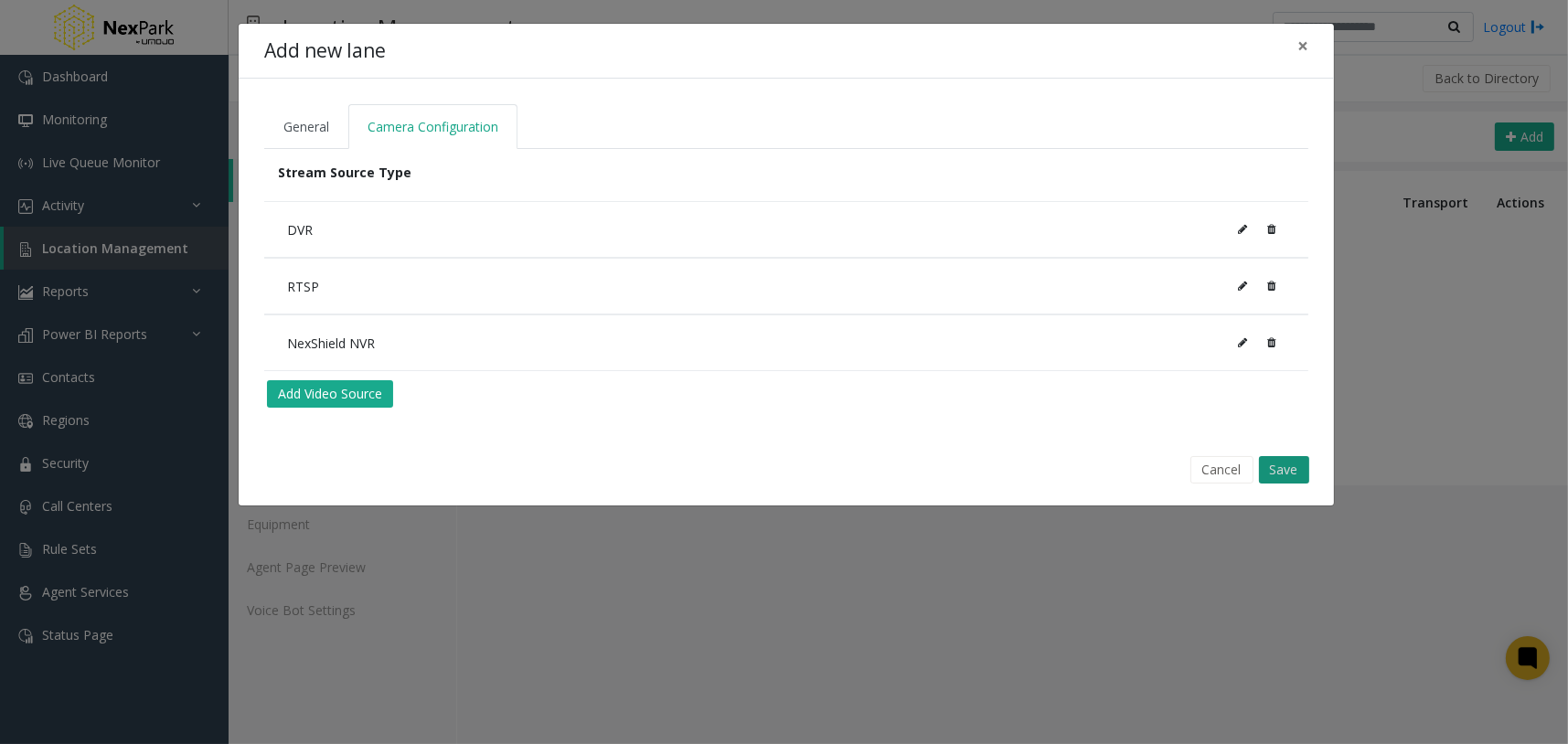
click at [1286, 468] on button "Save" at bounding box center [1283, 470] width 50 height 27
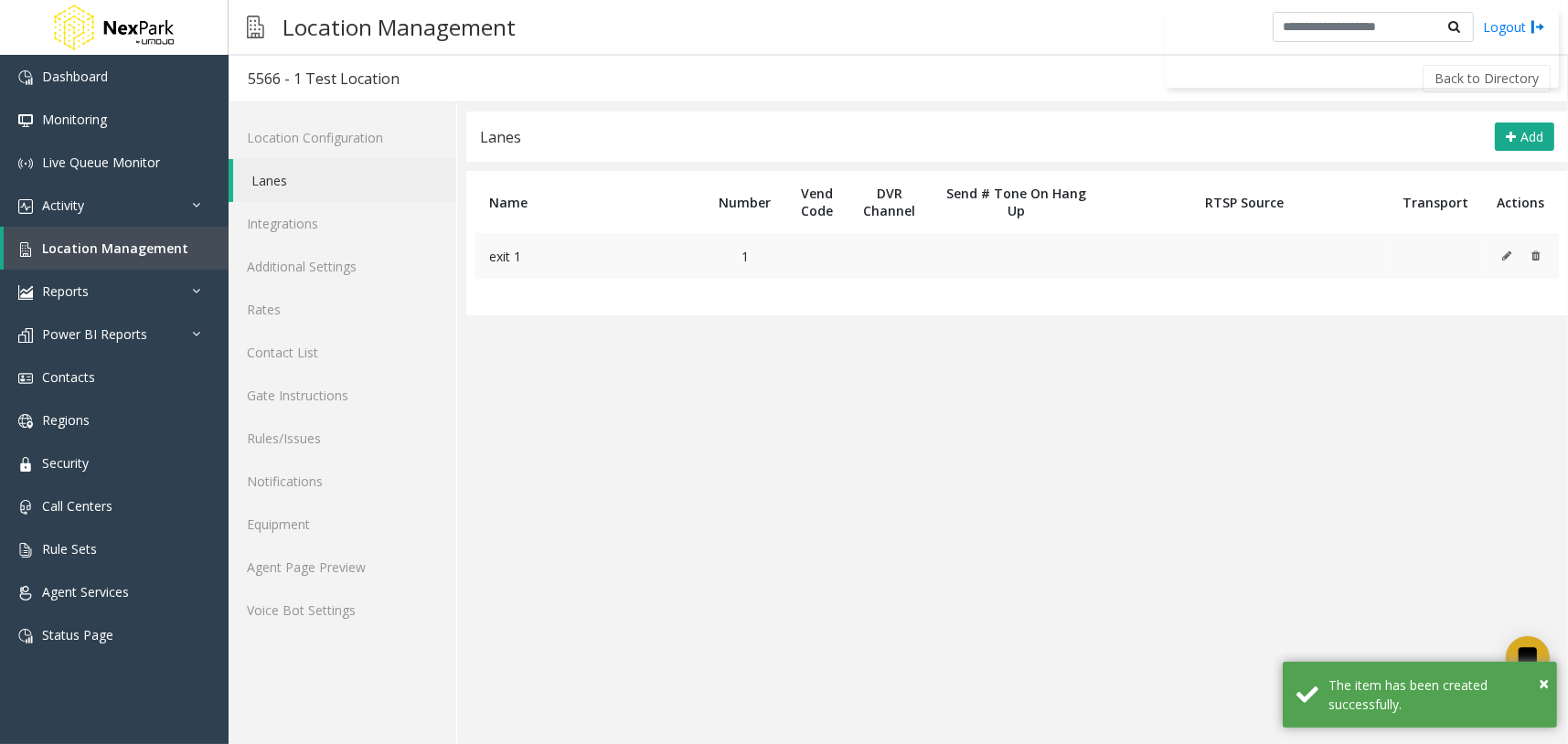
click at [1504, 257] on icon at bounding box center [1507, 256] width 9 height 11
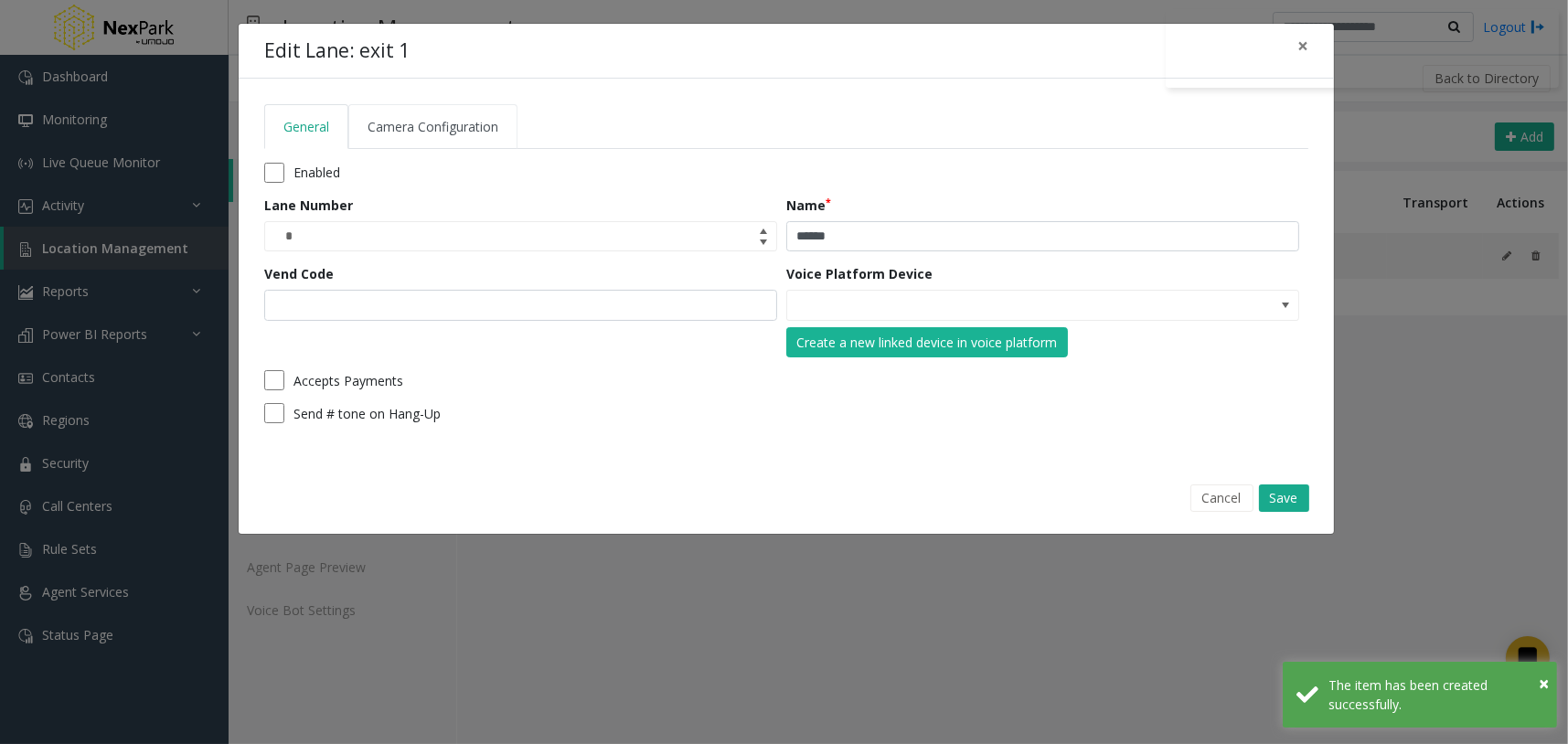
click at [475, 129] on span "Camera Configuration" at bounding box center [432, 126] width 131 height 17
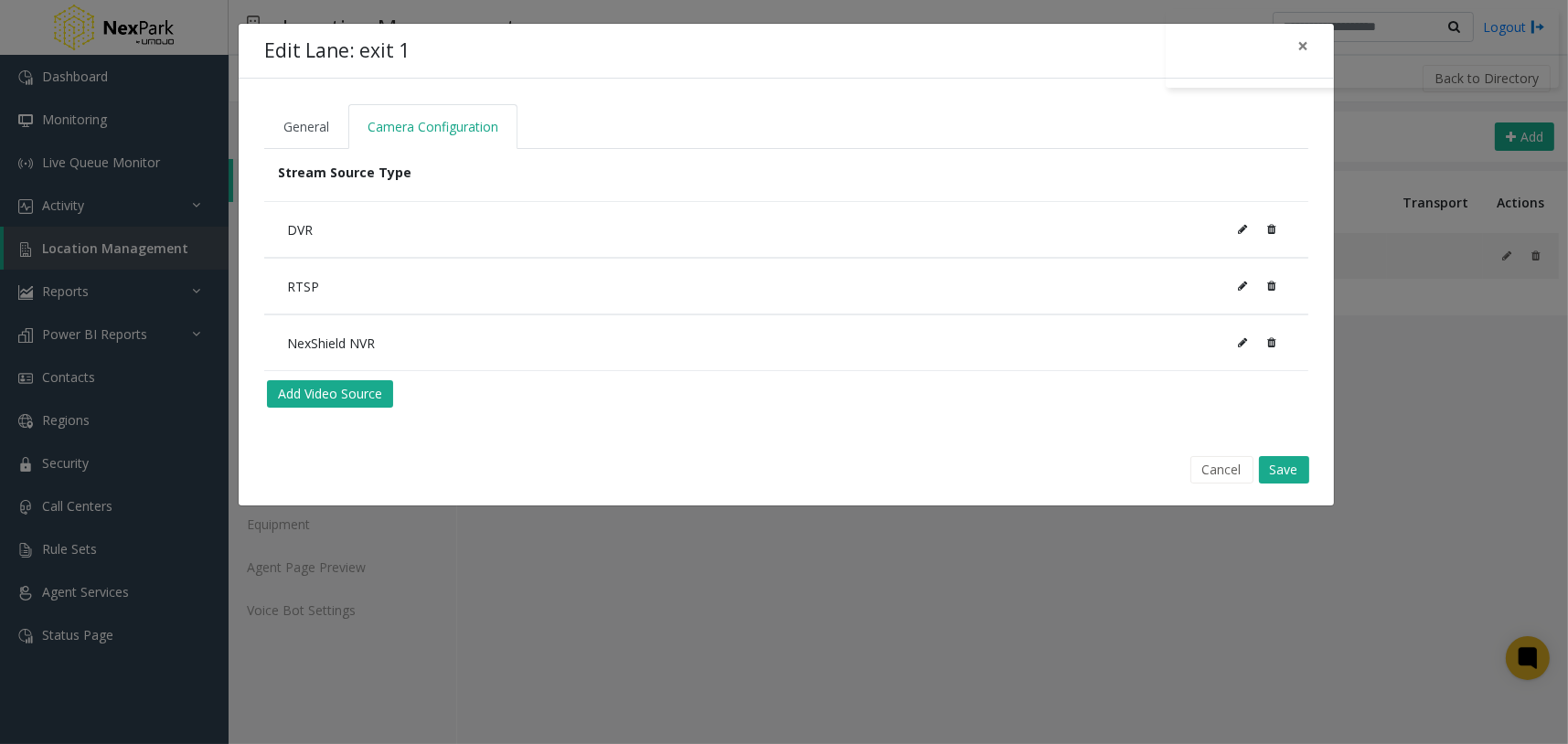
click at [732, 334] on div "NexShield NVR" at bounding box center [786, 343] width 1026 height 37
click at [1236, 340] on button at bounding box center [1242, 343] width 29 height 27
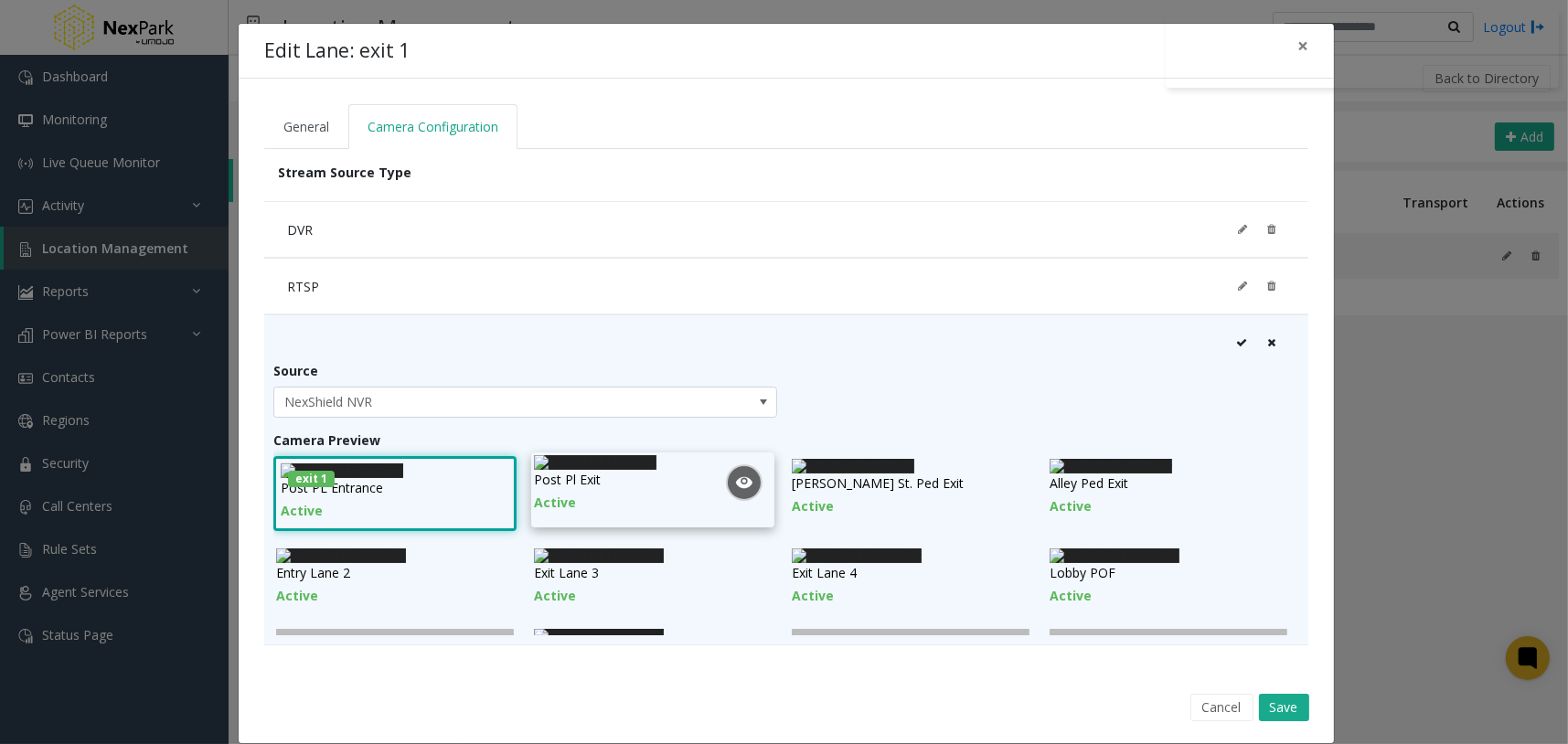
click at [1267, 341] on icon at bounding box center [1270, 343] width 8 height 11
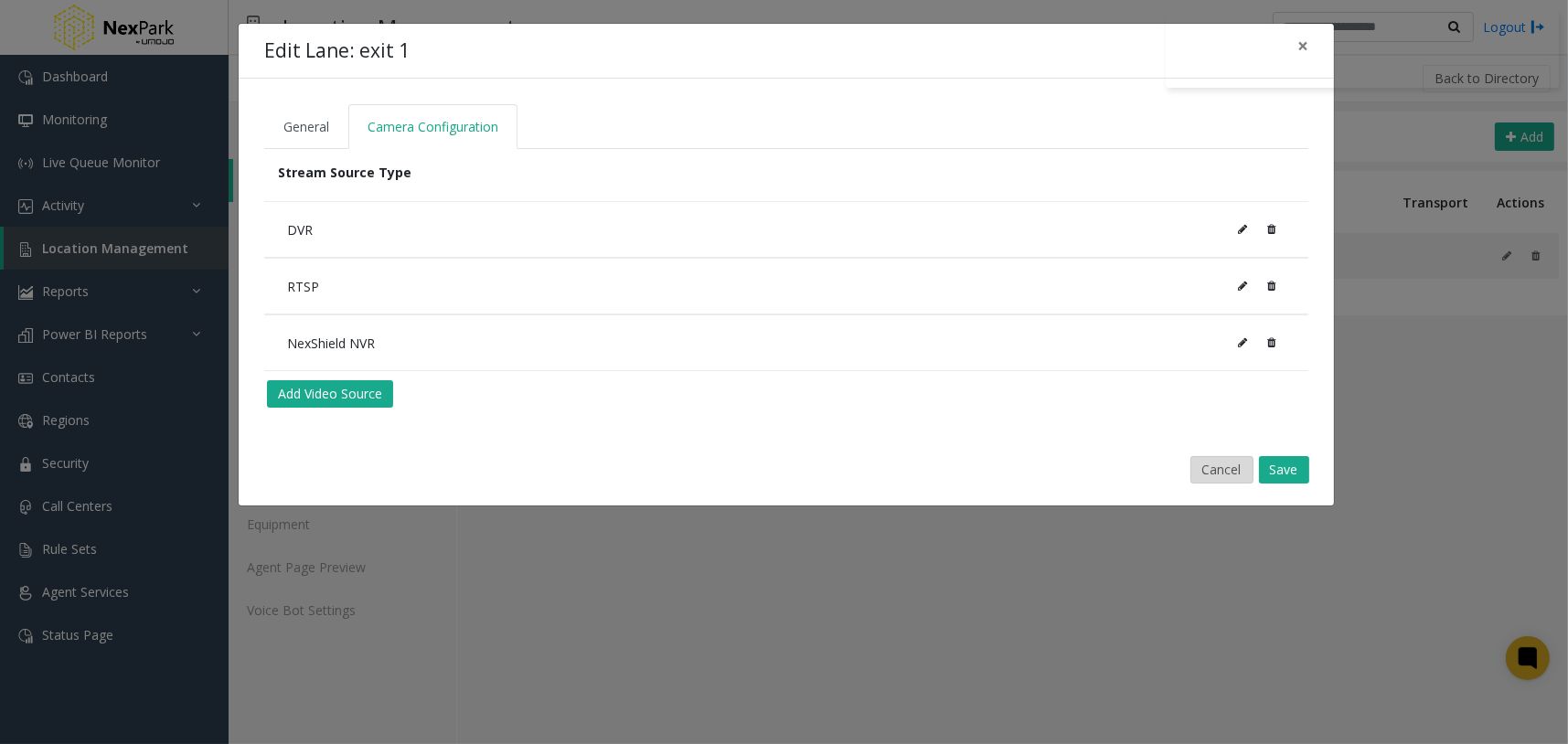
click at [1245, 465] on button "Cancel" at bounding box center [1222, 470] width 63 height 27
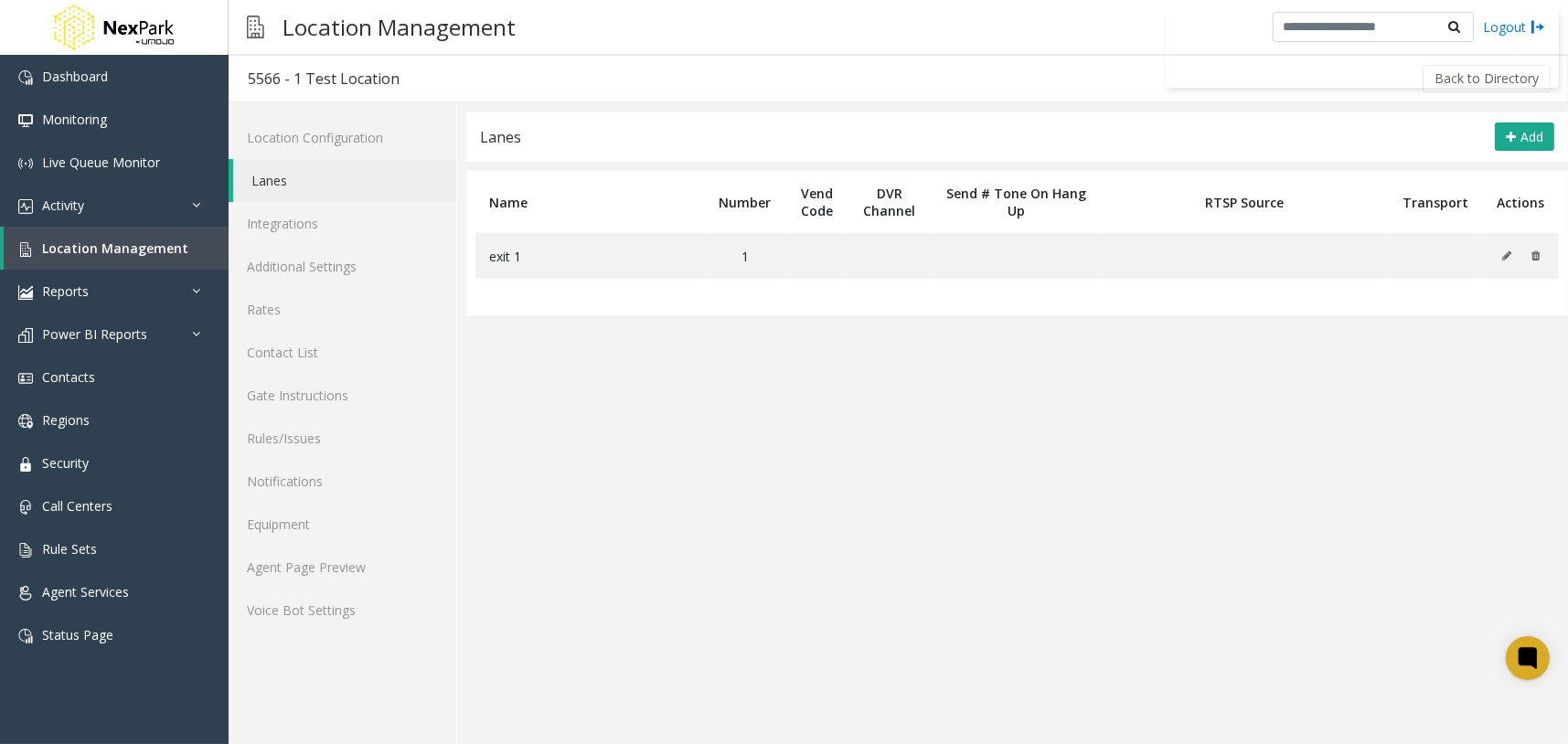
click at [937, 470] on app-lanes "Lanes Add Name Number Vend Code DVR Channel Send # Tone On Hang Up RTSP Source …" at bounding box center [1017, 428] width 1102 height 633
click at [1120, 446] on app-lanes "Lanes Add Name Number Vend Code DVR Channel Send # Tone On Hang Up RTSP Source …" at bounding box center [1017, 428] width 1102 height 633
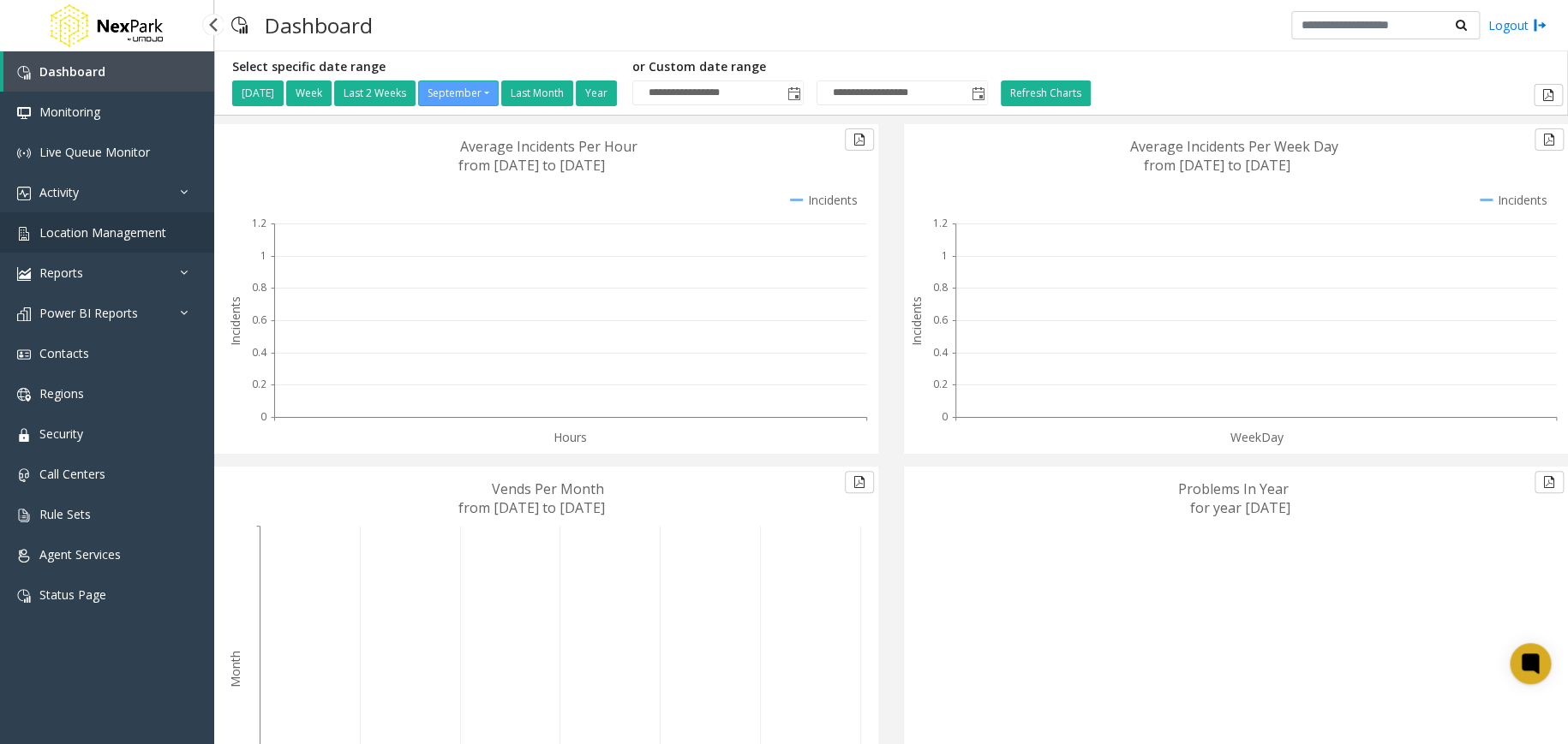
click at [138, 234] on span "Location Management" at bounding box center [103, 233] width 127 height 16
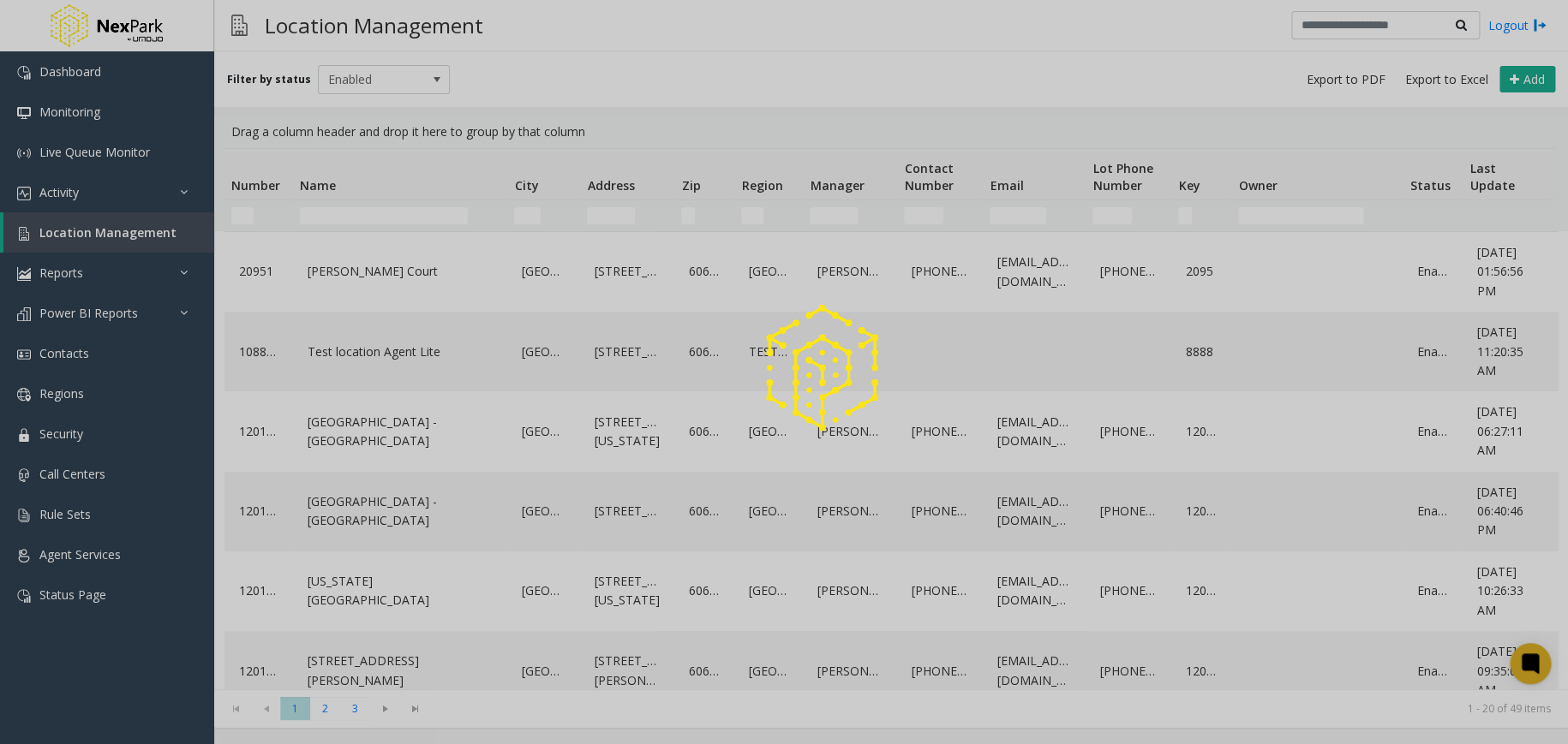
click at [371, 204] on div at bounding box center [784, 372] width 1568 height 744
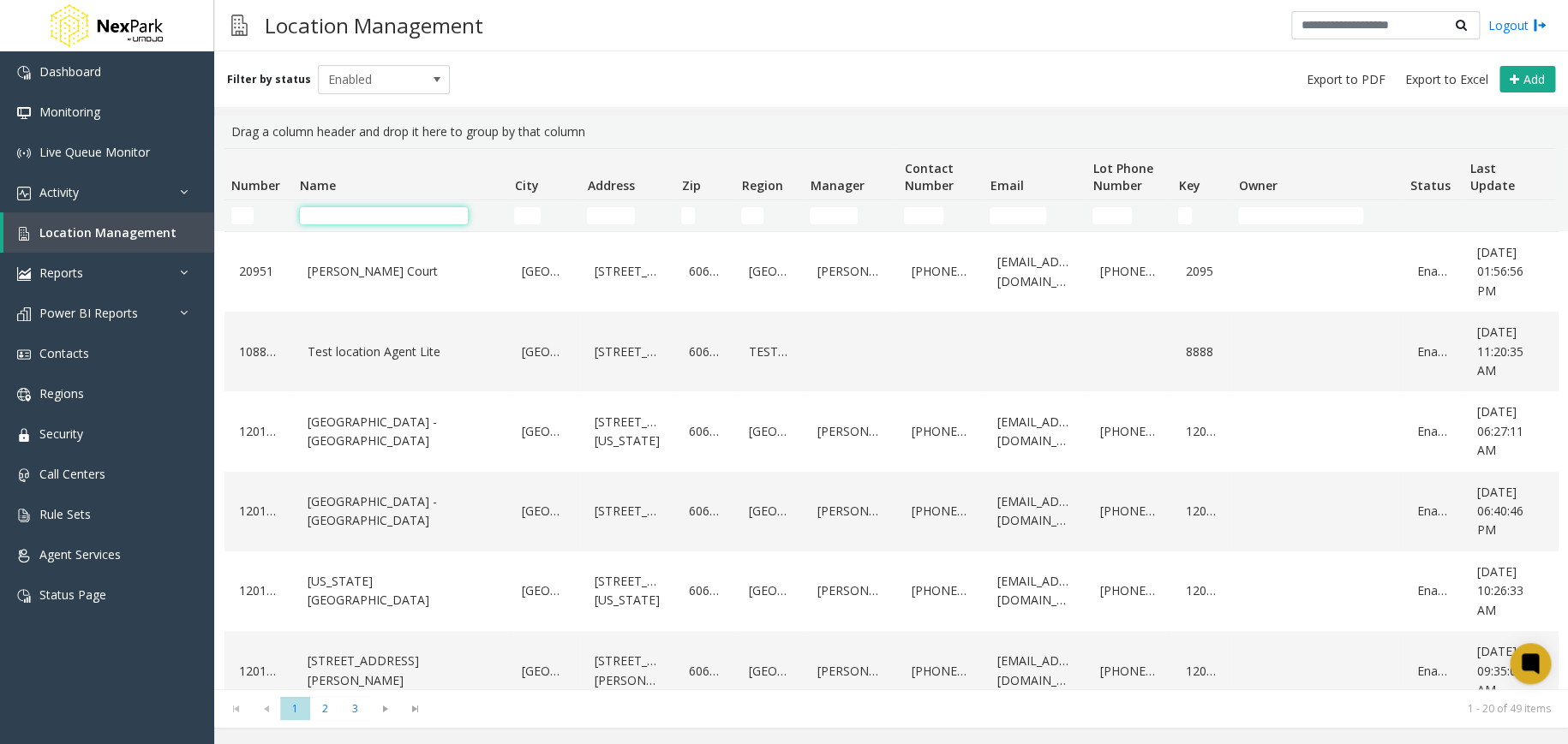
click at [376, 211] on input "Name Filter" at bounding box center [384, 216] width 168 height 17
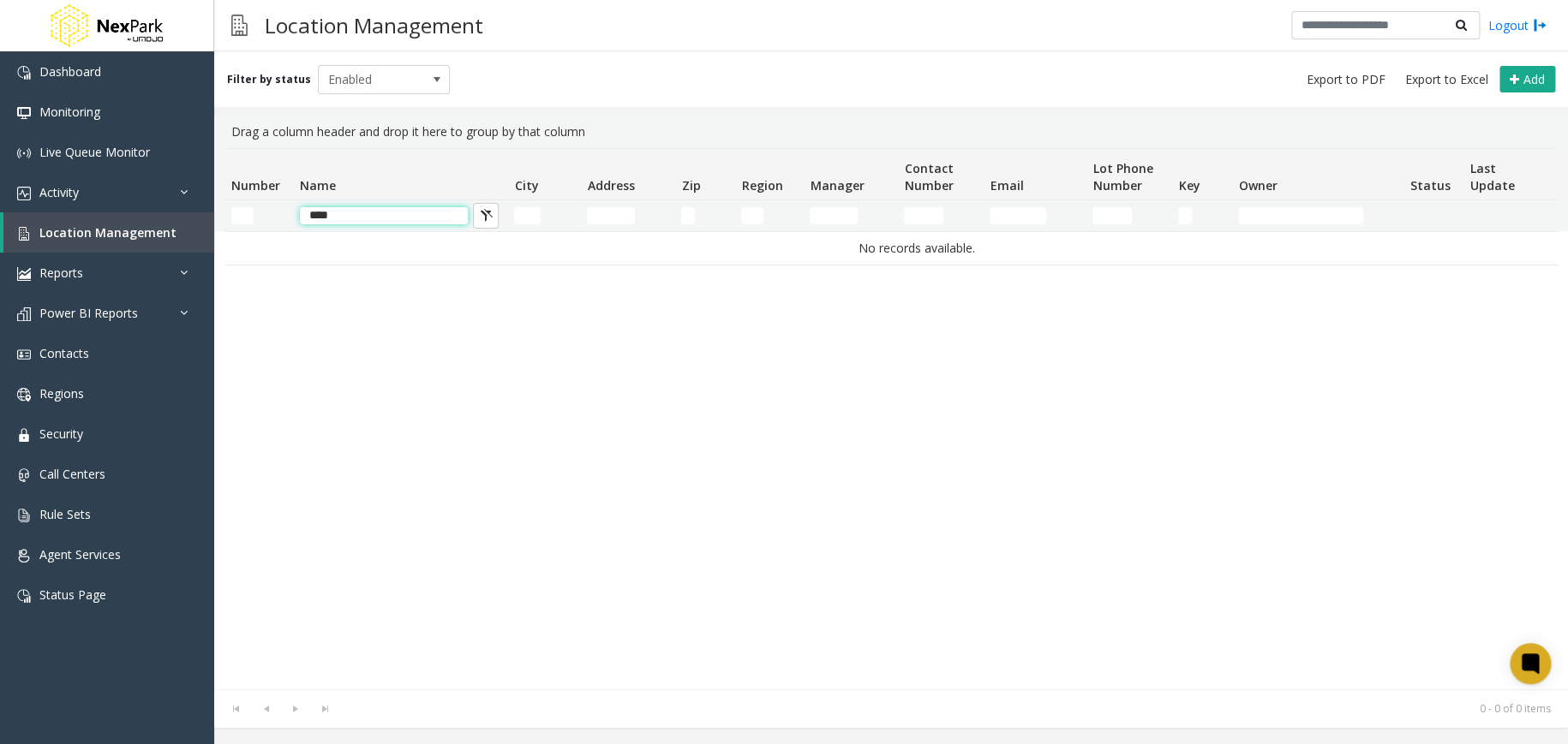
type input "****"
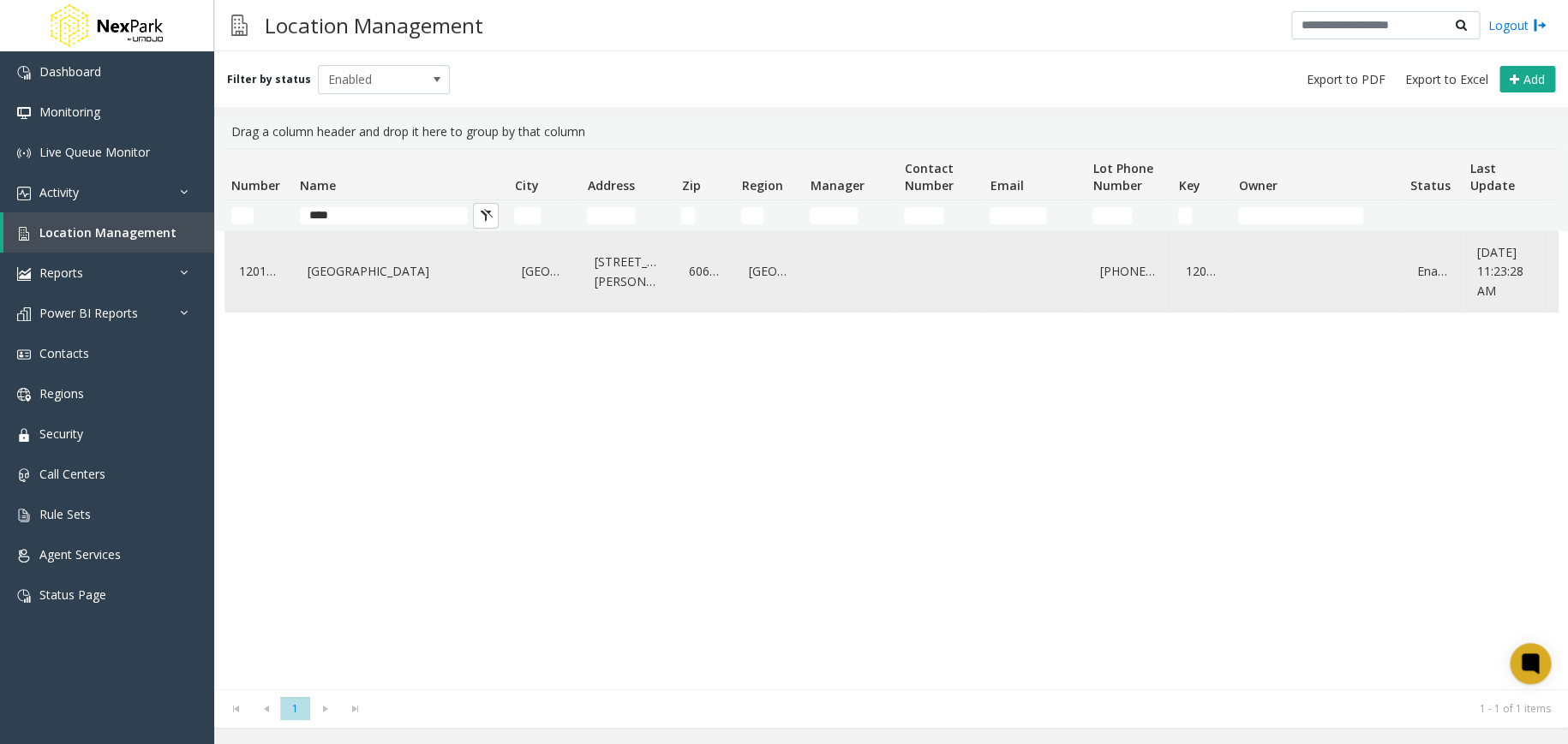
click at [364, 265] on link "Gold Coast Galleria" at bounding box center [400, 271] width 194 height 27
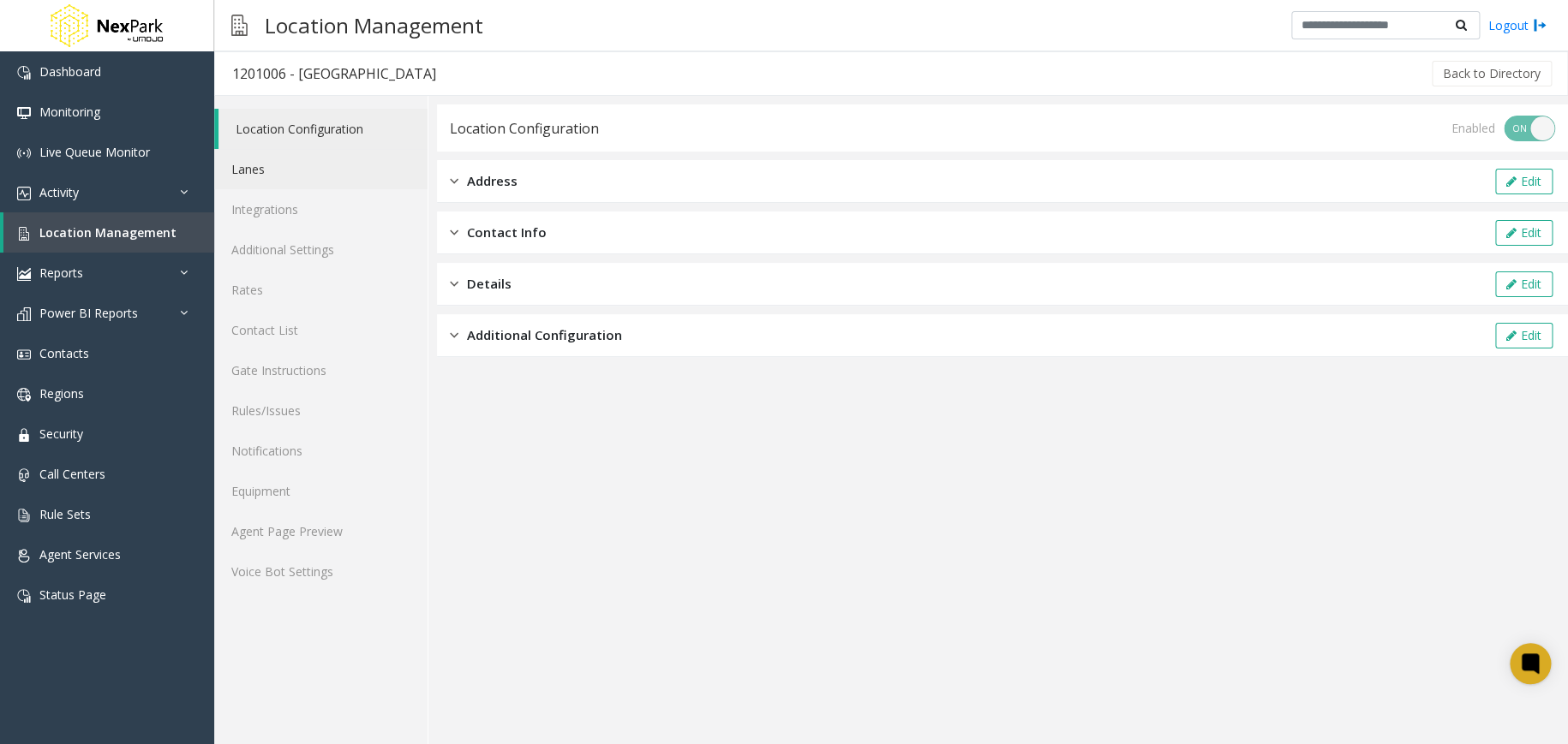
click at [342, 172] on link "Lanes" at bounding box center [321, 169] width 214 height 40
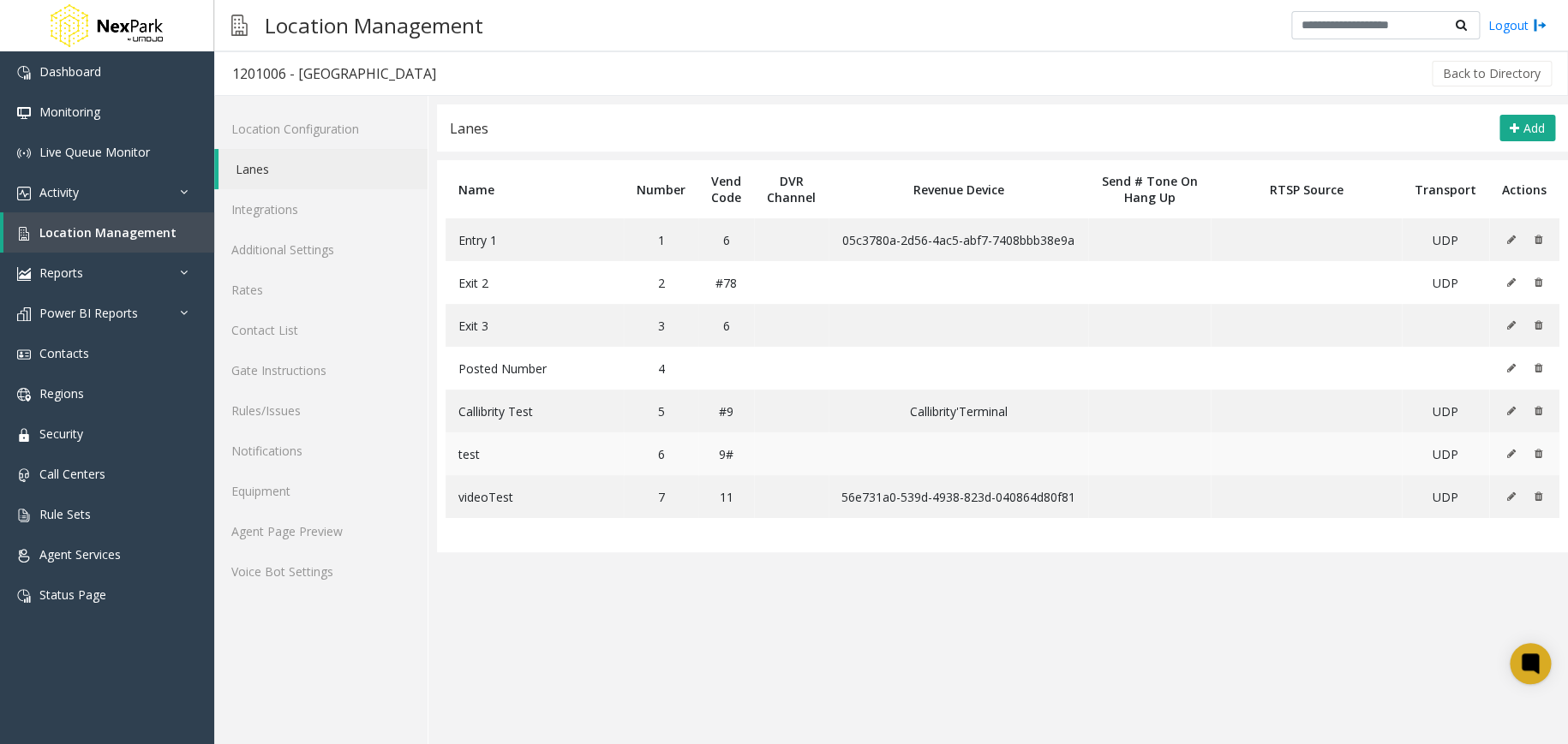
click at [1512, 452] on icon at bounding box center [1510, 454] width 9 height 10
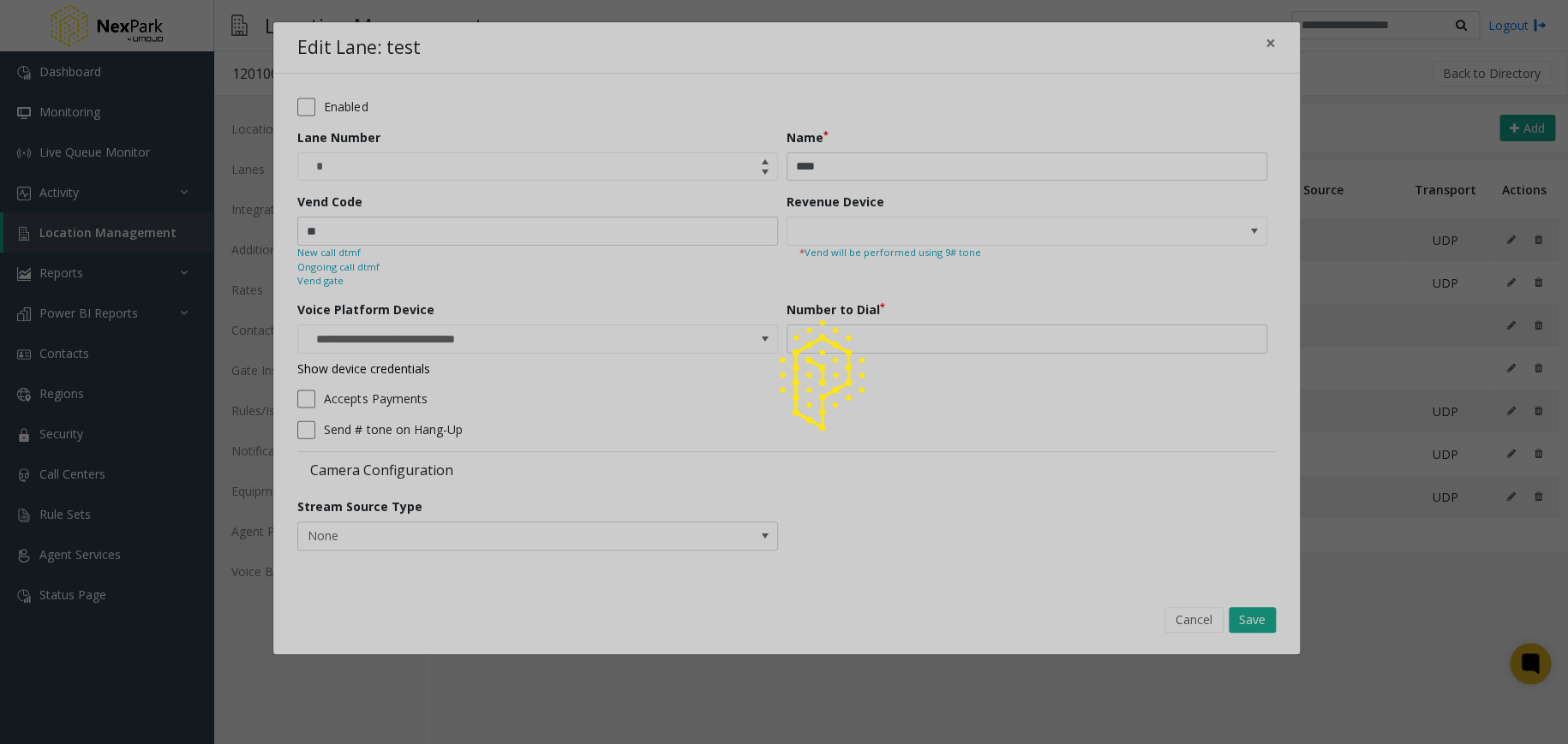
type input "**********"
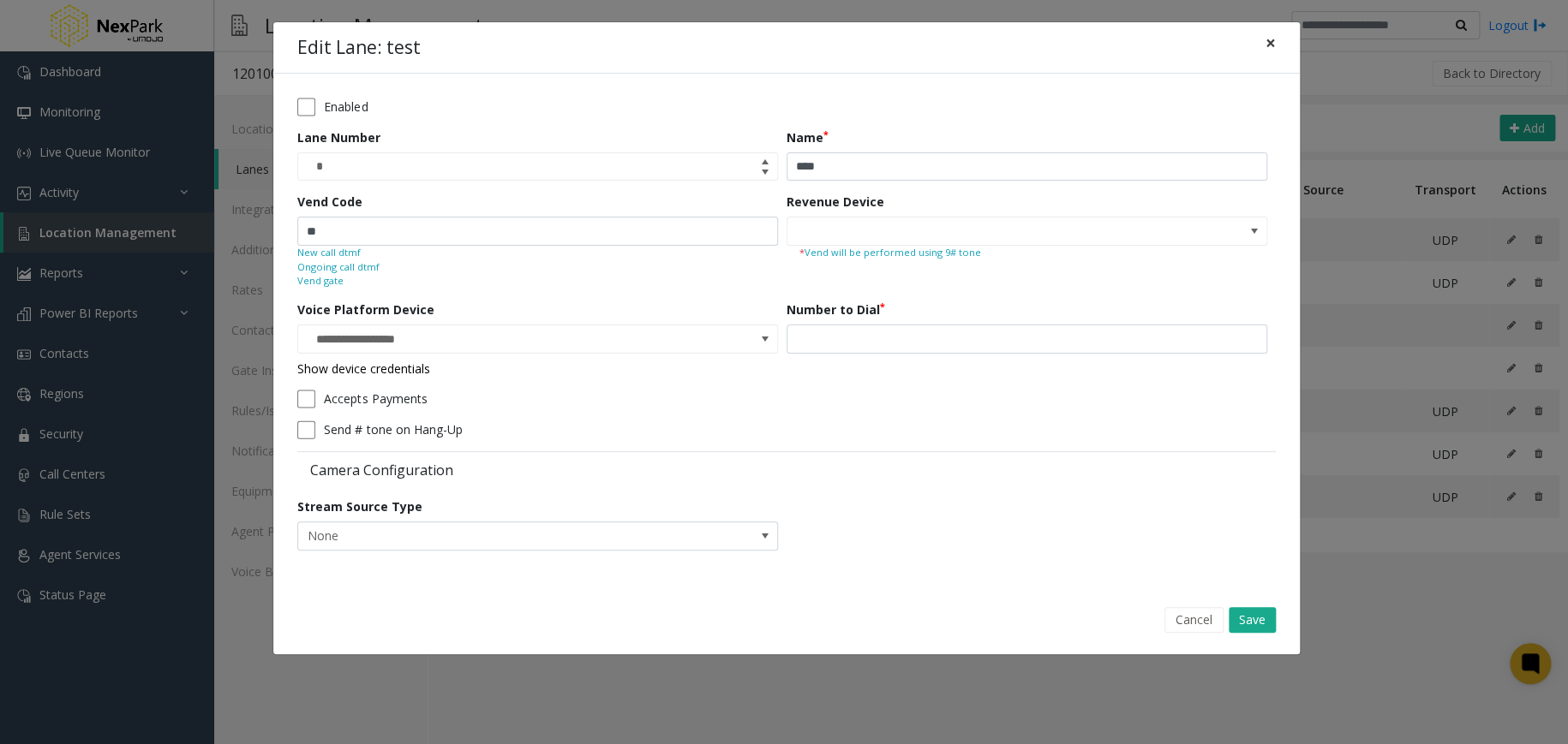
click at [1268, 43] on span "×" at bounding box center [1270, 43] width 10 height 24
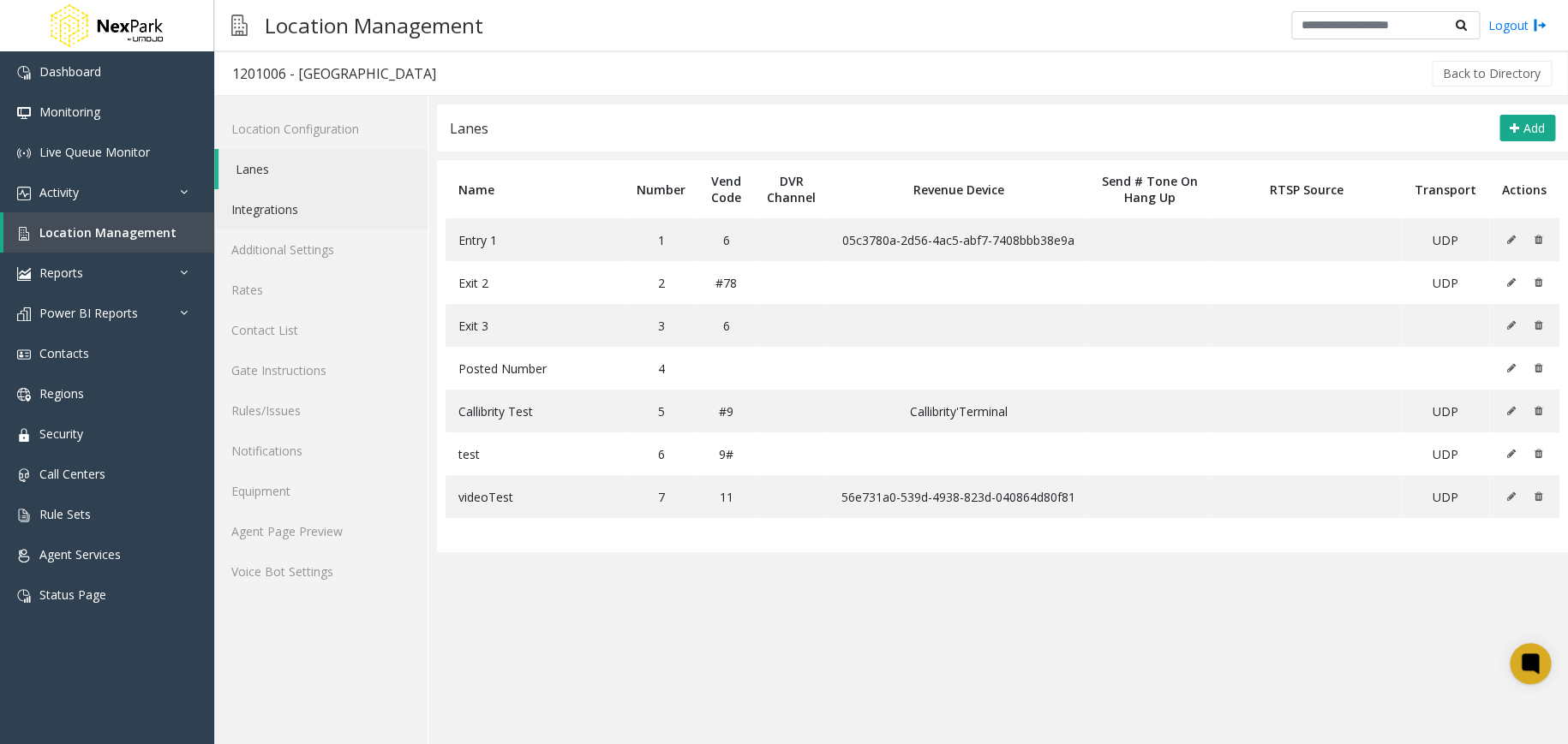
click at [315, 212] on link "Integrations" at bounding box center [321, 209] width 214 height 40
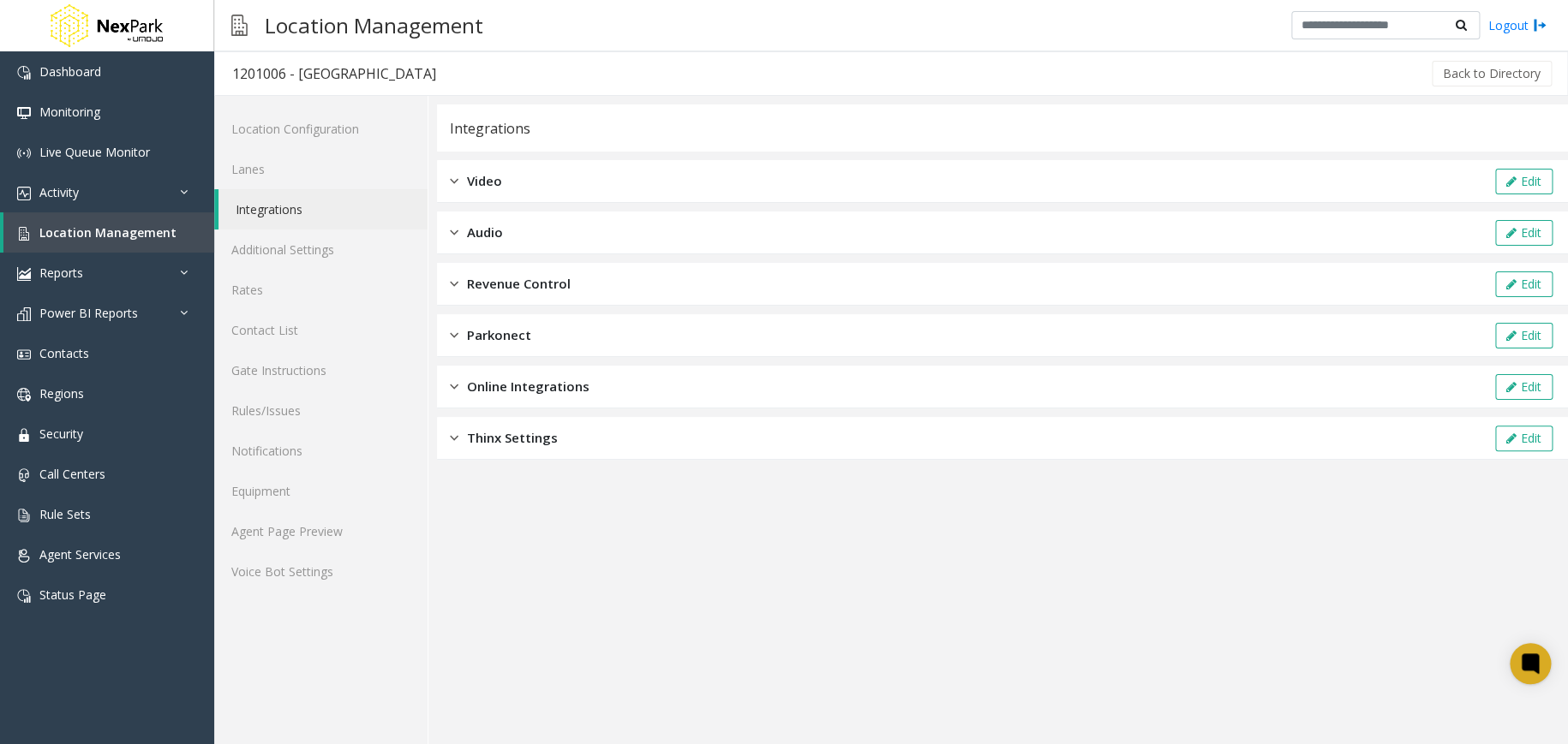
click at [514, 293] on div "Revenue Control Edit" at bounding box center [1002, 284] width 1131 height 43
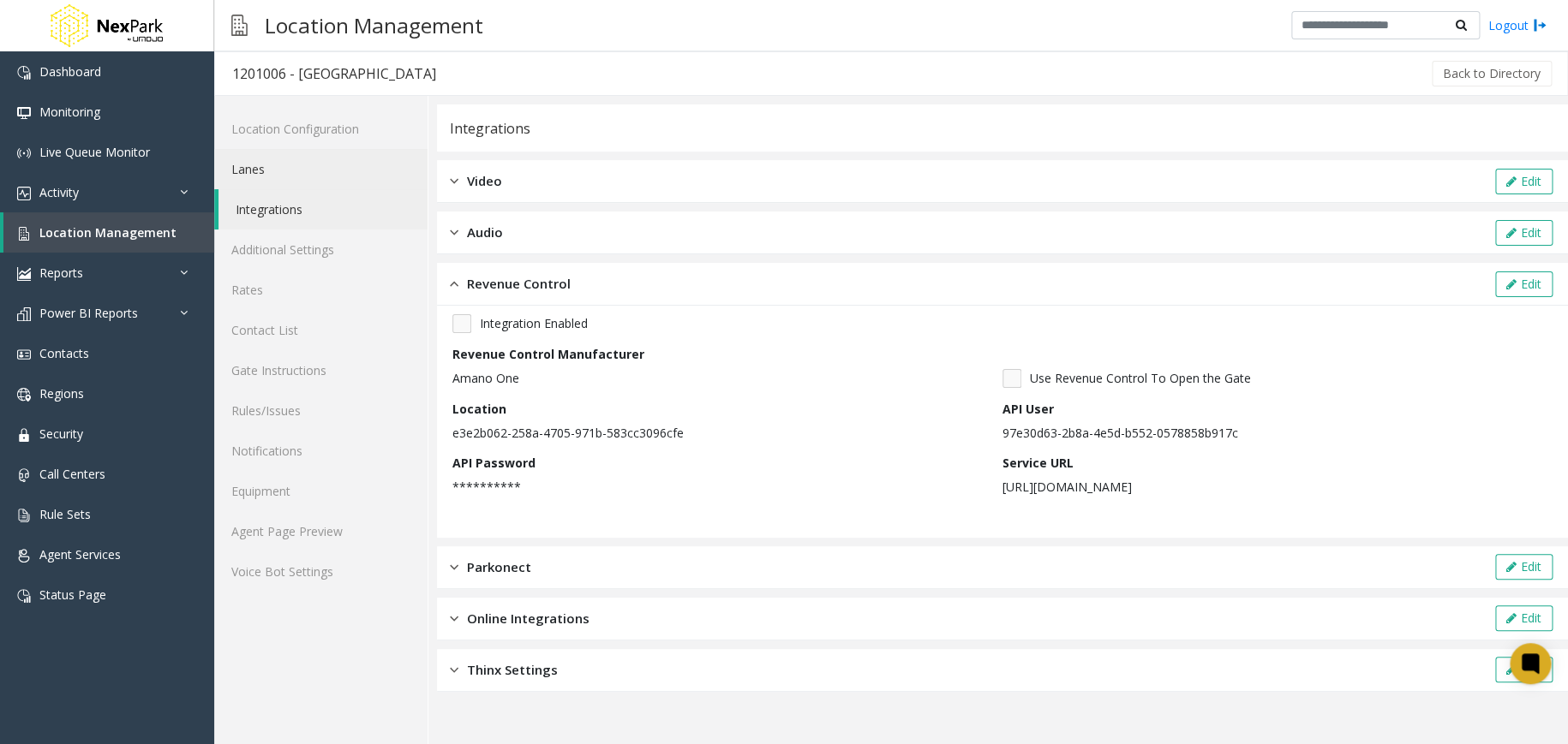
click at [316, 167] on link "Lanes" at bounding box center [321, 169] width 214 height 40
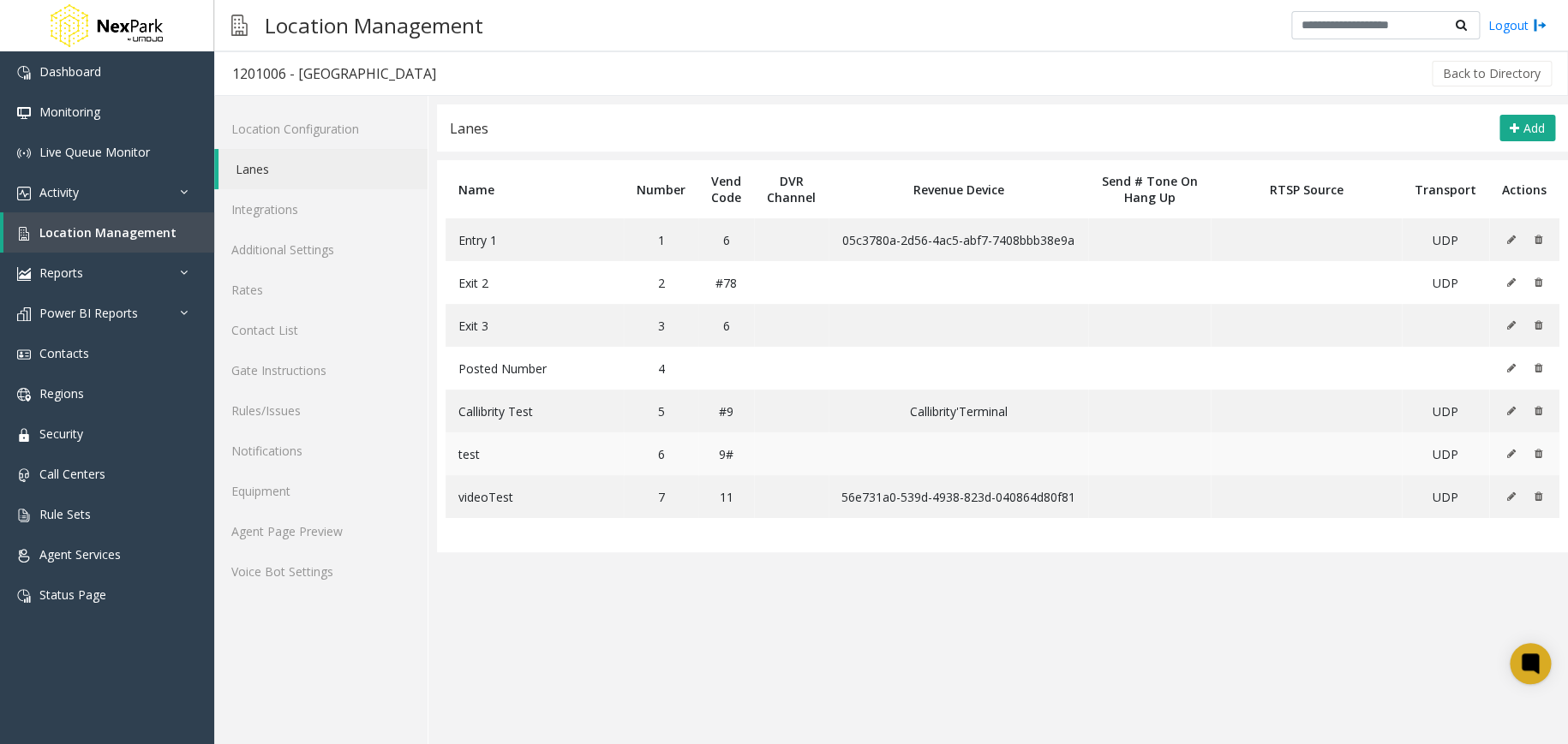
click at [1508, 454] on icon at bounding box center [1510, 454] width 9 height 10
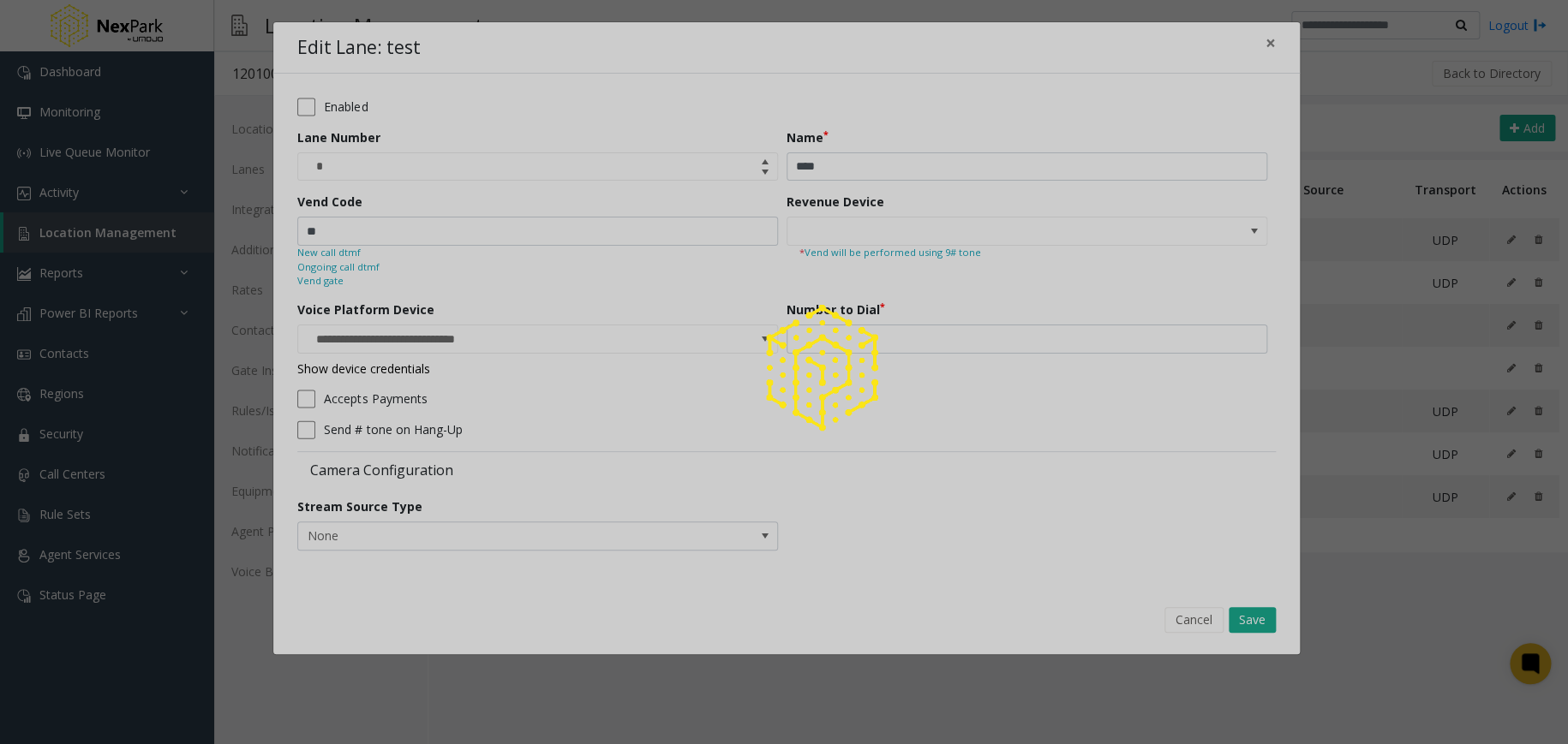
type input "**********"
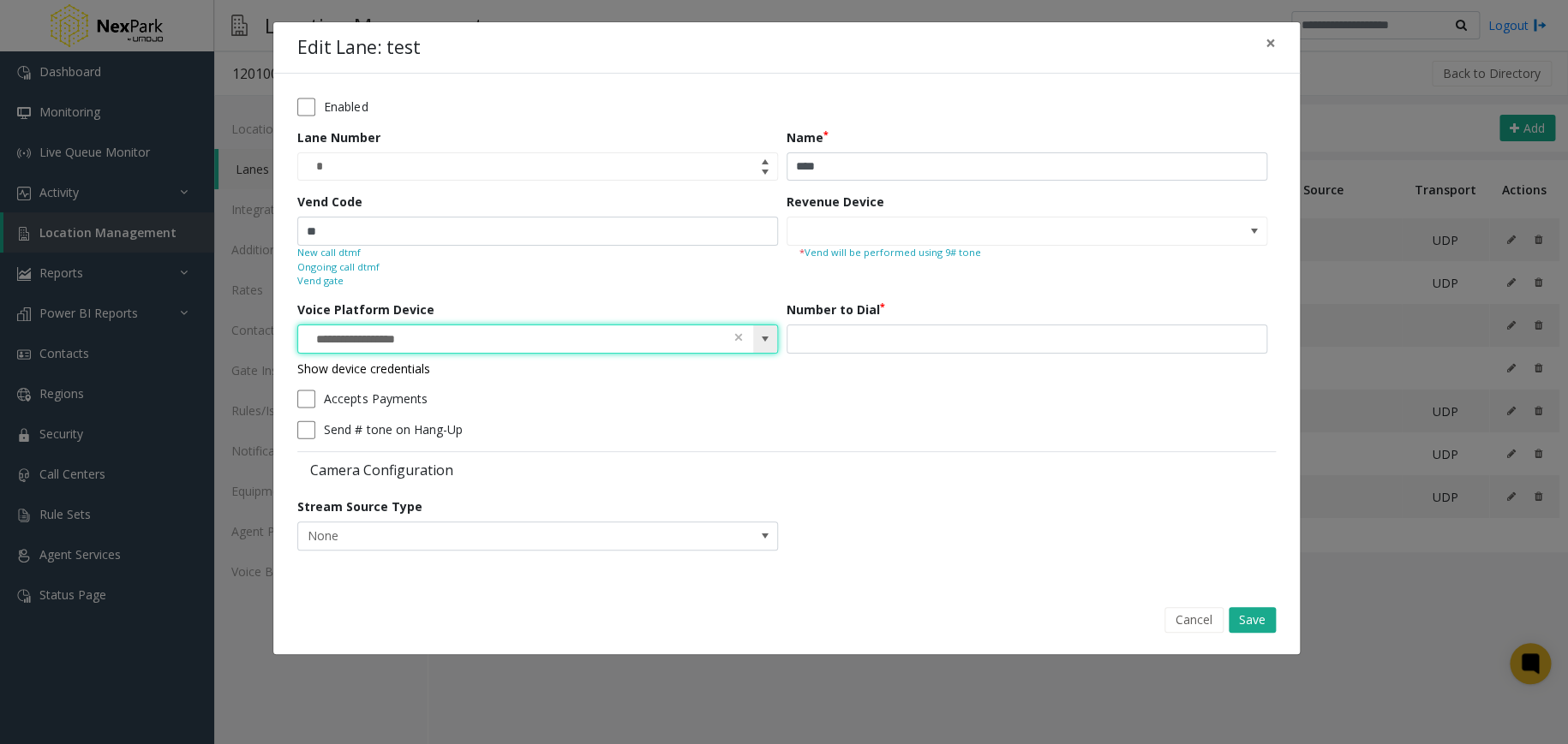
click at [589, 344] on input "**********" at bounding box center [489, 339] width 383 height 27
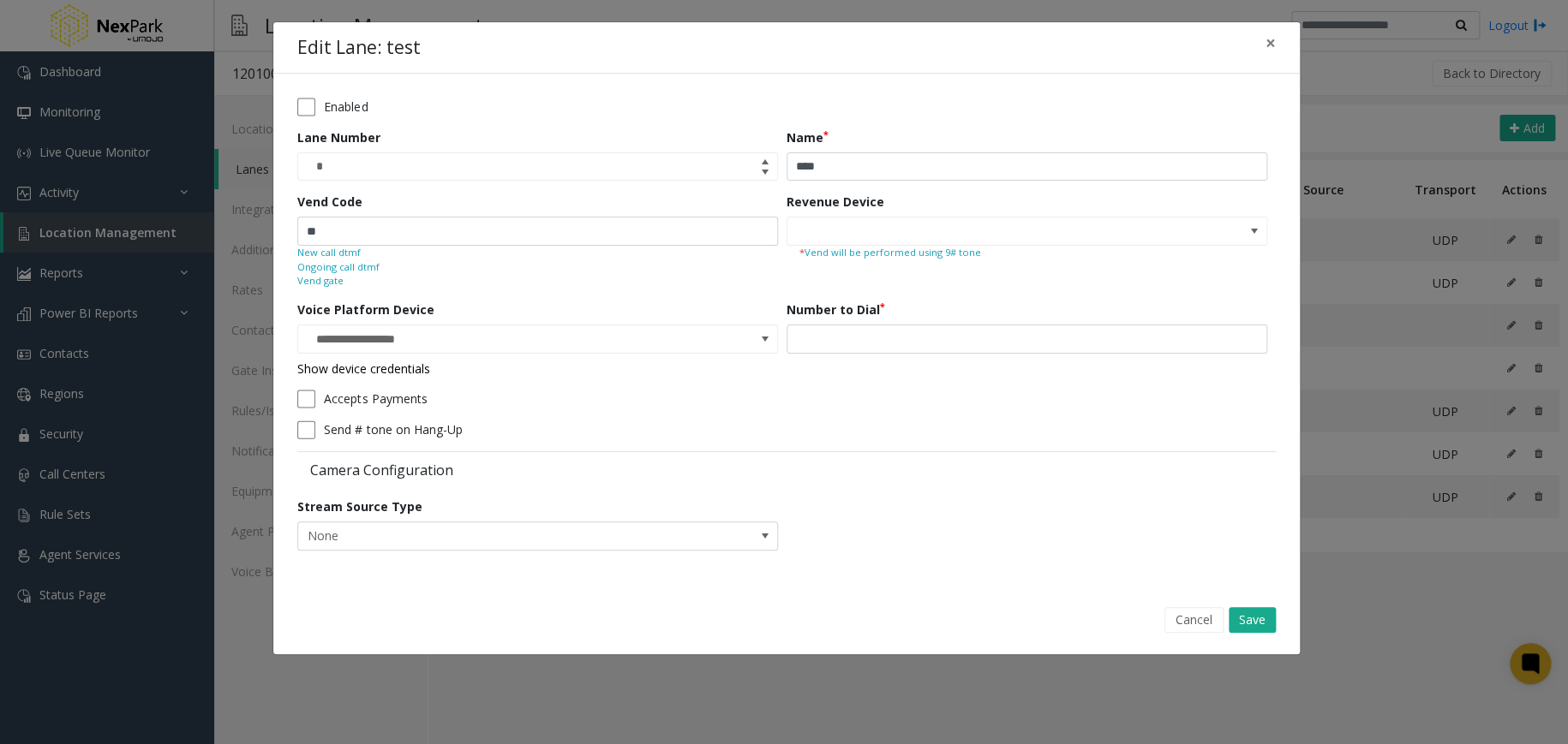
drag, startPoint x: 581, startPoint y: 344, endPoint x: 588, endPoint y: 353, distance: 11.4
click at [582, 345] on input "**********" at bounding box center [489, 339] width 383 height 27
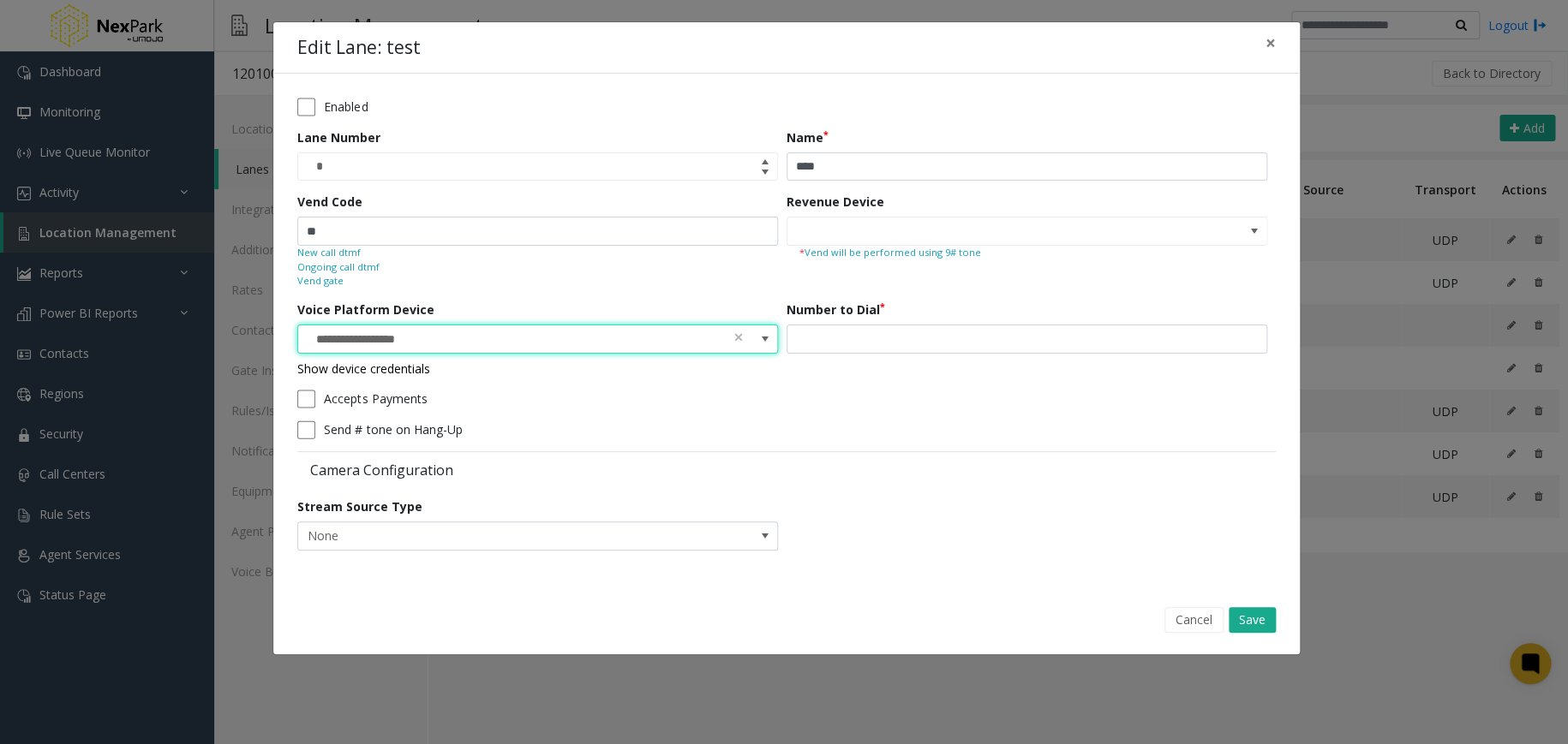
drag, startPoint x: 372, startPoint y: 328, endPoint x: 691, endPoint y: 429, distance: 334.6
click at [691, 429] on div "Send # tone on Hang-Up" at bounding box center [782, 430] width 970 height 19
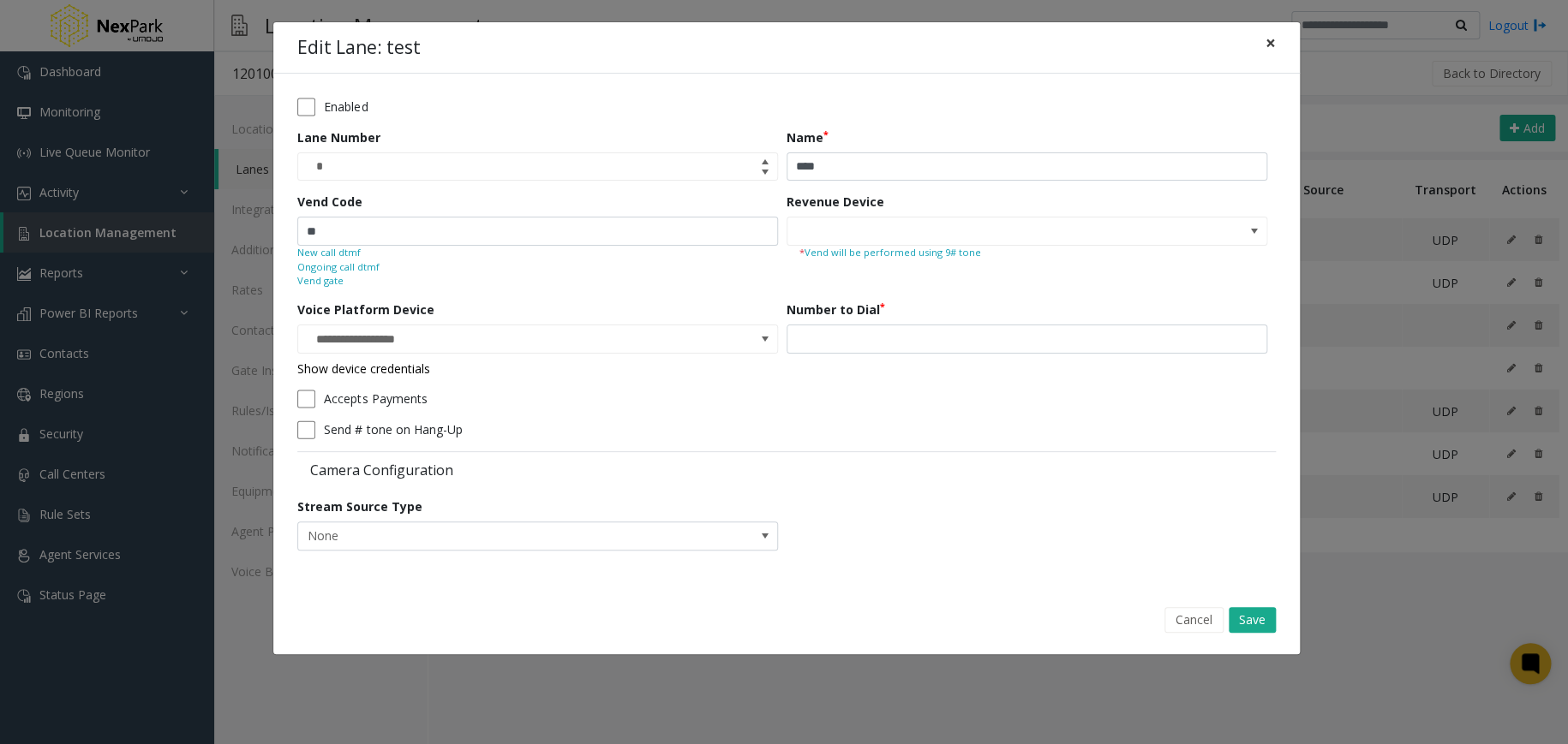
click at [1270, 35] on span "×" at bounding box center [1270, 43] width 10 height 24
